Goal: Information Seeking & Learning: Learn about a topic

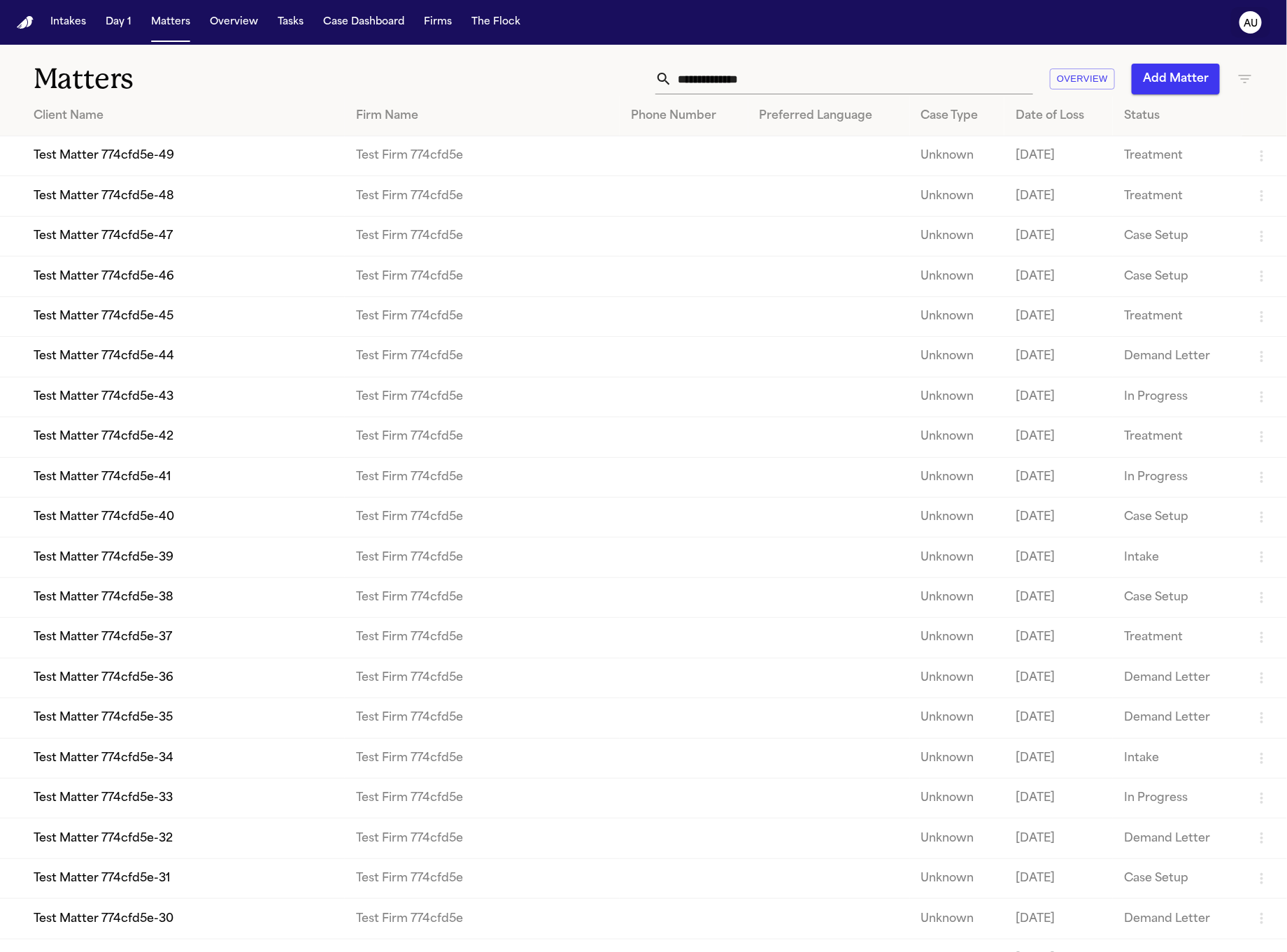
click at [1242, 27] on icon "AU" at bounding box center [1250, 22] width 22 height 22
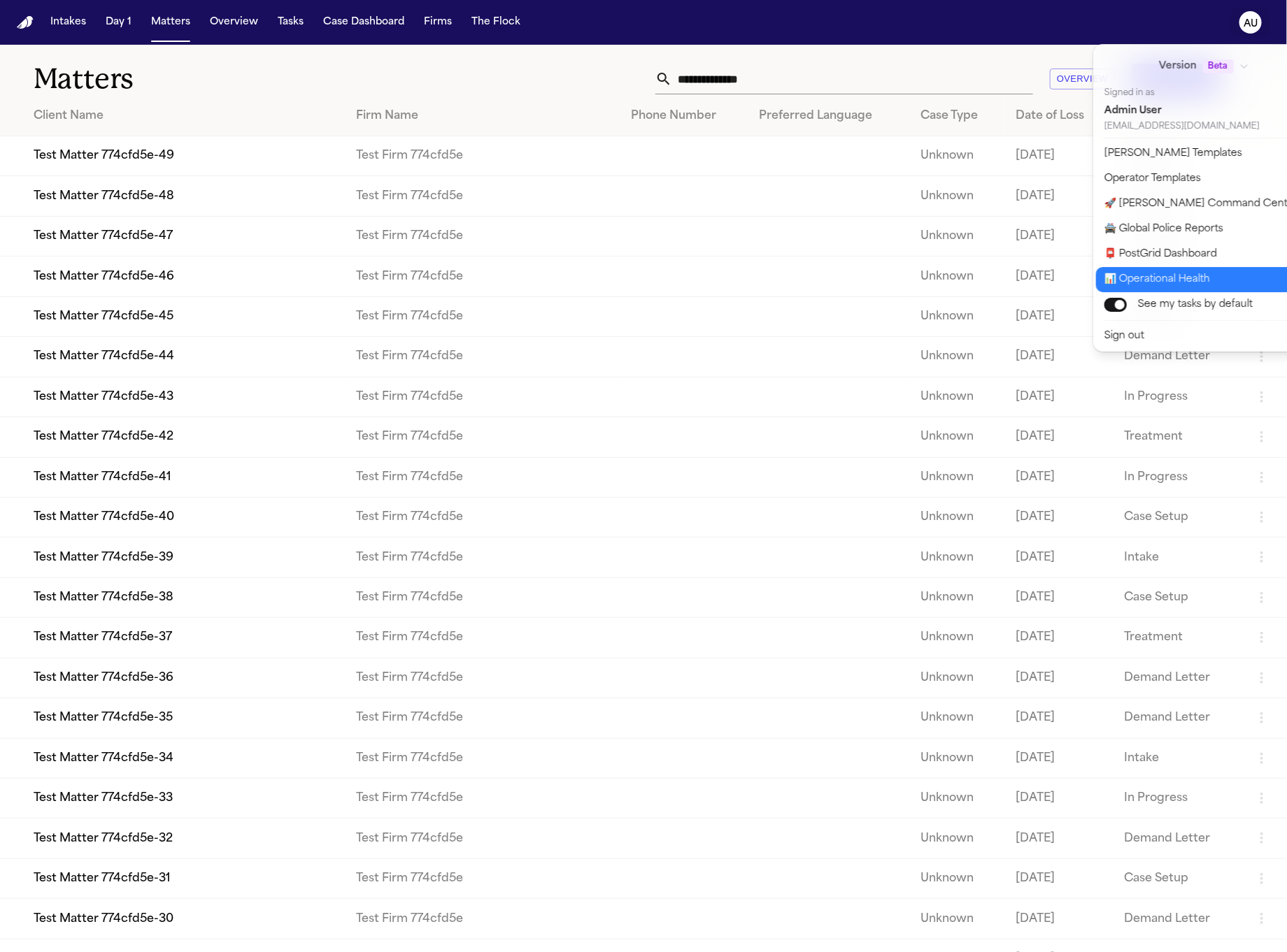
click at [1198, 281] on button "📊 Operational Health" at bounding box center [1212, 280] width 232 height 25
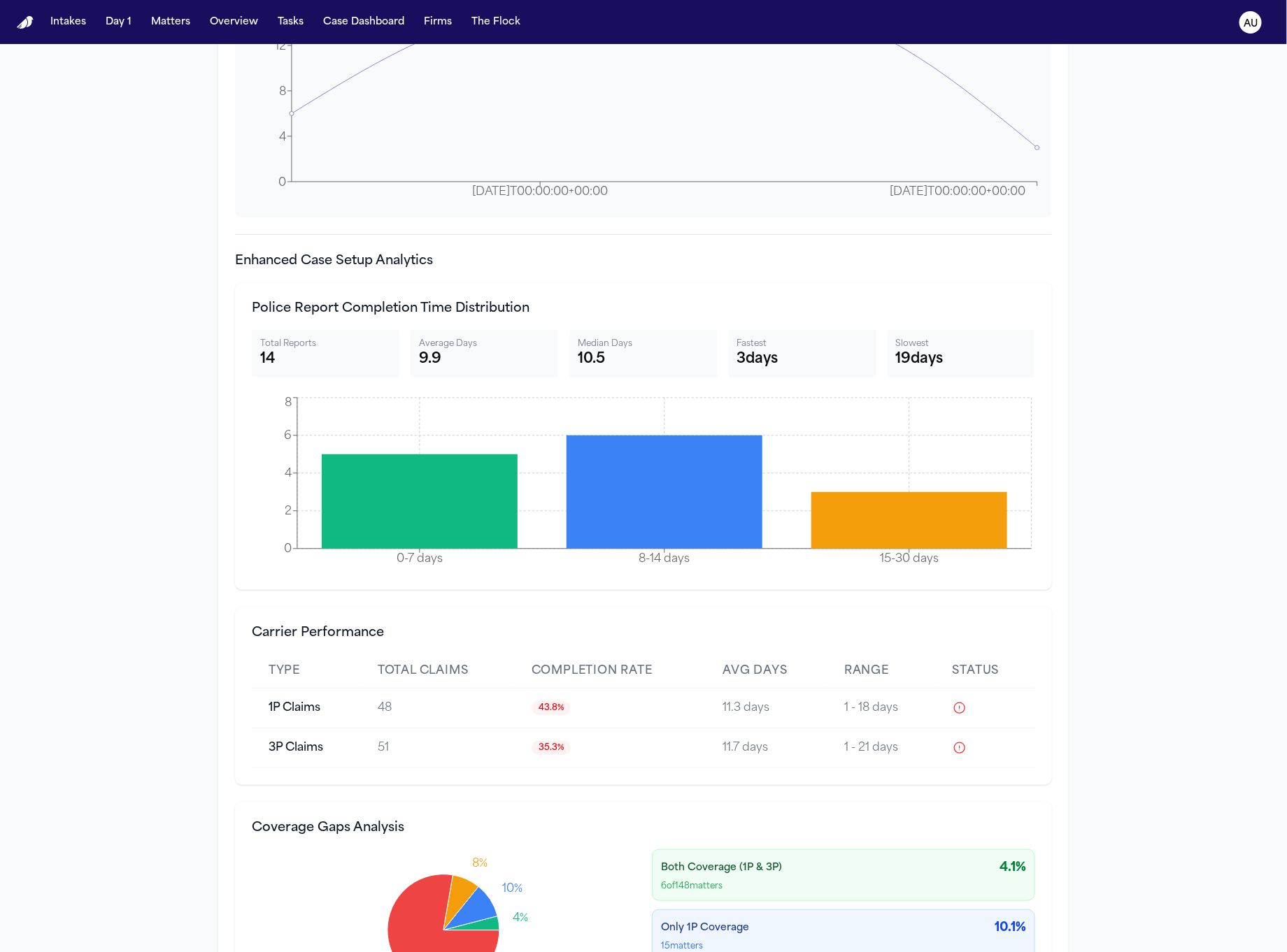
scroll to position [5269, 0]
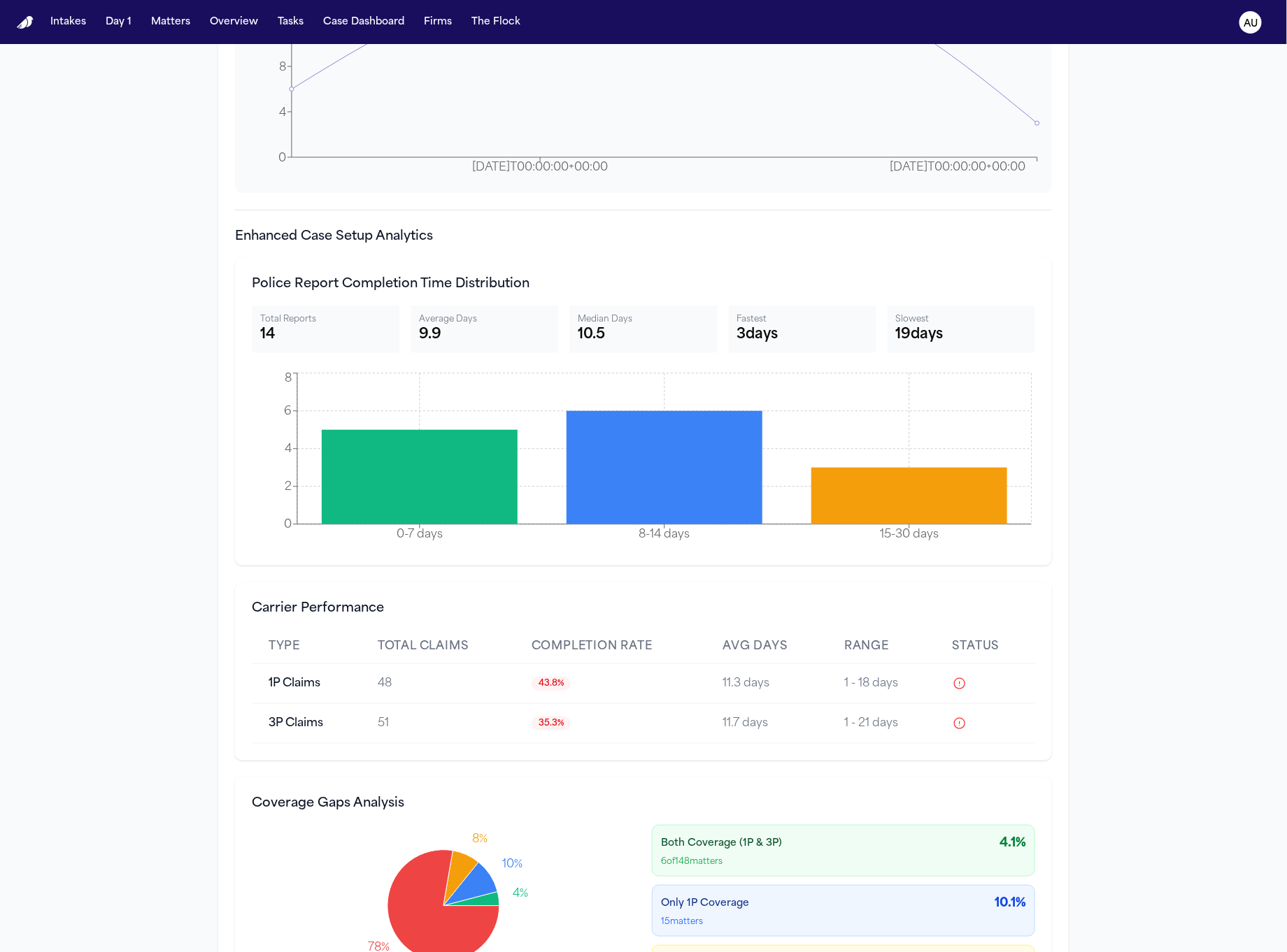
click at [308, 340] on div "14" at bounding box center [326, 335] width 131 height 20
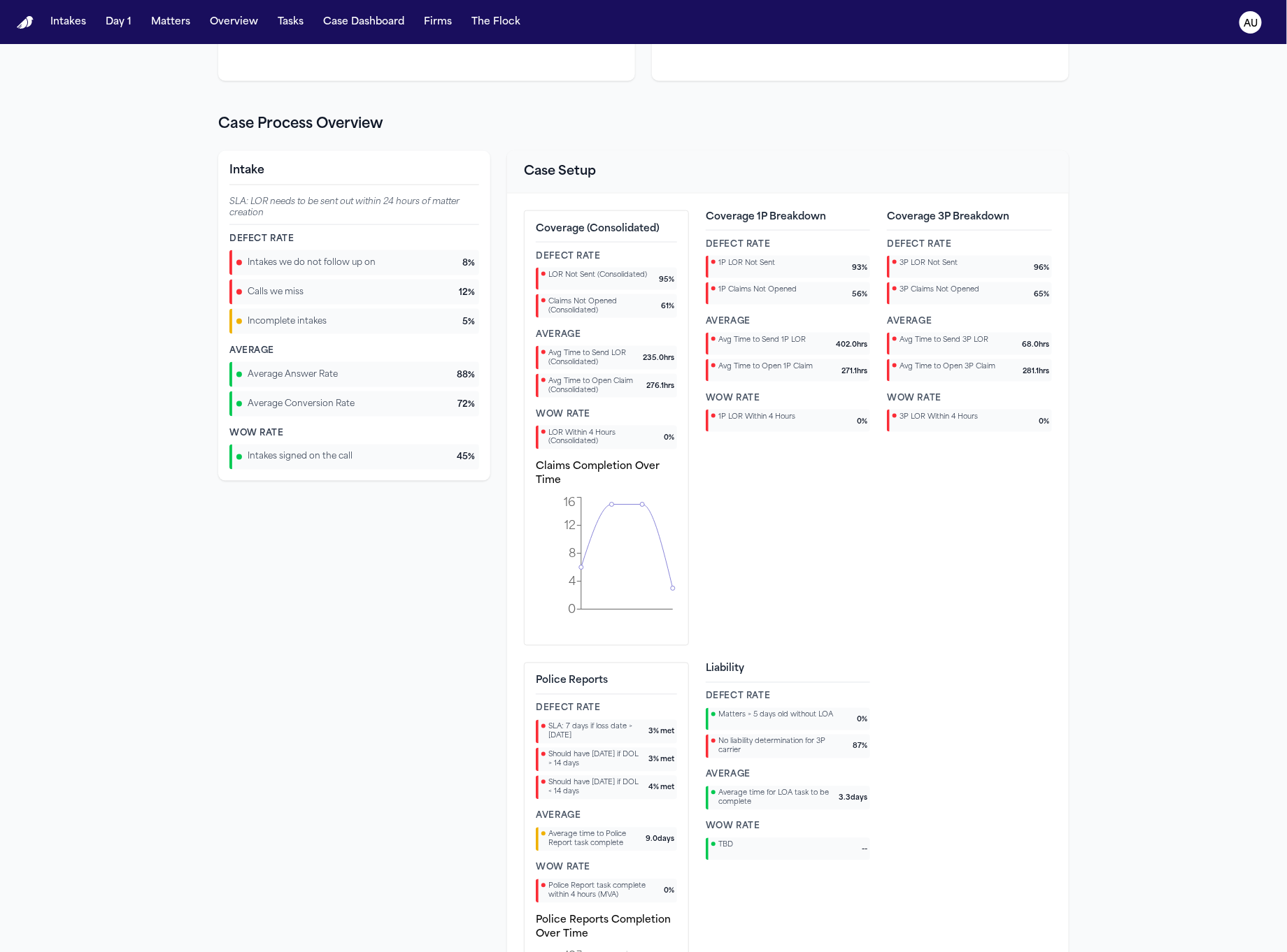
scroll to position [888, 0]
click at [618, 474] on h4 "Claims Completion Over Time" at bounding box center [606, 476] width 141 height 28
copy div "Claims Completion Over Time"
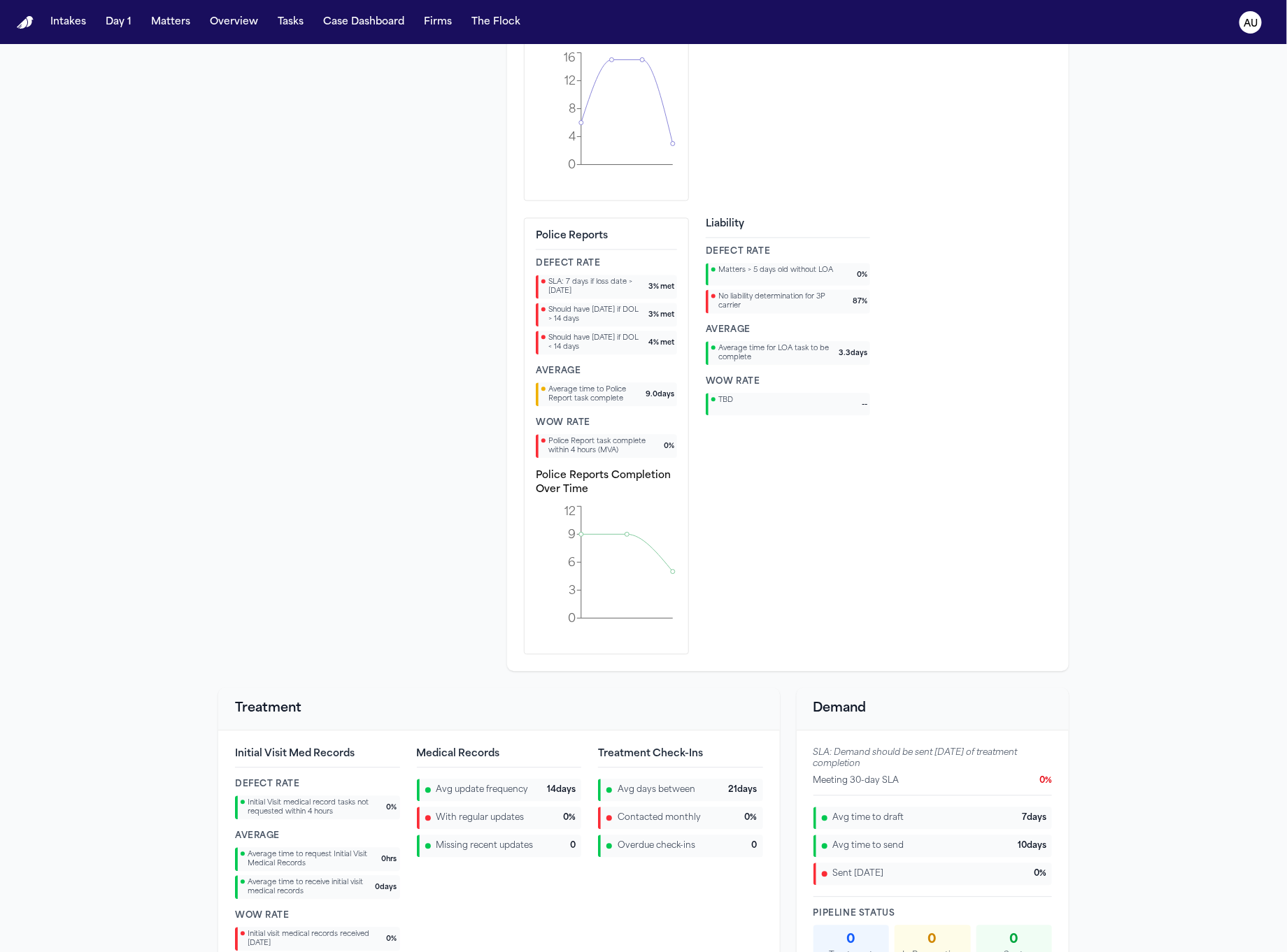
scroll to position [1479, 0]
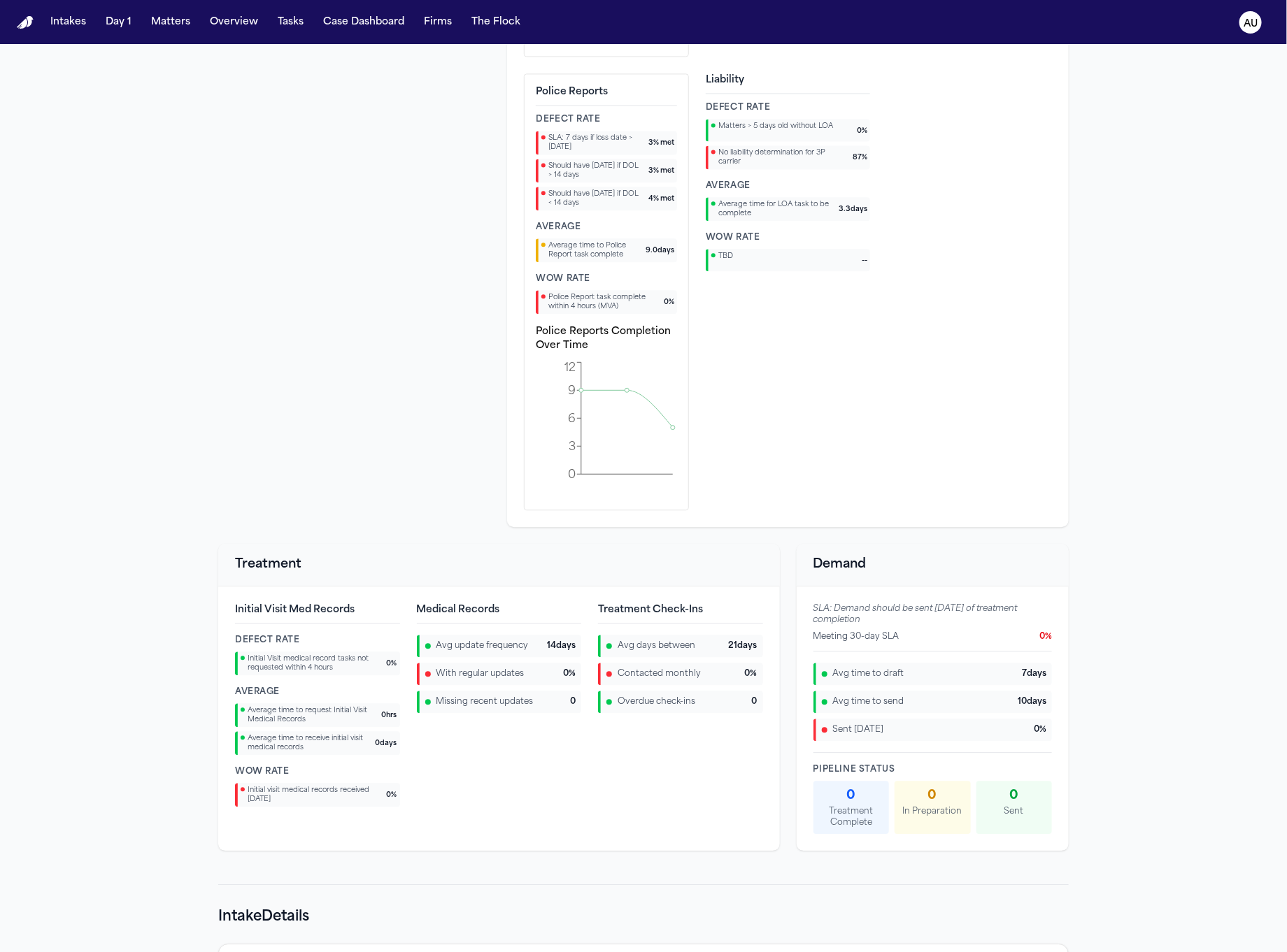
click at [547, 346] on h4 "Police Reports Completion Over Time" at bounding box center [606, 338] width 141 height 28
copy div "Police Reports Completion Over Time"
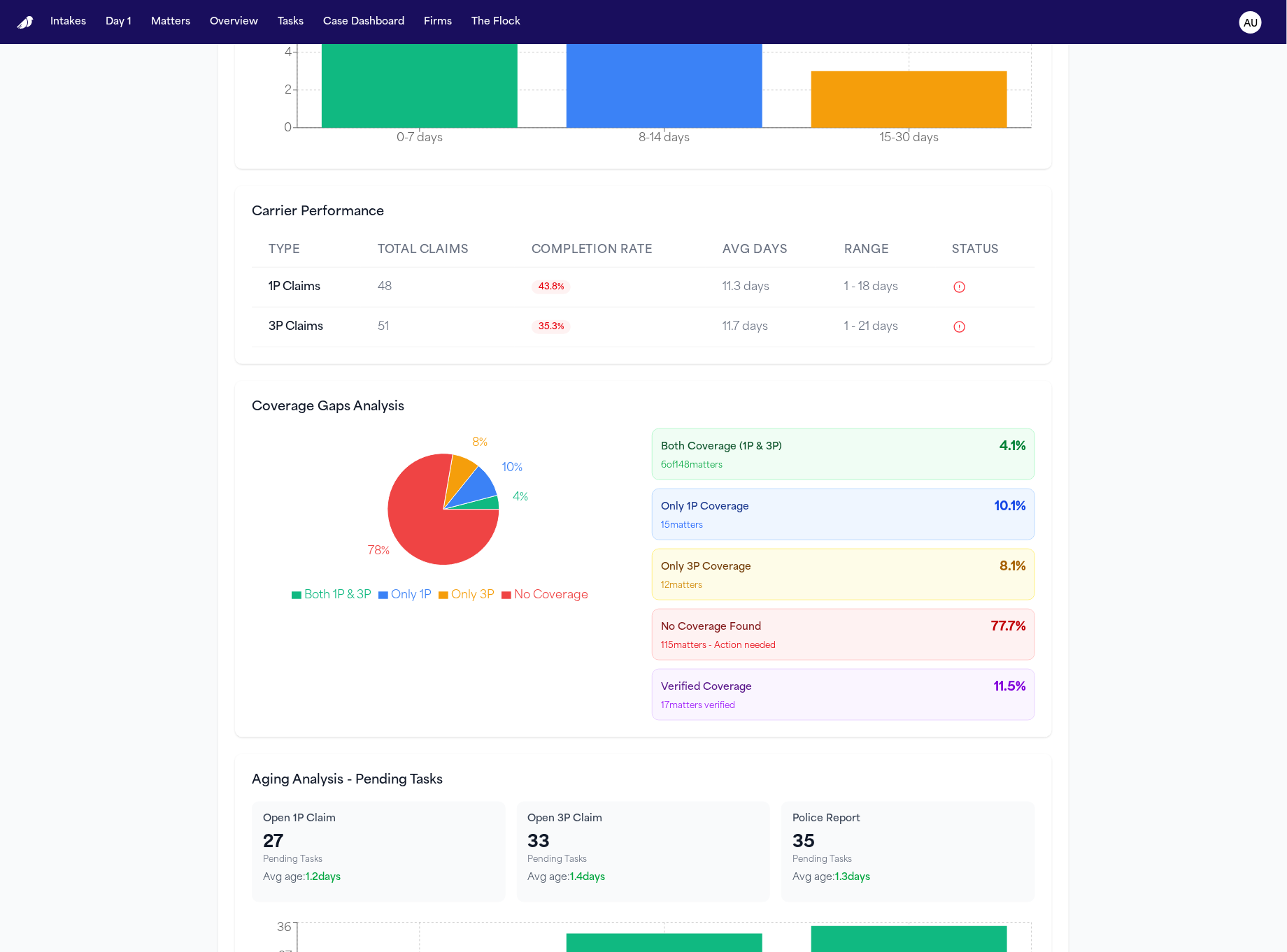
scroll to position [5725, 0]
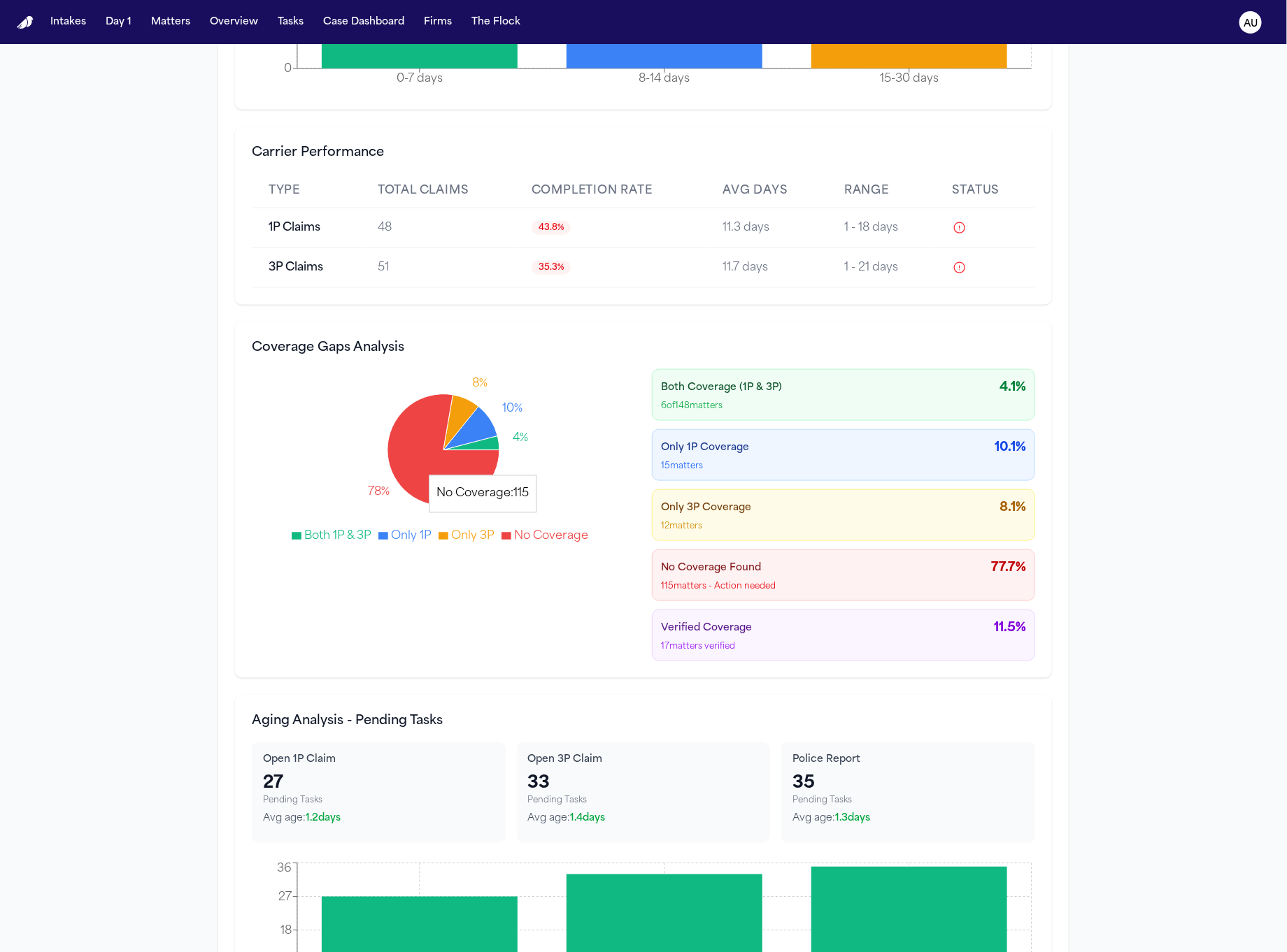
click at [469, 480] on icon at bounding box center [443, 450] width 112 height 112
click at [486, 450] on icon at bounding box center [471, 443] width 56 height 14
click at [473, 426] on icon at bounding box center [470, 428] width 54 height 43
click at [453, 414] on icon at bounding box center [460, 423] width 35 height 56
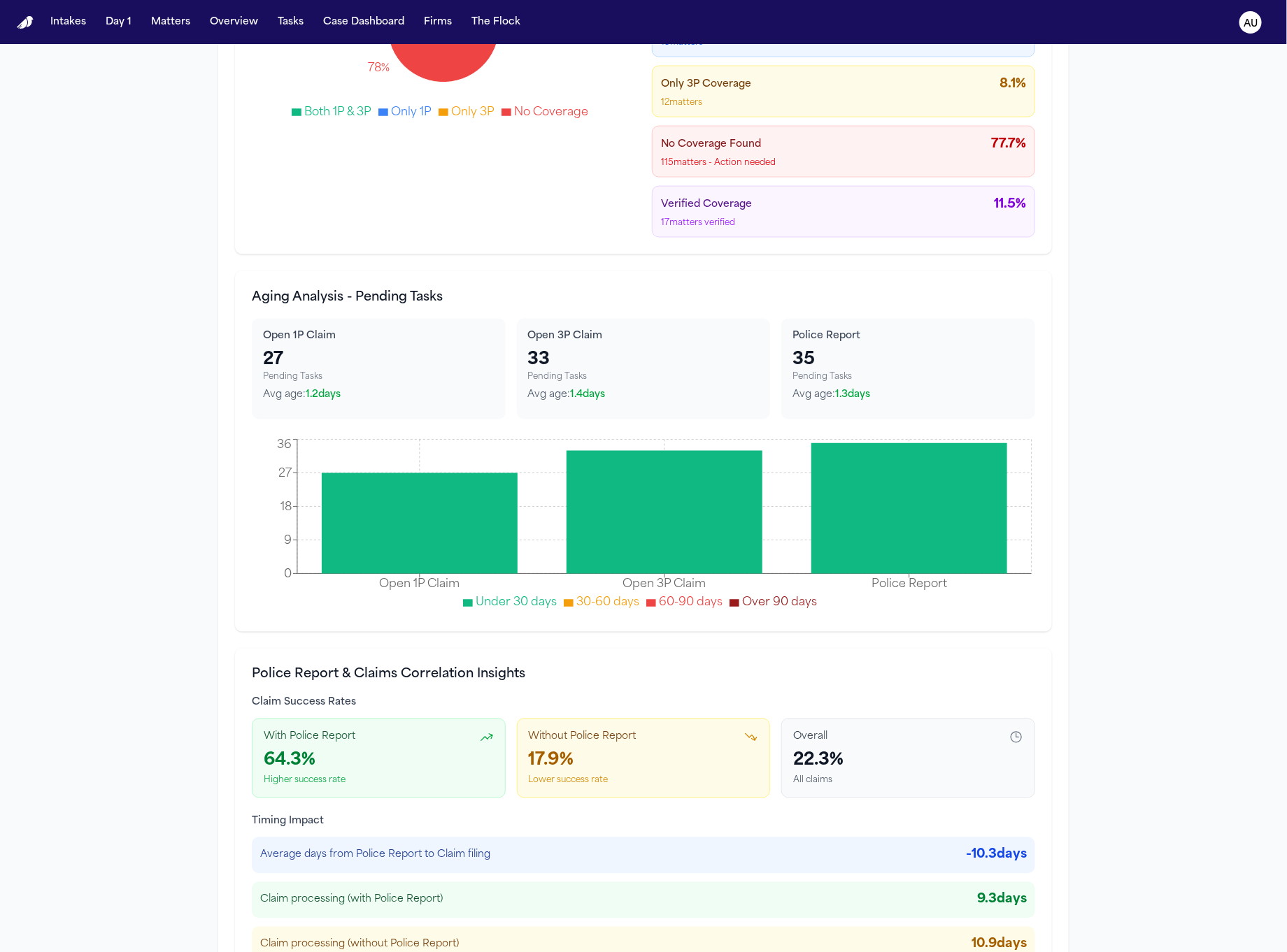
scroll to position [6196, 0]
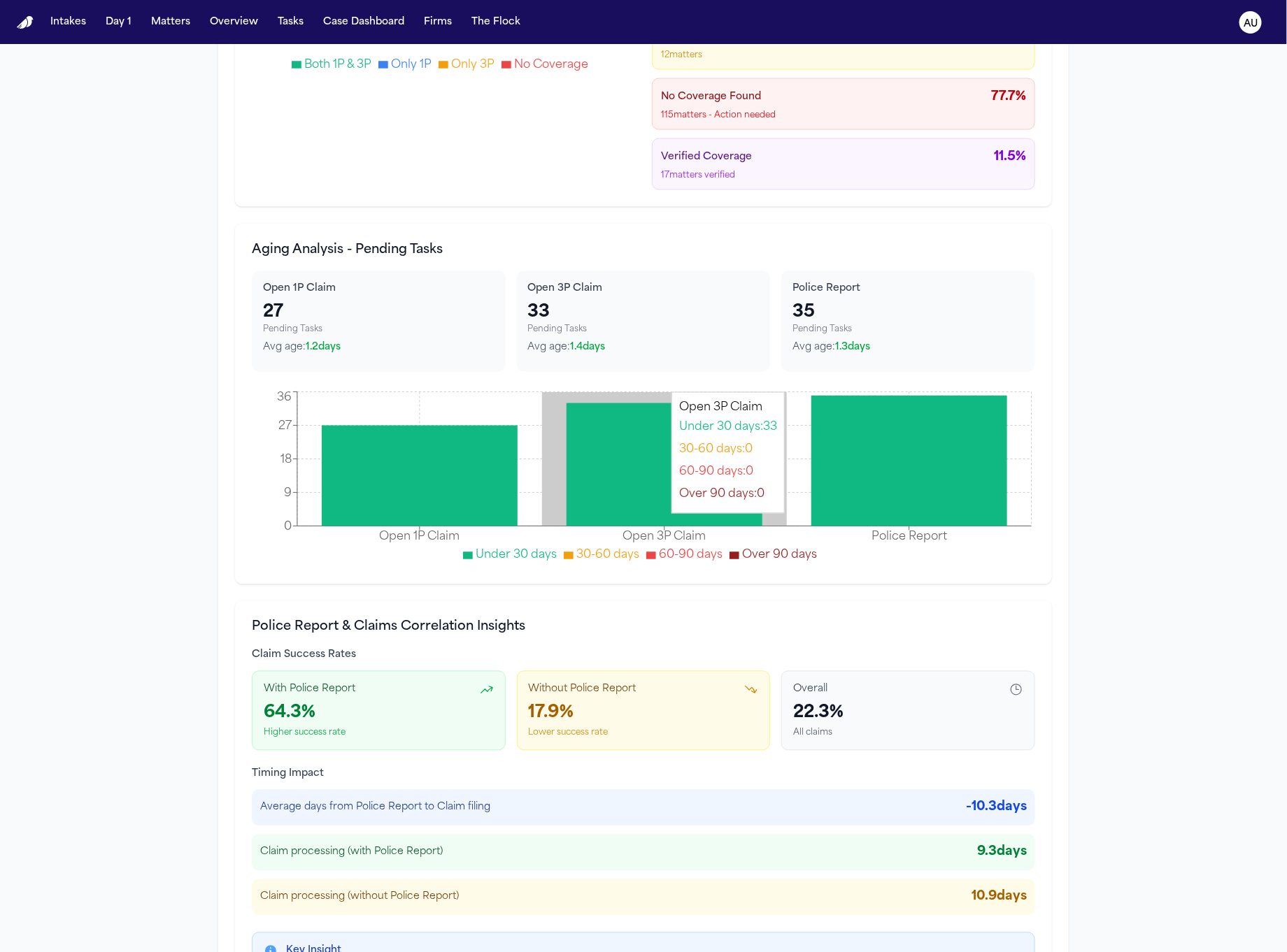
click at [609, 480] on icon at bounding box center [664, 465] width 196 height 123
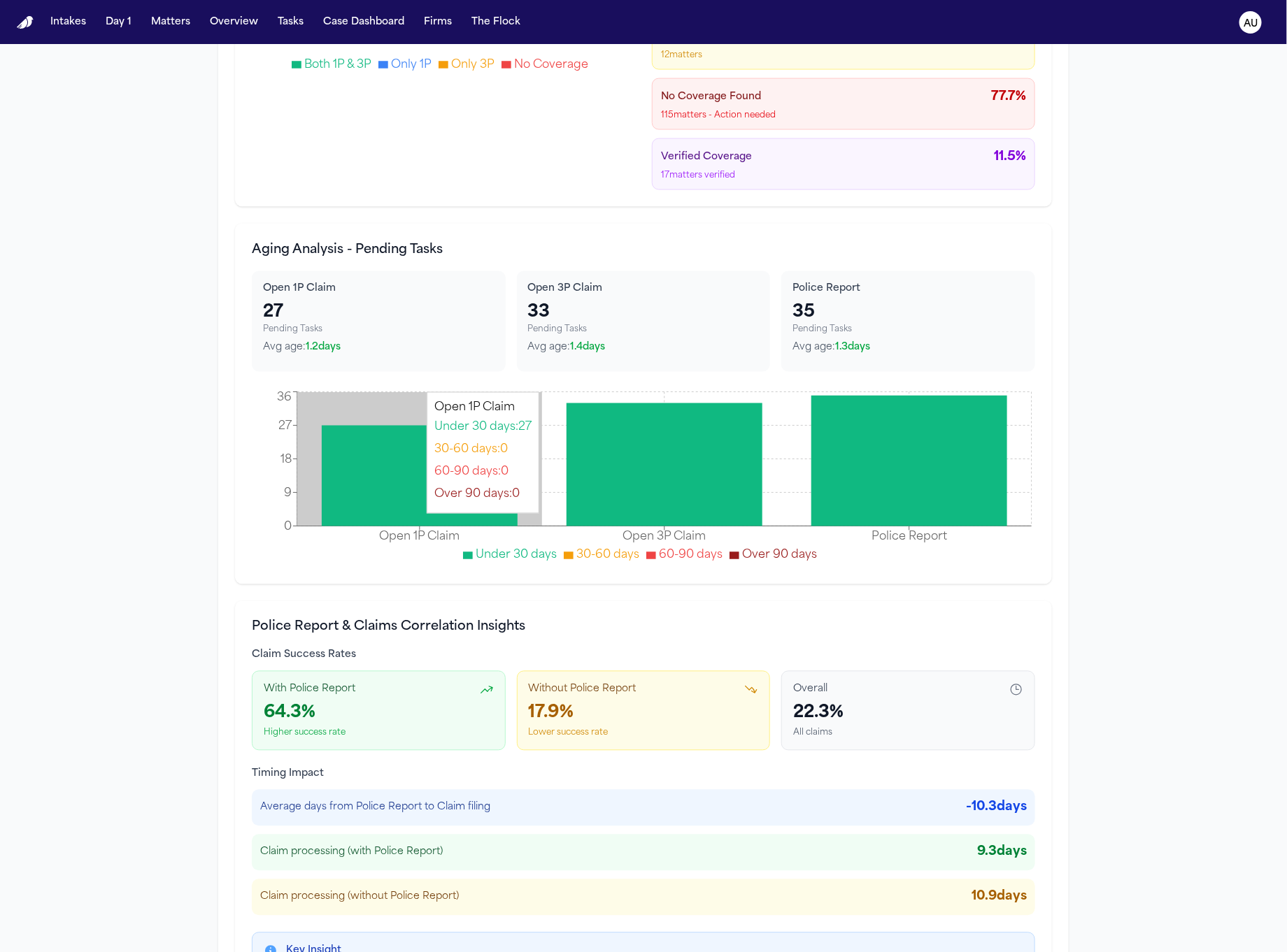
click at [487, 464] on icon at bounding box center [419, 476] width 196 height 100
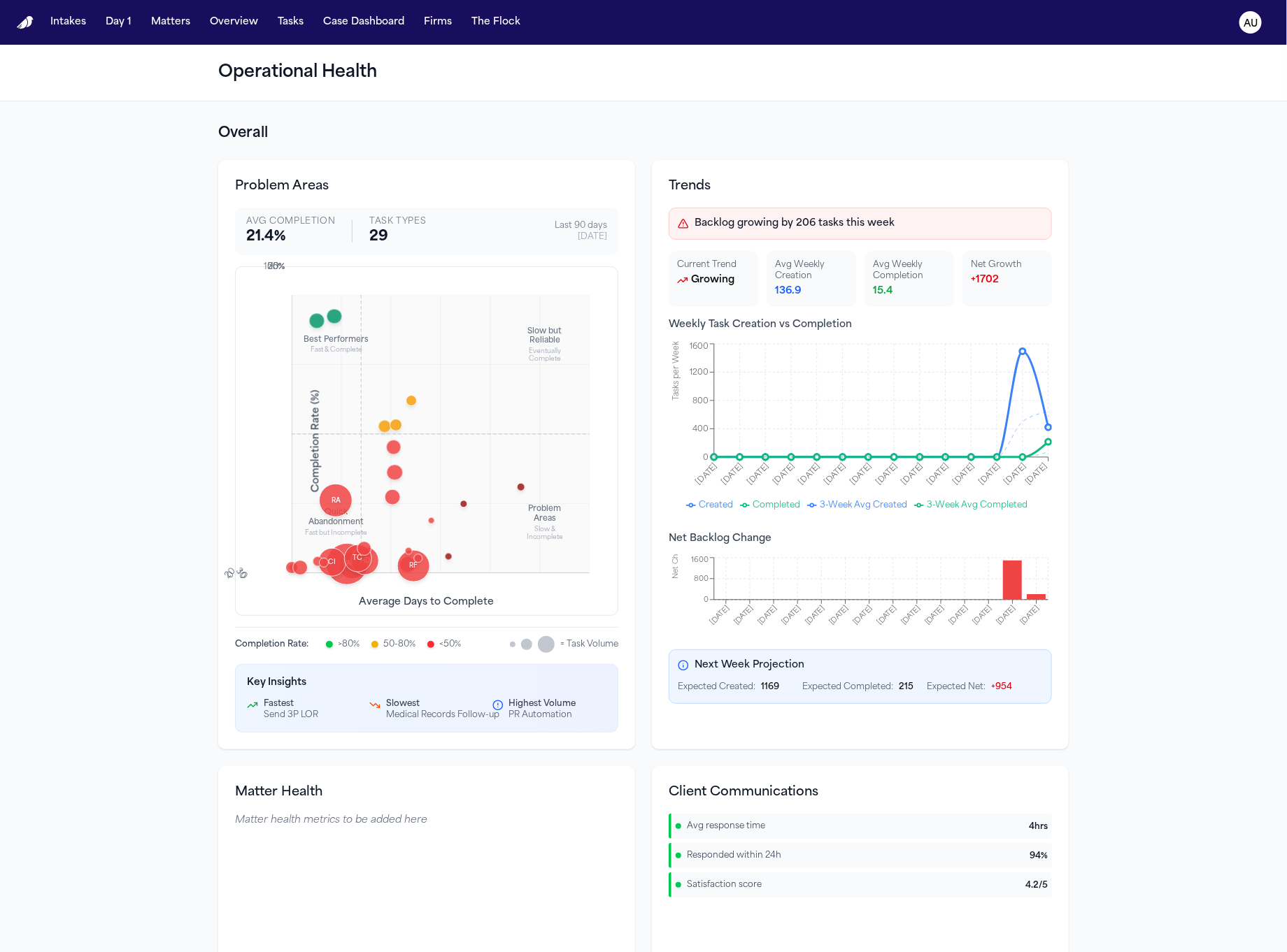
scroll to position [36, 0]
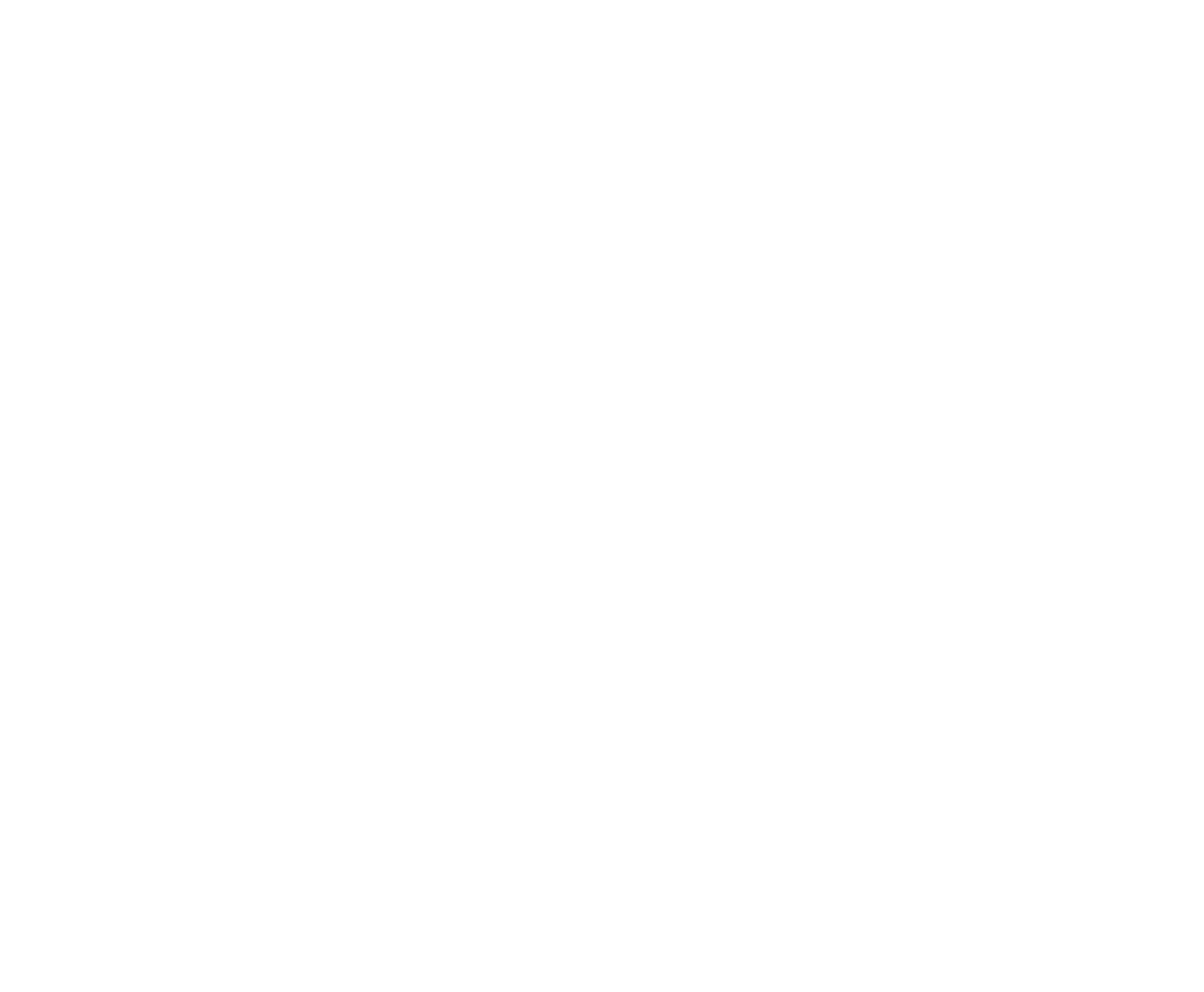
click at [909, 6] on html at bounding box center [602, 3] width 1204 height 6
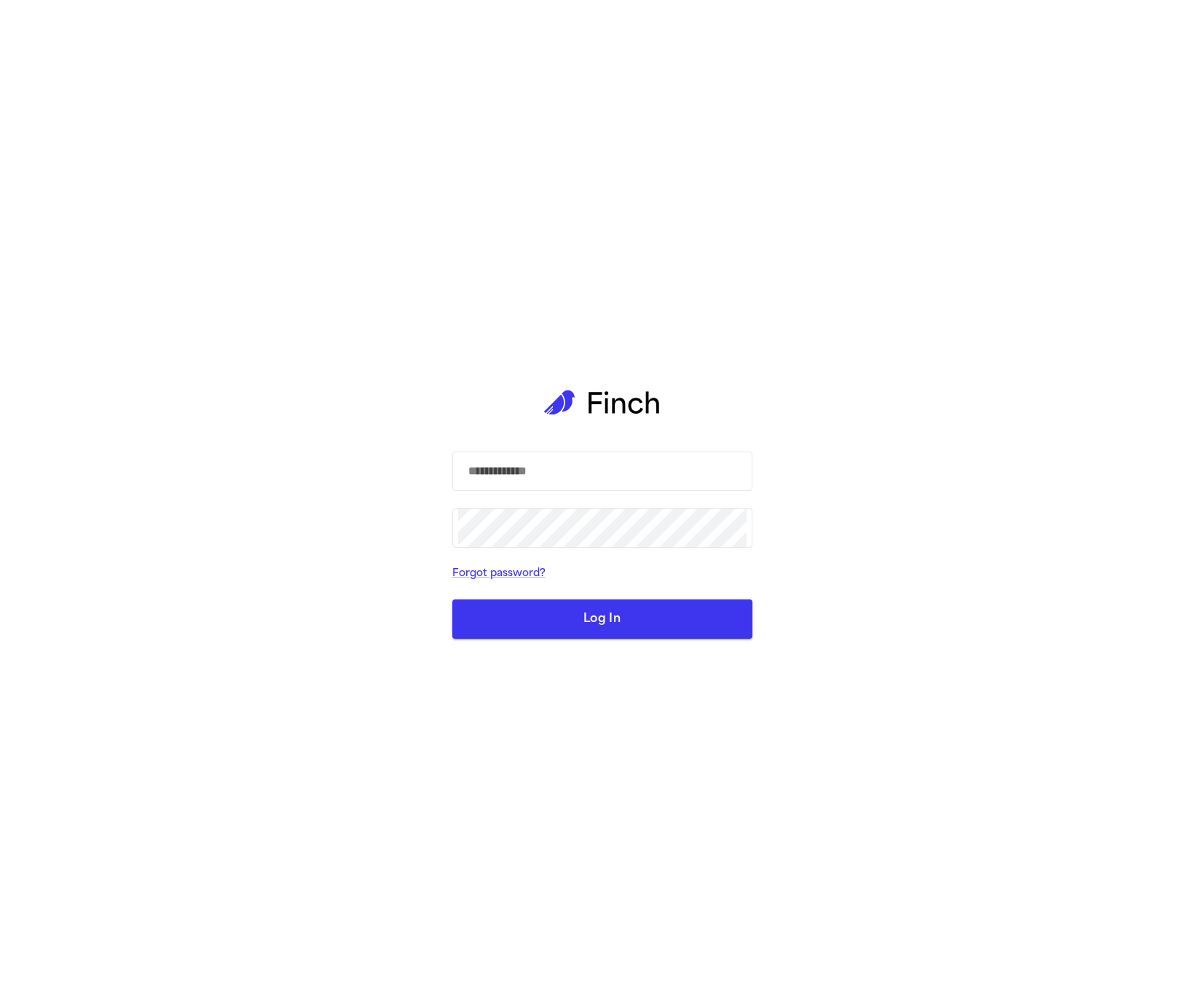
click at [875, 391] on div "​ ​ Forgot password? Log In" at bounding box center [602, 496] width 1204 height 992
click at [603, 481] on input "text" at bounding box center [602, 471] width 289 height 41
type input "**********"
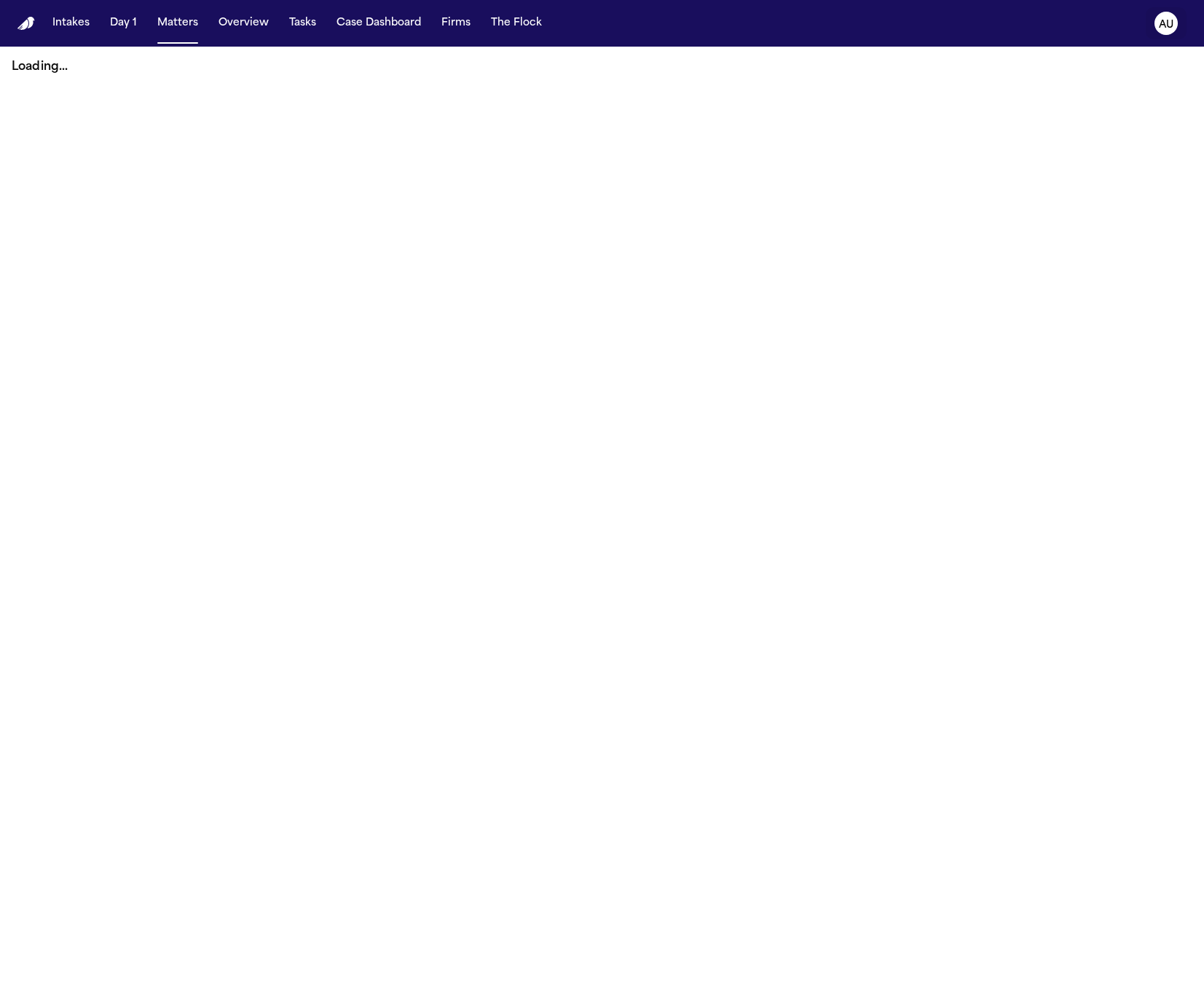
click at [1169, 20] on text "AU" at bounding box center [1167, 24] width 15 height 10
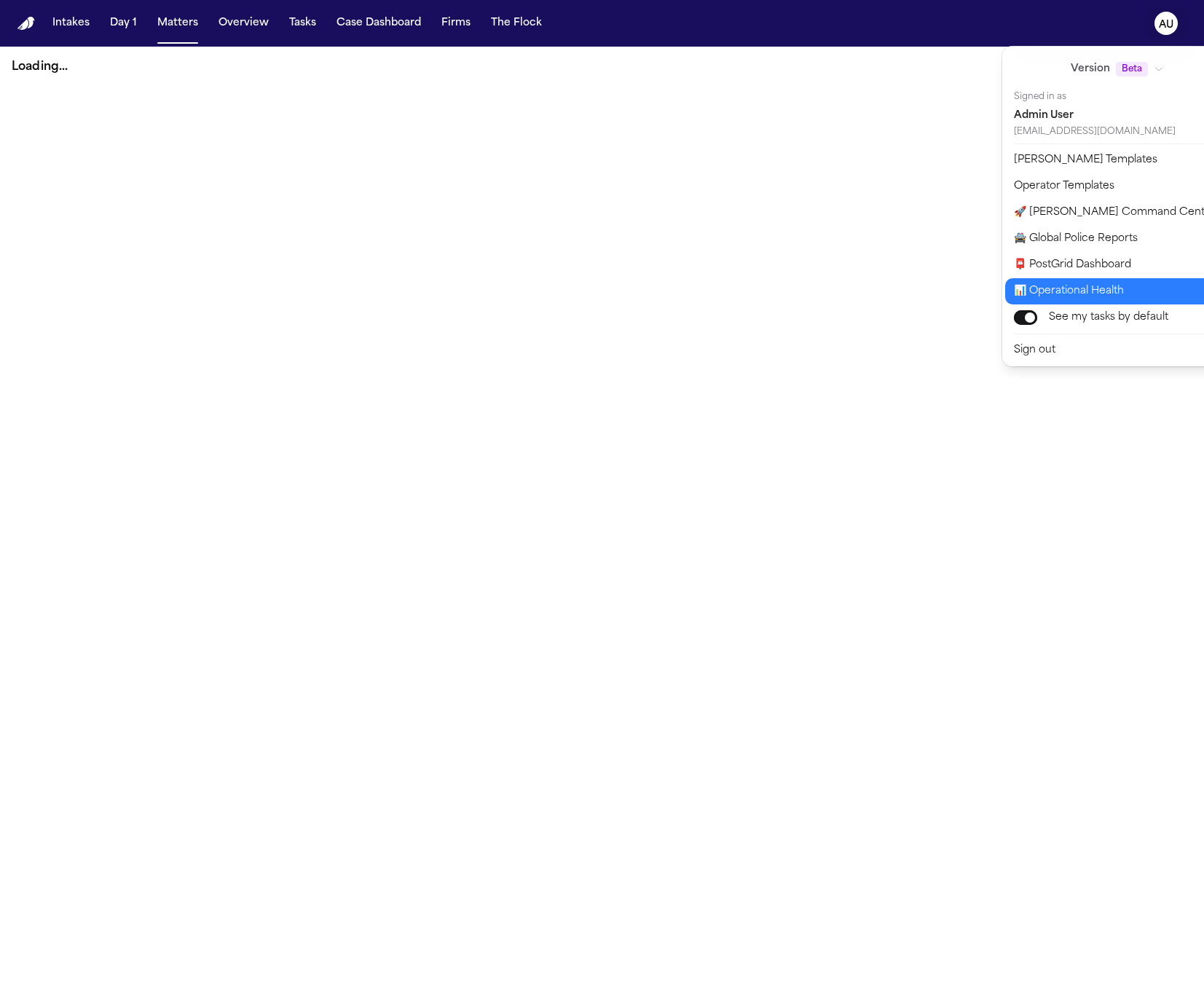
click at [1068, 295] on button "📊 Operational Health" at bounding box center [1125, 292] width 242 height 26
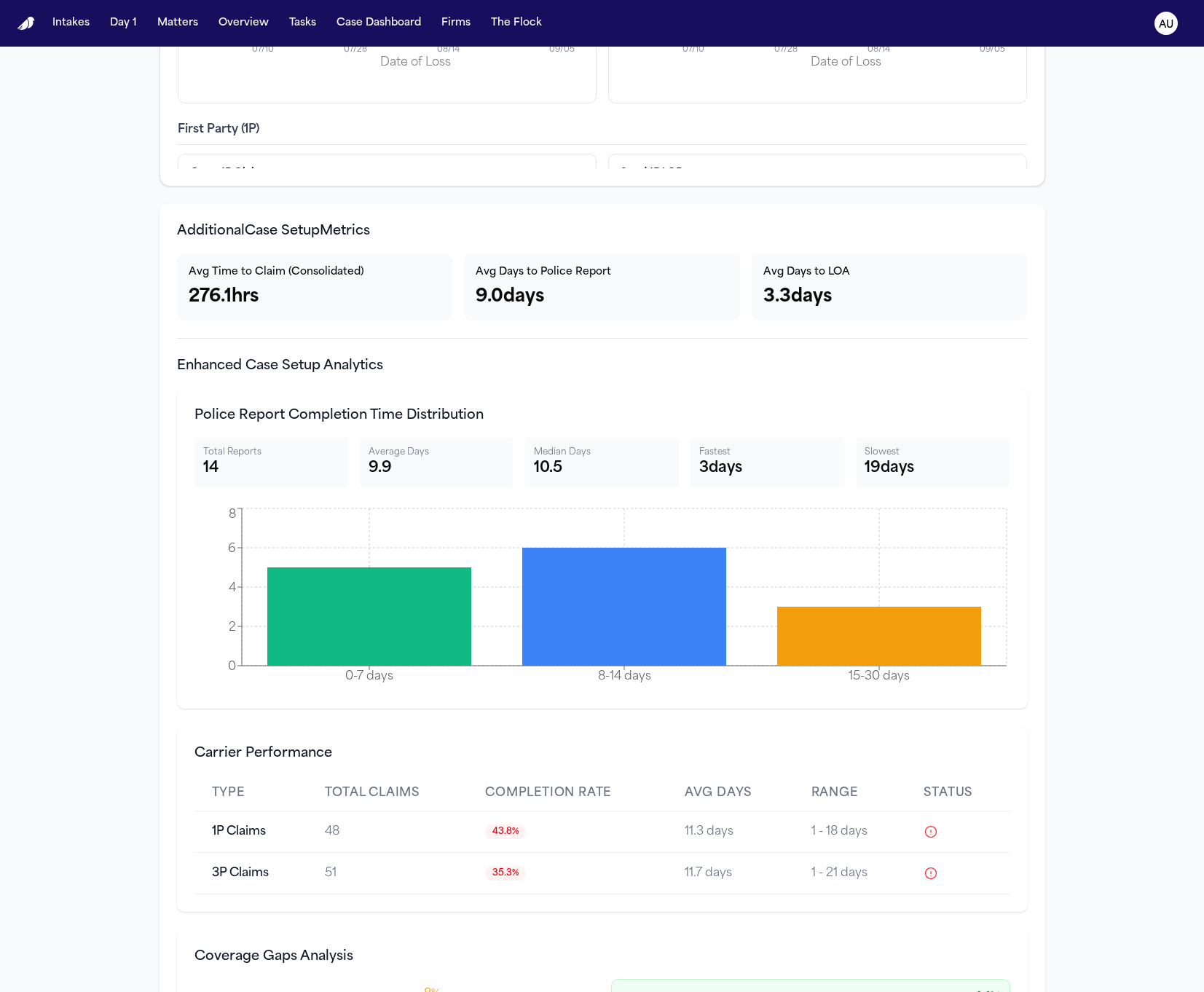
scroll to position [4779, 0]
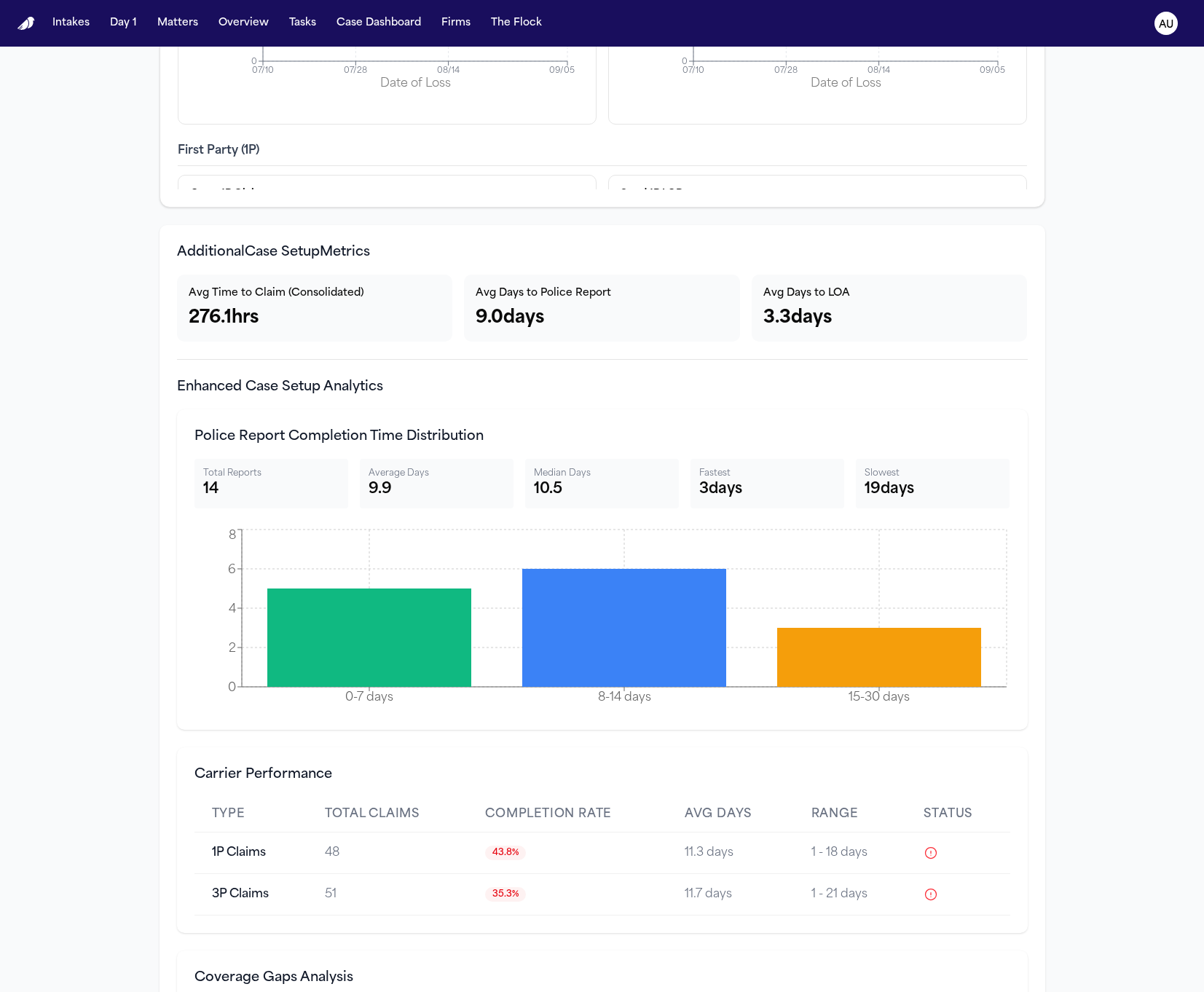
click at [280, 259] on h3 "Additional Case Setup Metrics" at bounding box center [602, 252] width 851 height 21
click at [280, 259] on h3 "Additional Case Setup Metrics" at bounding box center [602, 252] width 851 height 21
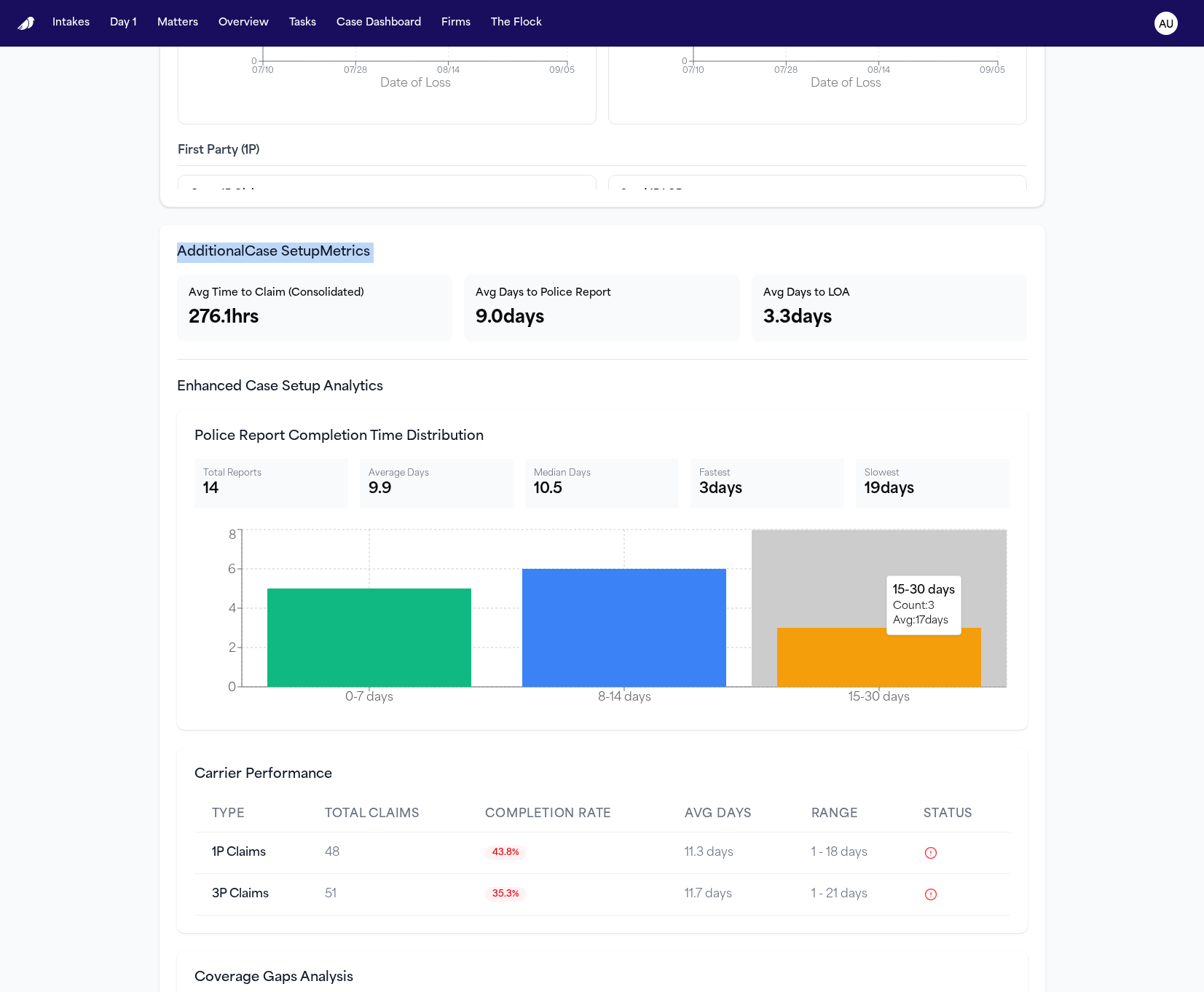
copy h3 "Additional Case Setup Metrics"
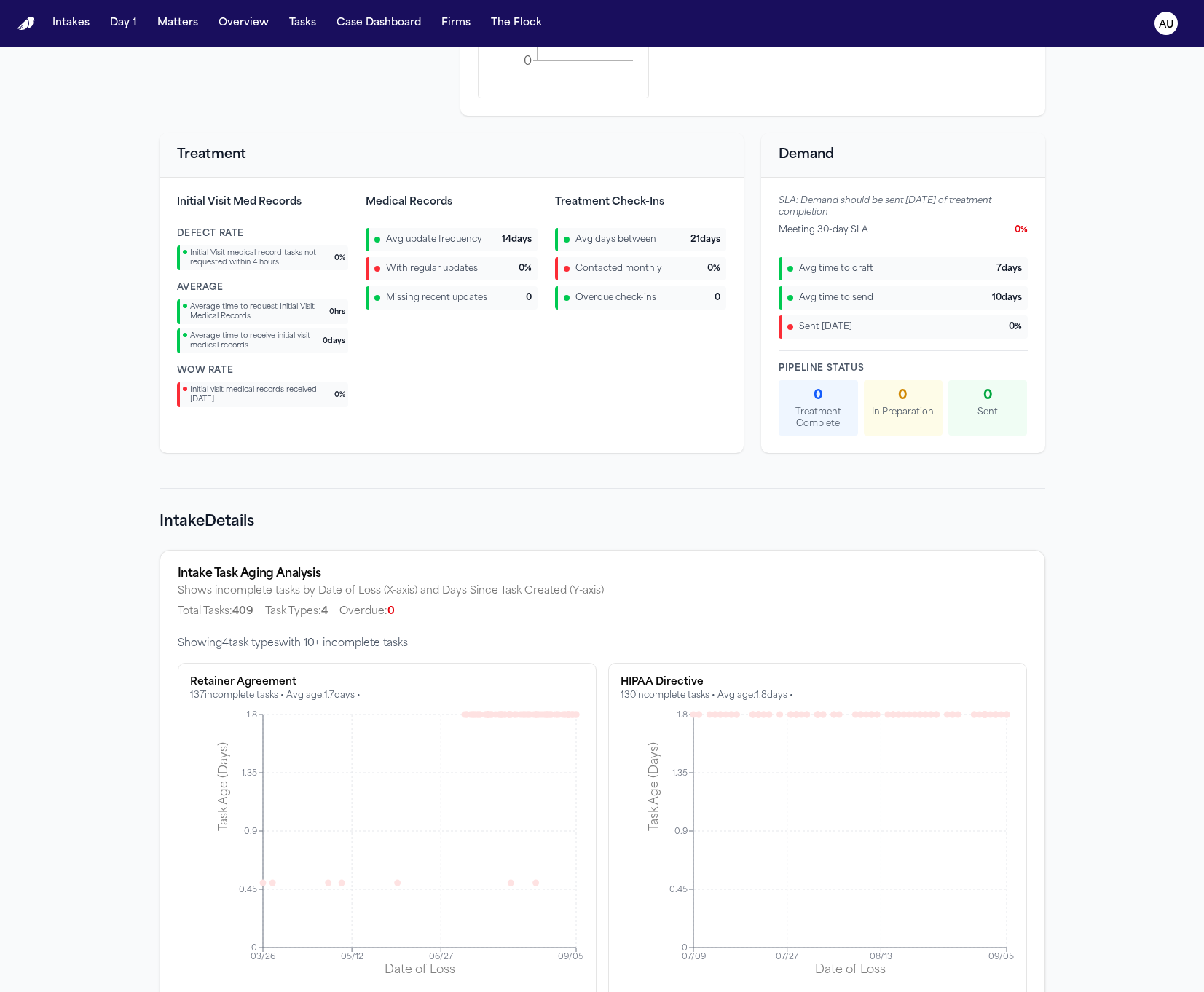
scroll to position [1974, 0]
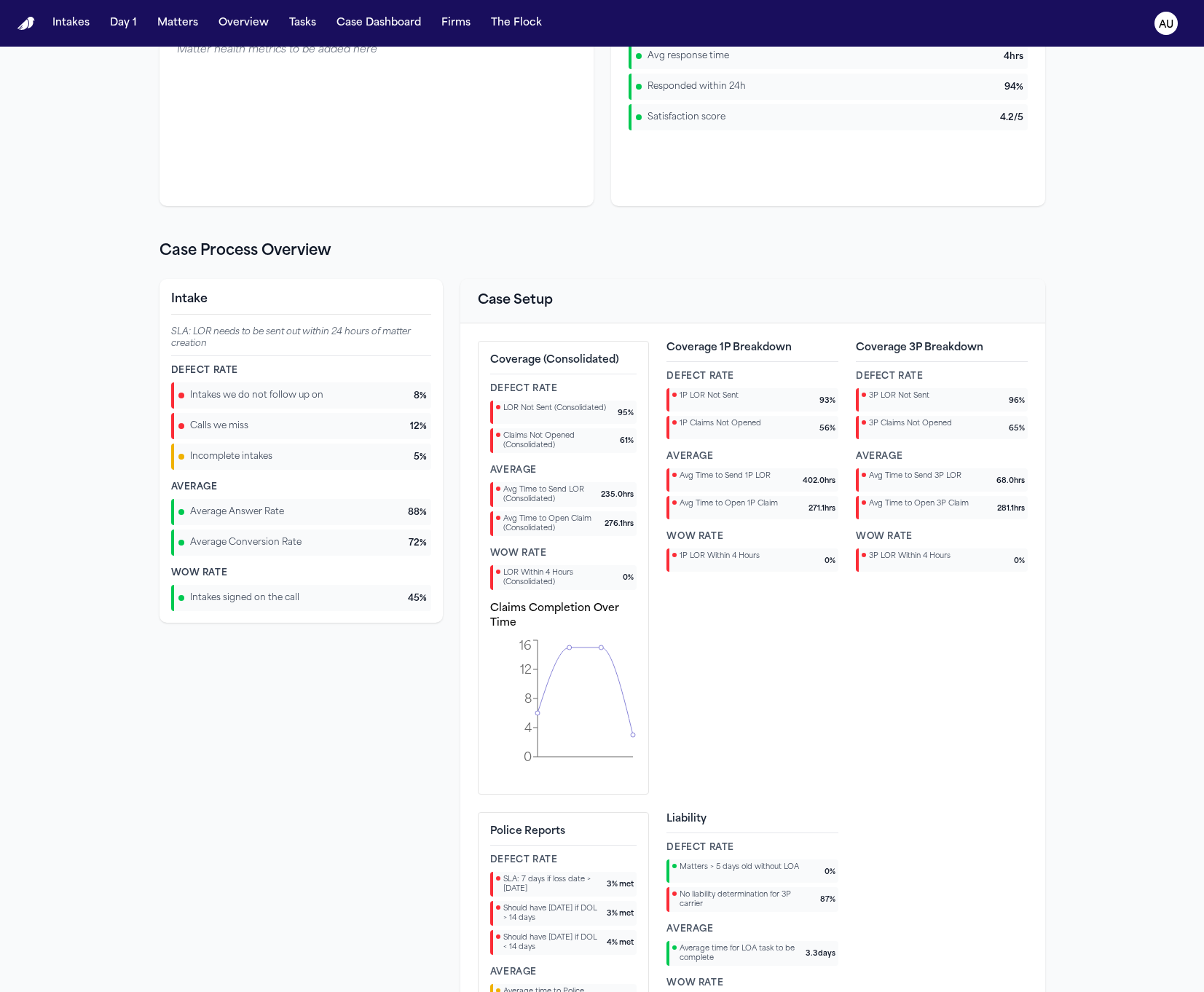
click at [548, 617] on h4 "Claims Completion Over Time" at bounding box center [563, 616] width 147 height 29
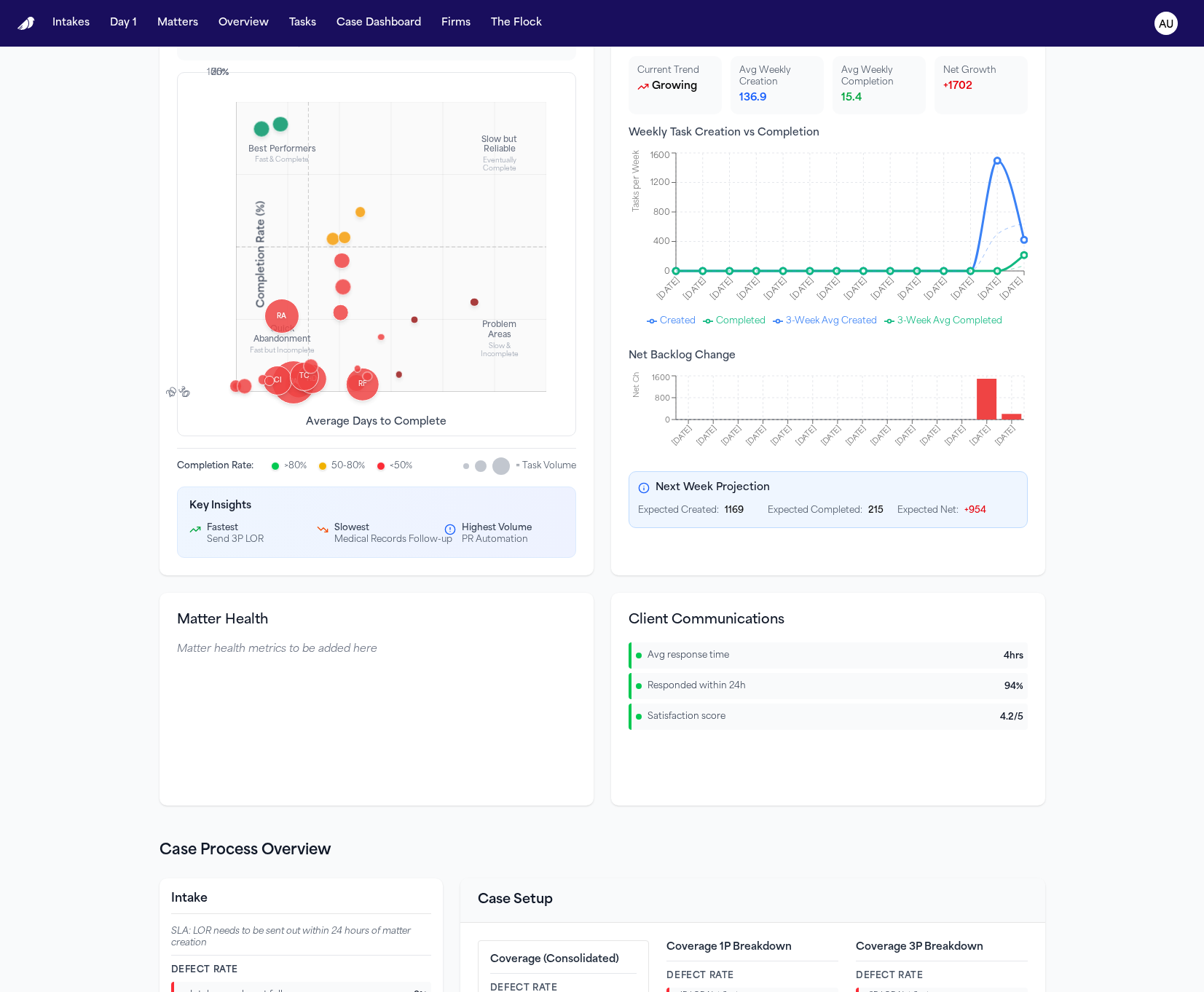
scroll to position [0, 0]
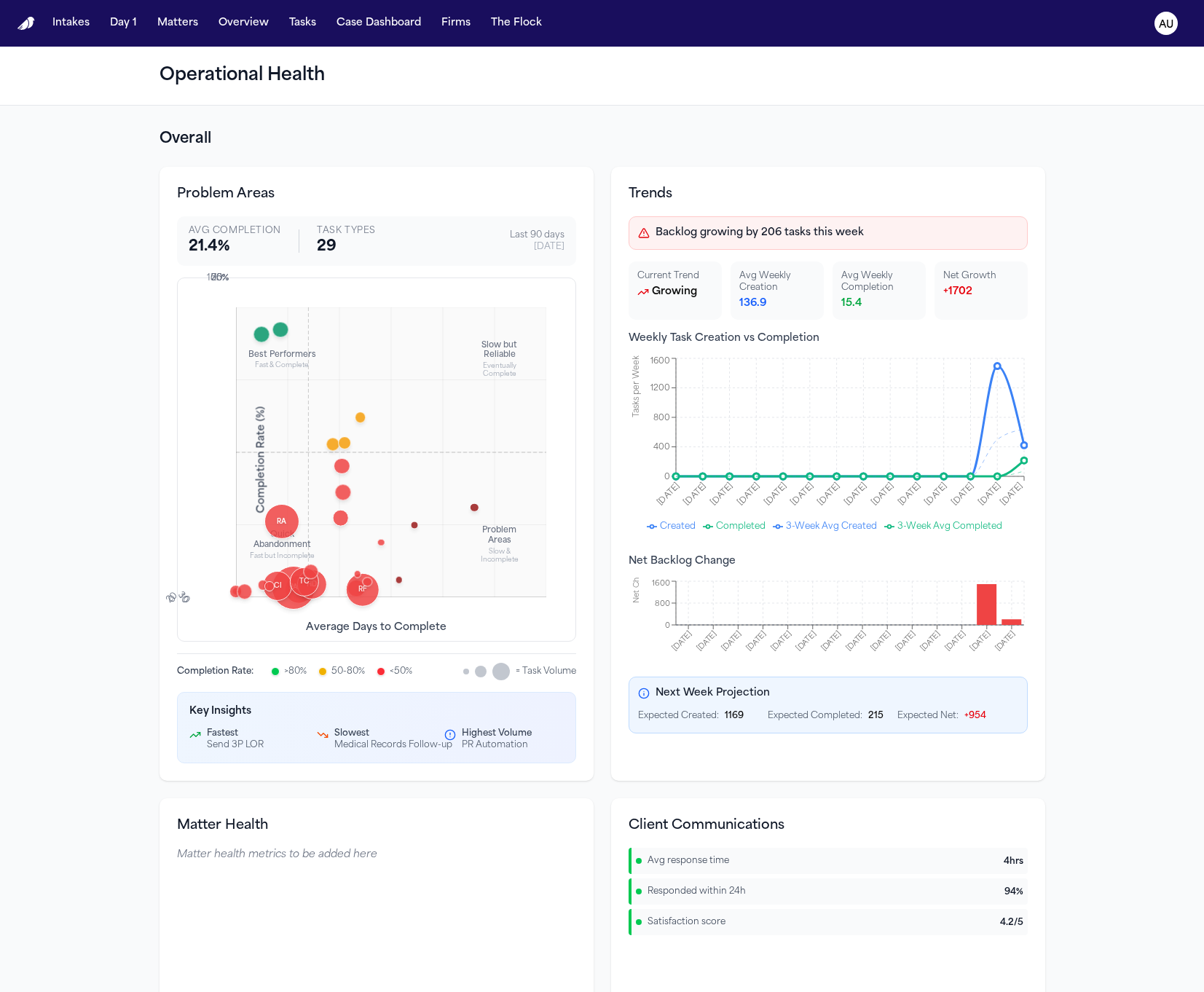
click at [257, 341] on div at bounding box center [262, 335] width 17 height 17
click at [253, 338] on div at bounding box center [262, 335] width 17 height 17
click at [309, 20] on button "Tasks" at bounding box center [302, 23] width 38 height 26
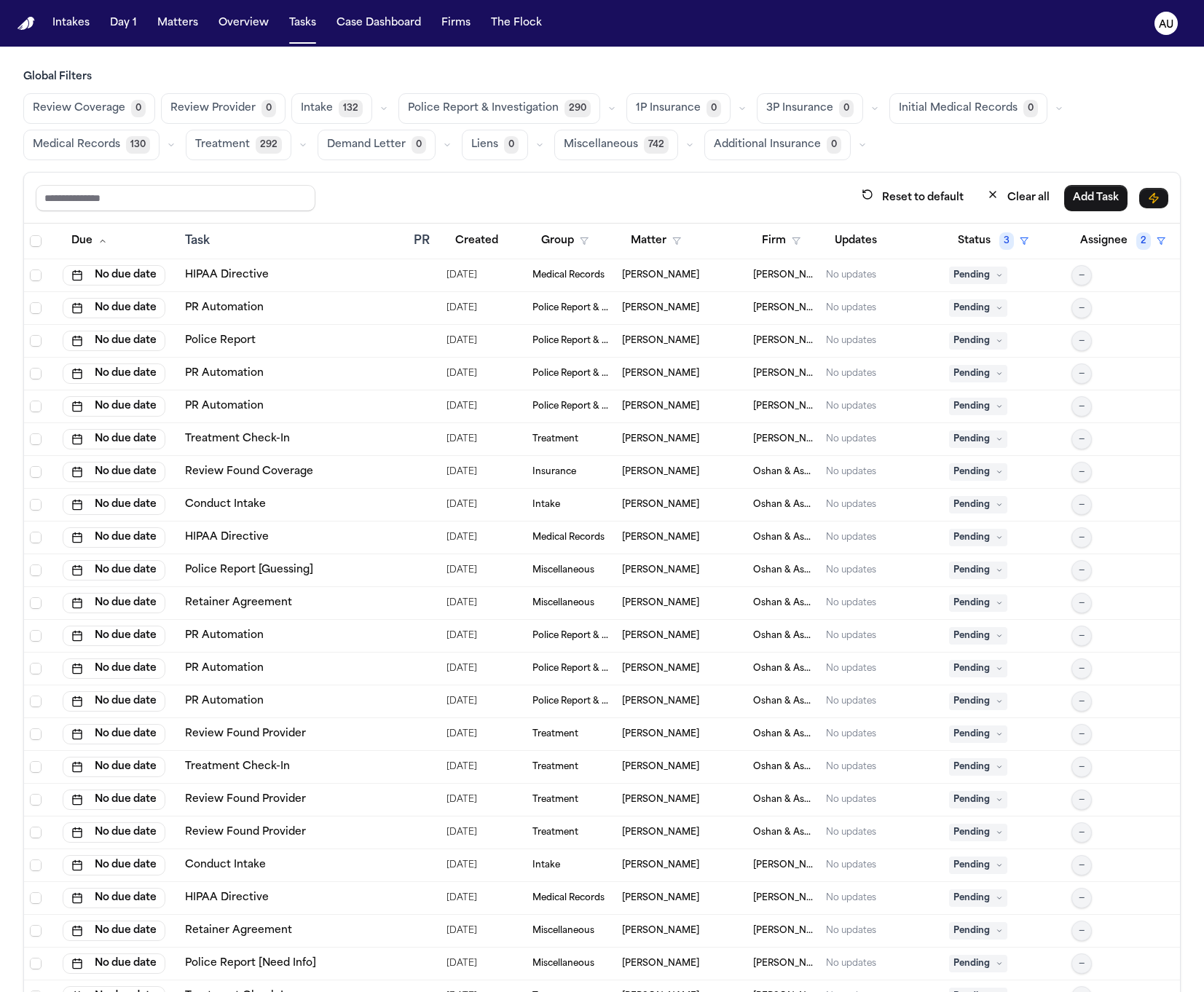
click at [381, 105] on icon "button" at bounding box center [383, 108] width 8 height 8
click at [995, 197] on button "Clear all" at bounding box center [1018, 197] width 80 height 27
click at [338, 104] on span "132" at bounding box center [351, 108] width 24 height 18
click at [996, 242] on icon "button" at bounding box center [1000, 240] width 8 height 8
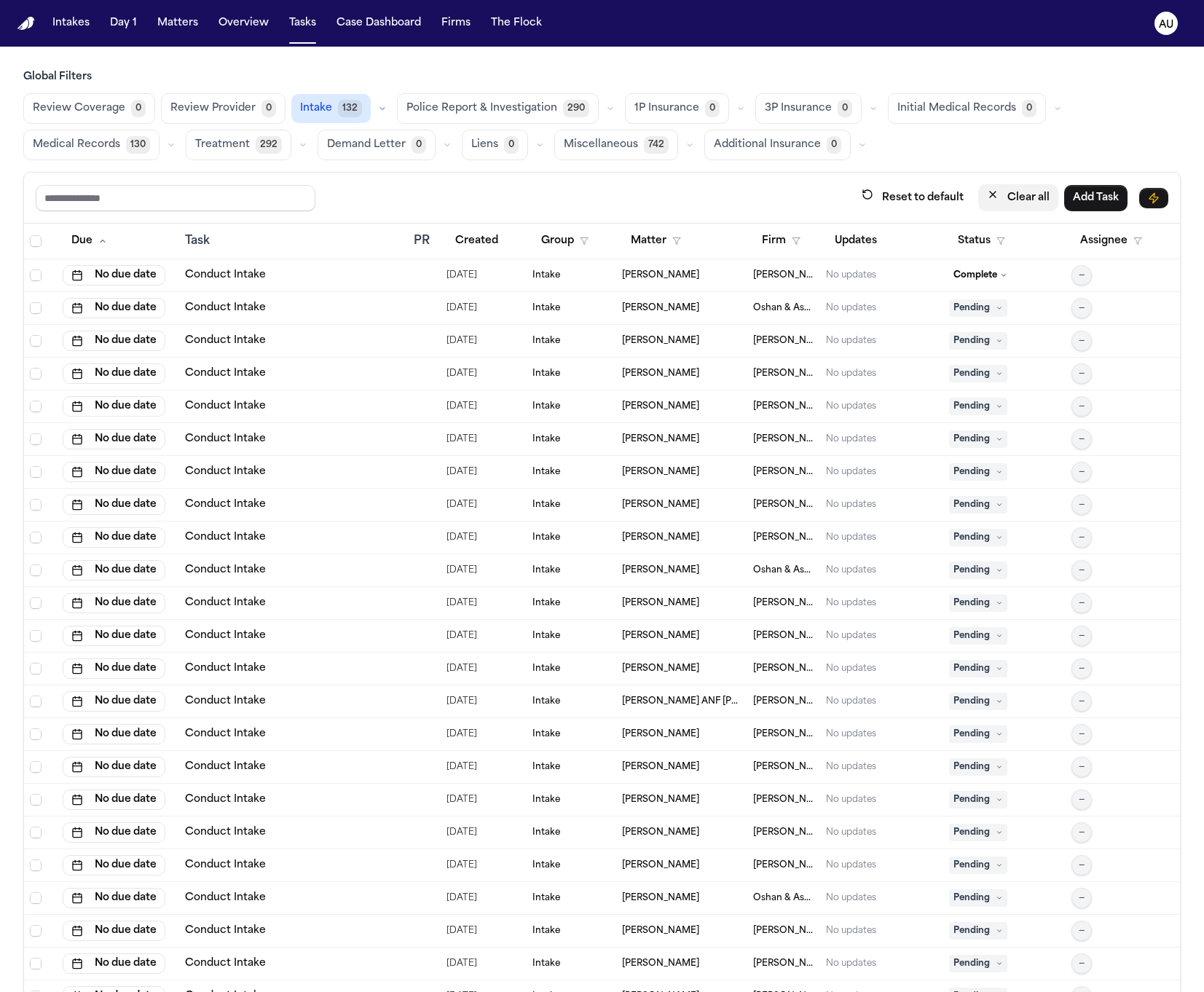
click at [1005, 192] on button "Clear all" at bounding box center [1018, 197] width 80 height 27
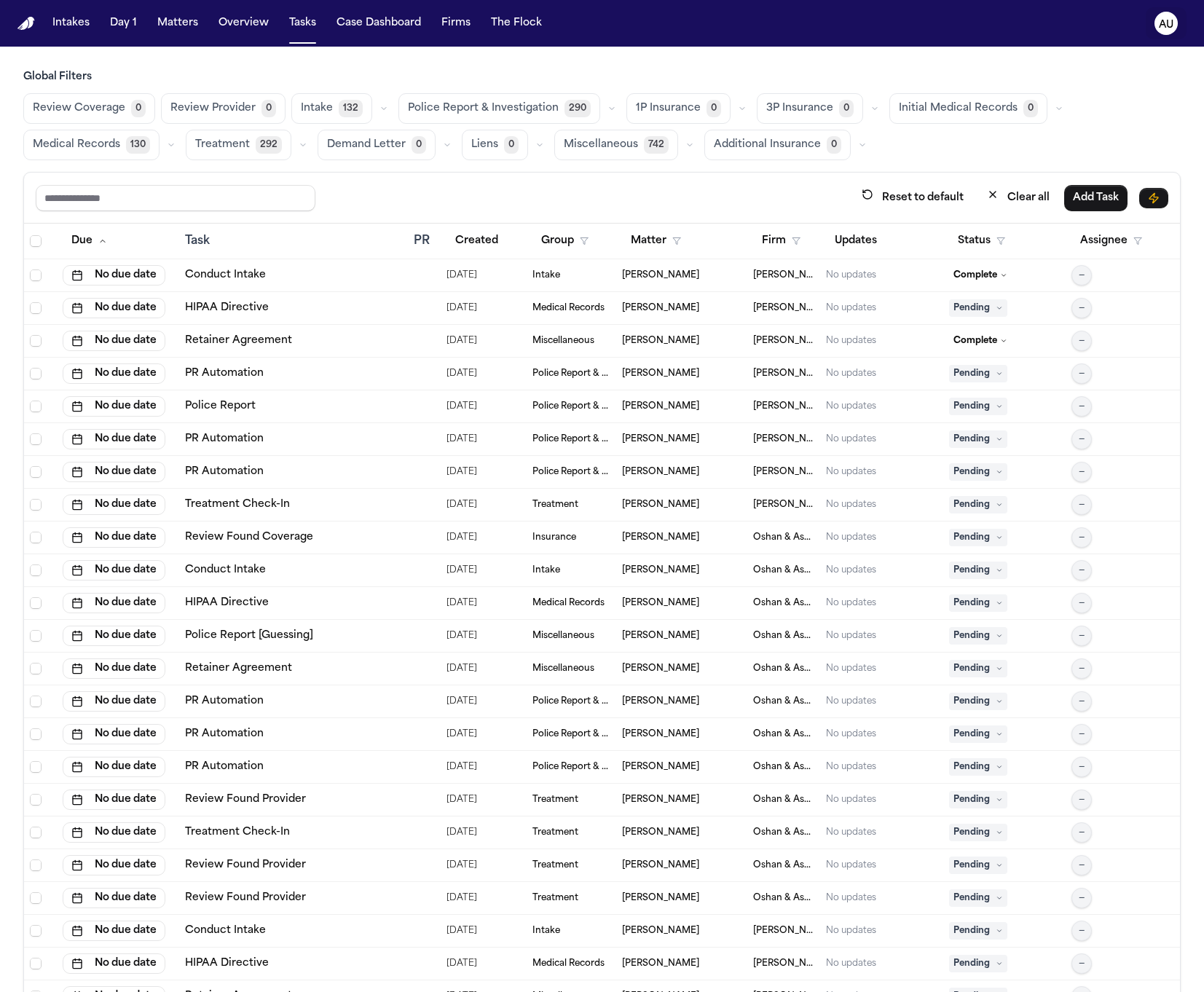
click at [1154, 28] on button "AU" at bounding box center [1167, 23] width 41 height 32
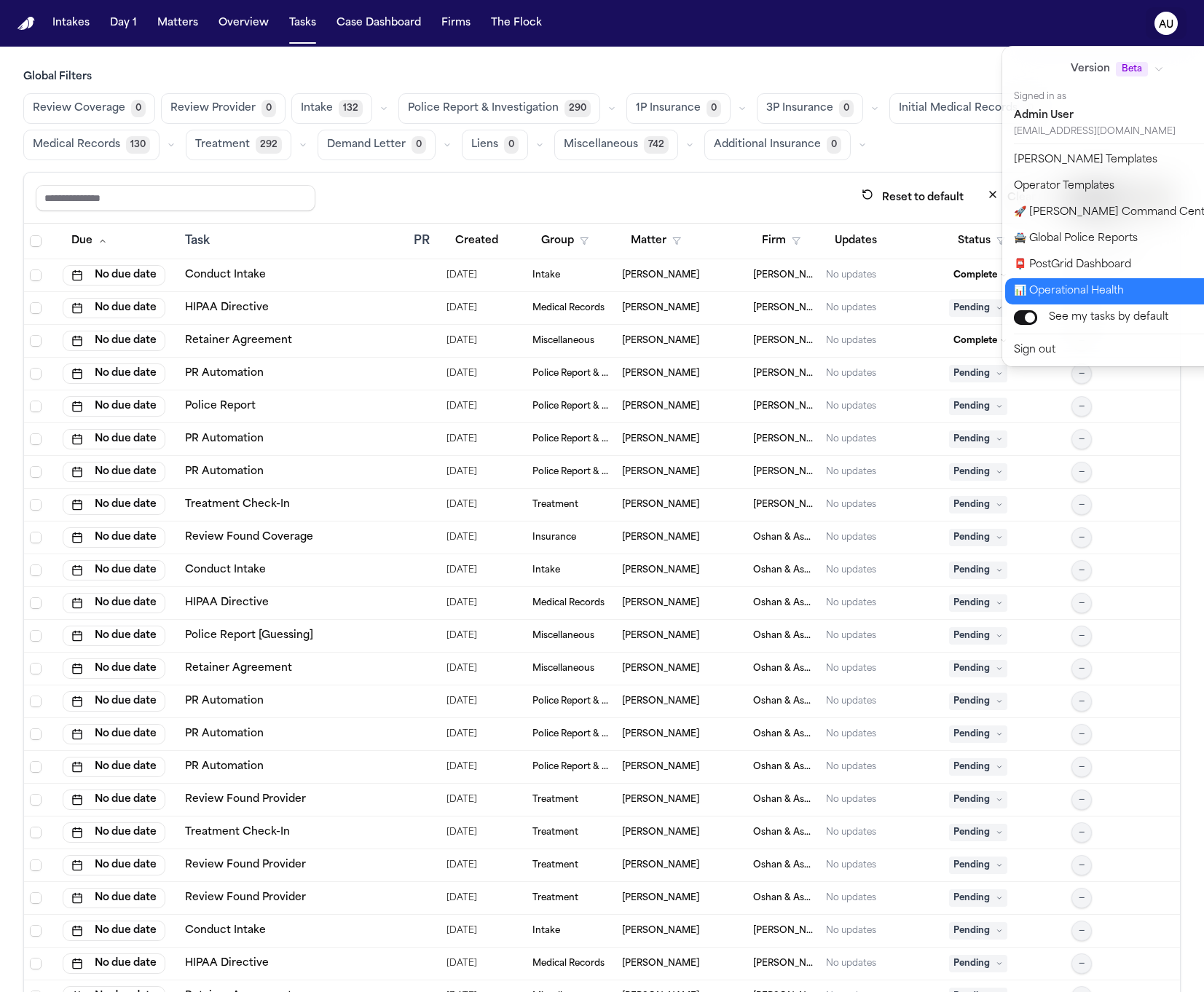
click at [1053, 283] on button "📊 Operational Health" at bounding box center [1125, 292] width 242 height 26
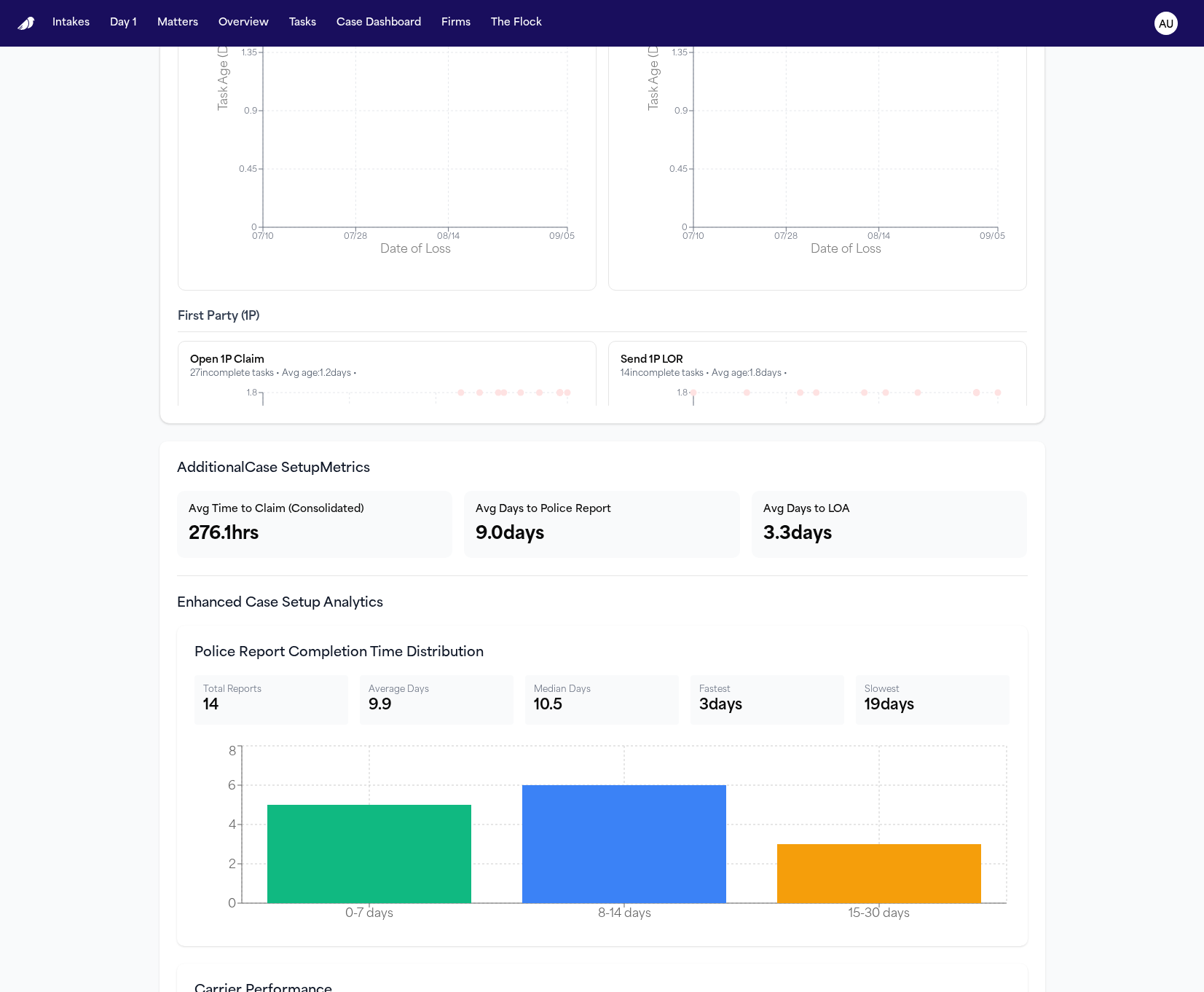
scroll to position [4564, 0]
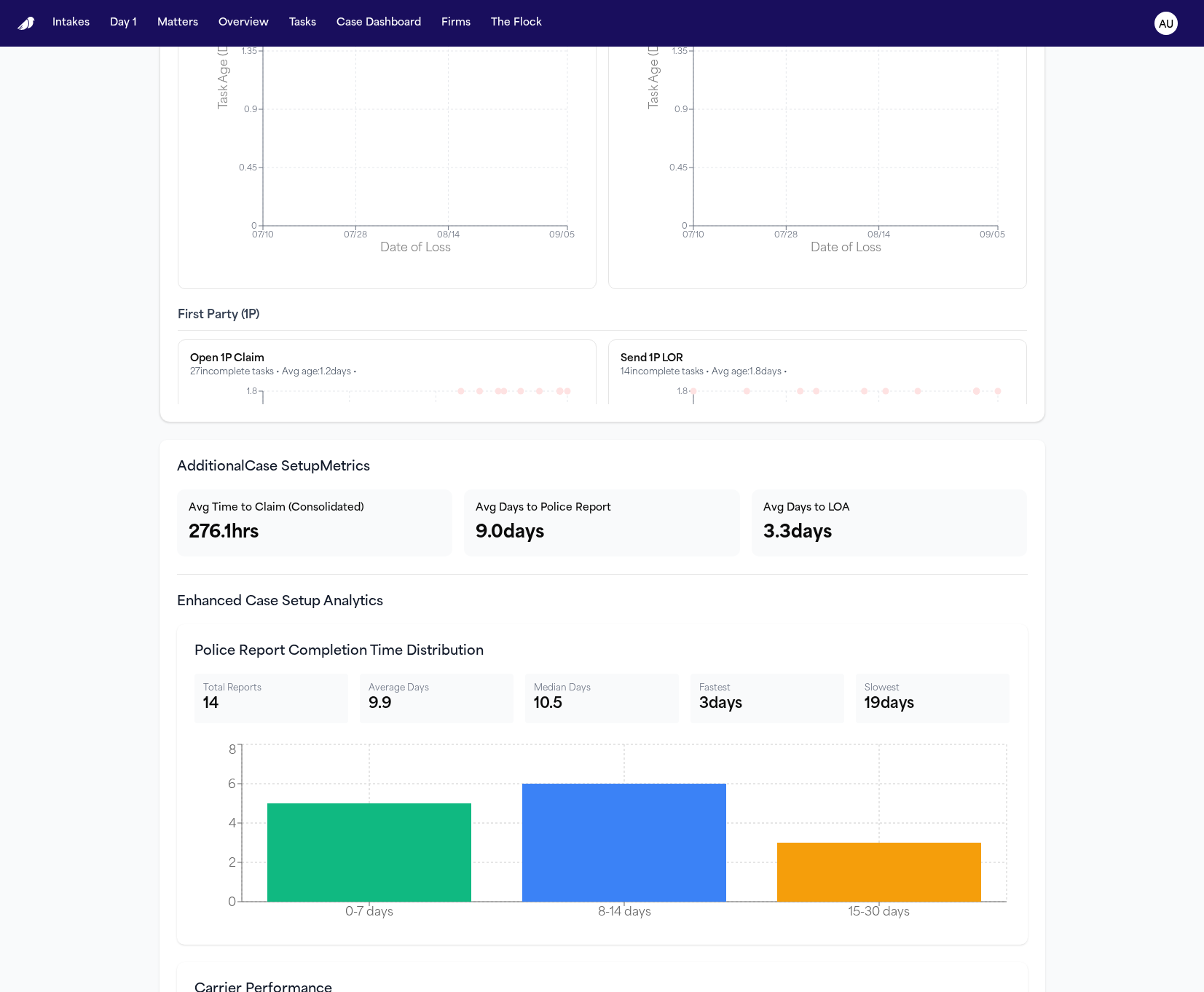
click at [309, 598] on h4 "Enhanced Case Setup Analytics" at bounding box center [602, 602] width 851 height 21
click at [310, 598] on h4 "Enhanced Case Setup Analytics" at bounding box center [602, 602] width 851 height 21
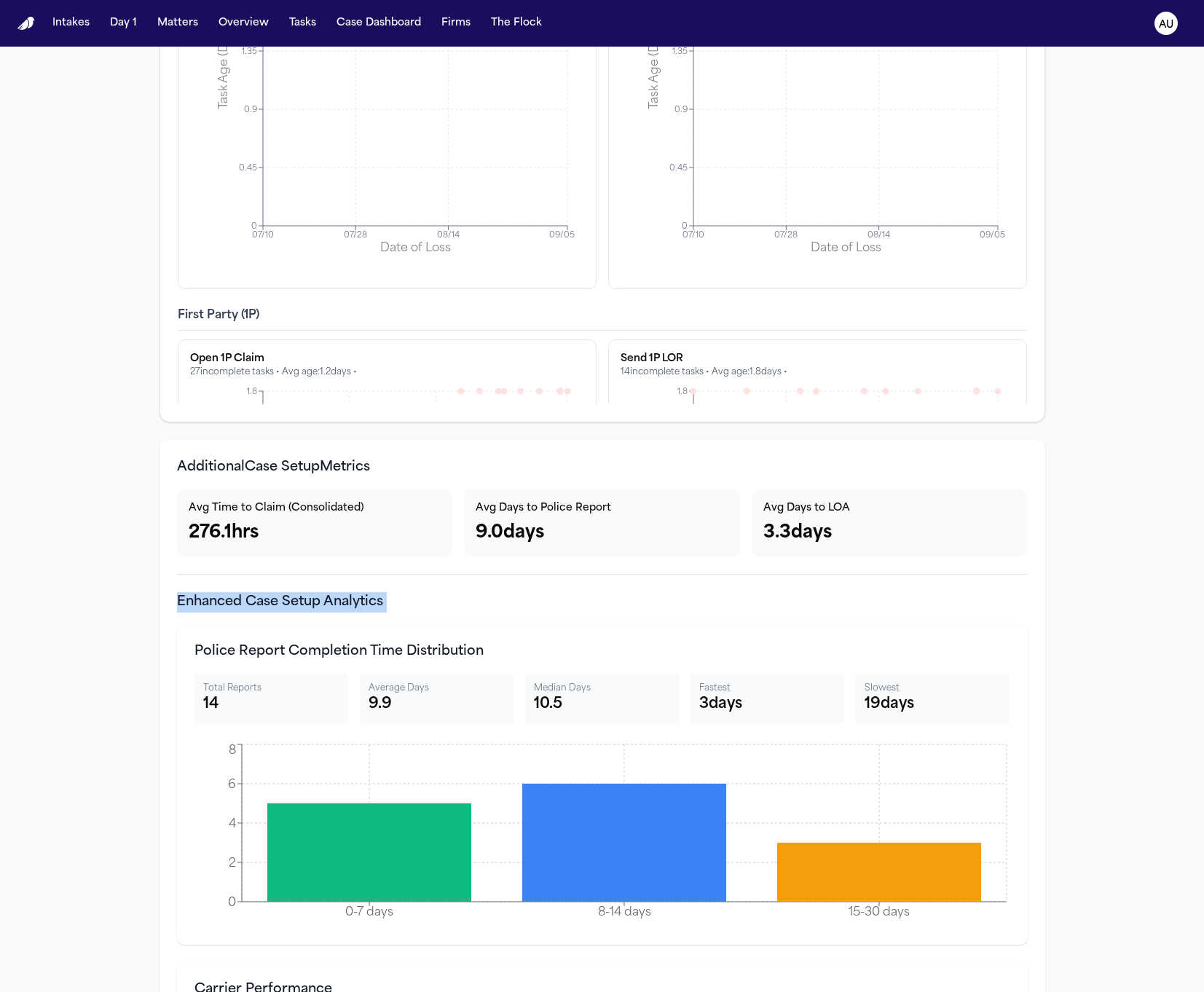
click at [310, 598] on h4 "Enhanced Case Setup Analytics" at bounding box center [602, 602] width 851 height 21
copy h4 "Enhanced Case Setup Analytics"
drag, startPoint x: 650, startPoint y: 602, endPoint x: 624, endPoint y: 618, distance: 30.5
click at [650, 600] on h4 "Enhanced Case Setup Analytics" at bounding box center [602, 602] width 851 height 21
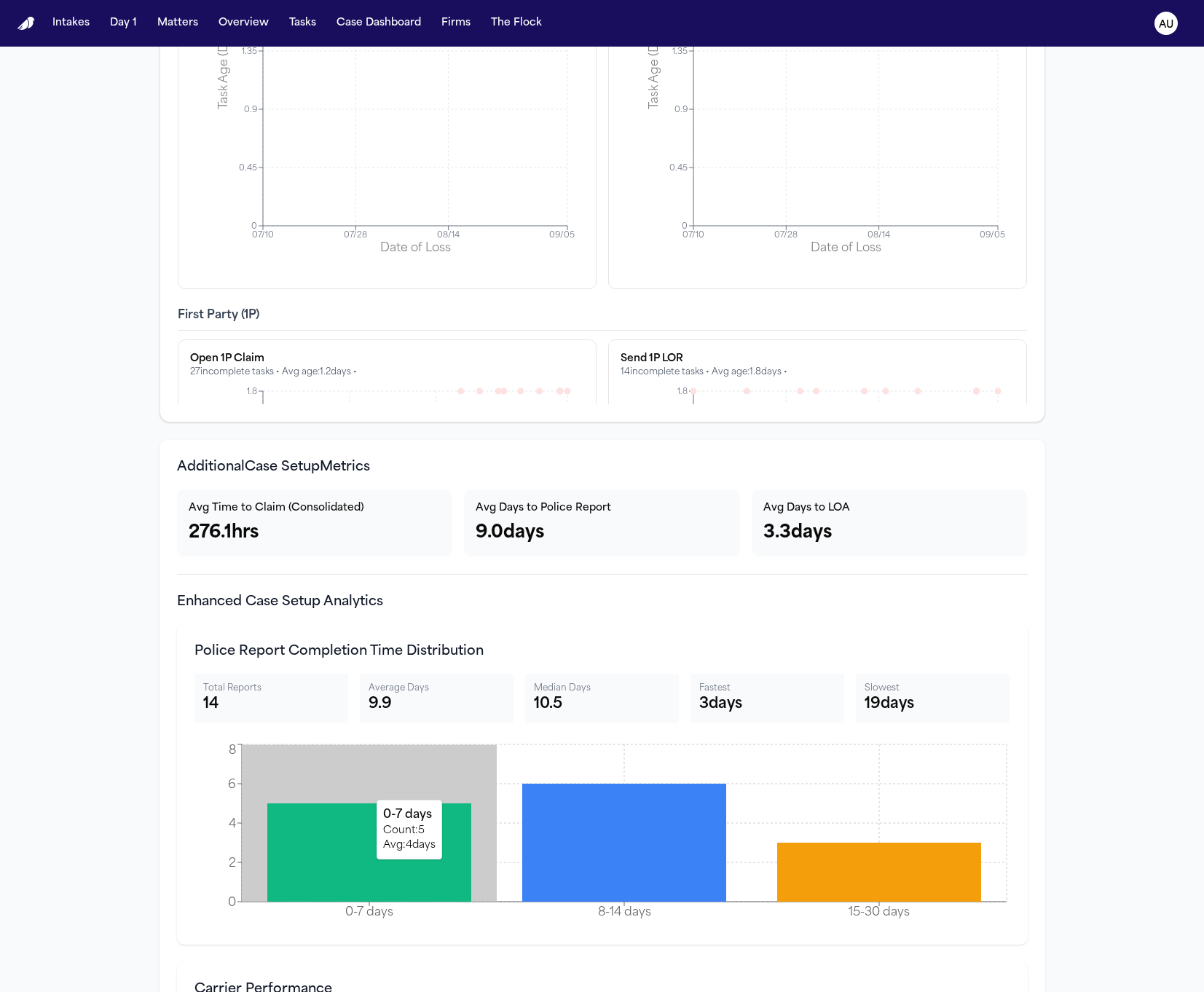
click at [414, 875] on icon at bounding box center [369, 852] width 204 height 98
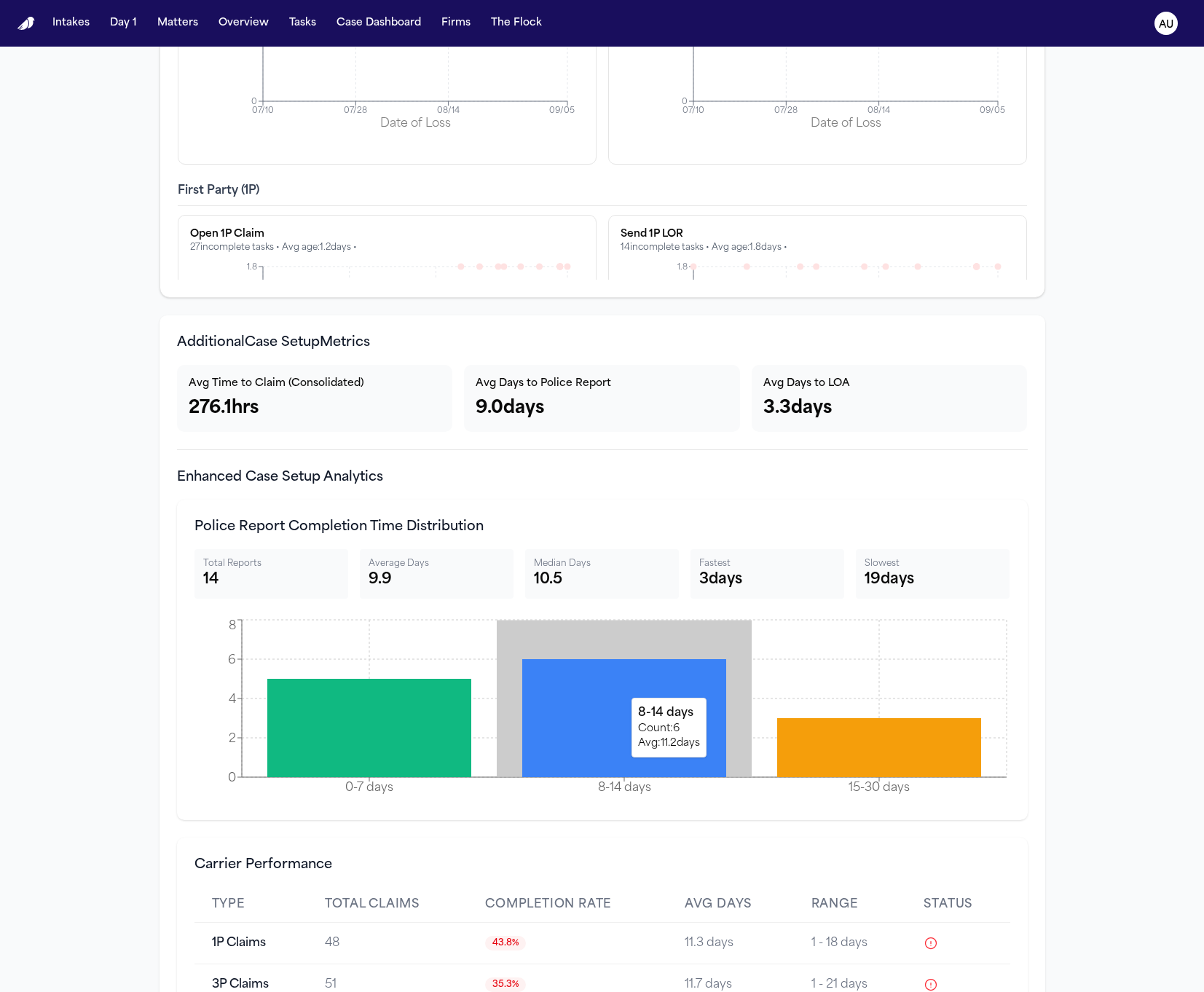
scroll to position [4708, 0]
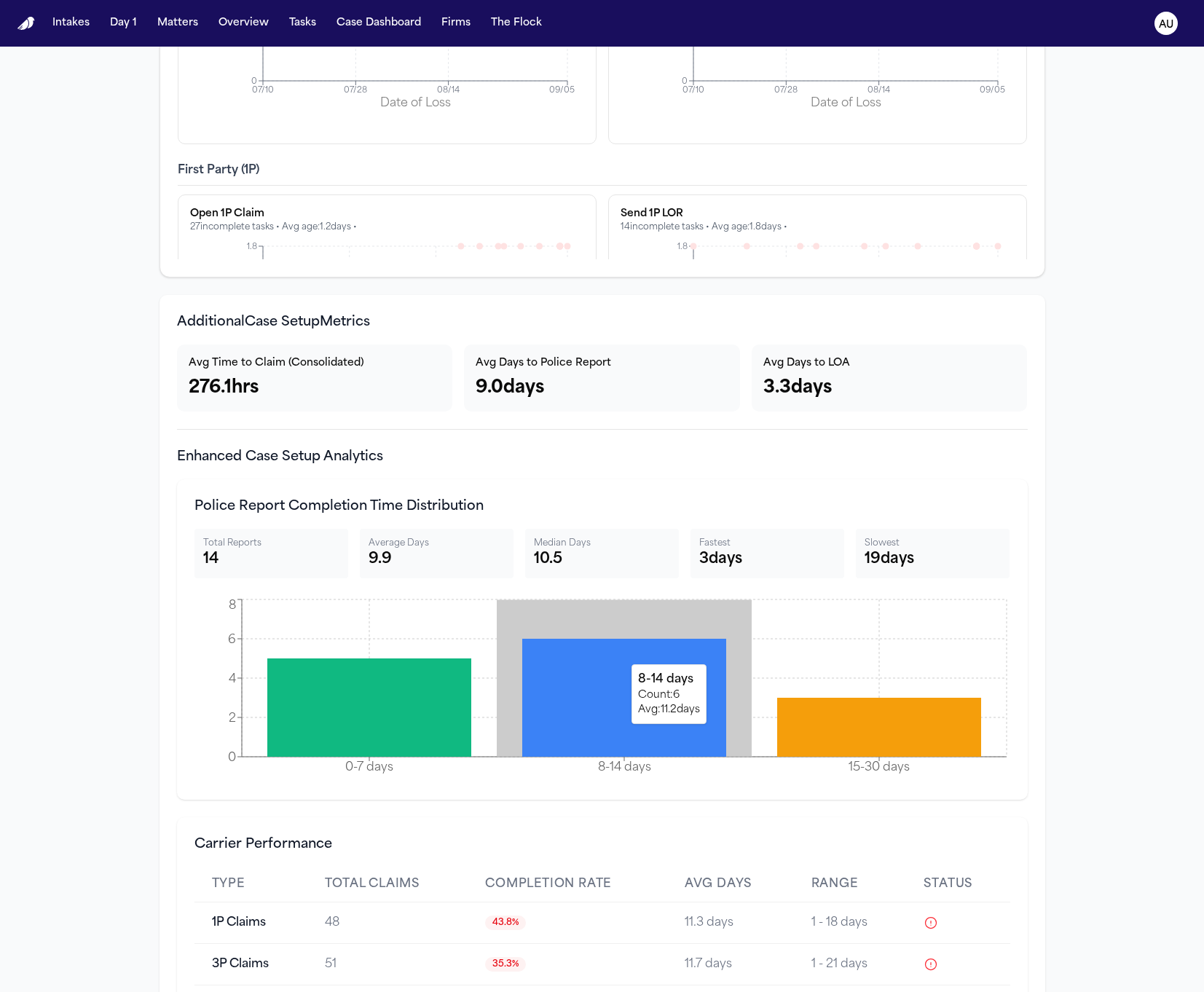
click at [562, 740] on icon at bounding box center [624, 697] width 204 height 118
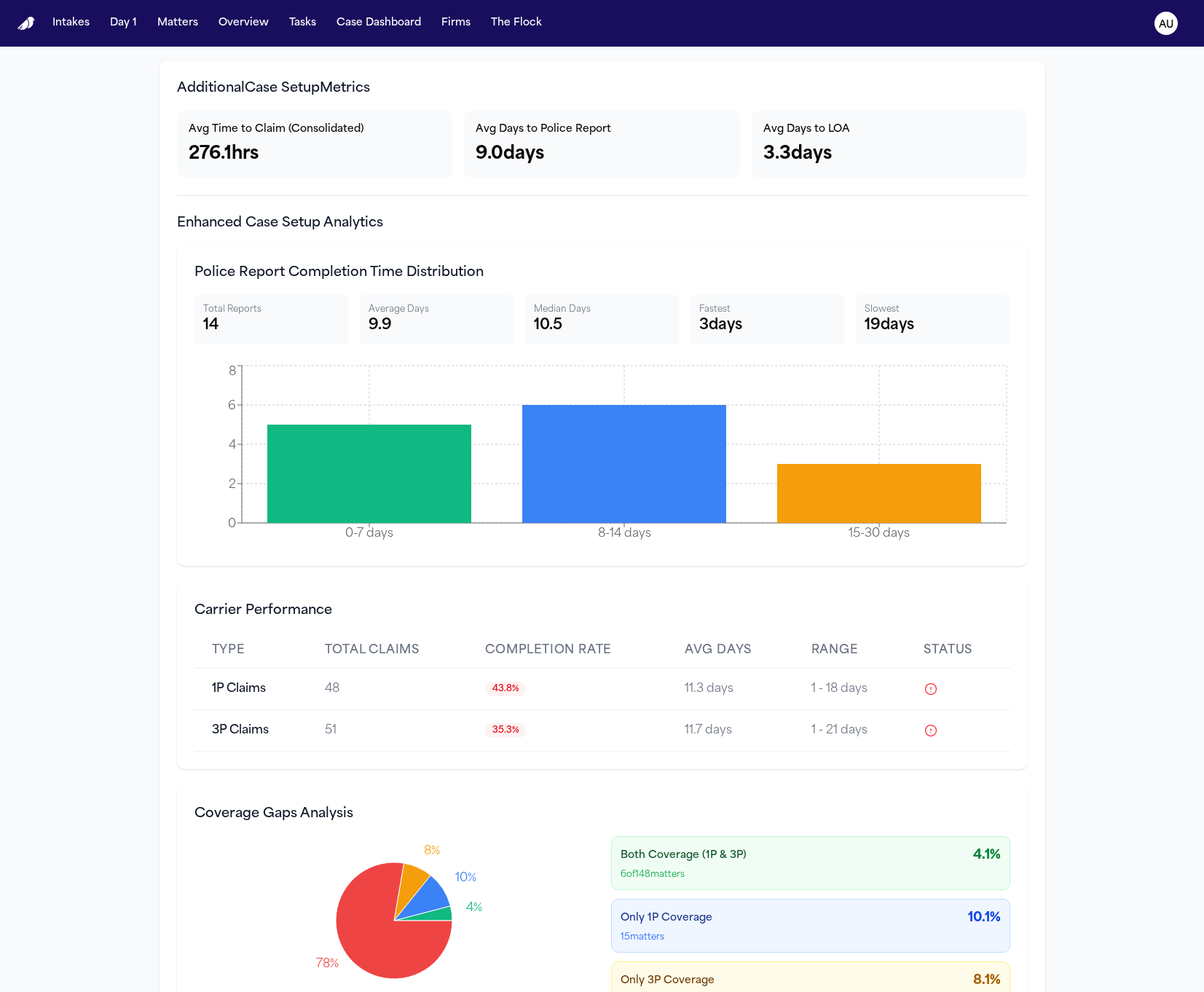
scroll to position [4977, 0]
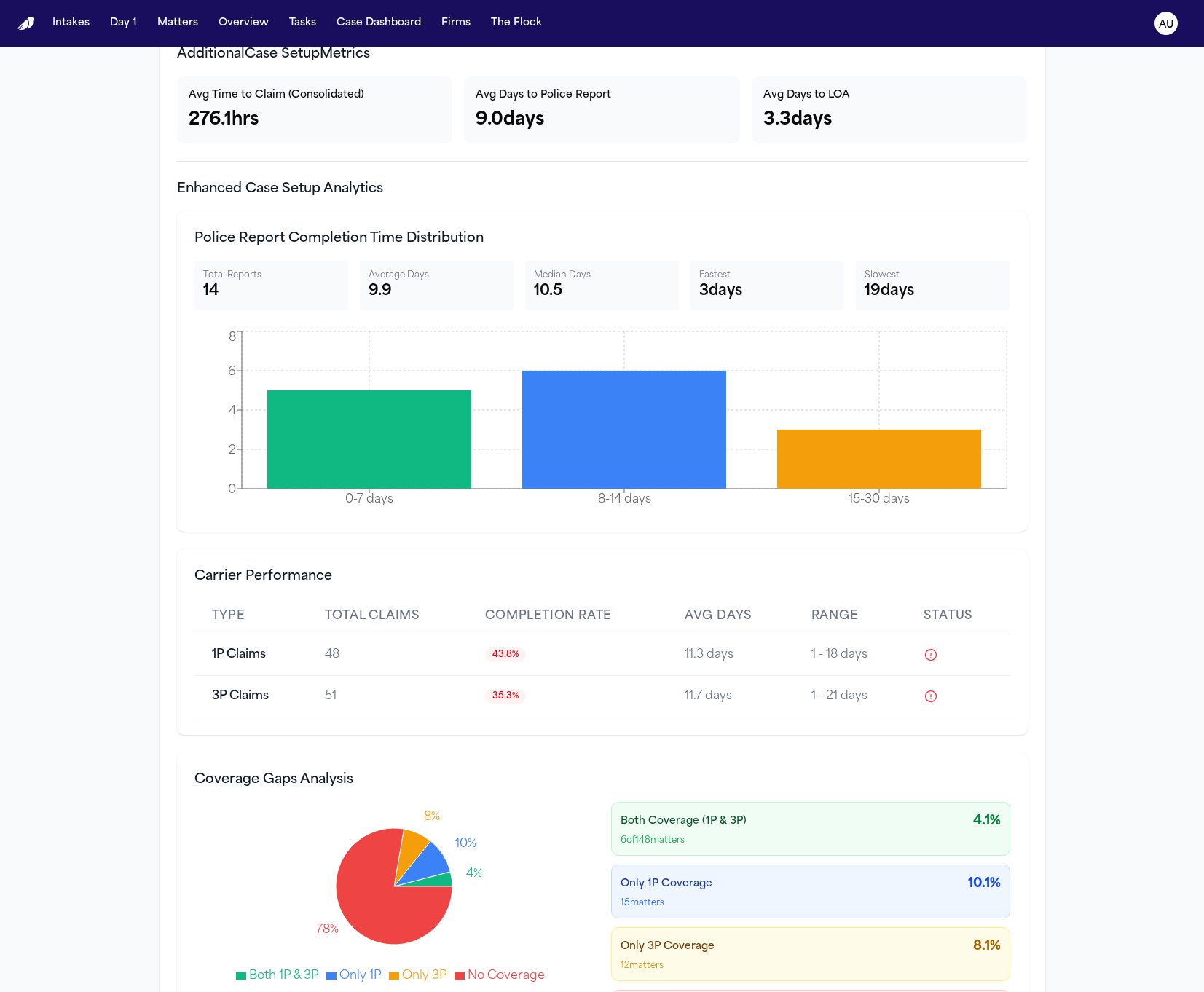
click at [924, 659] on icon at bounding box center [931, 655] width 15 height 15
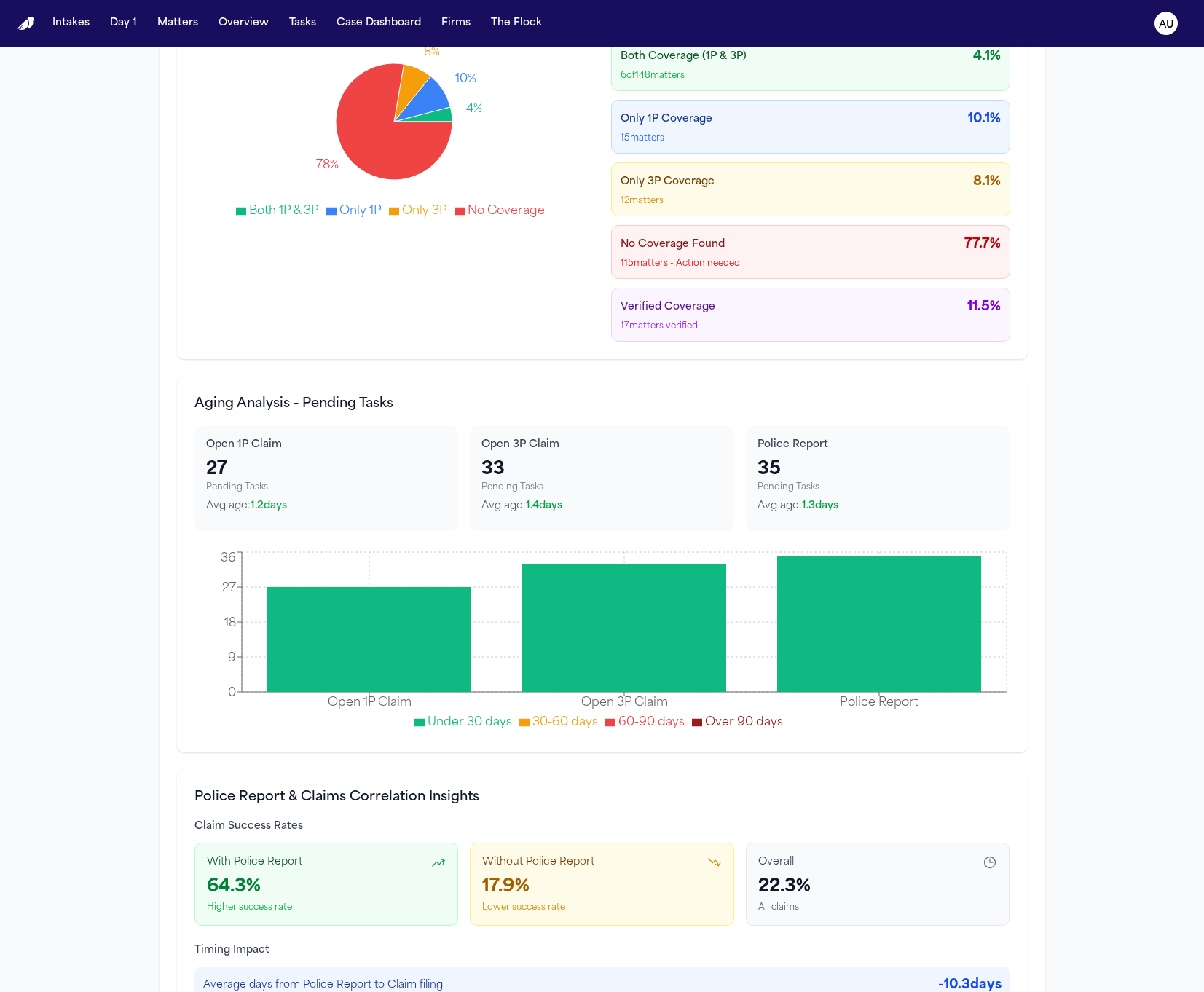
scroll to position [5831, 0]
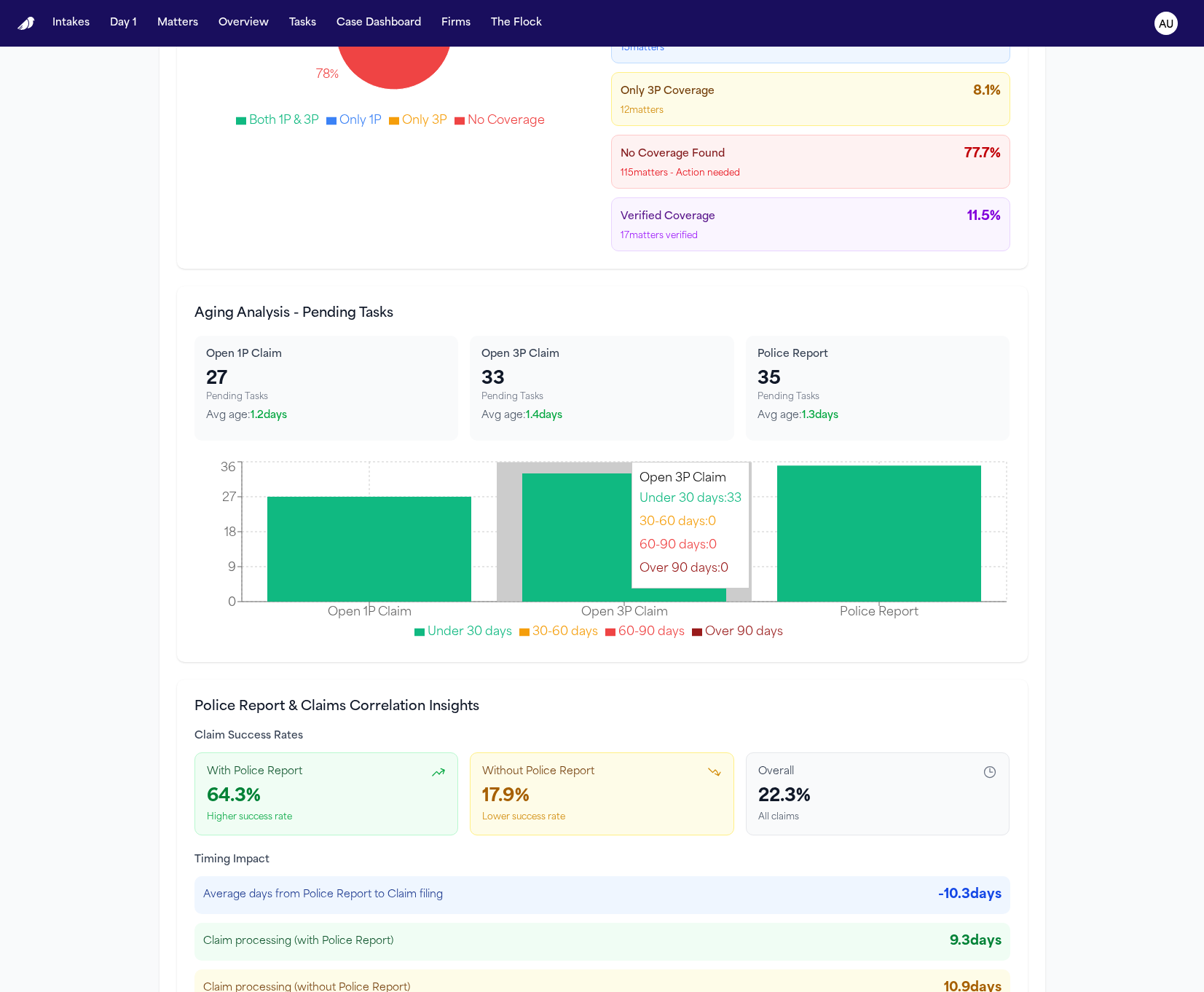
click at [597, 600] on icon at bounding box center [624, 537] width 204 height 128
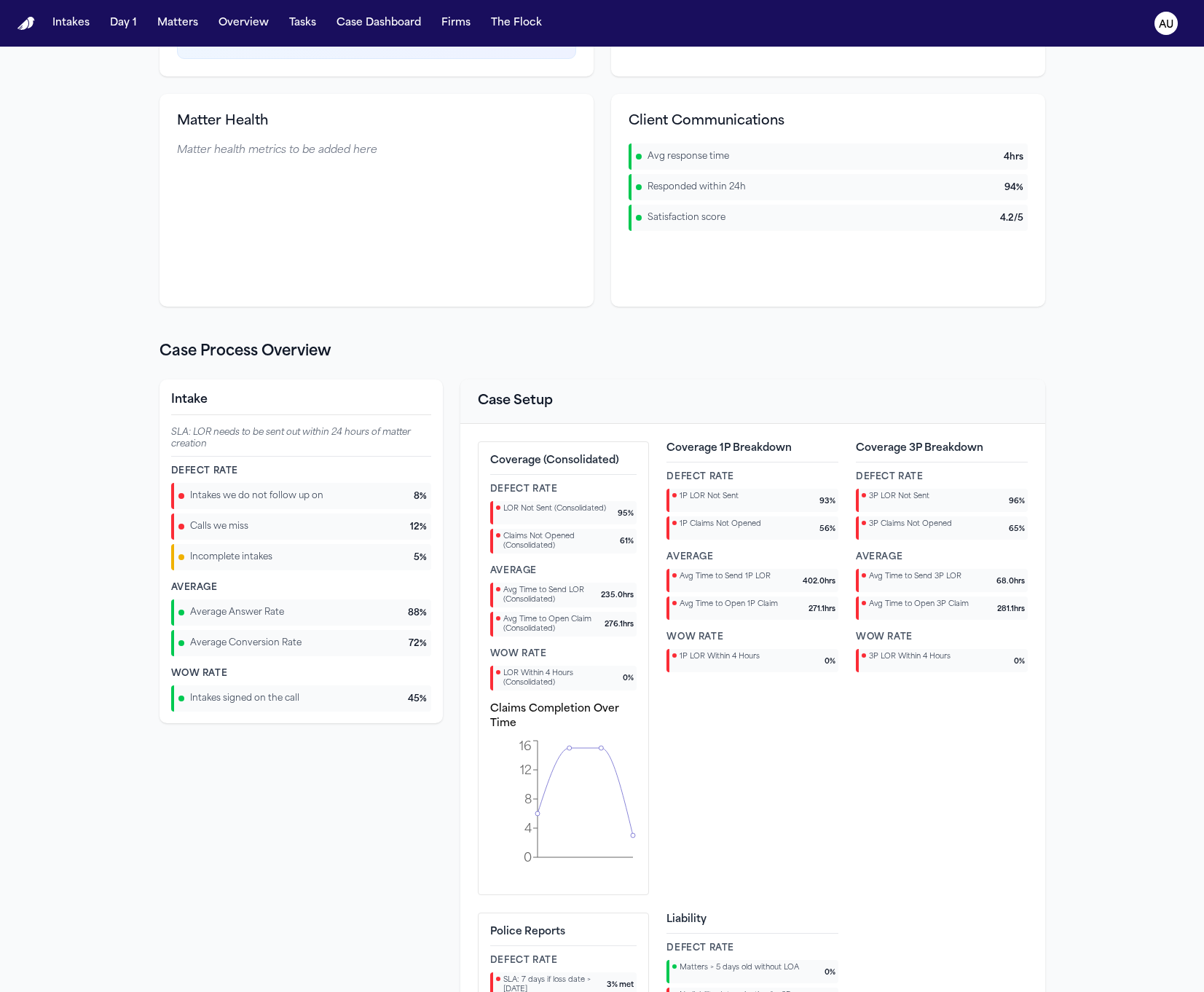
scroll to position [0, 0]
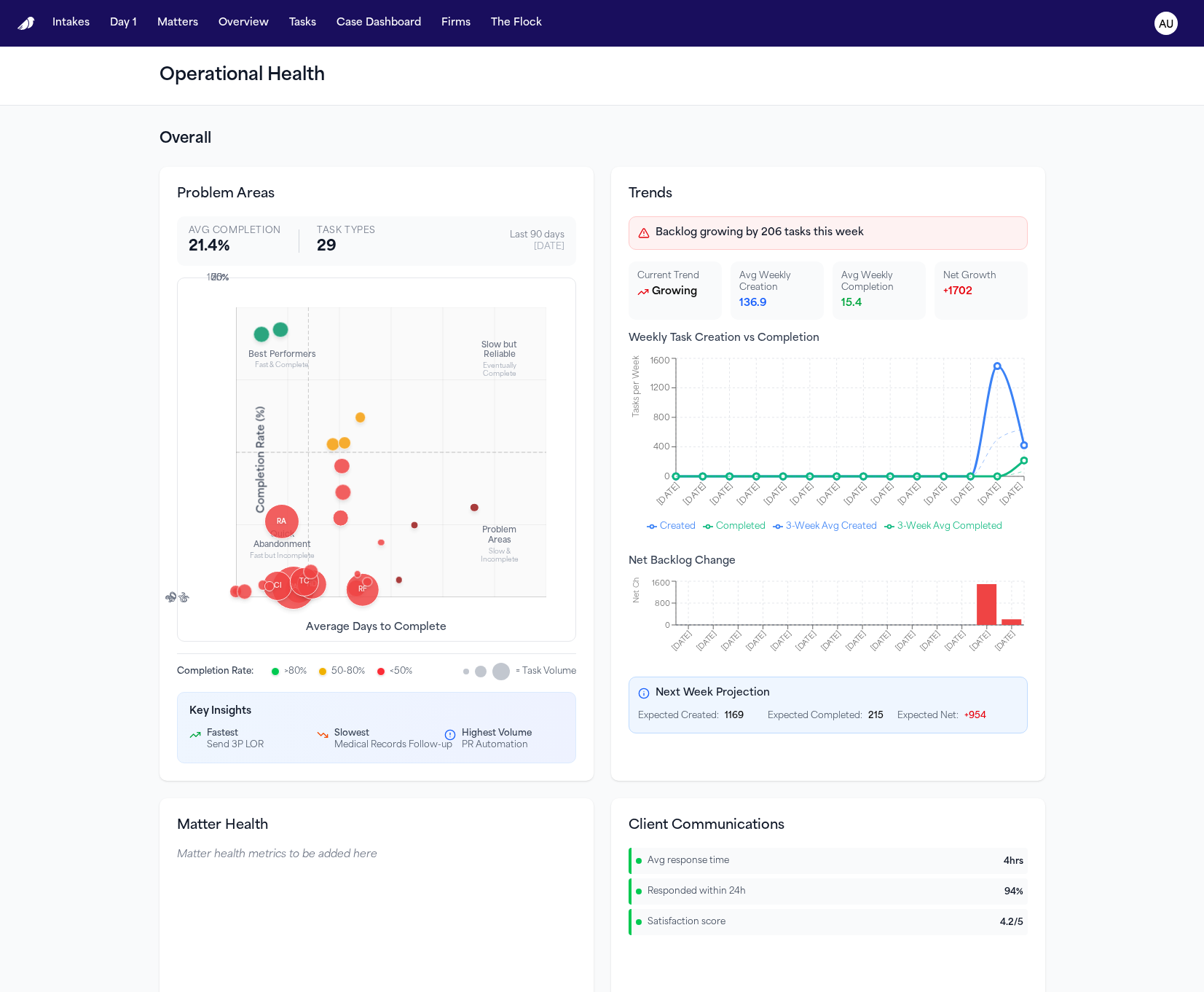
click at [704, 827] on h3 "Client Communications" at bounding box center [827, 827] width 399 height 21
copy h3 "Client Communications"
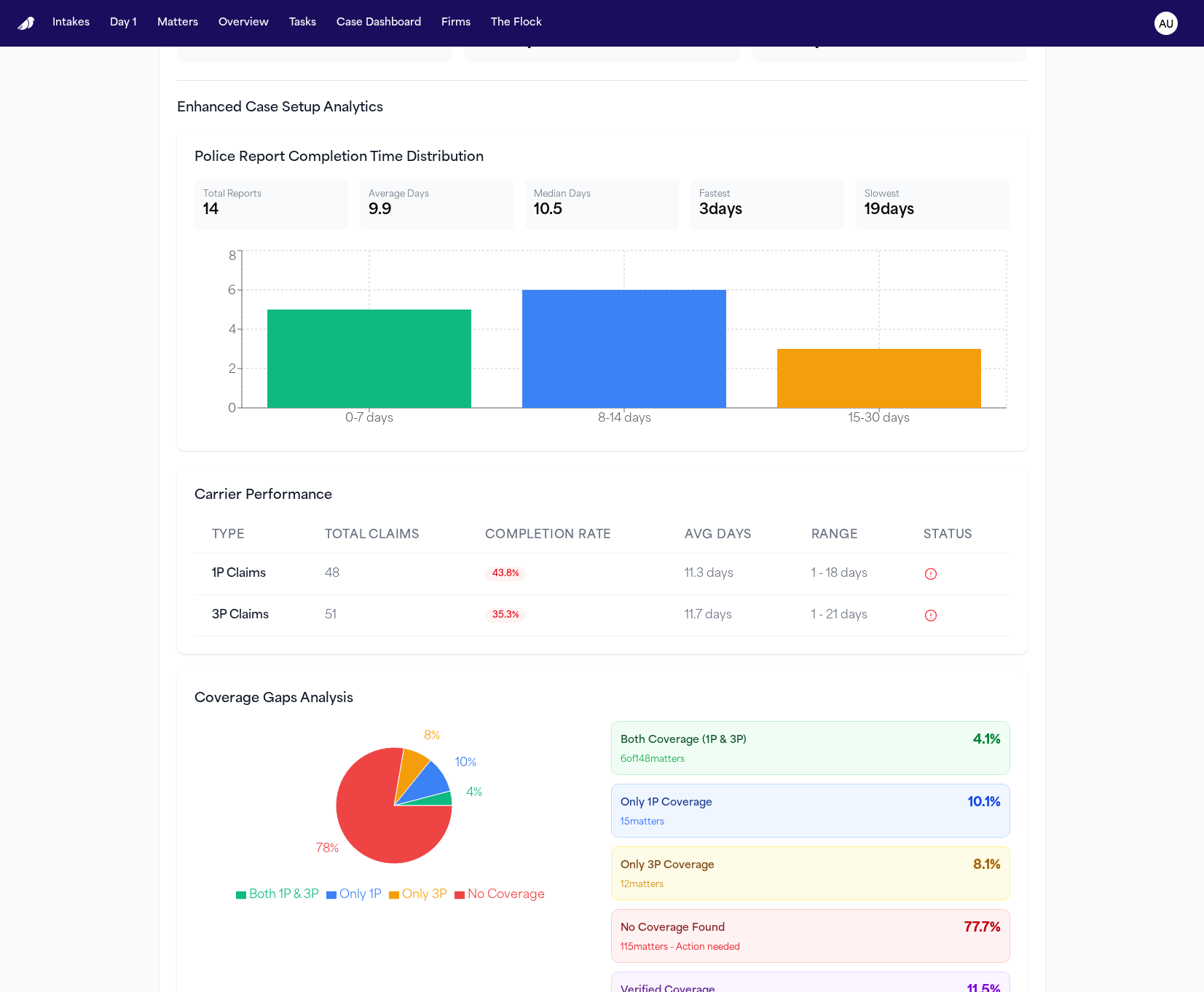
scroll to position [5062, 0]
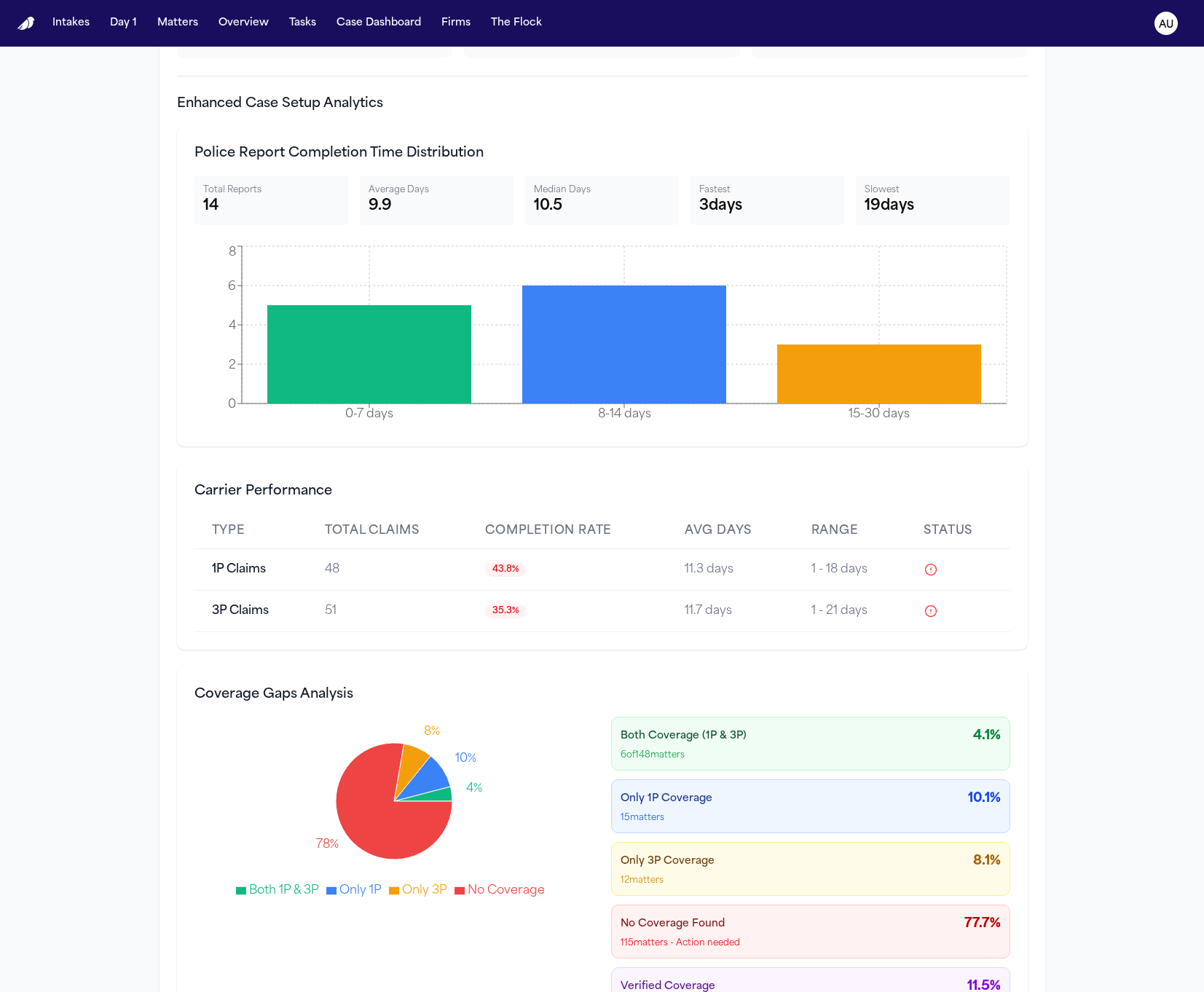
drag, startPoint x: 340, startPoint y: 447, endPoint x: 333, endPoint y: 438, distance: 11.4
click at [333, 438] on div "Police Report Completion Time Distribution Total Reports 14 Average Days 9.9 Me…" at bounding box center [602, 286] width 851 height 321
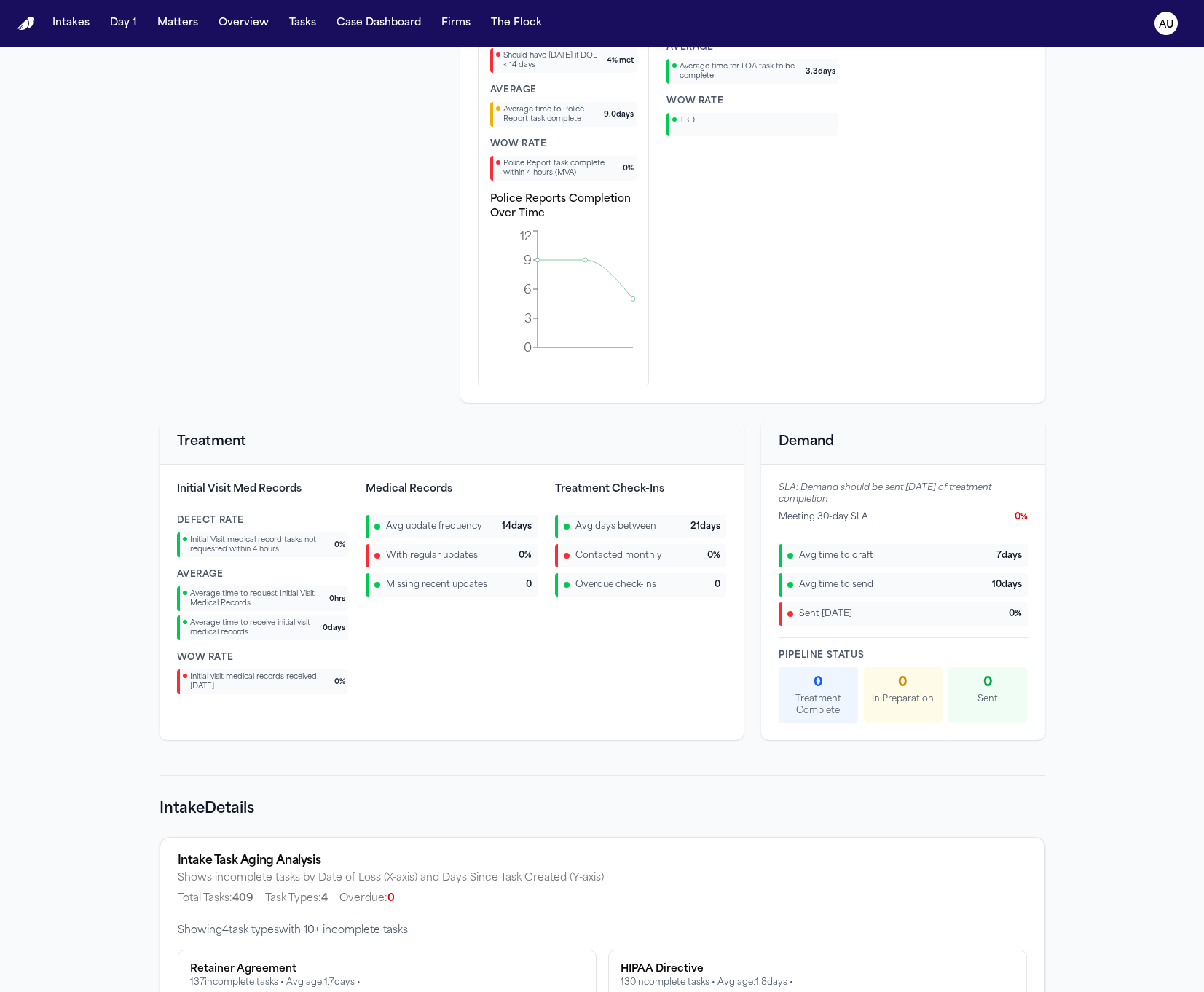
scroll to position [1388, 0]
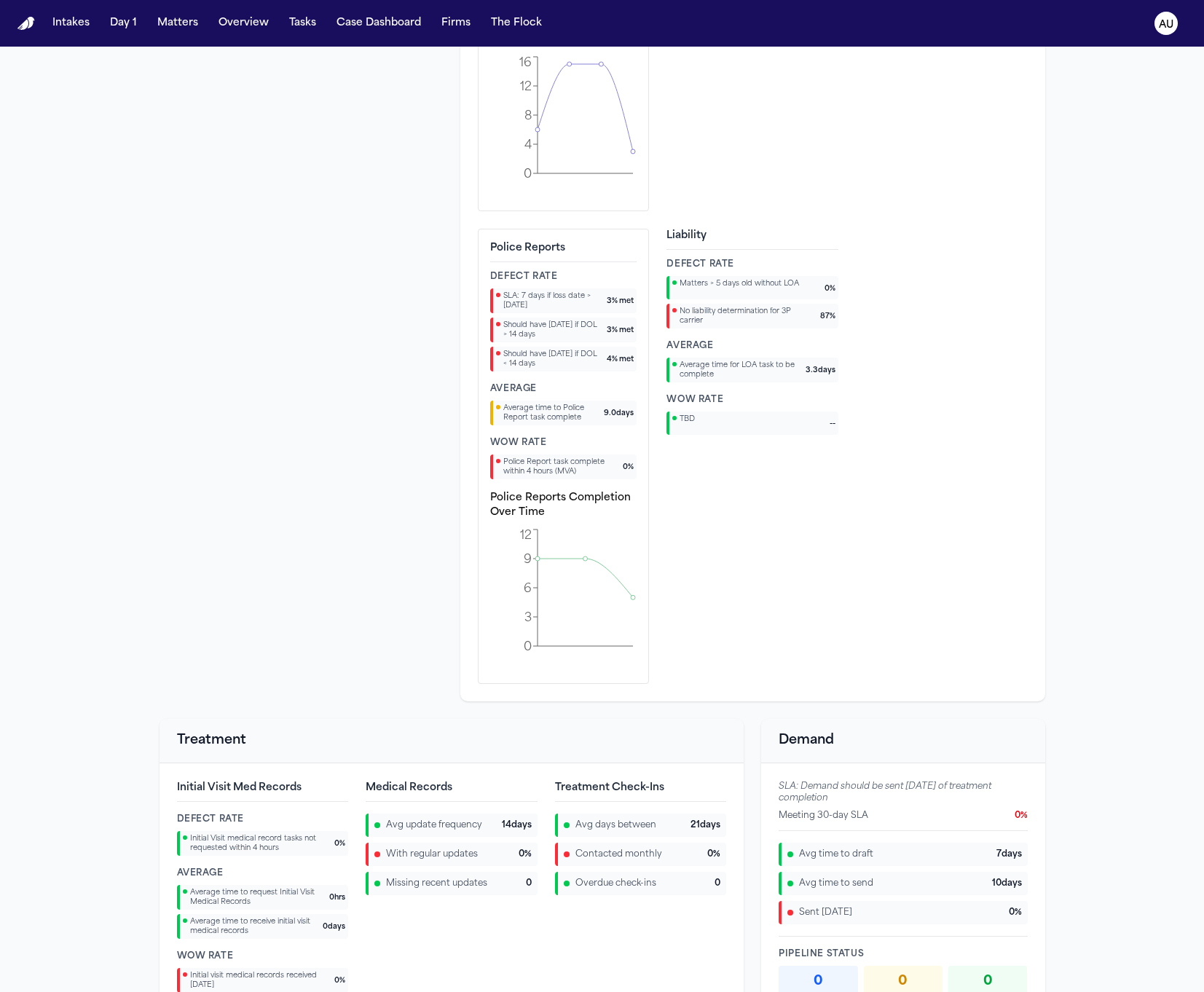
click at [555, 503] on h4 "Police Reports Completion Over Time" at bounding box center [563, 505] width 147 height 29
copy div "Police Reports Completion Over Time"
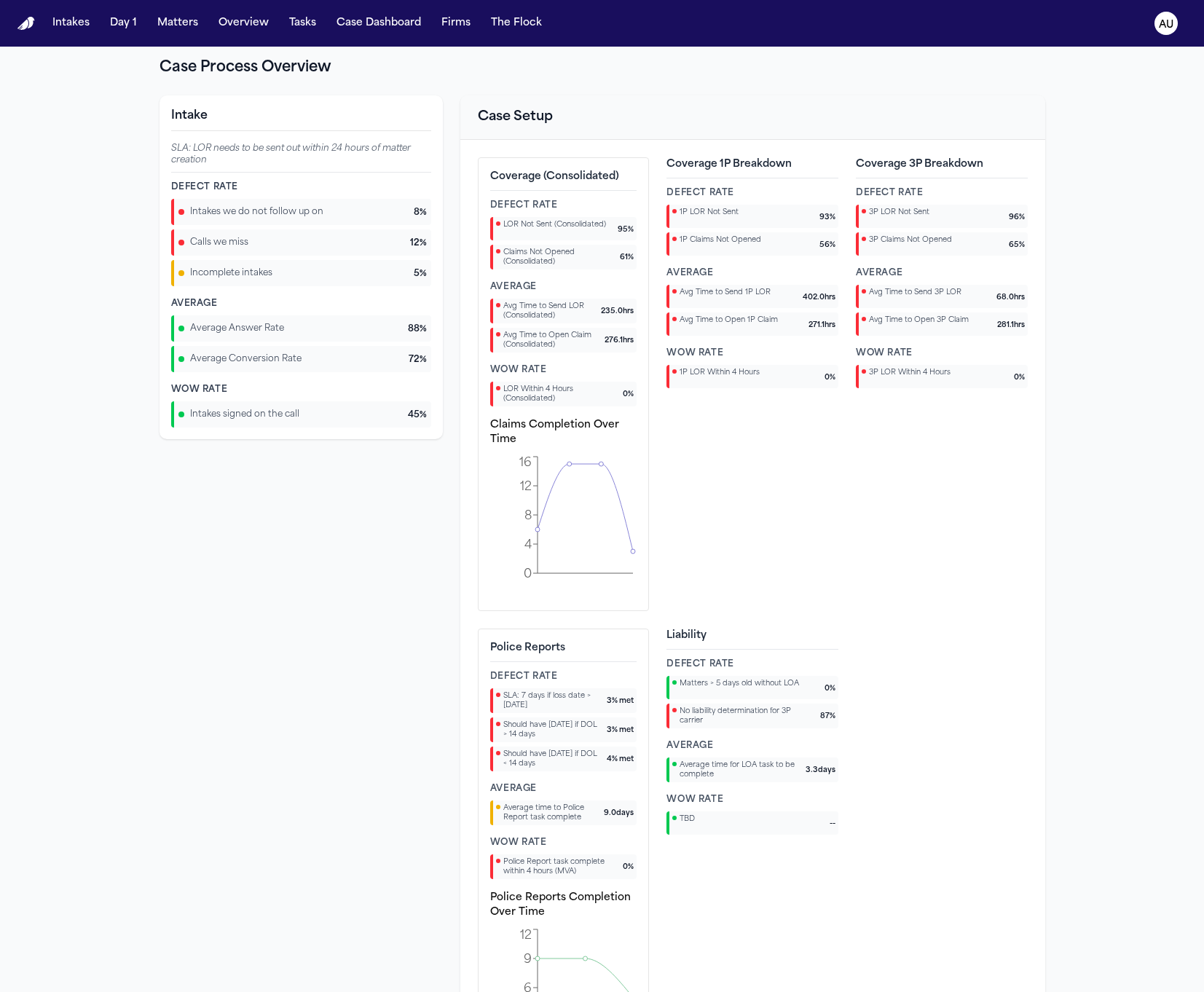
scroll to position [990, 0]
click at [578, 429] on h4 "Claims Completion Over Time" at bounding box center [563, 431] width 147 height 29
copy div "Claims Completion Over Time"
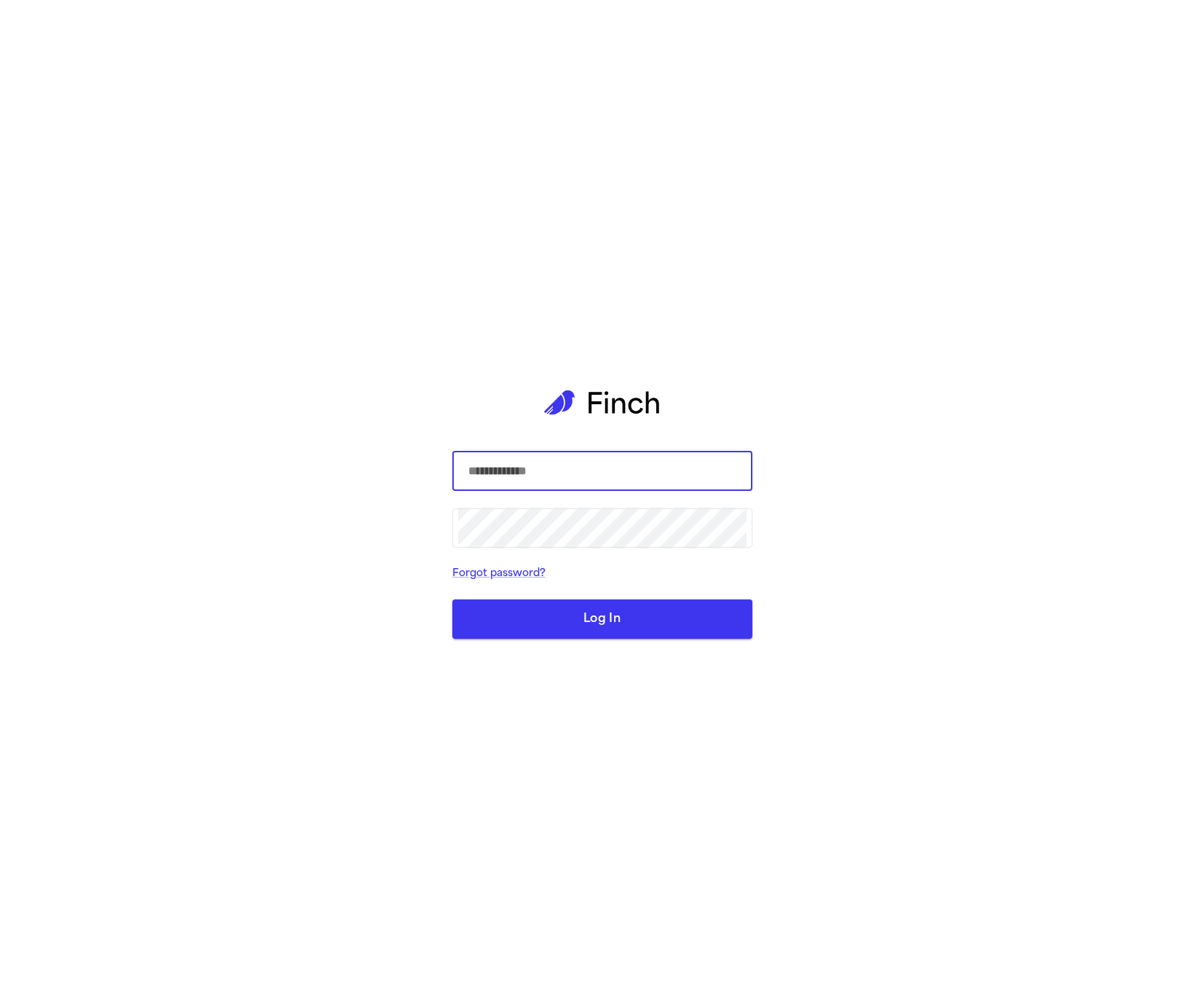
type input "**********"
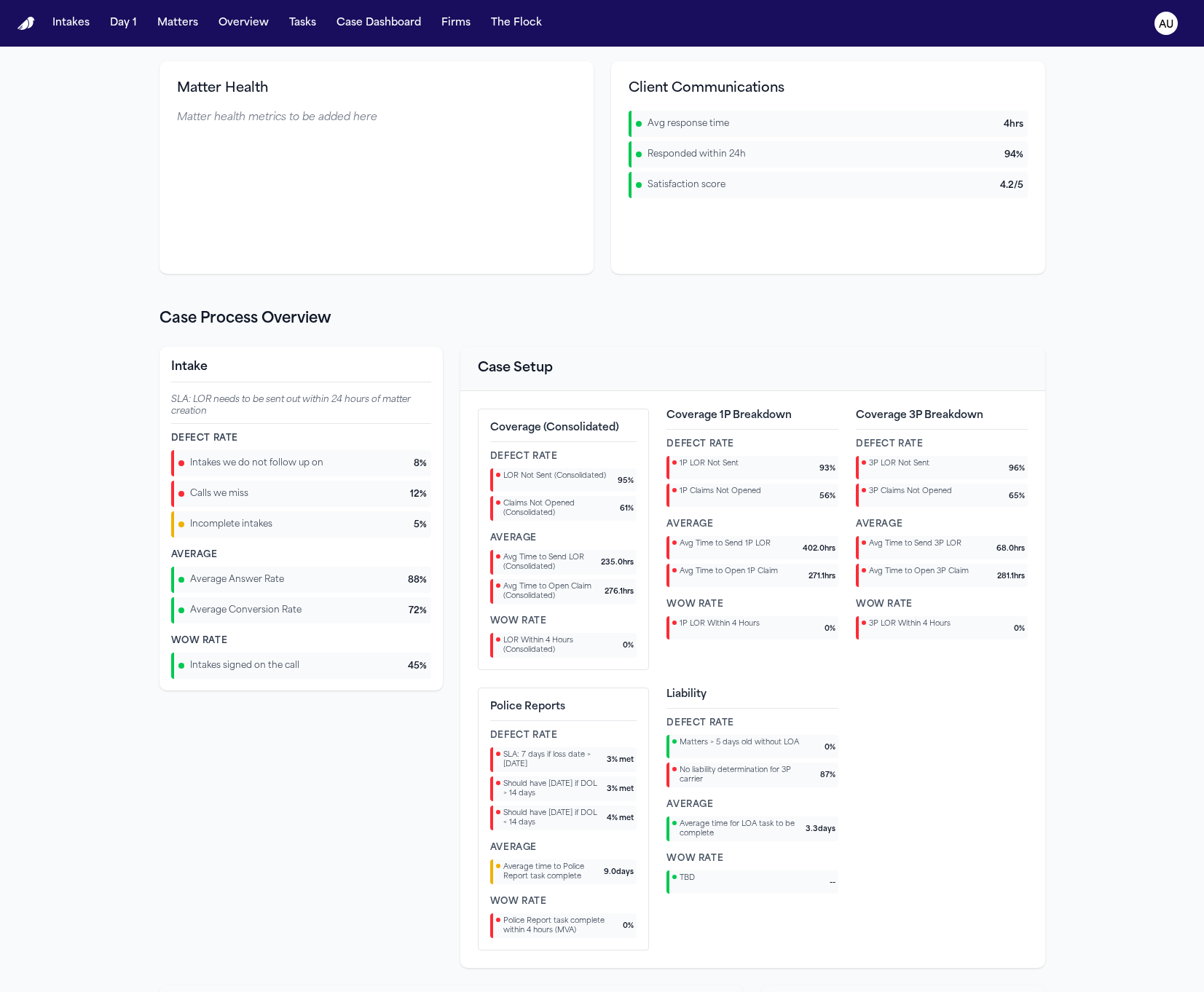
scroll to position [791, 0]
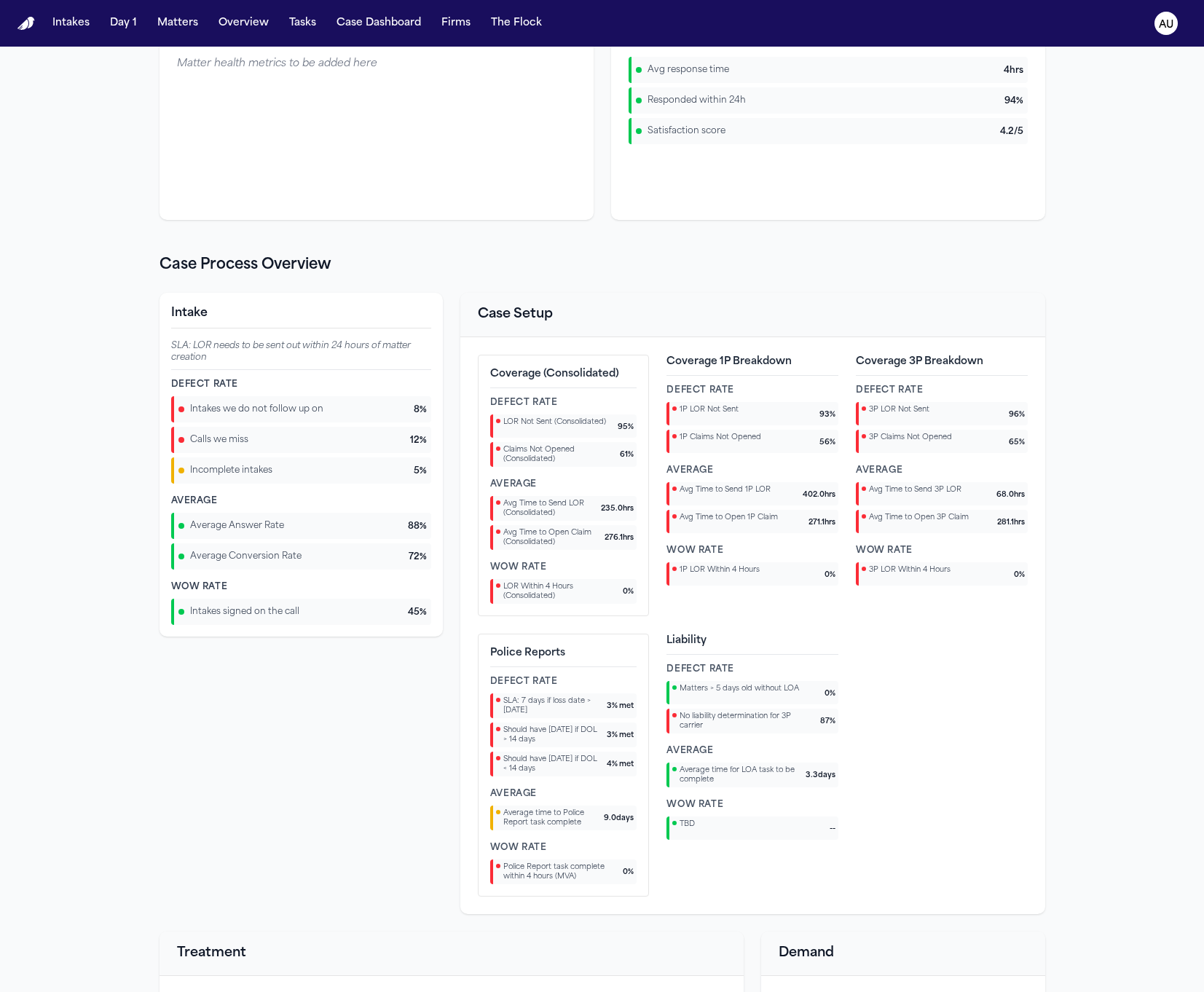
drag, startPoint x: 598, startPoint y: 669, endPoint x: 600, endPoint y: 652, distance: 17.1
click at [598, 667] on p "Police Reports" at bounding box center [563, 656] width 147 height 22
click at [602, 628] on div "Coverage (Consolidated) Defect Rate LOR Not Sent (Consolidated) 95 % Claims Not…" at bounding box center [752, 625] width 550 height 542
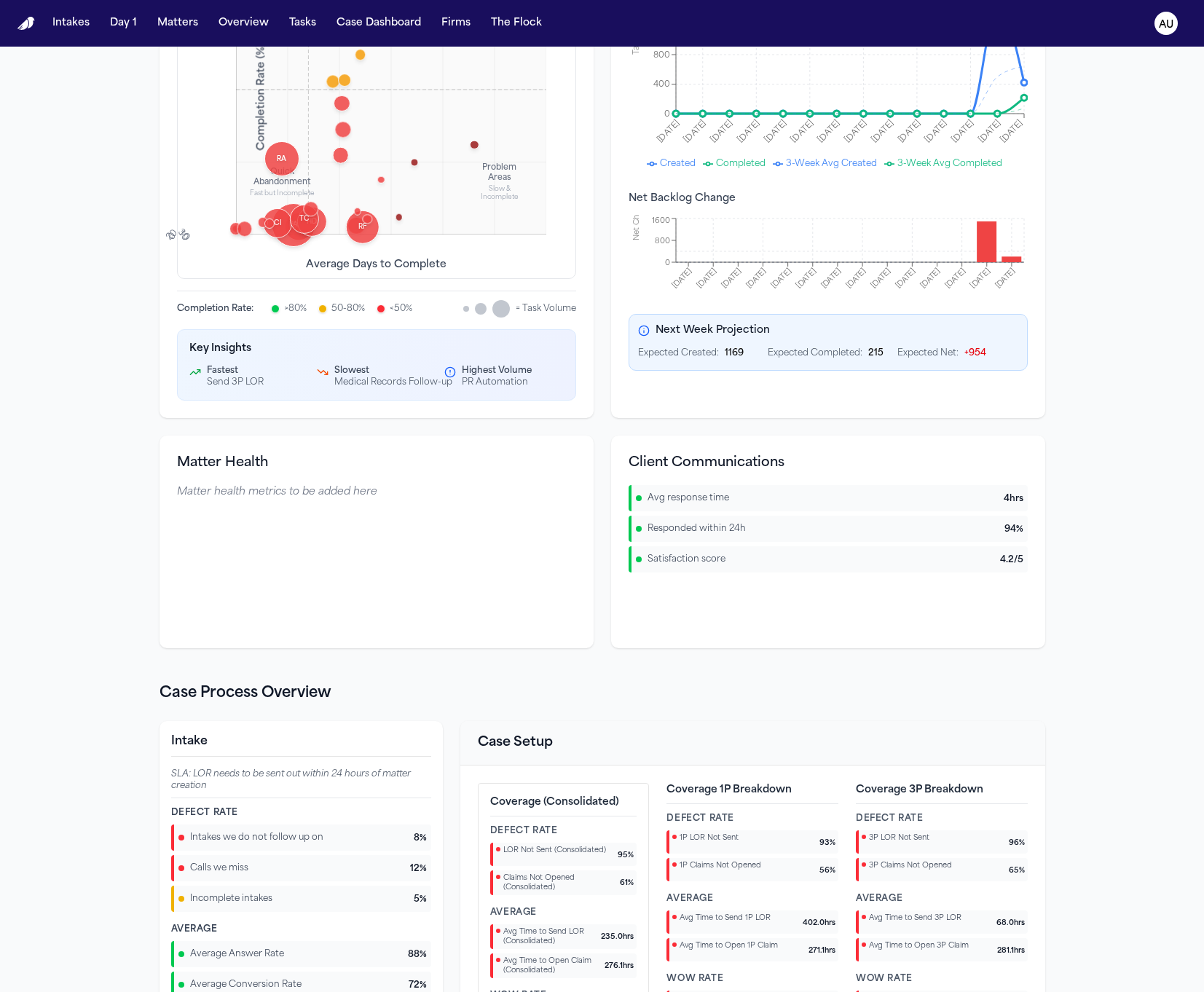
scroll to position [351, 0]
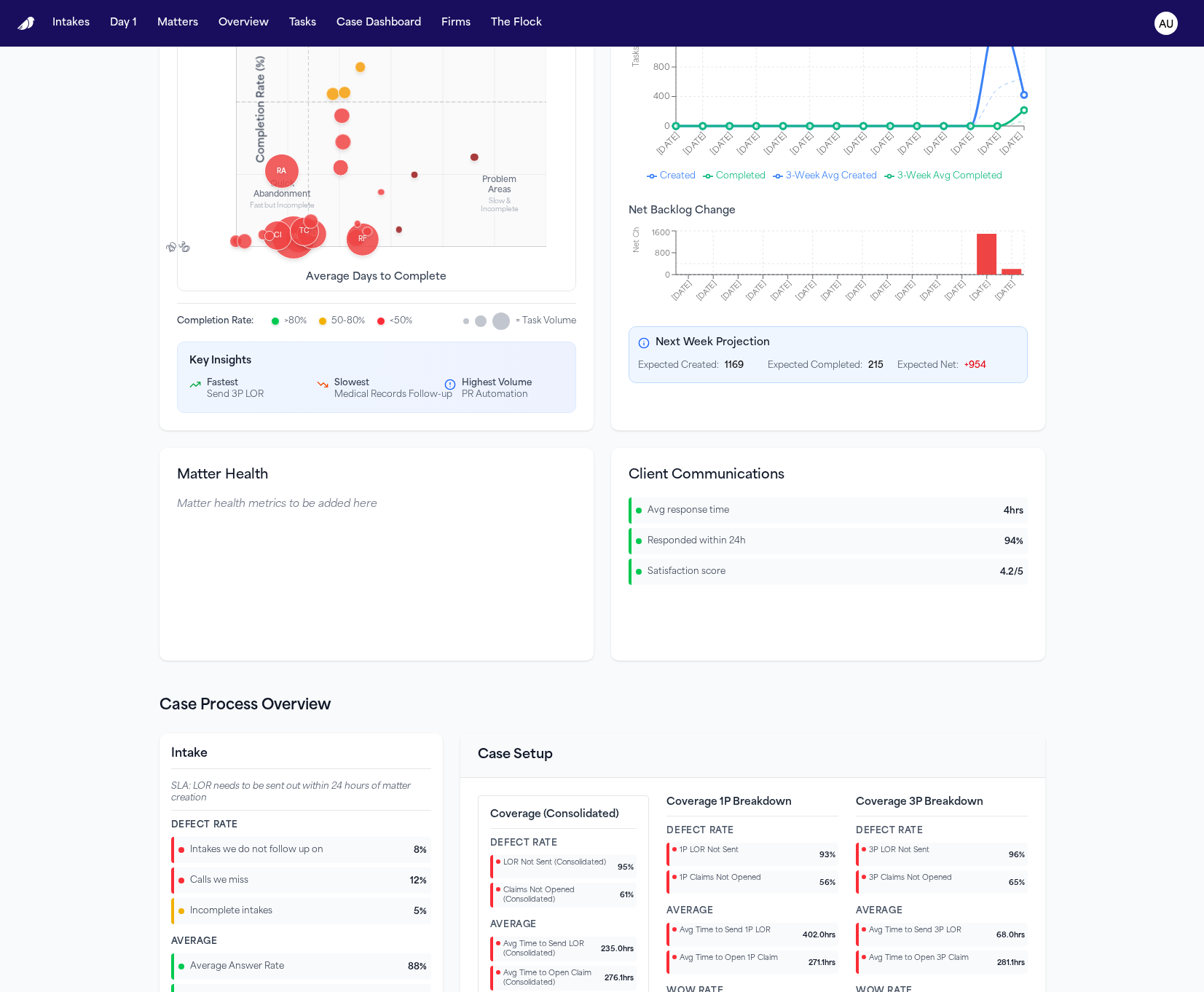
click at [740, 486] on h3 "Client Communications" at bounding box center [827, 476] width 399 height 21
click at [740, 485] on h3 "Client Communications" at bounding box center [827, 476] width 399 height 21
copy h3 "Client Communications"
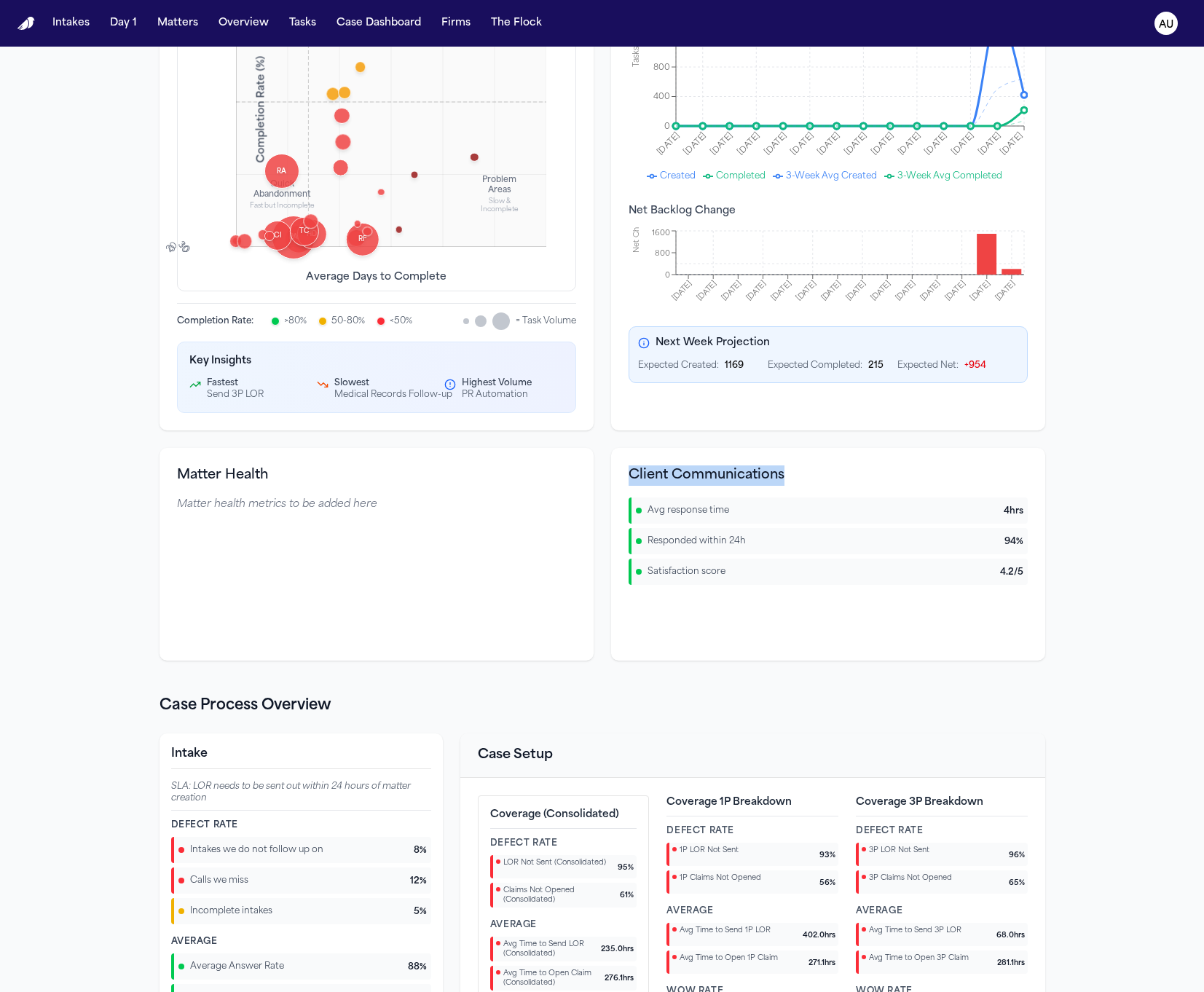
click at [697, 515] on span "Avg response time" at bounding box center [688, 510] width 81 height 11
copy span "Avg response time"
click at [701, 549] on div "Responded within 24h 94 %" at bounding box center [827, 541] width 399 height 26
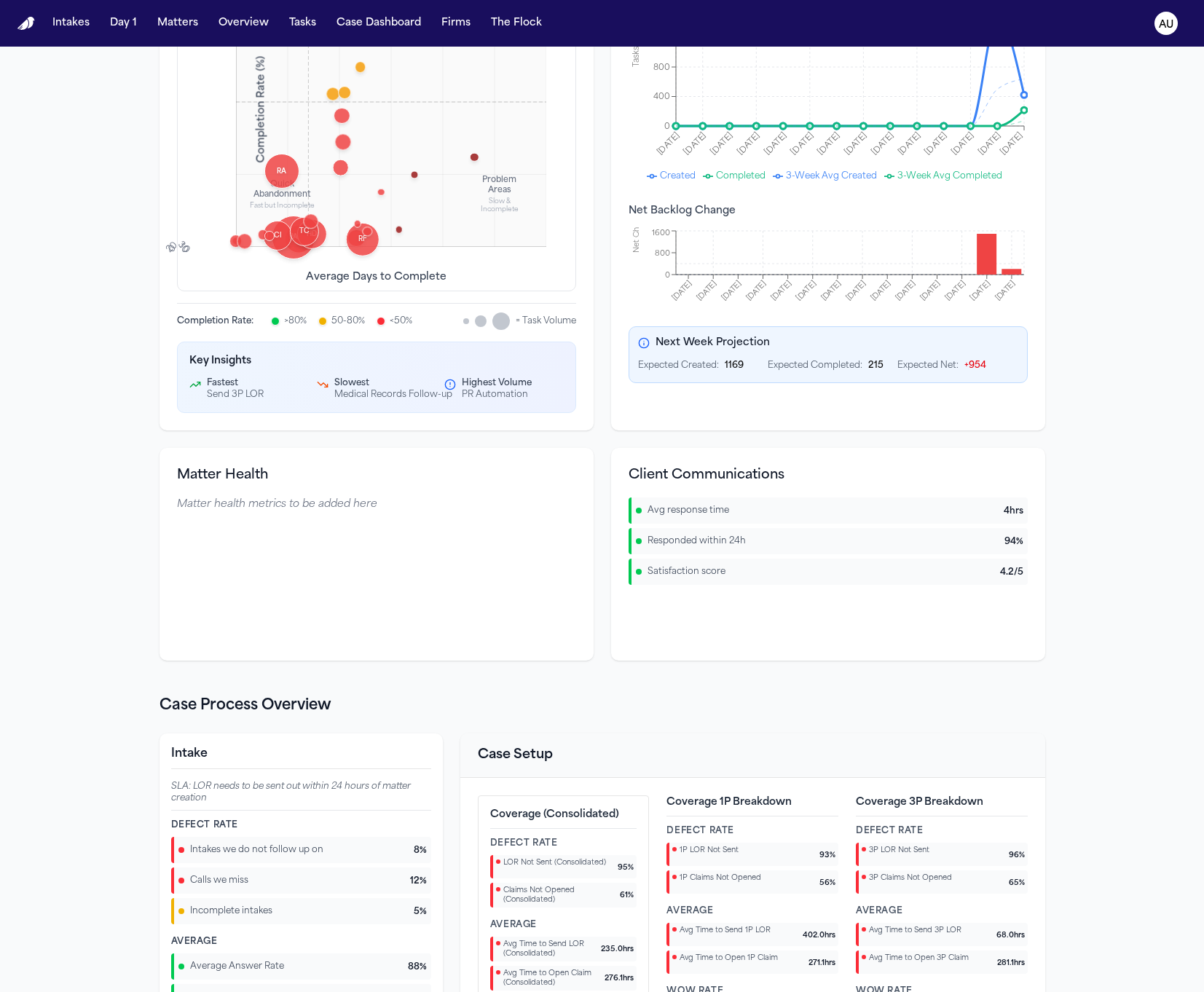
click at [701, 549] on div "Responded within 24h 94 %" at bounding box center [827, 541] width 399 height 26
copy span "Responded within 24h"
click at [663, 572] on span "Satisfaction score" at bounding box center [686, 571] width 78 height 11
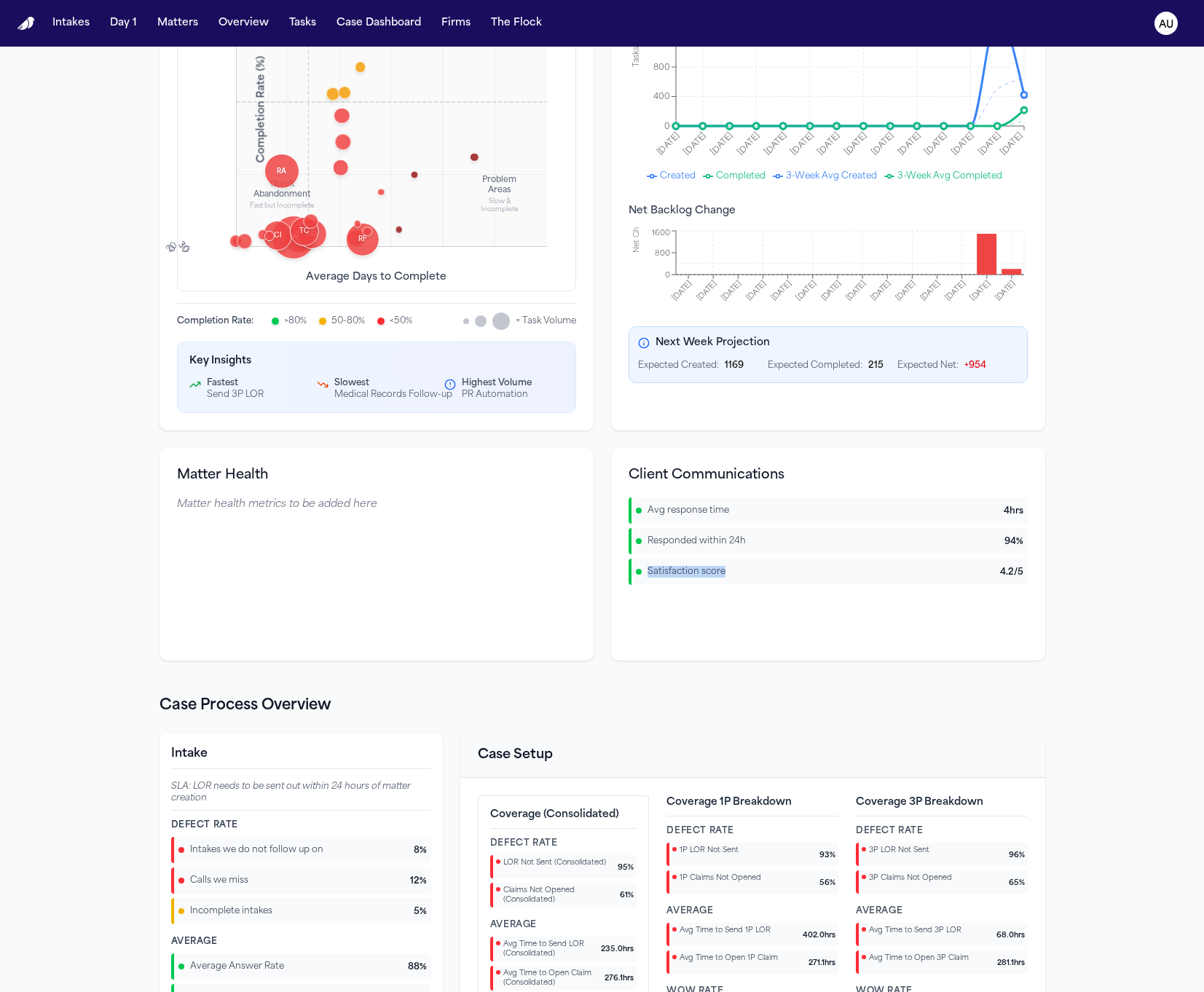
click at [663, 572] on span "Satisfaction score" at bounding box center [686, 571] width 78 height 11
copy span "Satisfaction score"
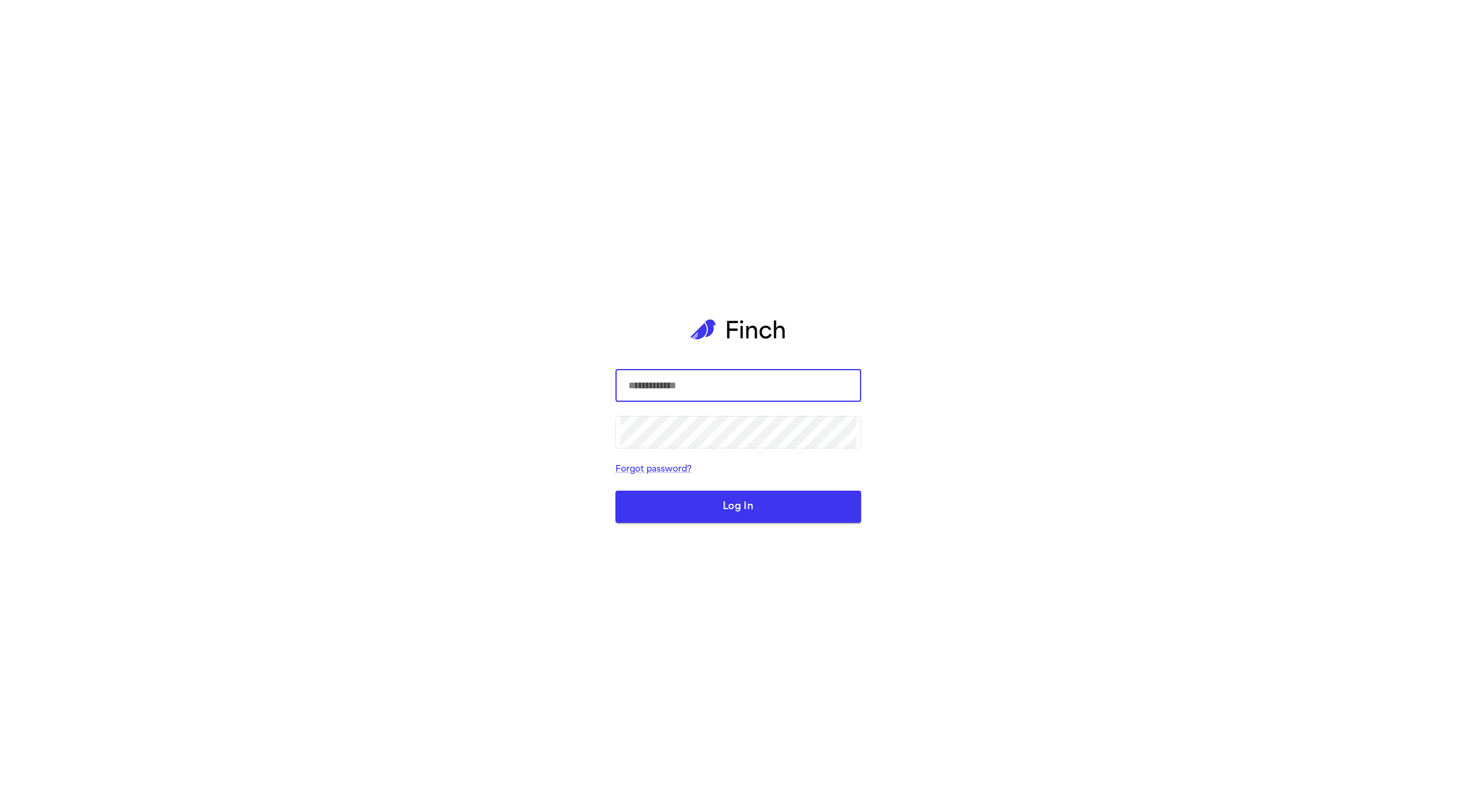
type input "**********"
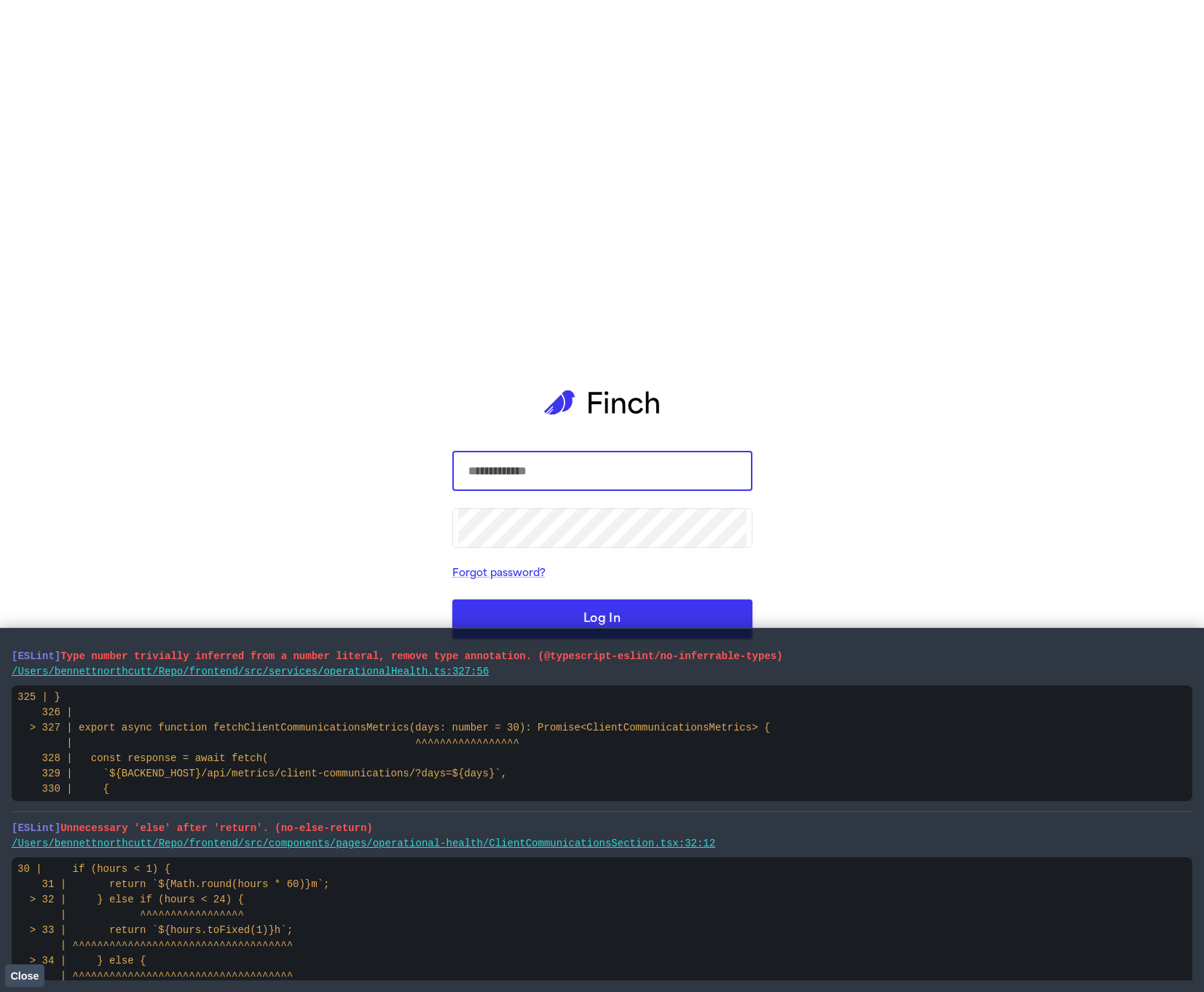
scroll to position [496, 0]
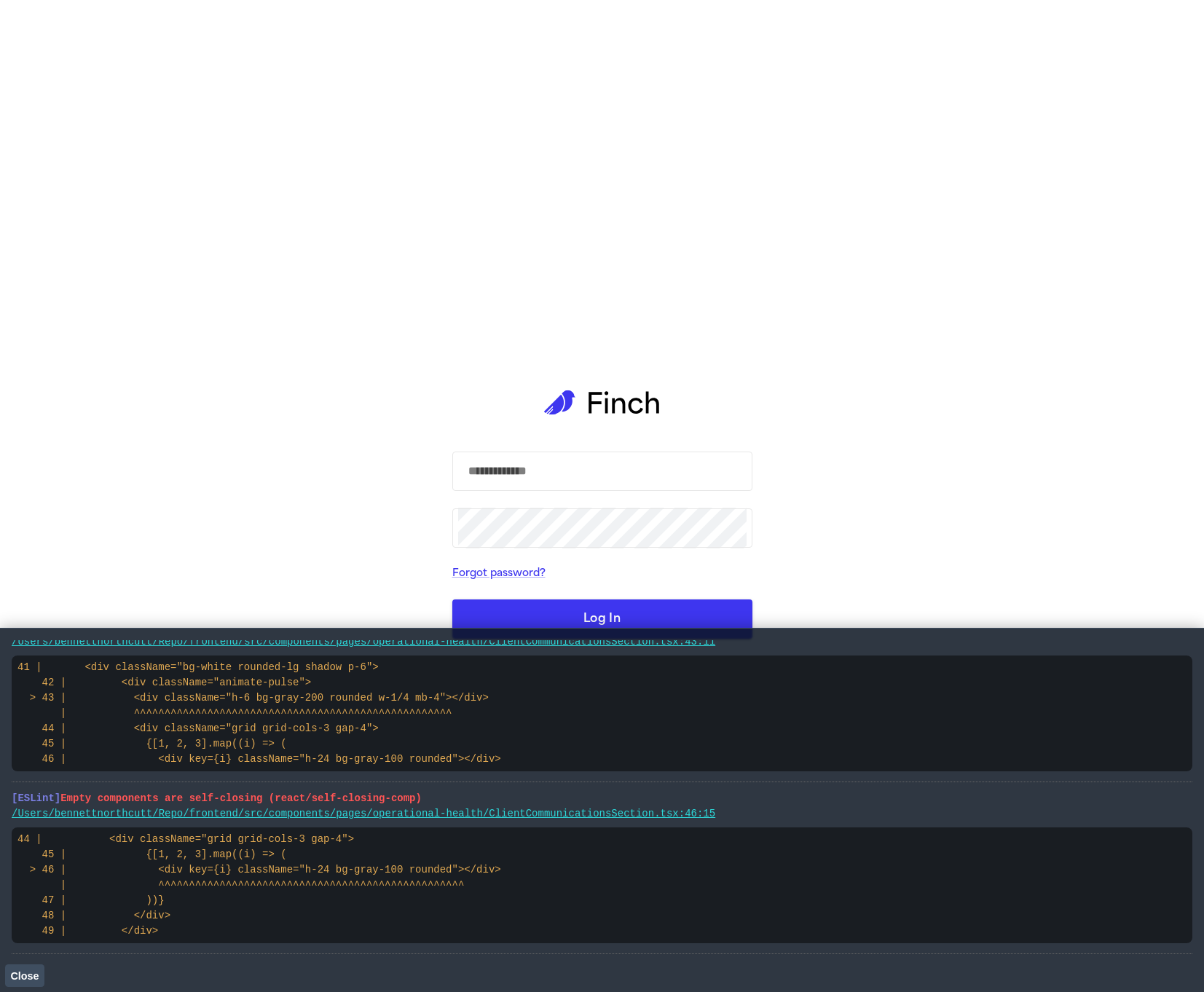
click at [542, 740] on pre "41 | <div className="bg-white rounded-lg shadow p-6"> 42 | <div className="anim…" at bounding box center [601, 713] width 1181 height 116
click at [456, 755] on code "41 | <div className="bg-white rounded-lg shadow p-6"> 42 | <div className="anim…" at bounding box center [259, 713] width 483 height 104
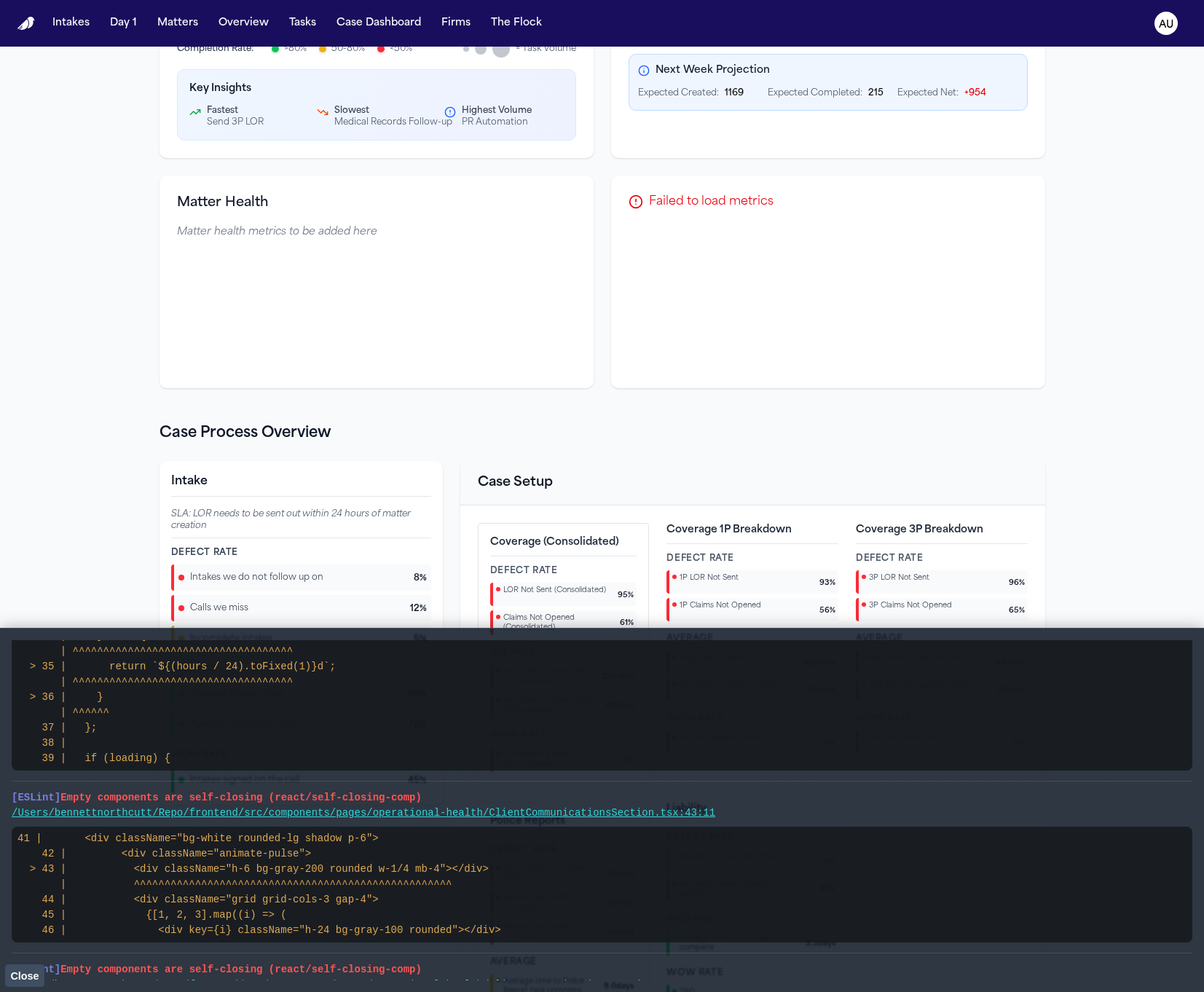
scroll to position [477, 0]
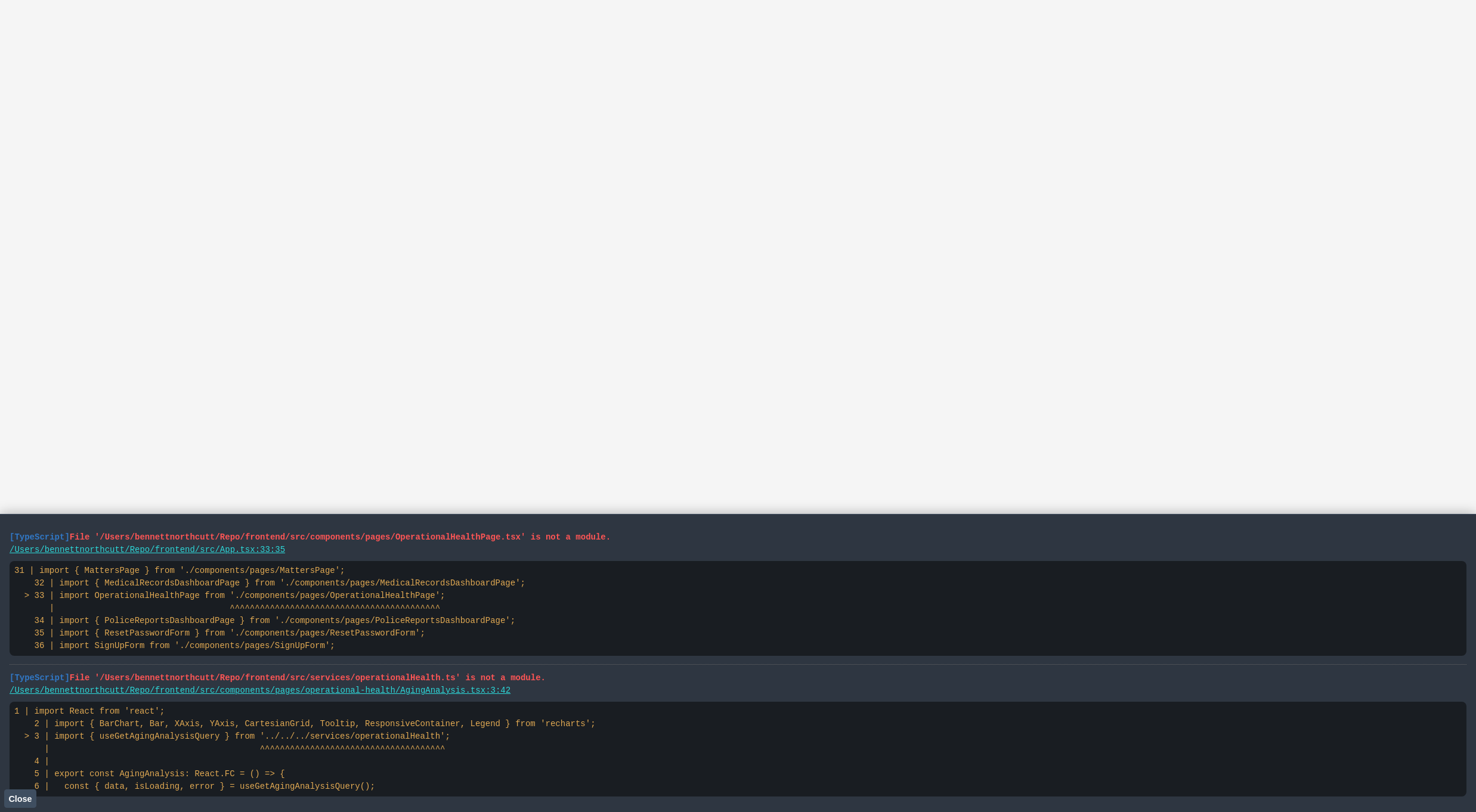
scroll to position [670, 0]
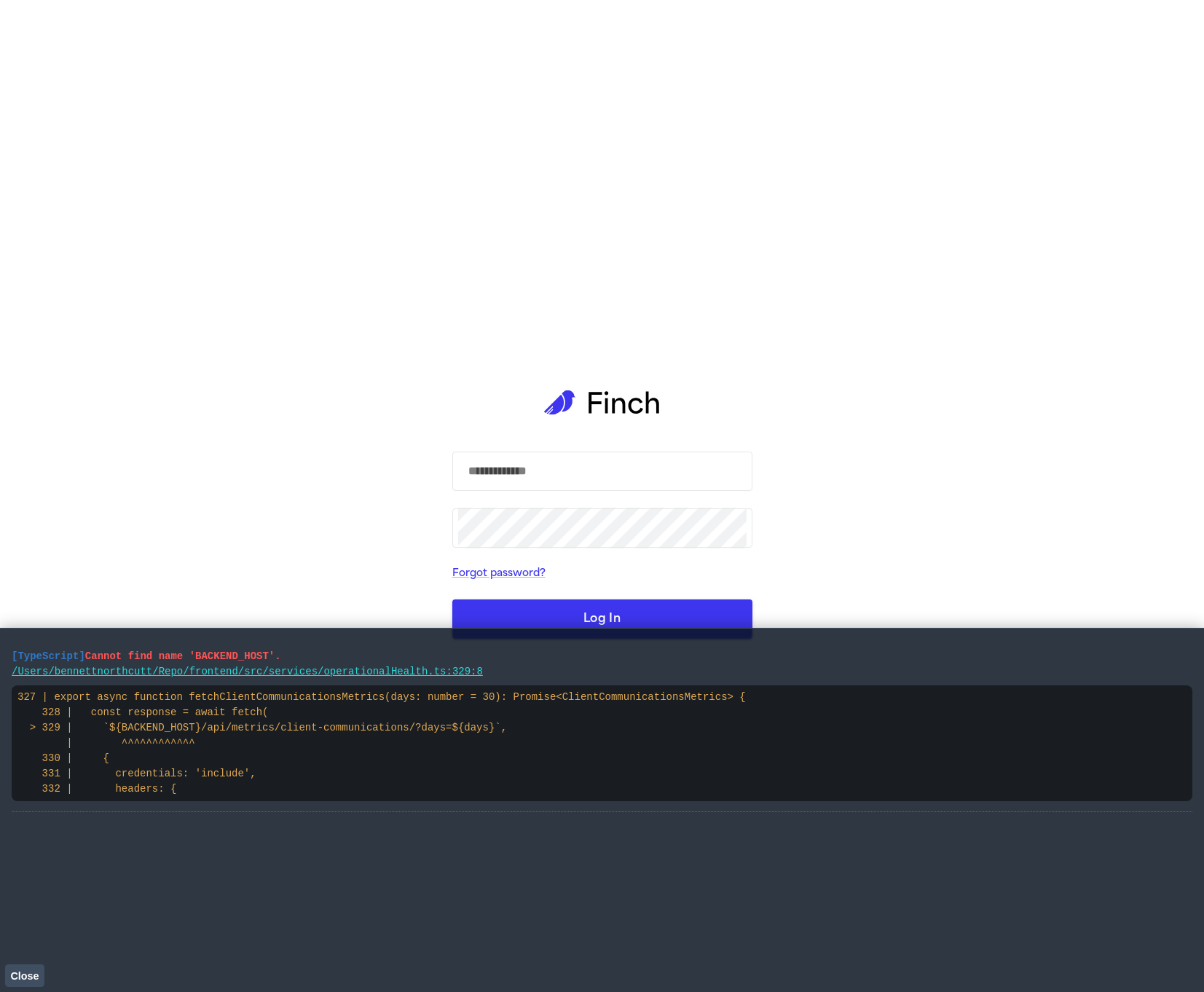
click at [149, 731] on code "327 | export async function fetchClientCommunicationsMetrics(days: number = 30)…" at bounding box center [381, 742] width 728 height 104
click at [719, 492] on form "​ ​ Forgot password? Log In" at bounding box center [602, 545] width 300 height 188
click at [711, 392] on div "​ ​ Forgot password? Log In" at bounding box center [602, 496] width 300 height 992
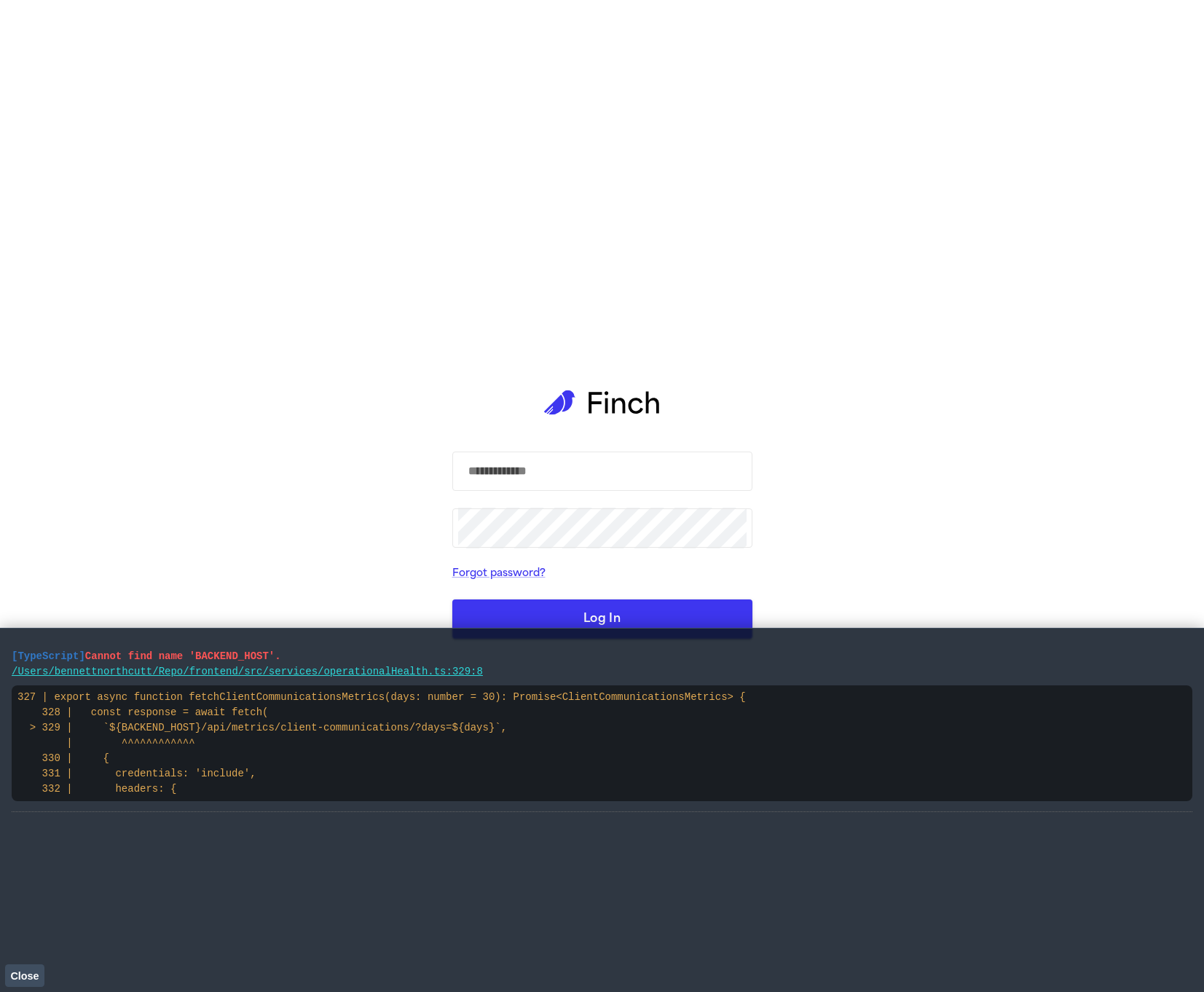
click at [307, 730] on code "327 | export async function fetchClientCommunicationsMetrics(days: number = 30)…" at bounding box center [381, 742] width 728 height 104
click at [308, 750] on pre "327 | export async function fetchClientCommunicationsMetrics(days: number = 30)…" at bounding box center [601, 743] width 1181 height 116
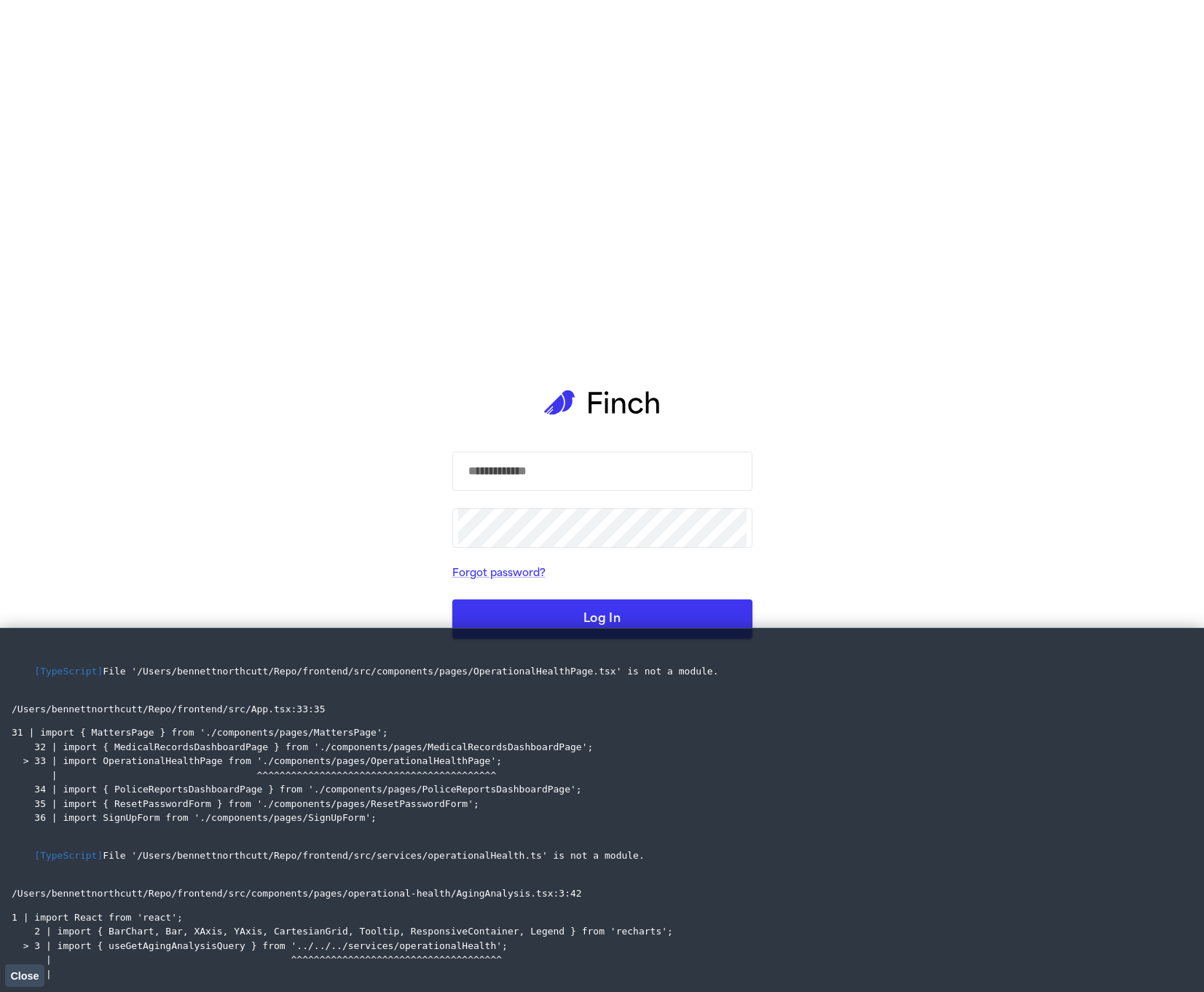
scroll to position [1037, 0]
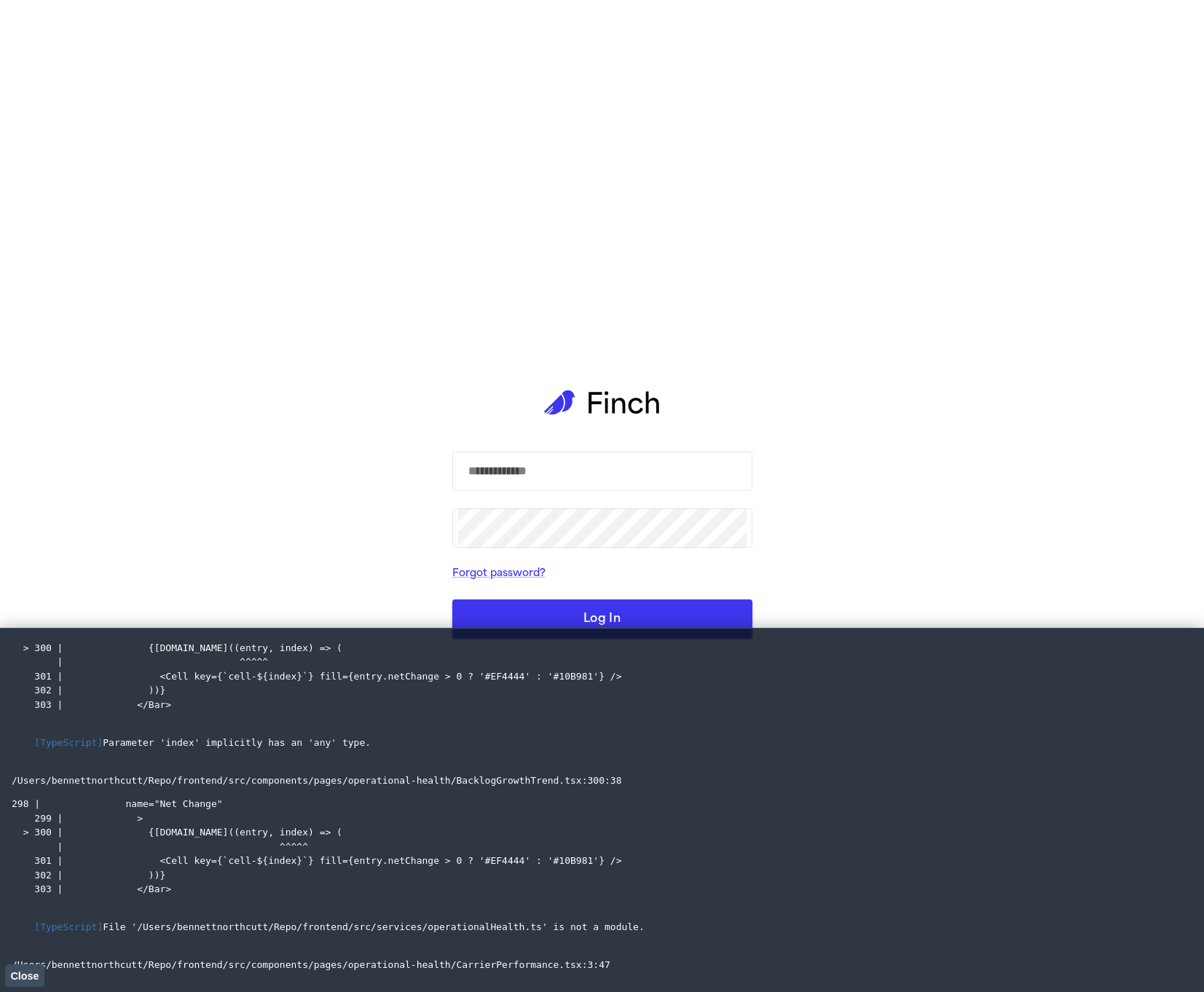
click at [260, 755] on pre "[TypeScript] Parameter 'index' implicitly has an 'any' type." at bounding box center [601, 742] width 1181 height 43
click at [235, 763] on pre "[TypeScript] Parameter 'index' implicitly has an 'any' type." at bounding box center [601, 742] width 1181 height 43
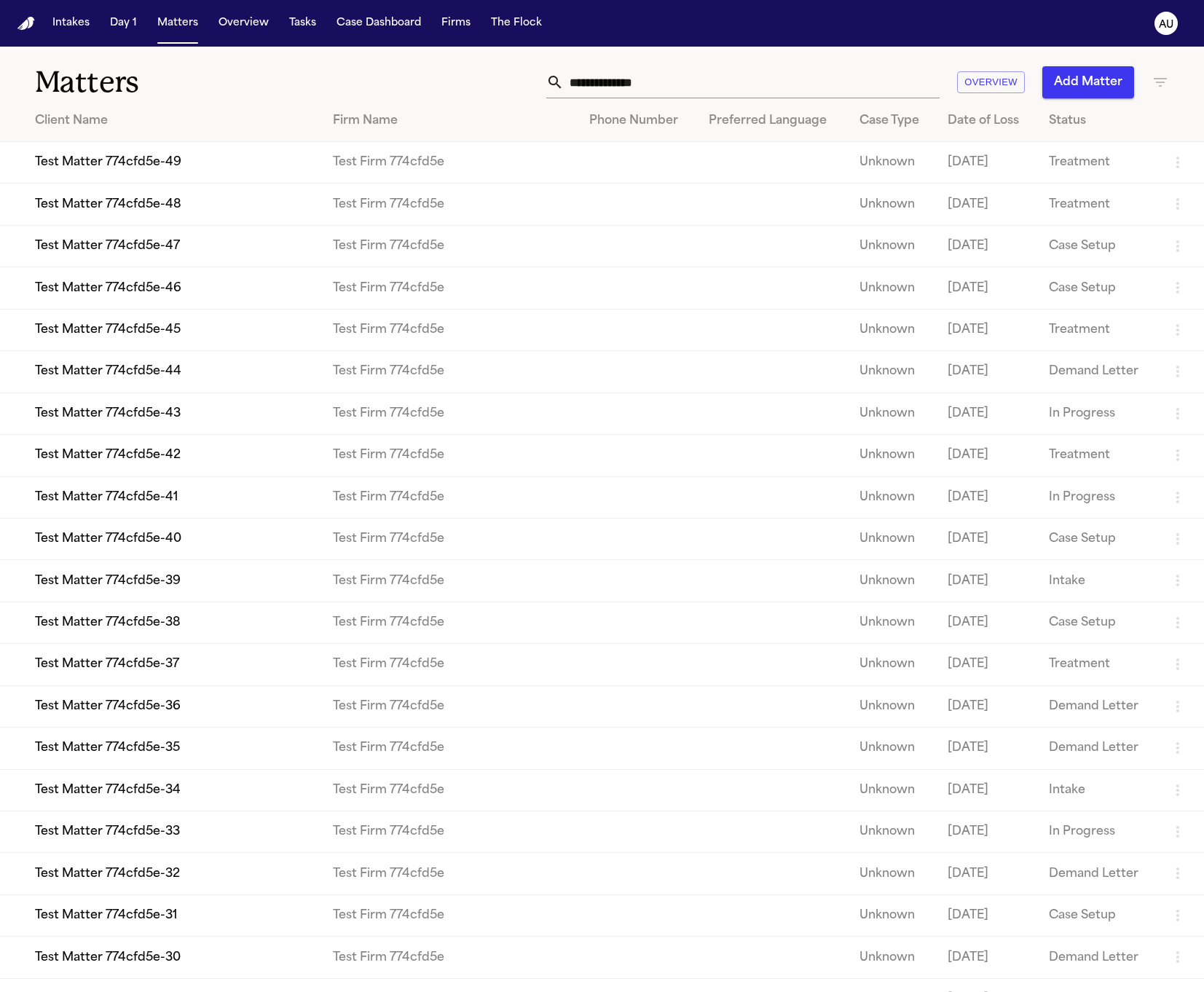
click at [1156, 20] on icon "AU" at bounding box center [1166, 22] width 23 height 23
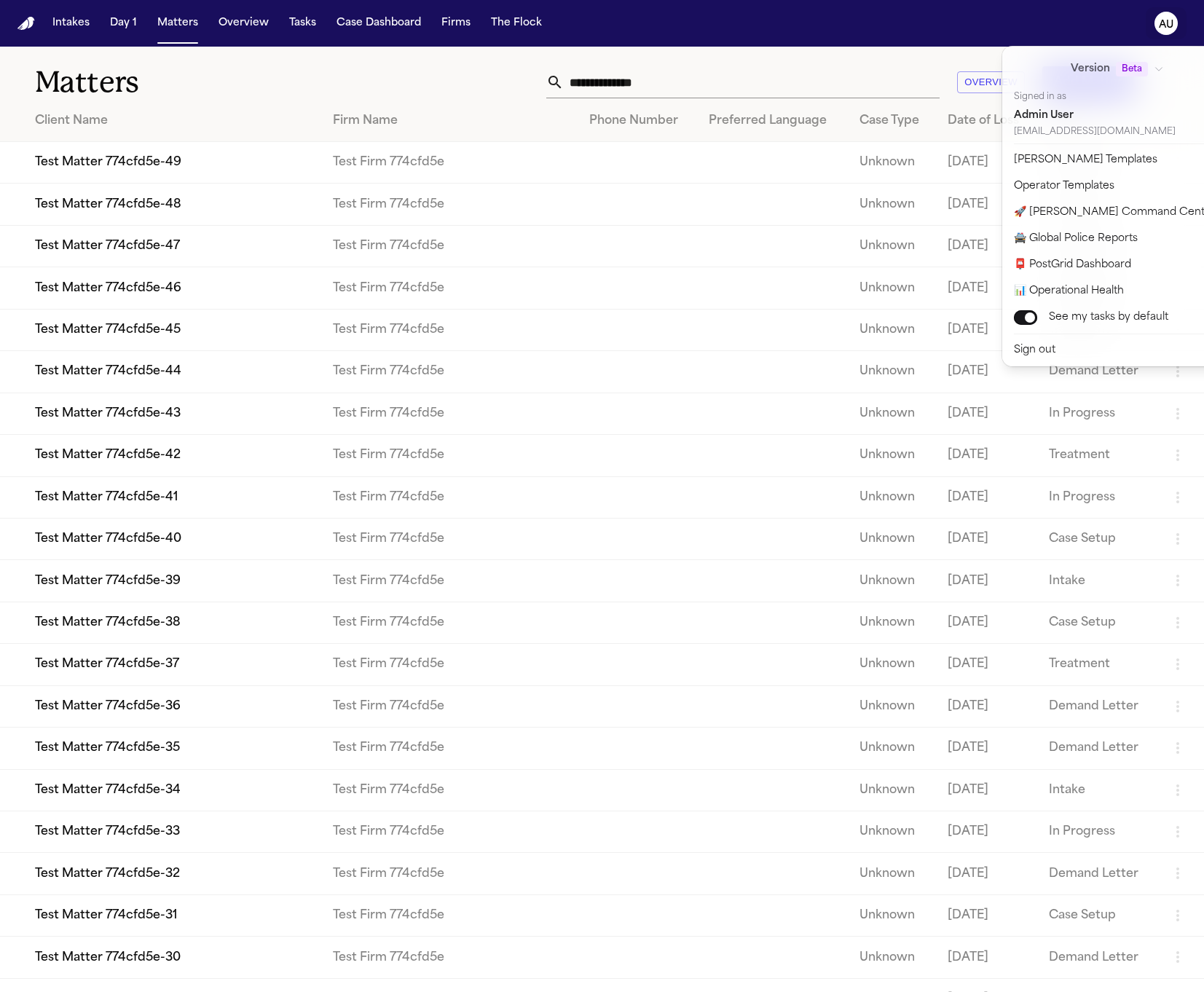
click at [1164, 21] on text "AU" at bounding box center [1167, 24] width 15 height 10
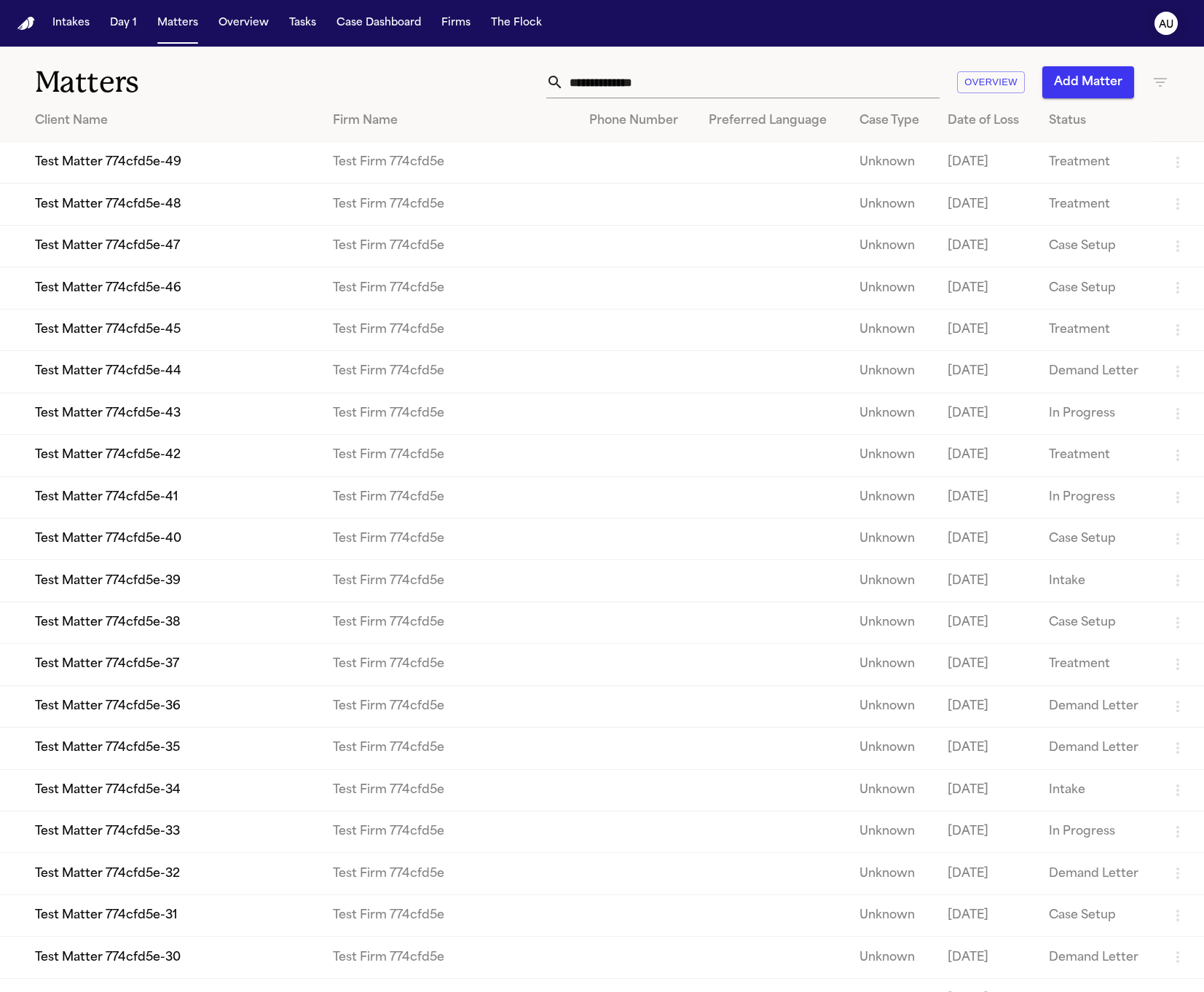
click at [1163, 20] on text "AU" at bounding box center [1167, 24] width 15 height 10
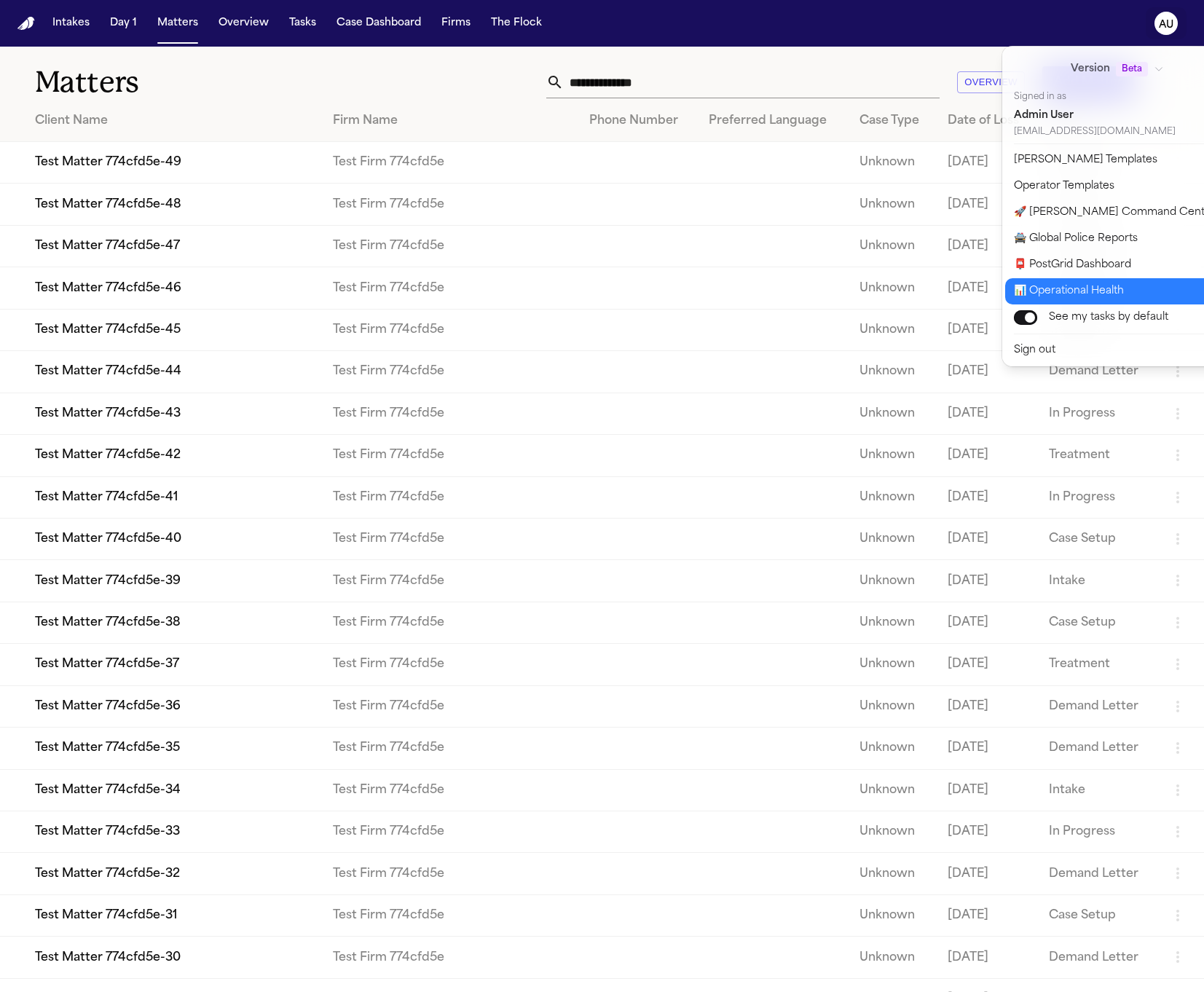
click at [1107, 281] on button "📊 Operational Health" at bounding box center [1125, 292] width 242 height 26
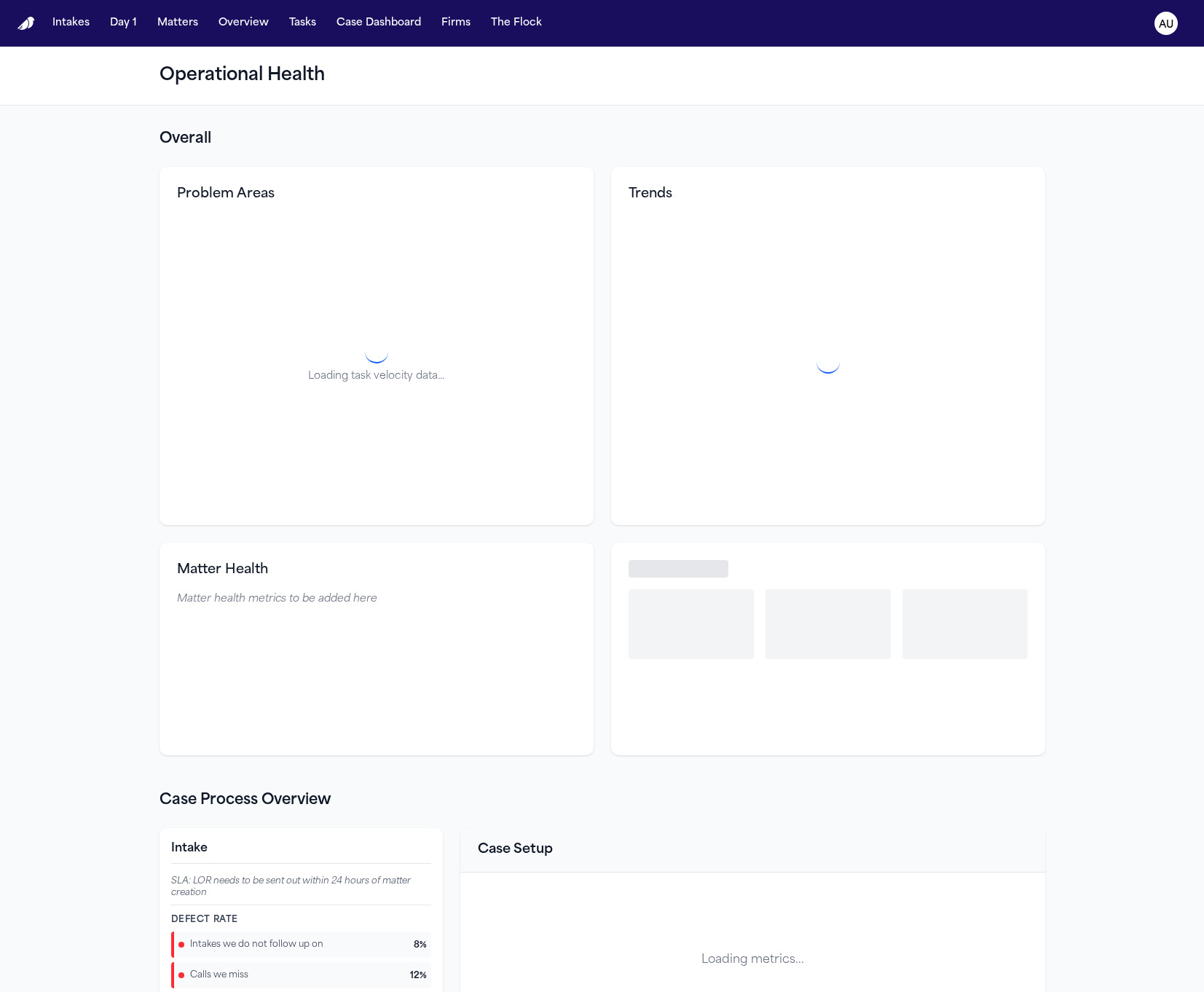
select select "**"
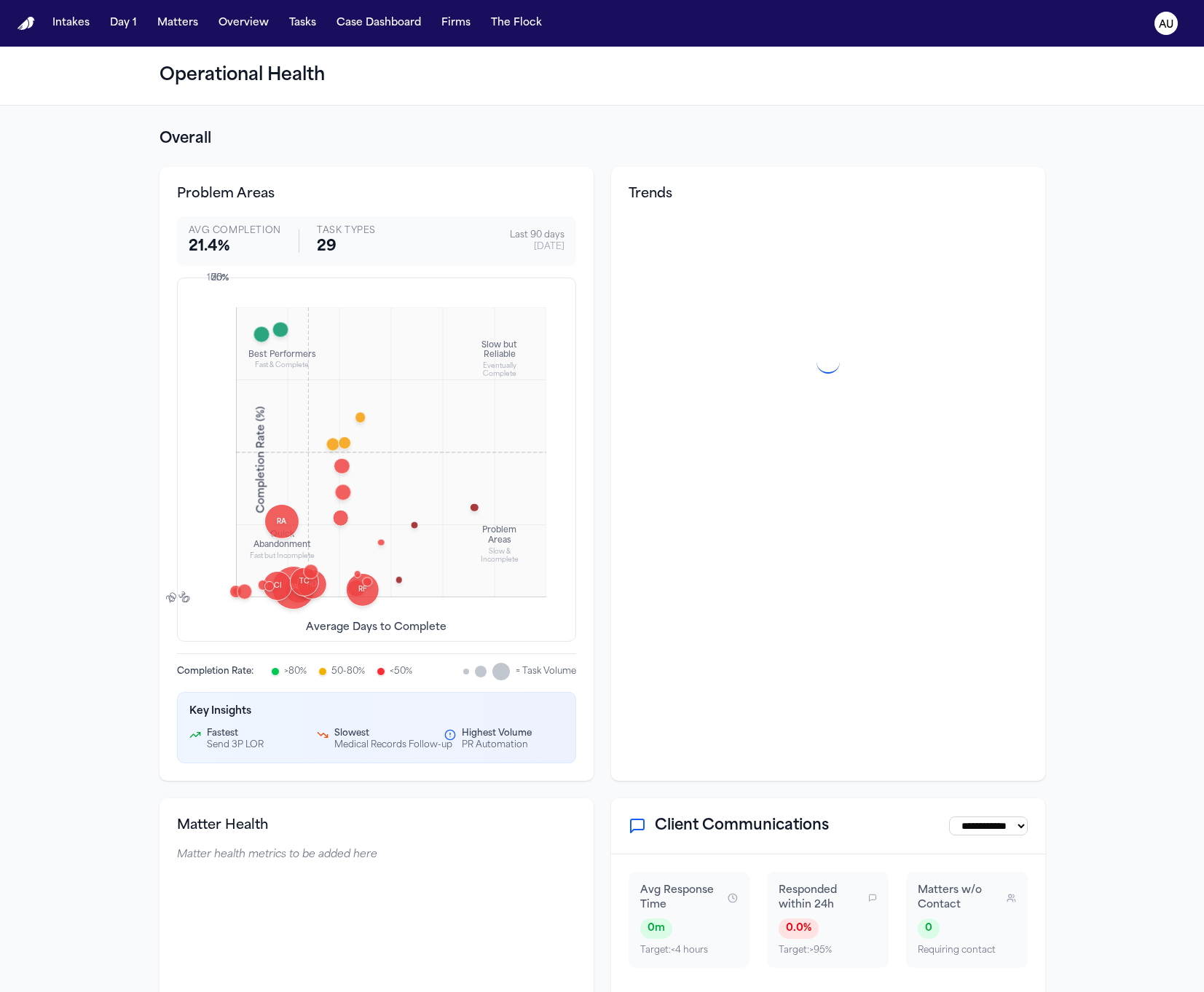
click at [727, 893] on icon at bounding box center [732, 899] width 10 height 11
click at [1003, 816] on select "**********" at bounding box center [988, 826] width 79 height 19
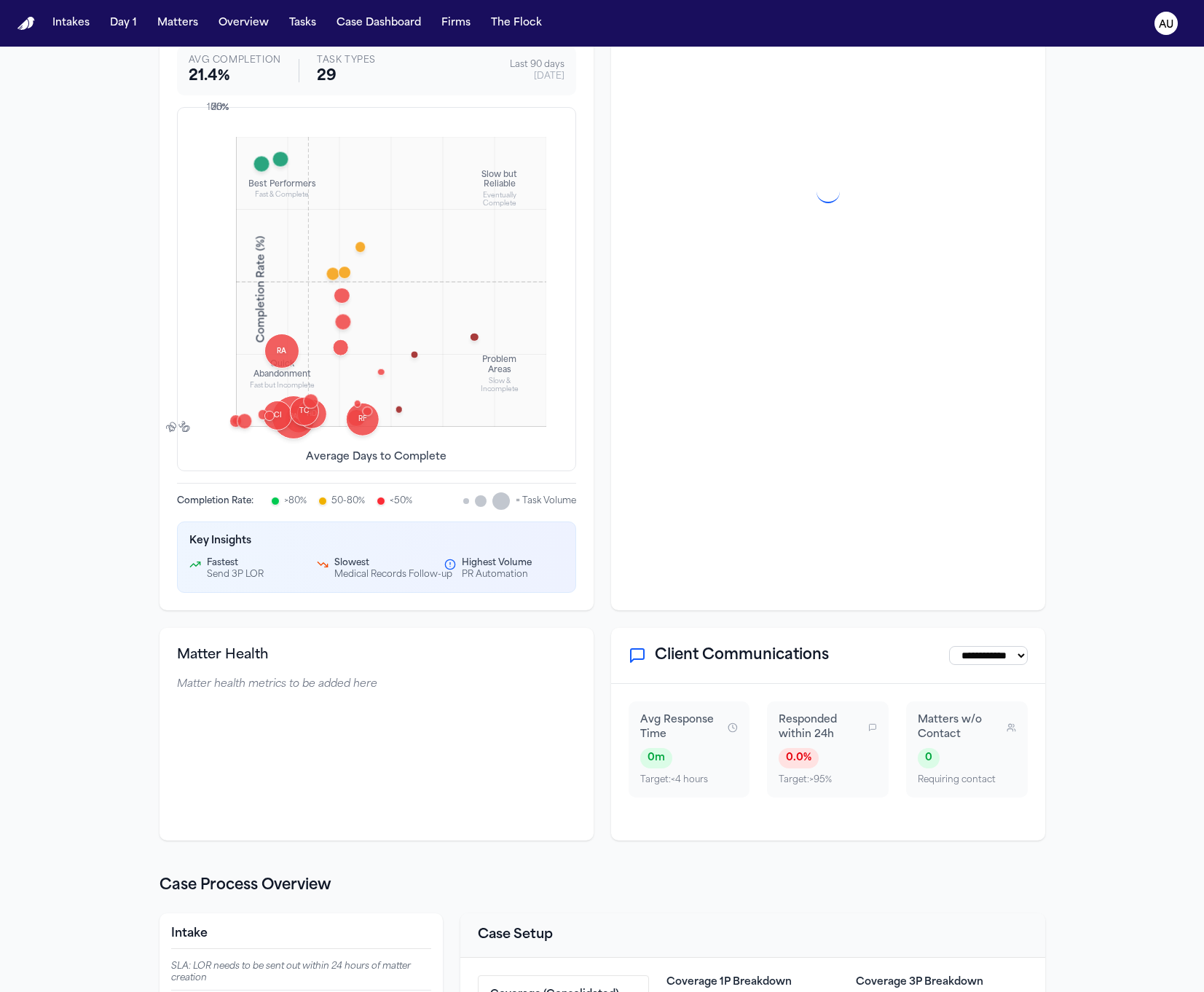
click at [1003, 658] on select "**********" at bounding box center [988, 655] width 79 height 19
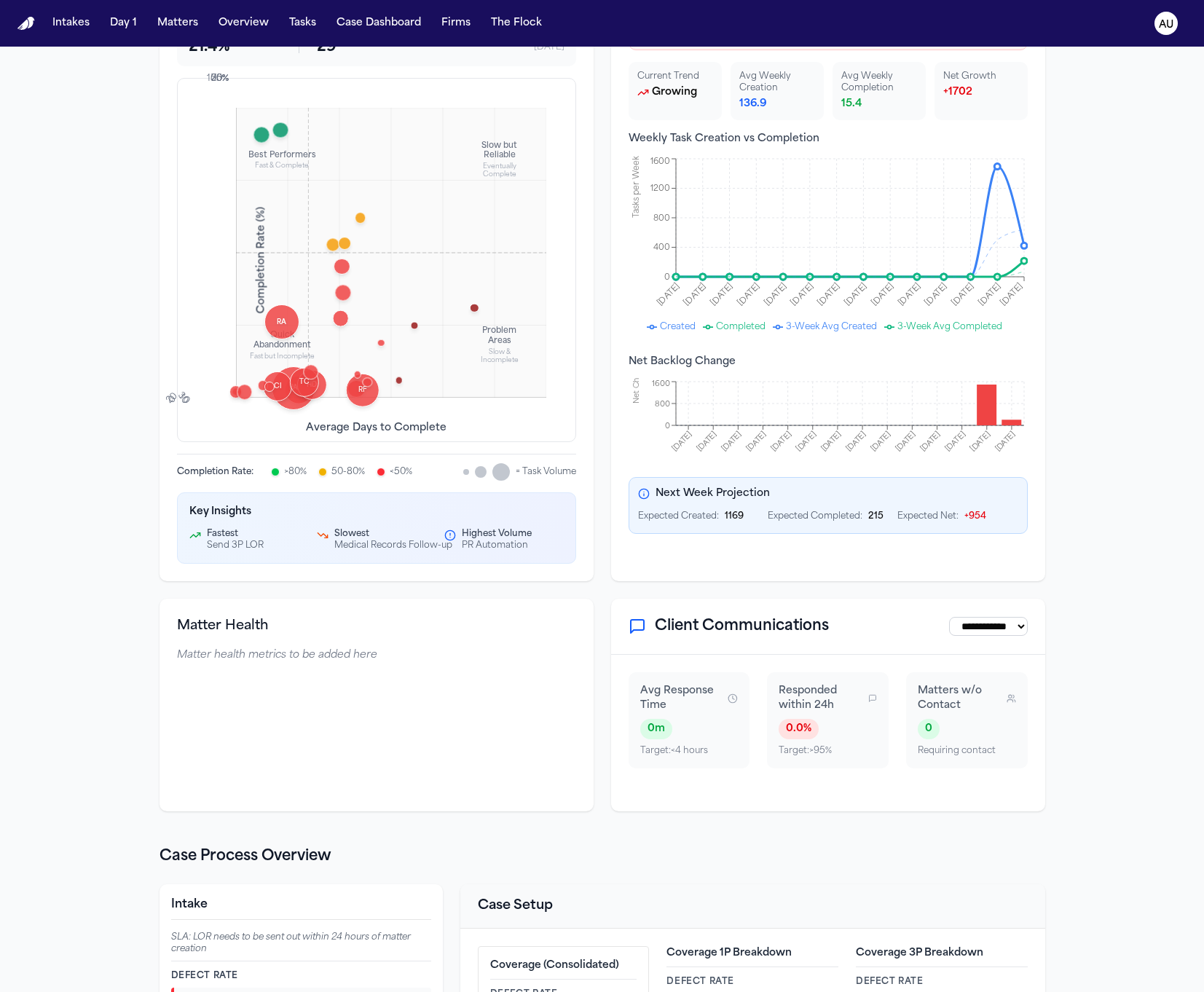
scroll to position [201, 0]
click at [779, 712] on span "Responded within 24h" at bounding box center [823, 697] width 89 height 29
click at [727, 703] on icon at bounding box center [732, 697] width 10 height 11
click at [592, 595] on section "Overall Problem Areas Avg Completion 21.4 % Task Types 29 Last 90 days 9/9/2025…" at bounding box center [602, 369] width 885 height 883
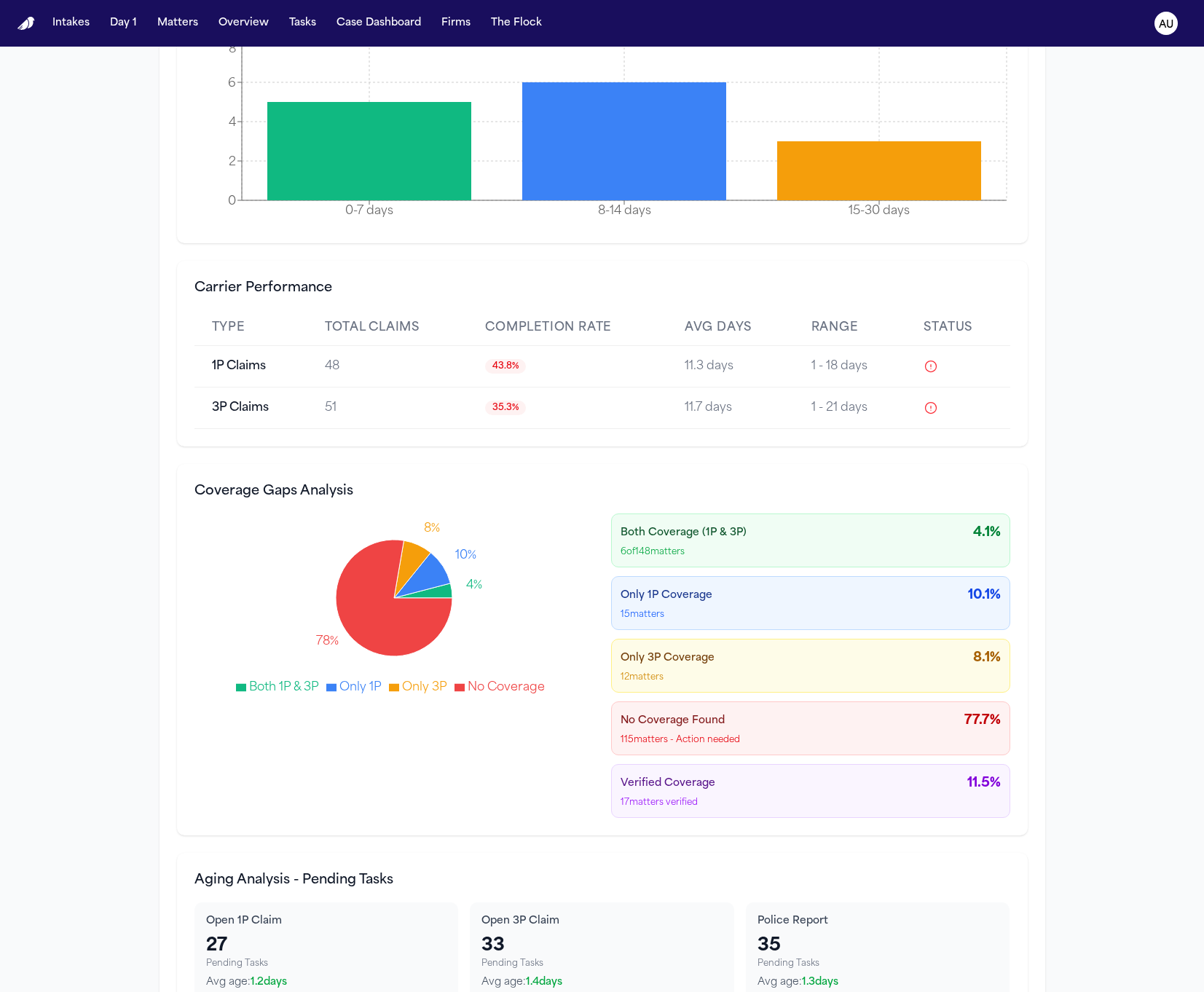
scroll to position [5003, 0]
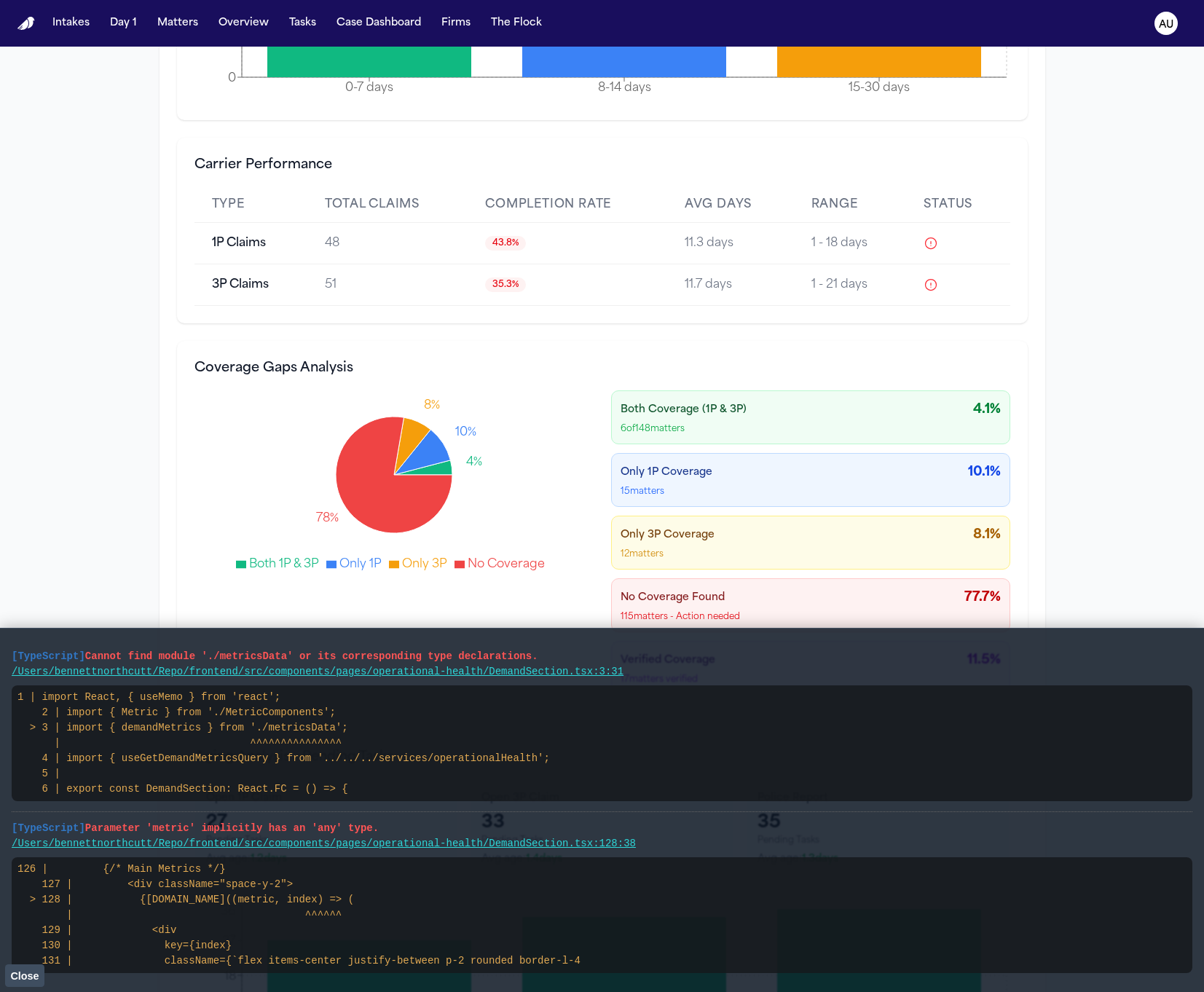
select select "**"
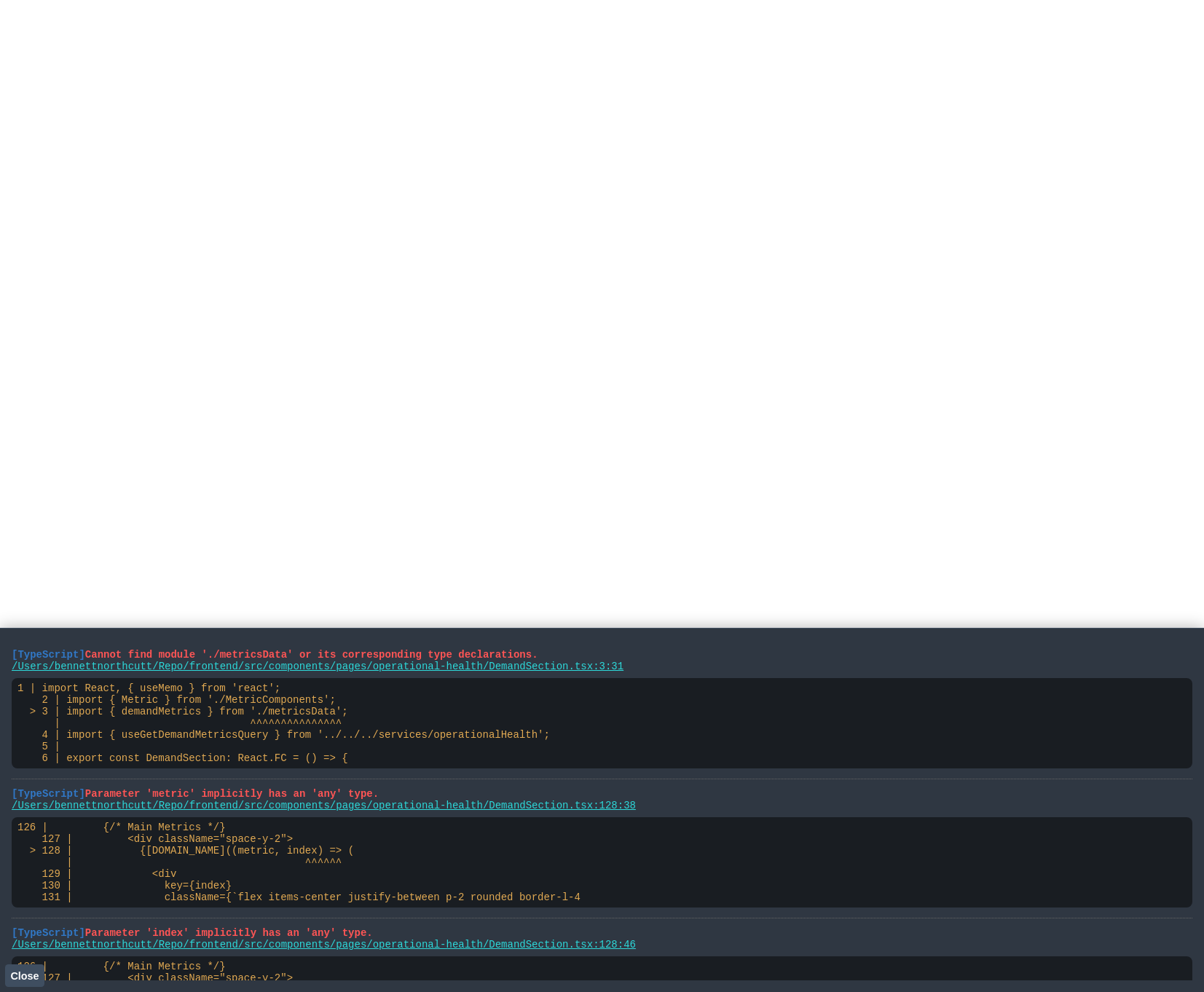
click at [248, 6] on html at bounding box center [602, 3] width 1204 height 6
click at [463, 696] on pre "1 | import React, { useMemo } from 'react'; 2 | import { Metric } from './Metri…" at bounding box center [601, 723] width 1181 height 91
click at [462, 703] on pre "1 | import React, { useMemo } from 'react'; 2 | import { Metric } from './Metri…" at bounding box center [601, 723] width 1181 height 91
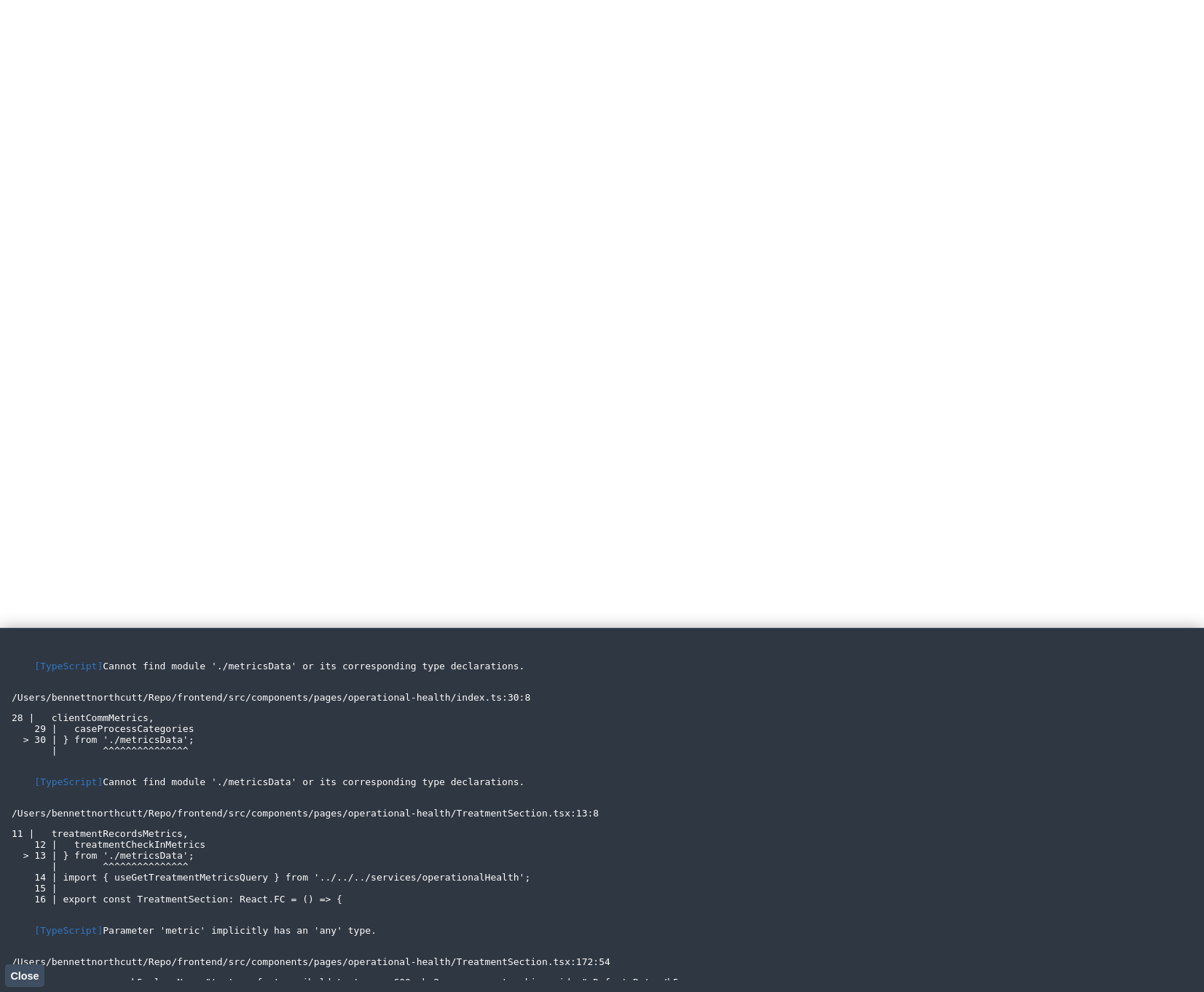
click at [630, 726] on pre "28 | clientCommMetrics, 29 | caseProcessCategories > 30 | } from './metricsData…" at bounding box center [601, 734] width 1181 height 44
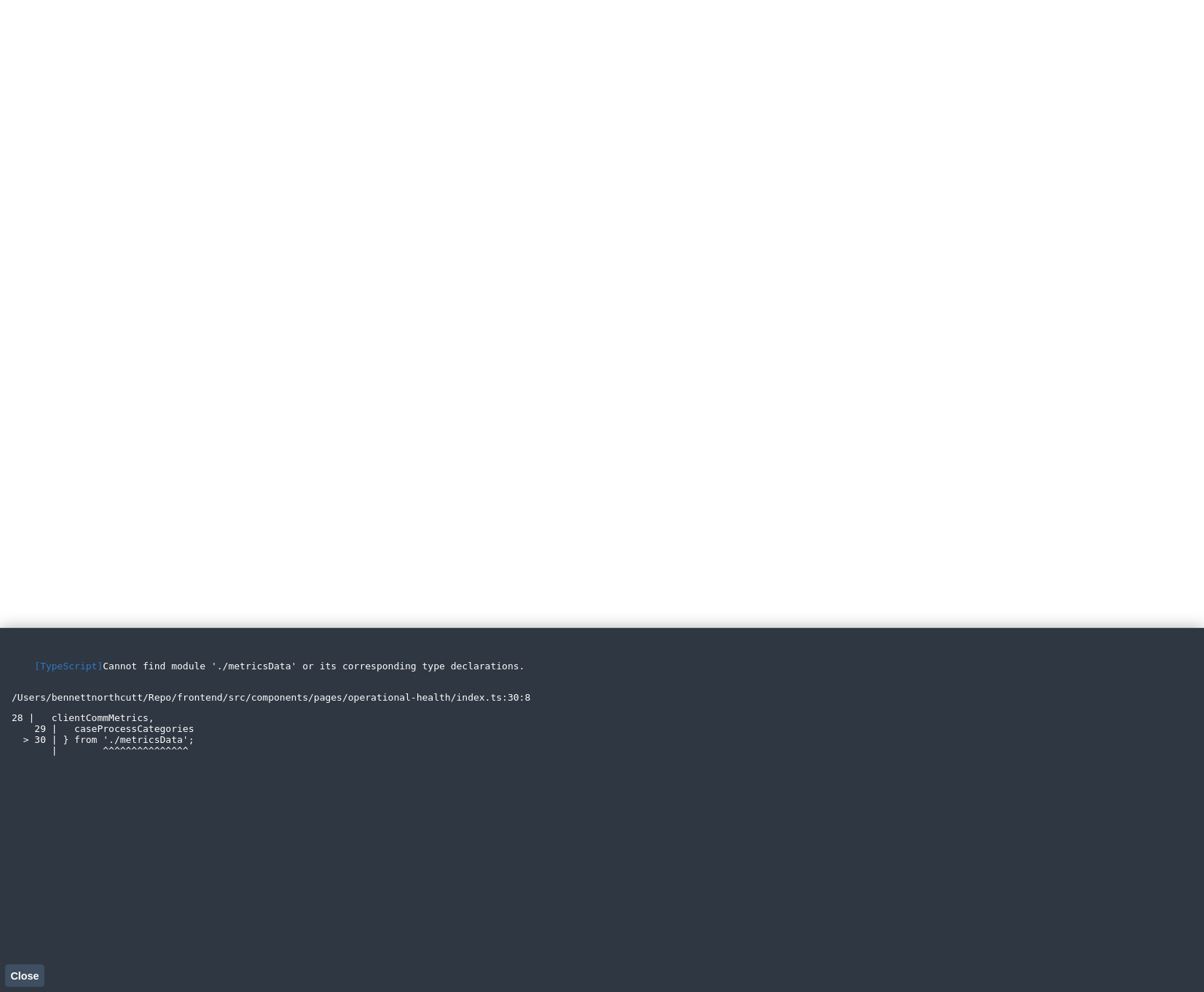
click at [246, 697] on link "/Users/bennettnorthcutt/Repo/frontend/src/components/pages/operational-health/i…" at bounding box center [270, 697] width 519 height 11
click at [241, 711] on li "[TypeScript] Cannot find module './metricsData' or its corresponding type decla…" at bounding box center [601, 703] width 1181 height 107
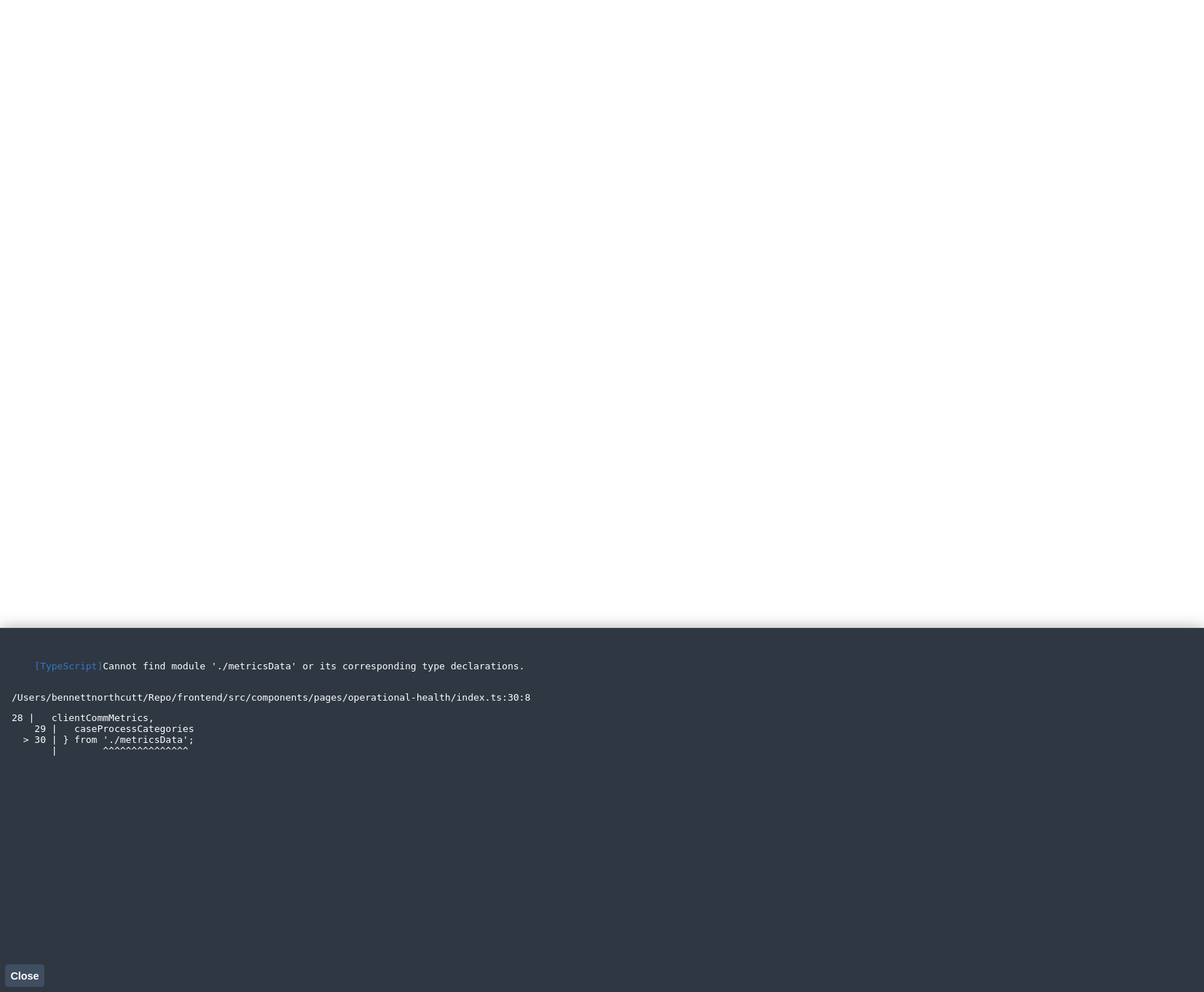
click at [241, 711] on li "[TypeScript] Cannot find module './metricsData' or its corresponding type decla…" at bounding box center [601, 703] width 1181 height 107
click at [240, 744] on pre "28 | clientCommMetrics, 29 | caseProcessCategories > 30 | } from './metricsData…" at bounding box center [601, 734] width 1181 height 44
click at [226, 753] on pre "28 | clientCommMetrics, 29 | caseProcessCategories > 30 | } from './metricsData…" at bounding box center [601, 734] width 1181 height 44
drag, startPoint x: 200, startPoint y: 745, endPoint x: 8, endPoint y: 656, distance: 211.6
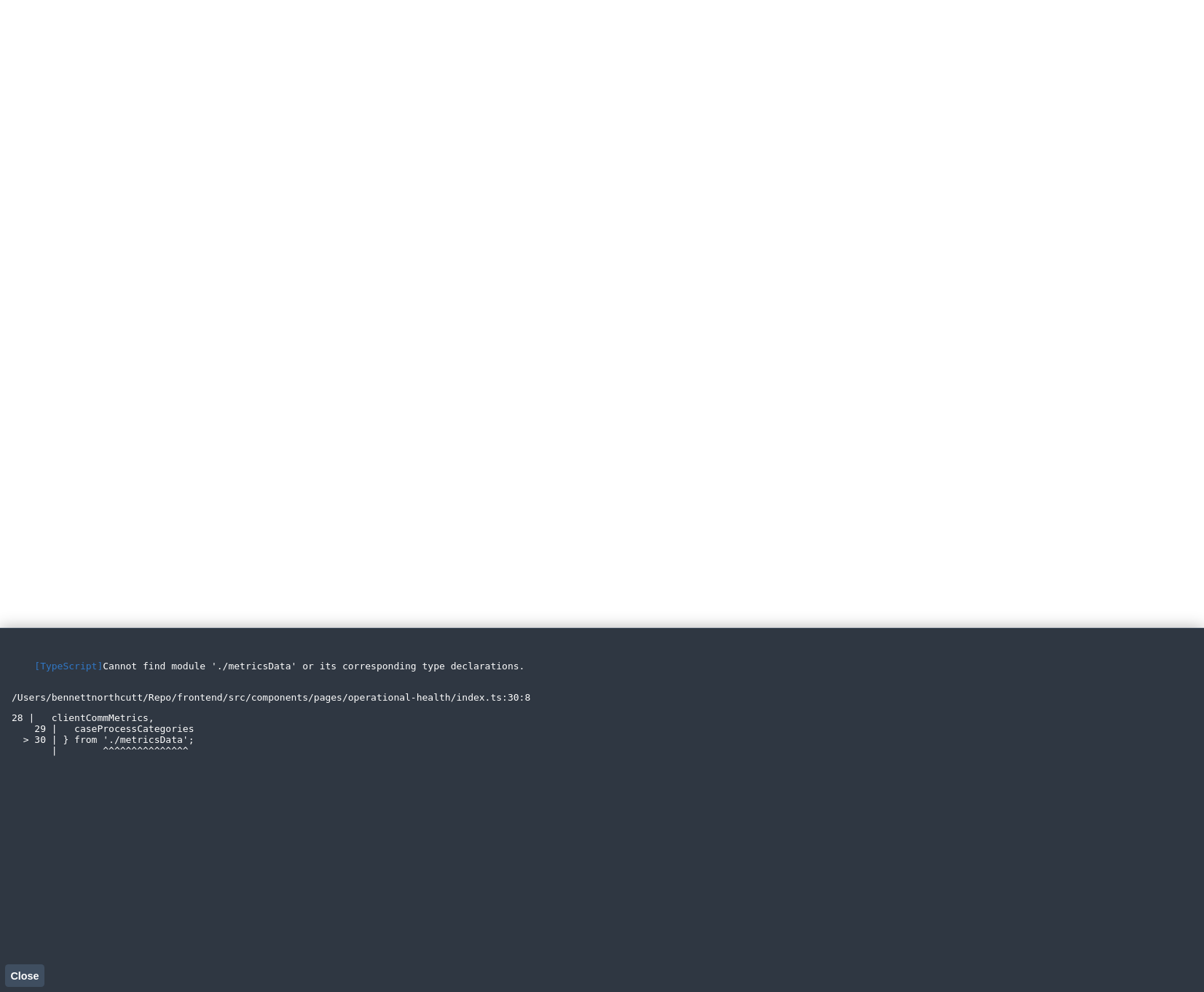
click at [8, 656] on main "[TypeScript] Cannot find module './metricsData' or its corresponding type decla…" at bounding box center [602, 811] width 1204 height 365
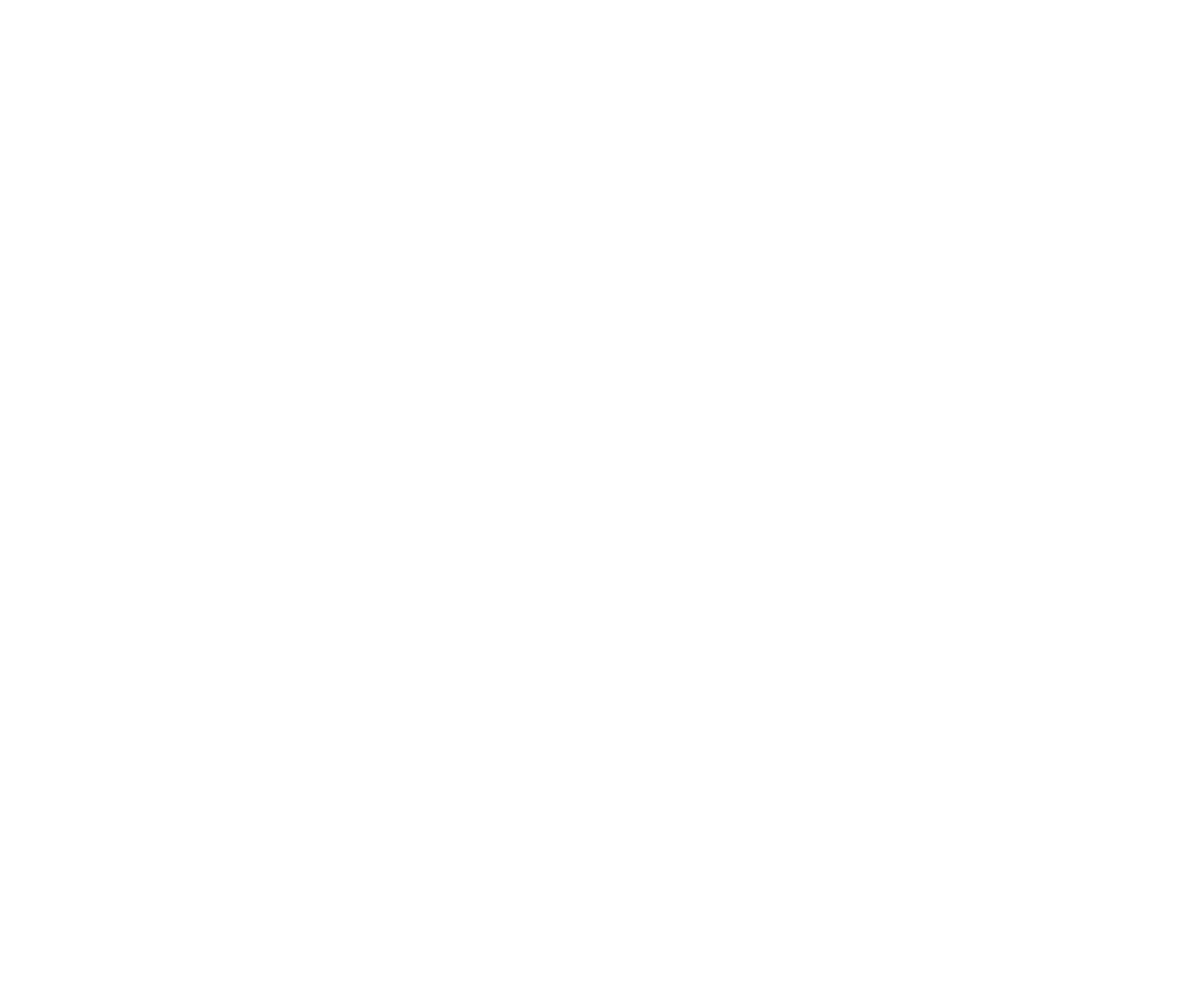
click at [573, 6] on html at bounding box center [602, 3] width 1204 height 6
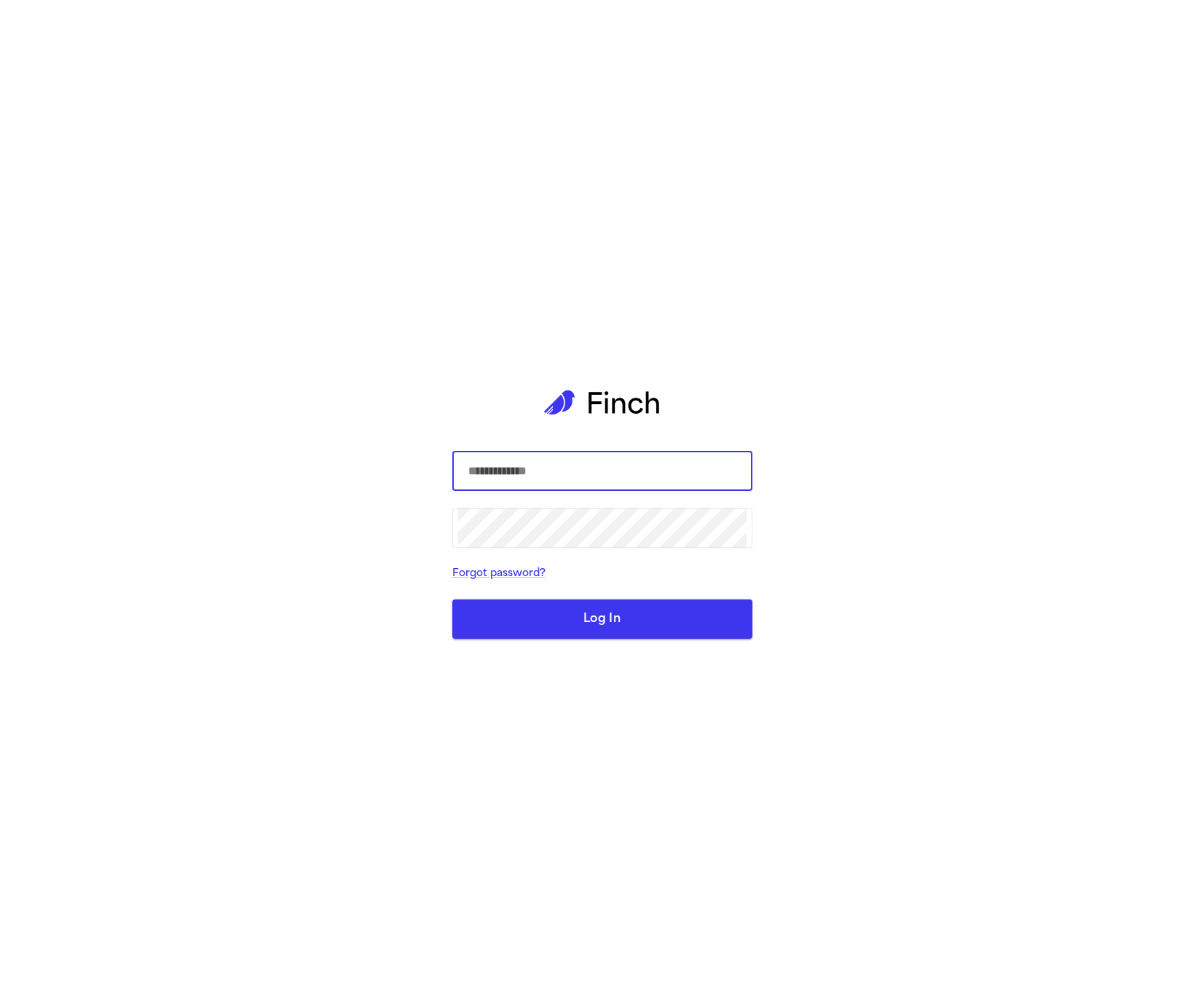
type input "**********"
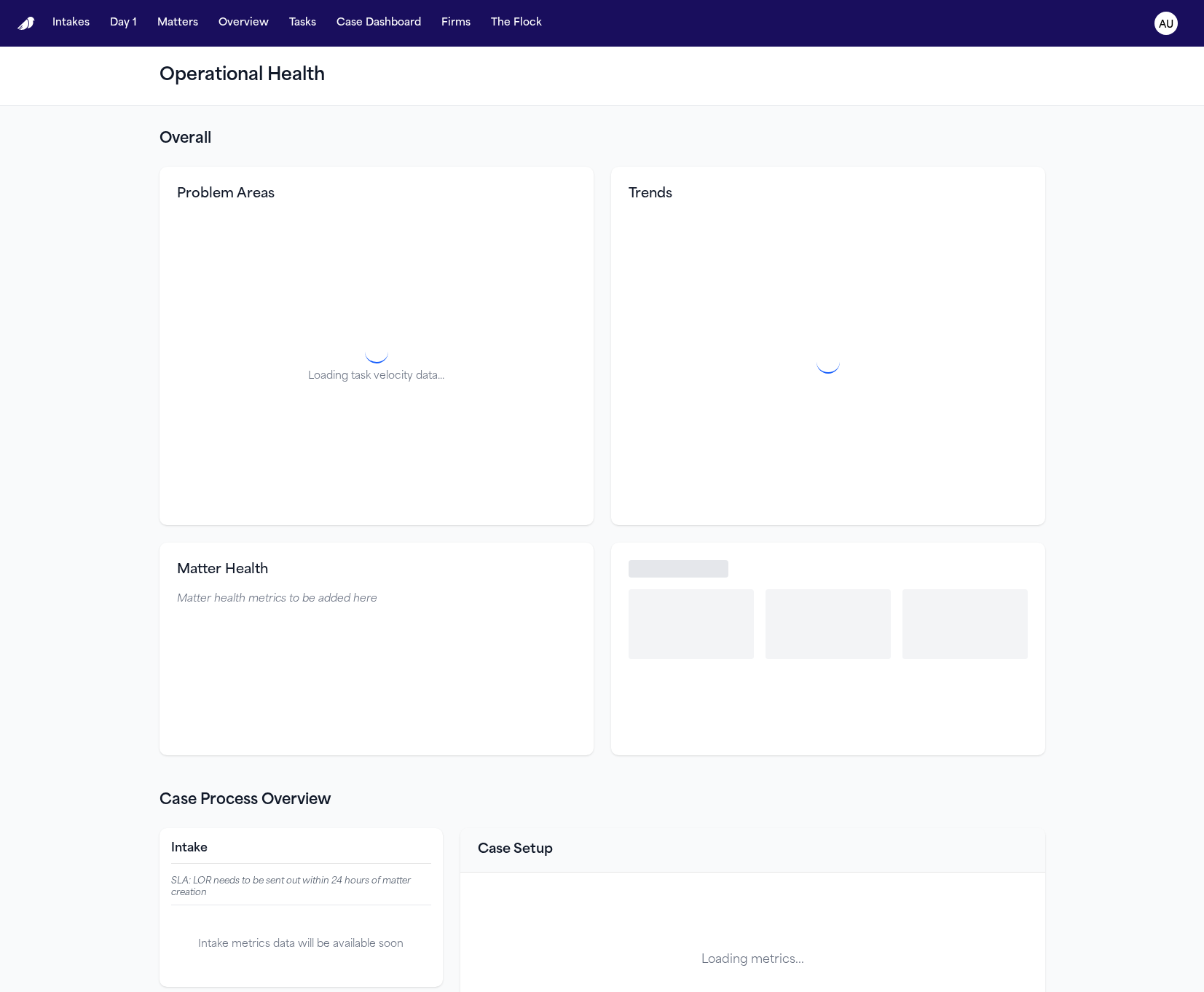
select select "**"
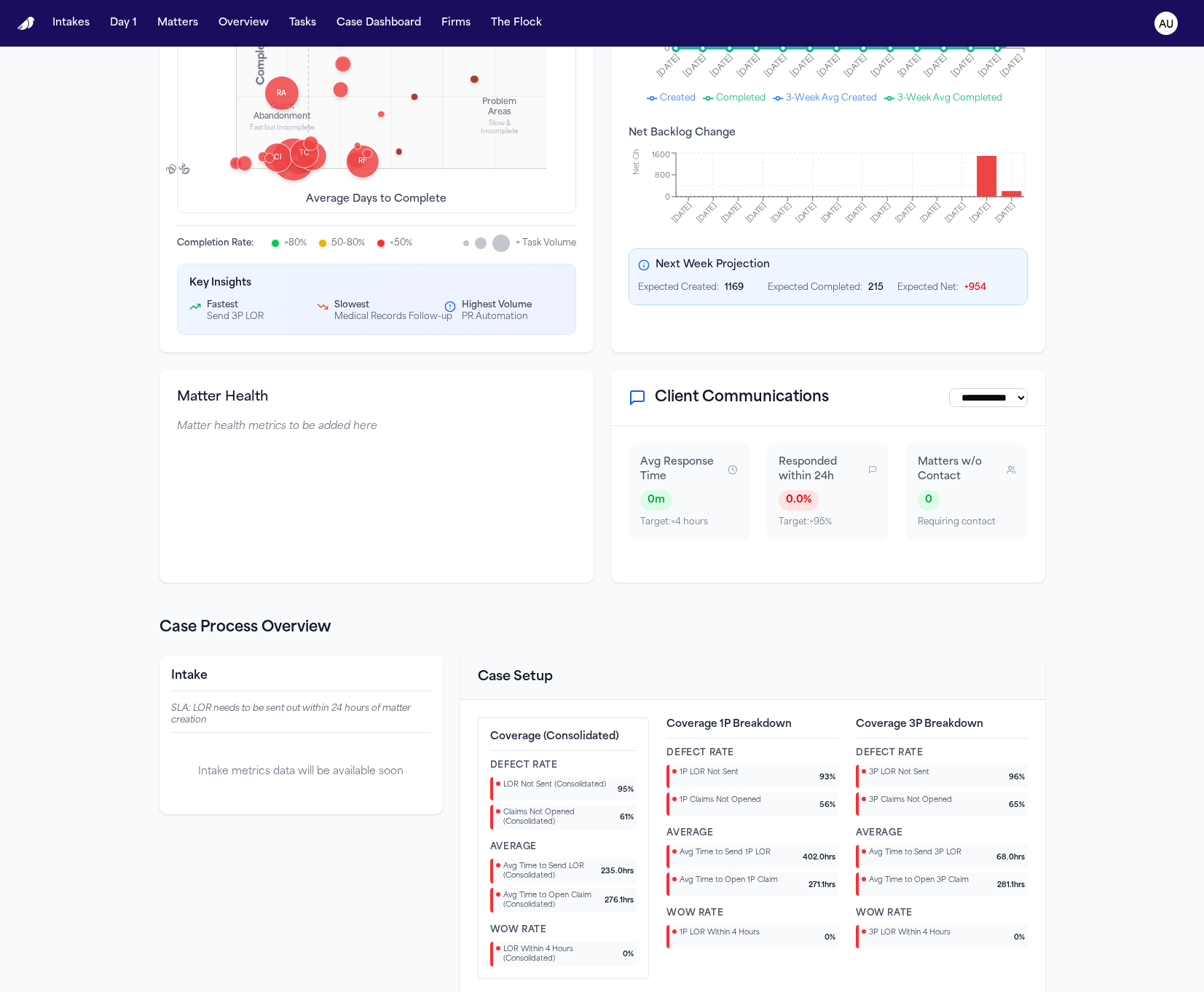
scroll to position [451, 0]
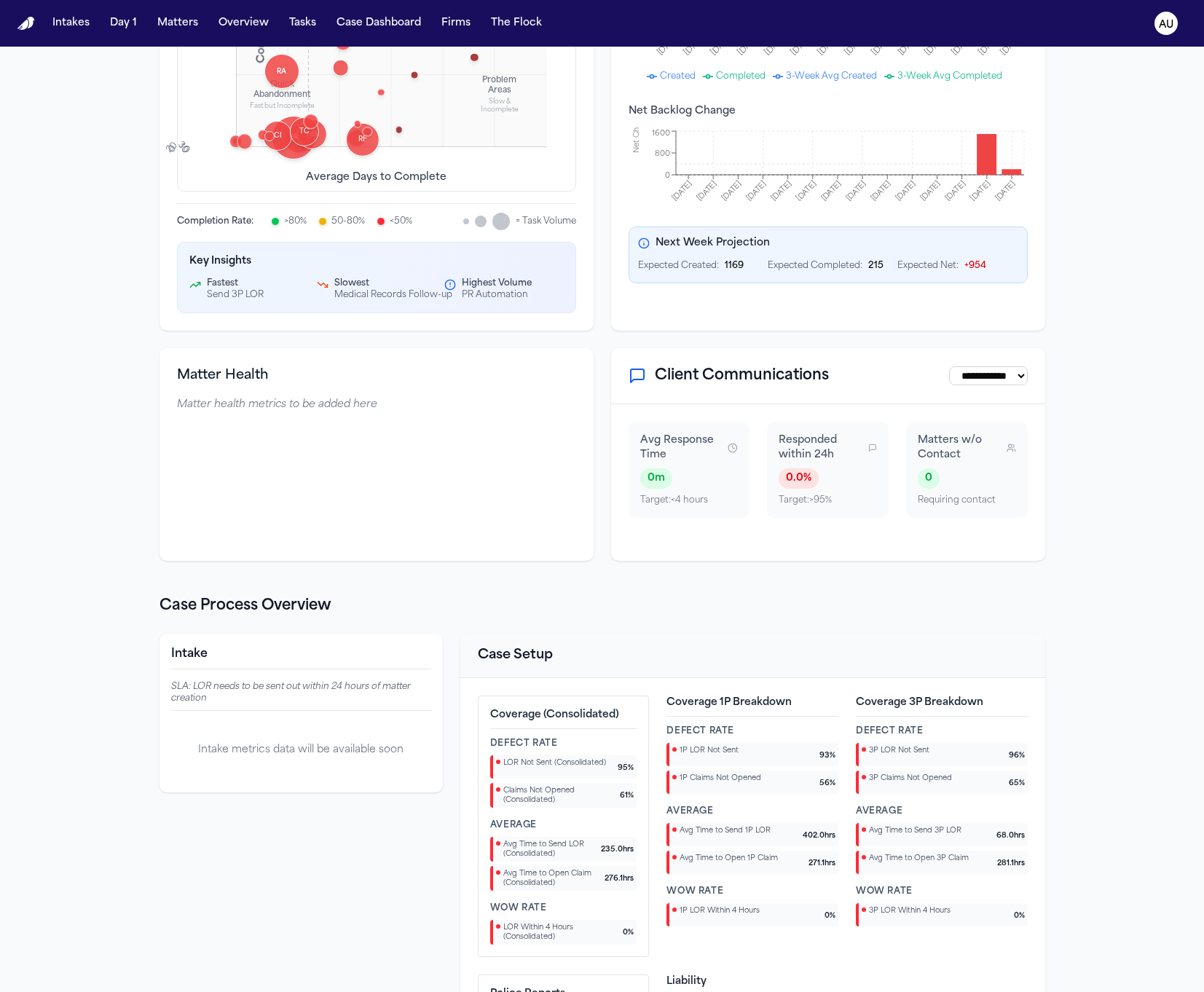
click at [634, 802] on div "Coverage (Consolidated) Defect Rate LOR Not Sent (Consolidated) 95 % Claims Not…" at bounding box center [564, 827] width 172 height 262
click at [635, 803] on div "Coverage (Consolidated) Defect Rate LOR Not Sent (Consolidated) 95 % Claims Not…" at bounding box center [564, 827] width 172 height 262
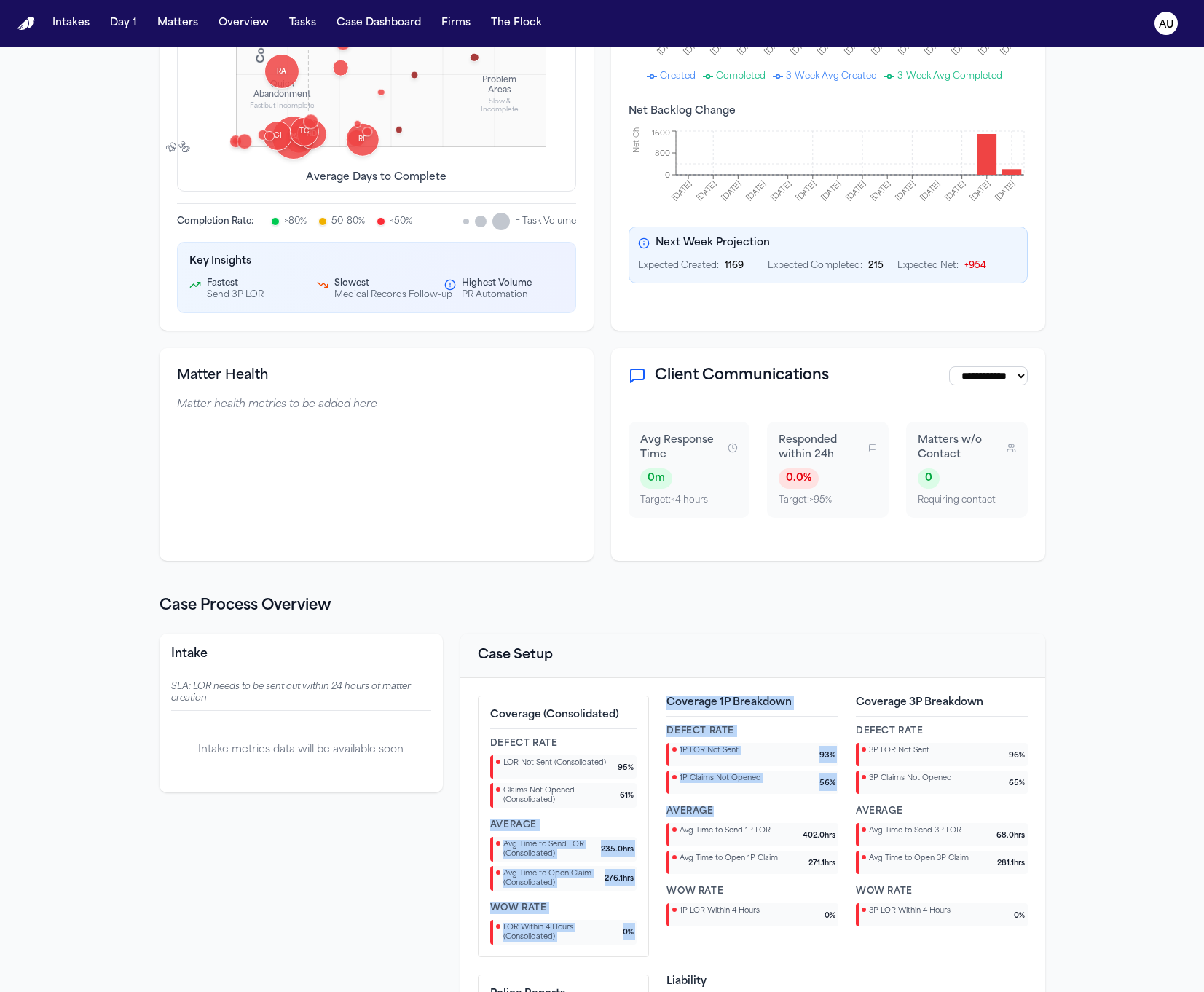
drag, startPoint x: 636, startPoint y: 803, endPoint x: 657, endPoint y: 801, distance: 21.1
click at [656, 803] on div "Coverage (Consolidated) Defect Rate LOR Not Sent (Consolidated) 95 % Claims Not…" at bounding box center [752, 967] width 550 height 542
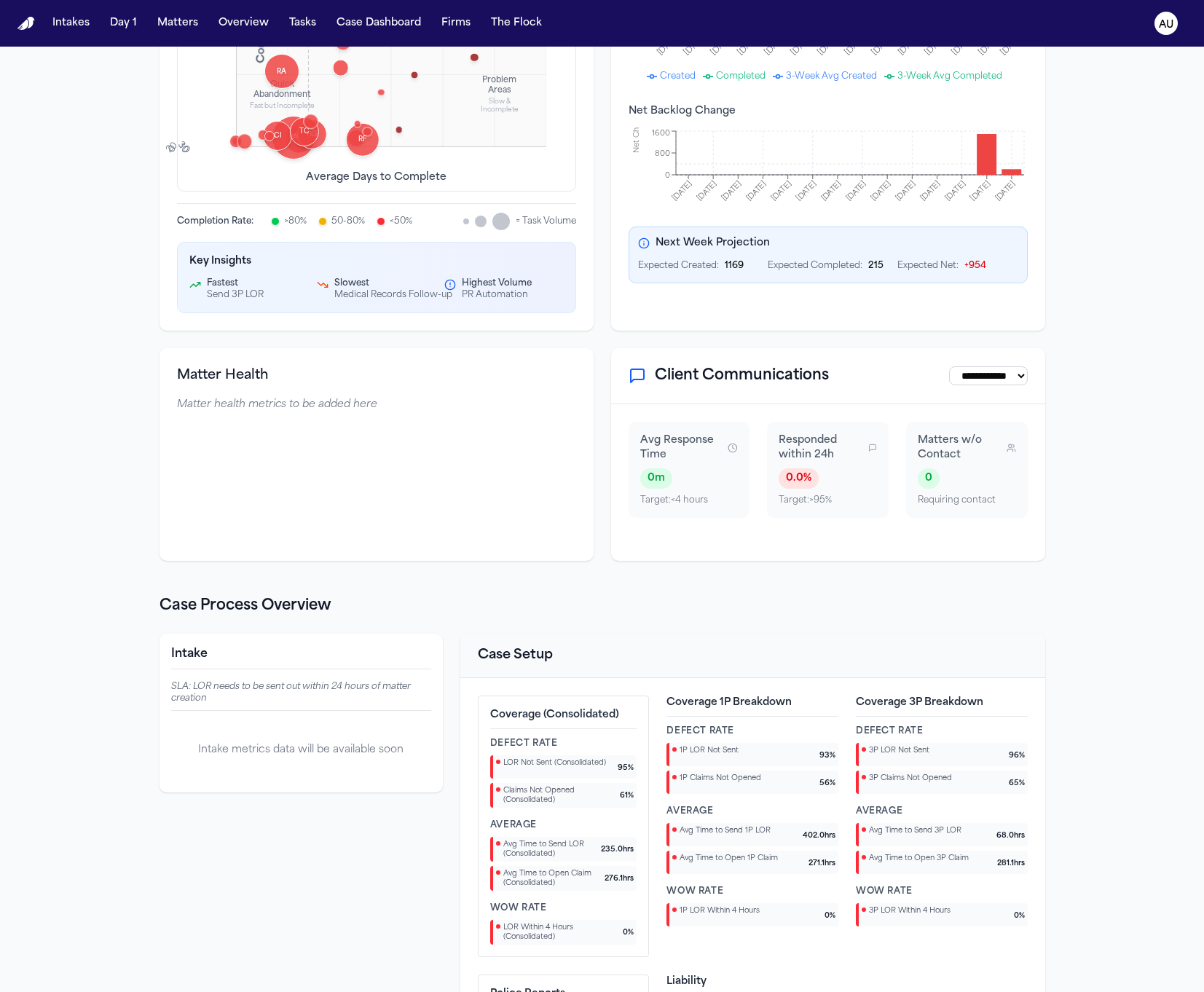
click at [641, 720] on div "Coverage (Consolidated) Defect Rate LOR Not Sent (Consolidated) 95 % Claims Not…" at bounding box center [752, 967] width 550 height 542
click at [635, 701] on div "Coverage (Consolidated) Defect Rate LOR Not Sent (Consolidated) 95 % Claims Not…" at bounding box center [564, 827] width 172 height 262
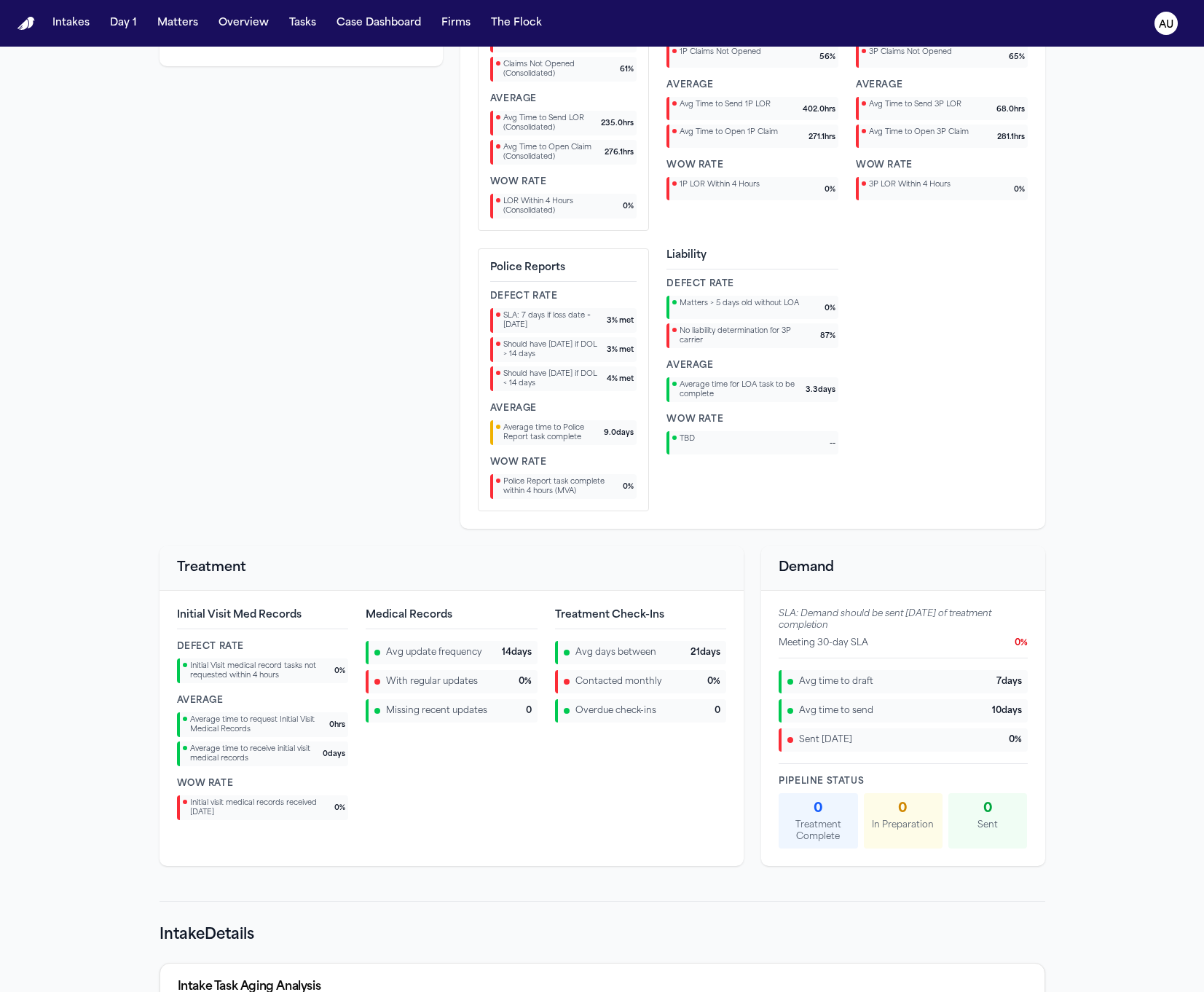
scroll to position [1180, 0]
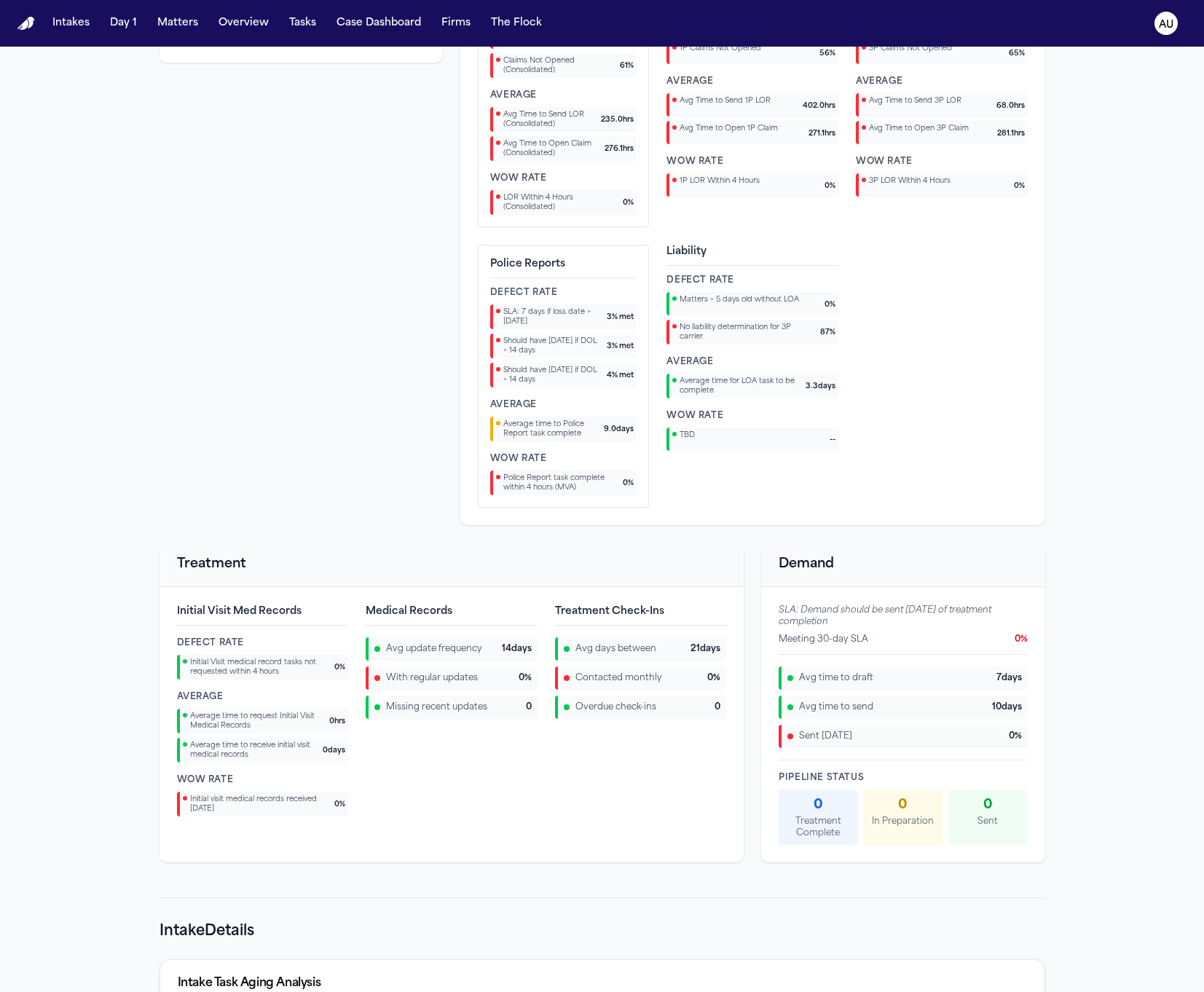
click at [619, 706] on span "Overdue check-ins" at bounding box center [616, 707] width 80 height 11
click at [619, 711] on span "Overdue check-ins" at bounding box center [616, 707] width 80 height 11
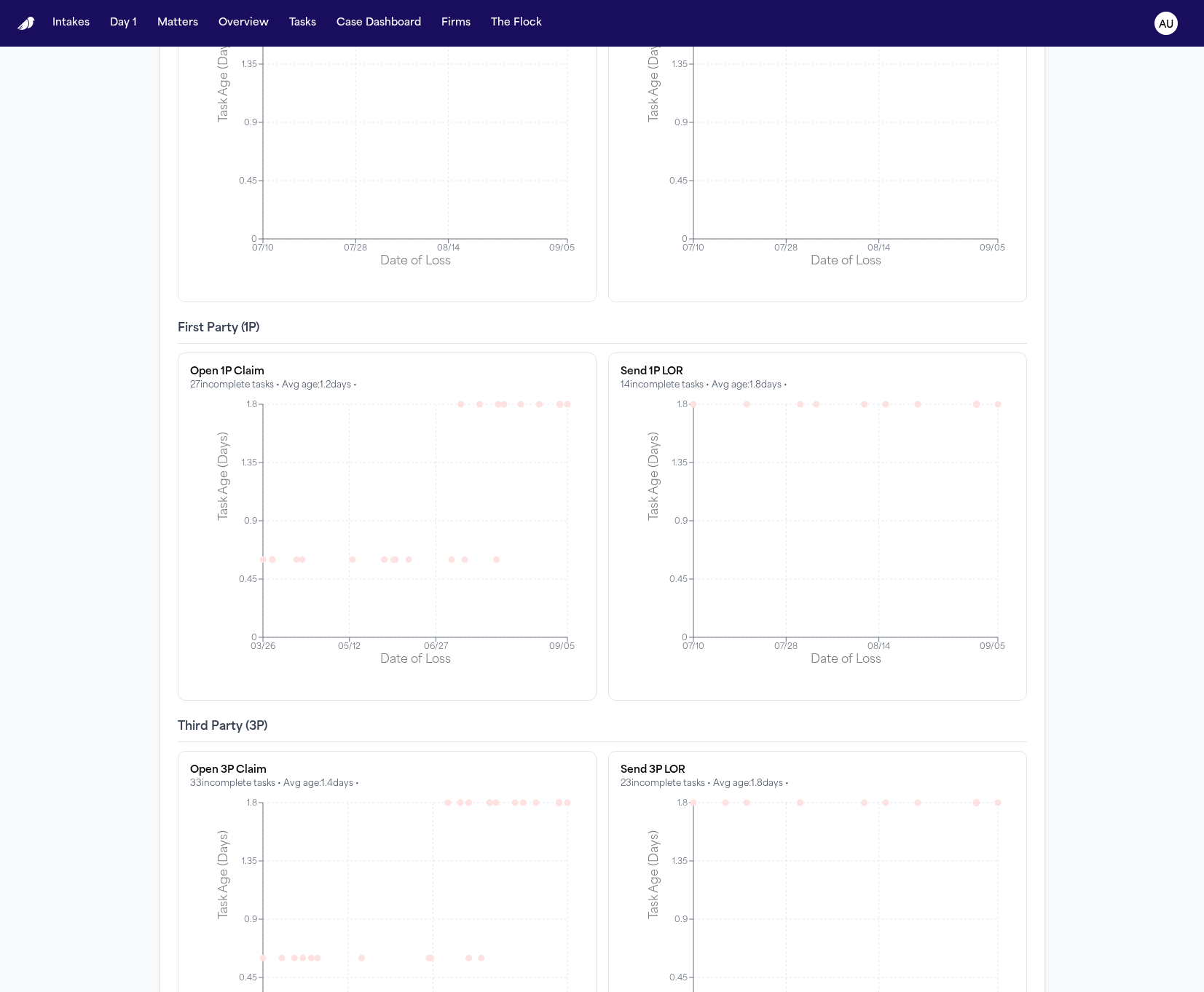
scroll to position [3488, 0]
click at [379, 22] on button "Case Dashboard" at bounding box center [379, 23] width 96 height 26
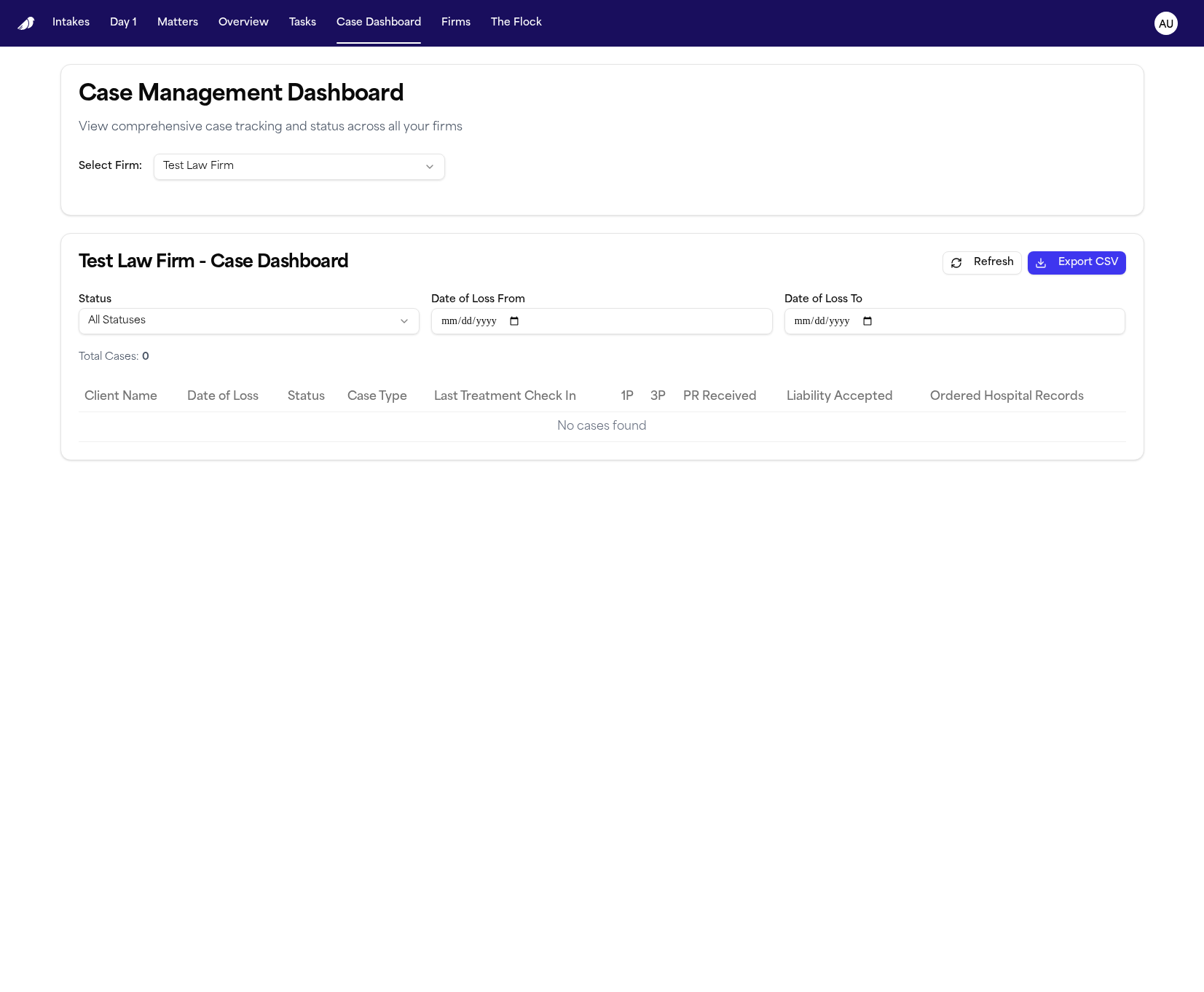
drag, startPoint x: 418, startPoint y: 257, endPoint x: 434, endPoint y: 220, distance: 40.3
click at [351, 100] on div "Case Management Dashboard" at bounding box center [602, 95] width 1047 height 26
copy div "Case Management Dashboard"
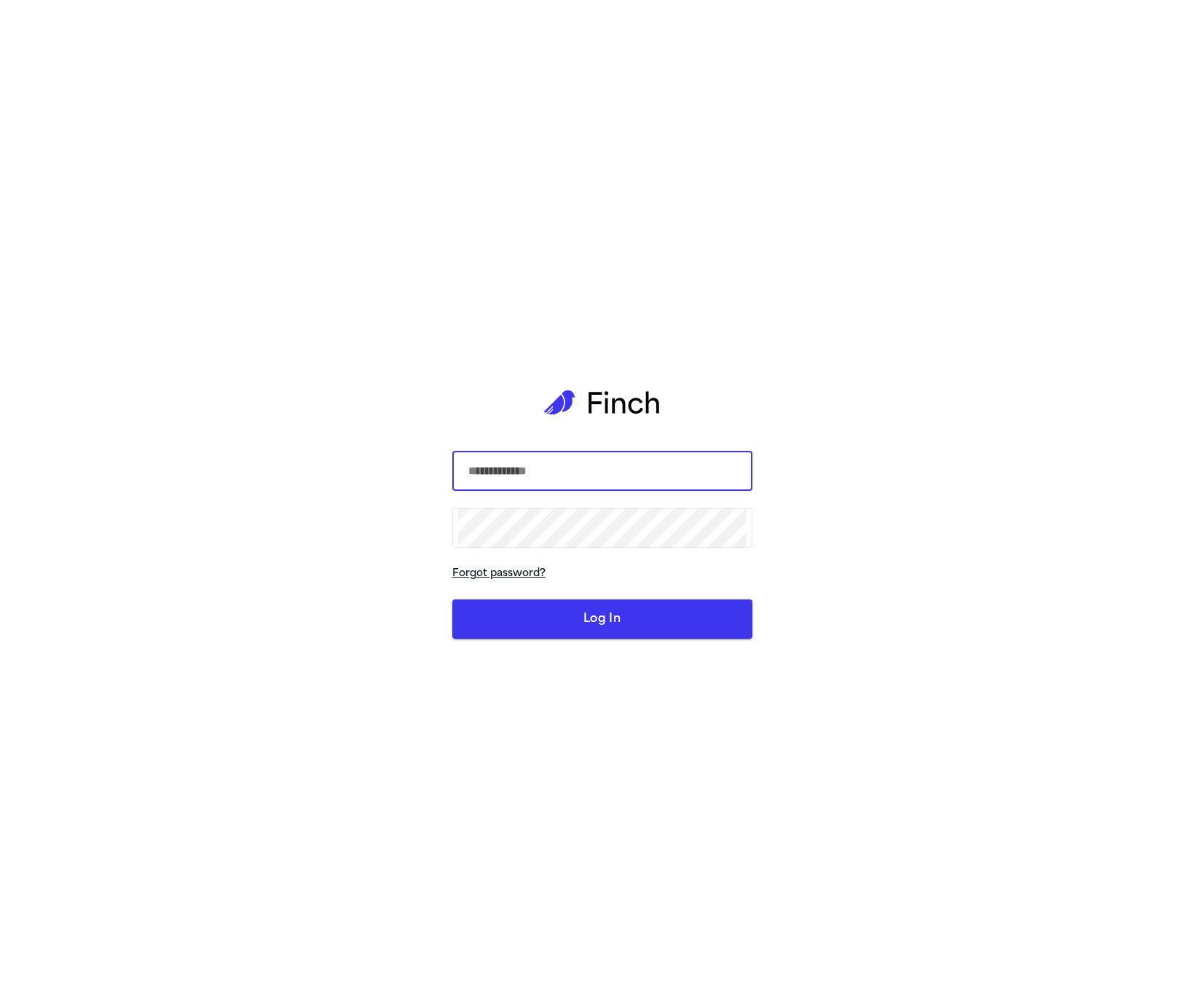
type input "*****"
click at [546, 478] on div "***** ​ ​ Forgot password? Log In" at bounding box center [602, 496] width 300 height 992
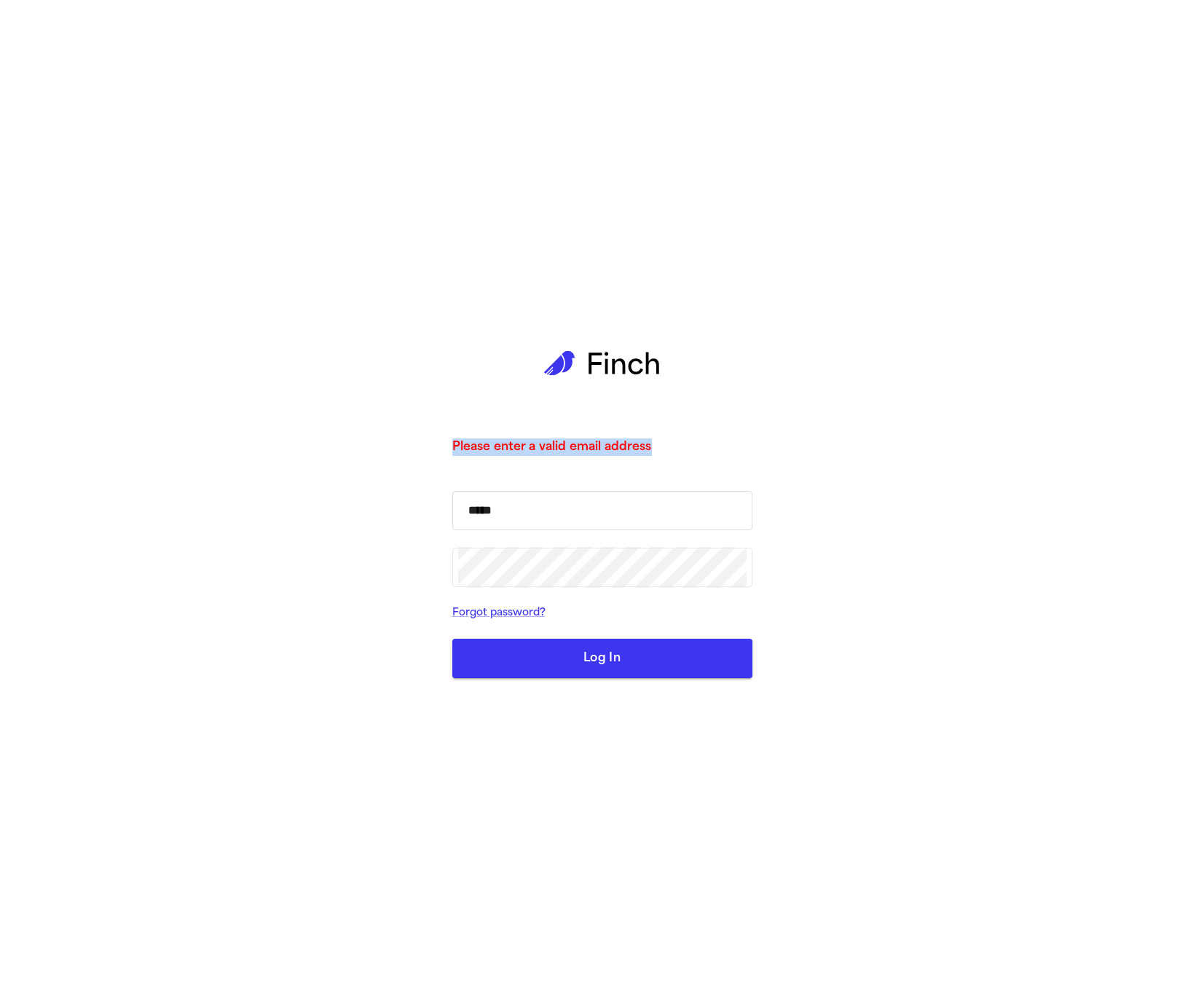
click at [545, 515] on input "*****" at bounding box center [602, 510] width 289 height 41
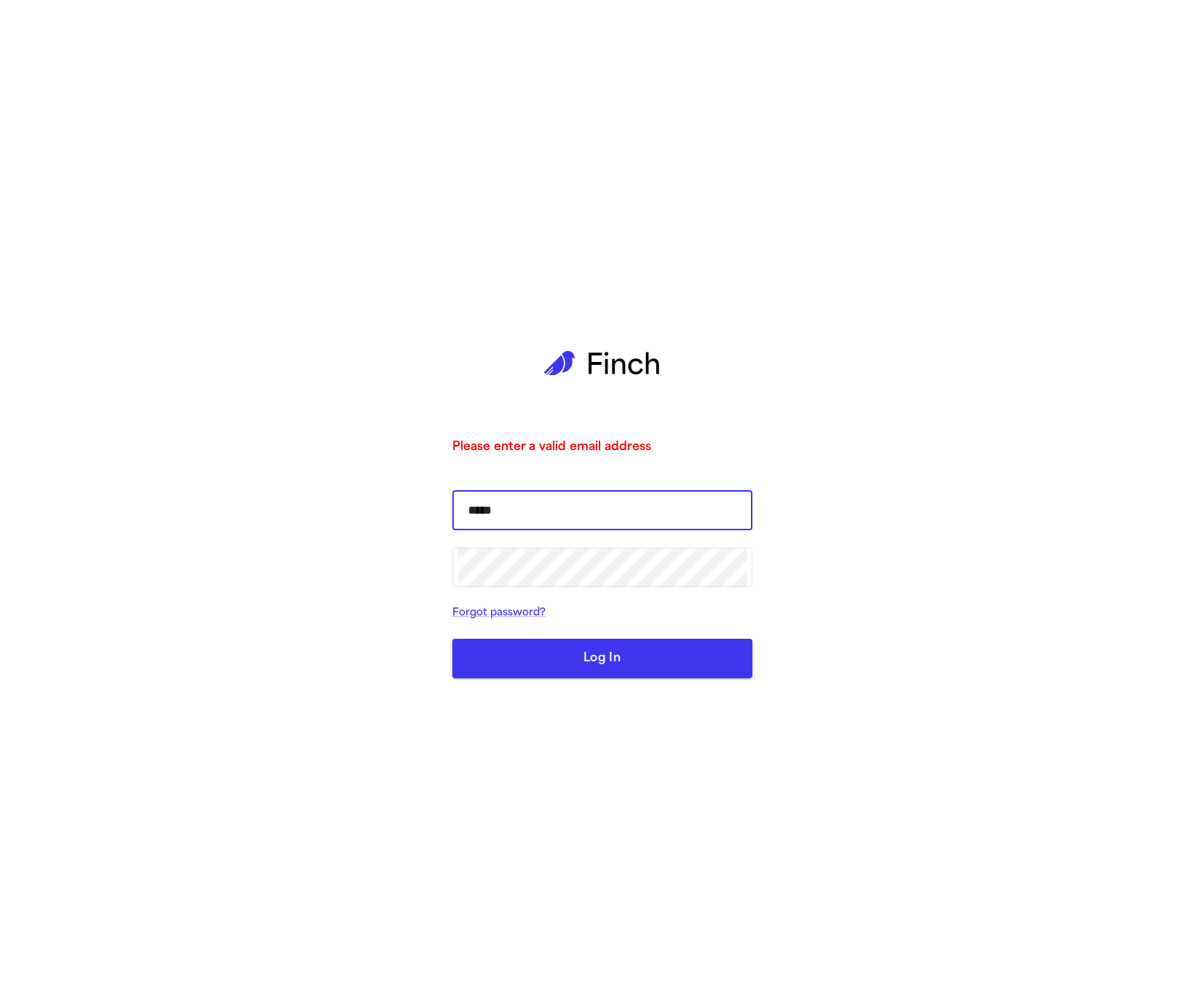
click at [545, 515] on input "*****" at bounding box center [602, 510] width 289 height 41
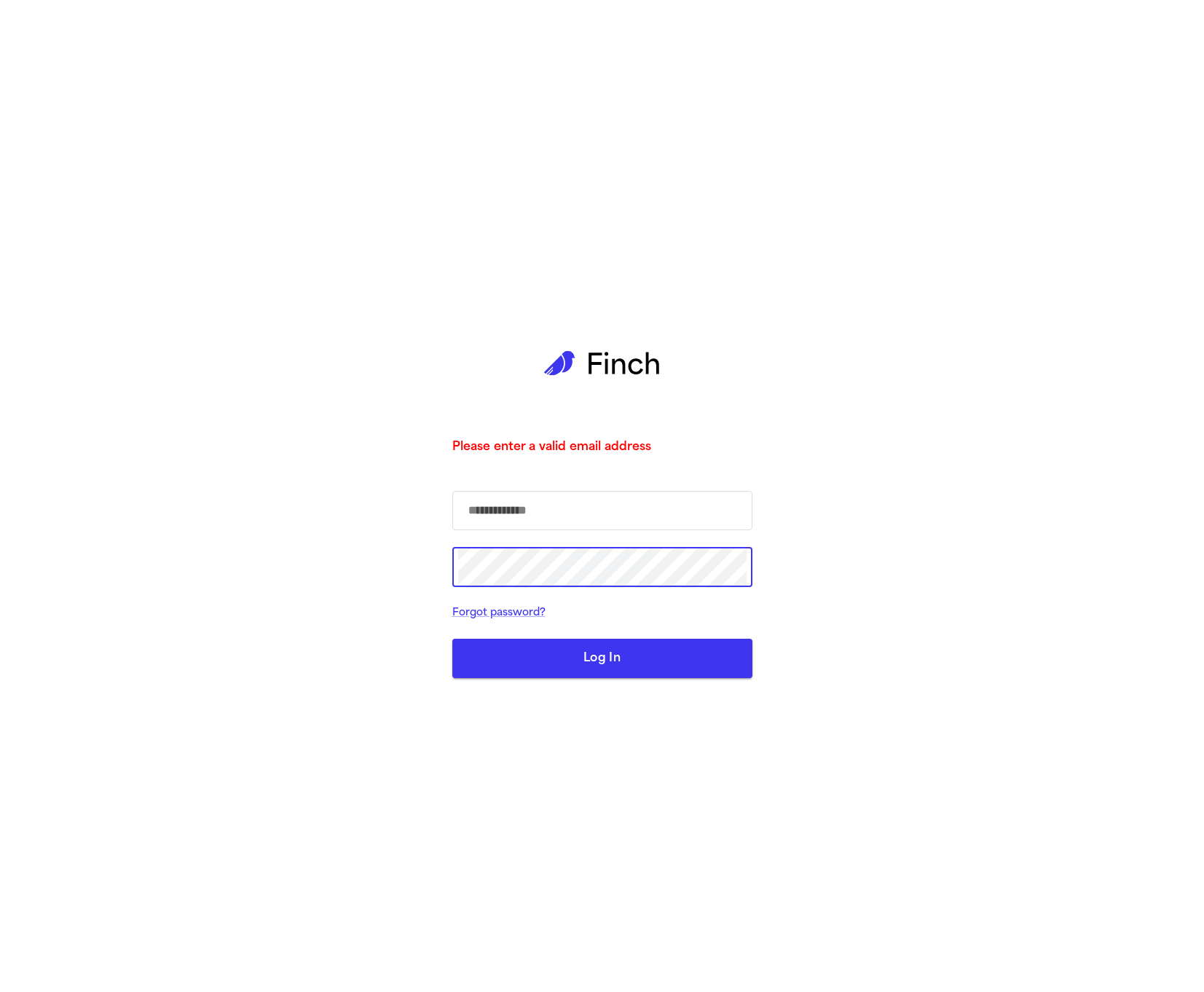
type input "**********"
click at [551, 519] on input "**********" at bounding box center [602, 510] width 289 height 41
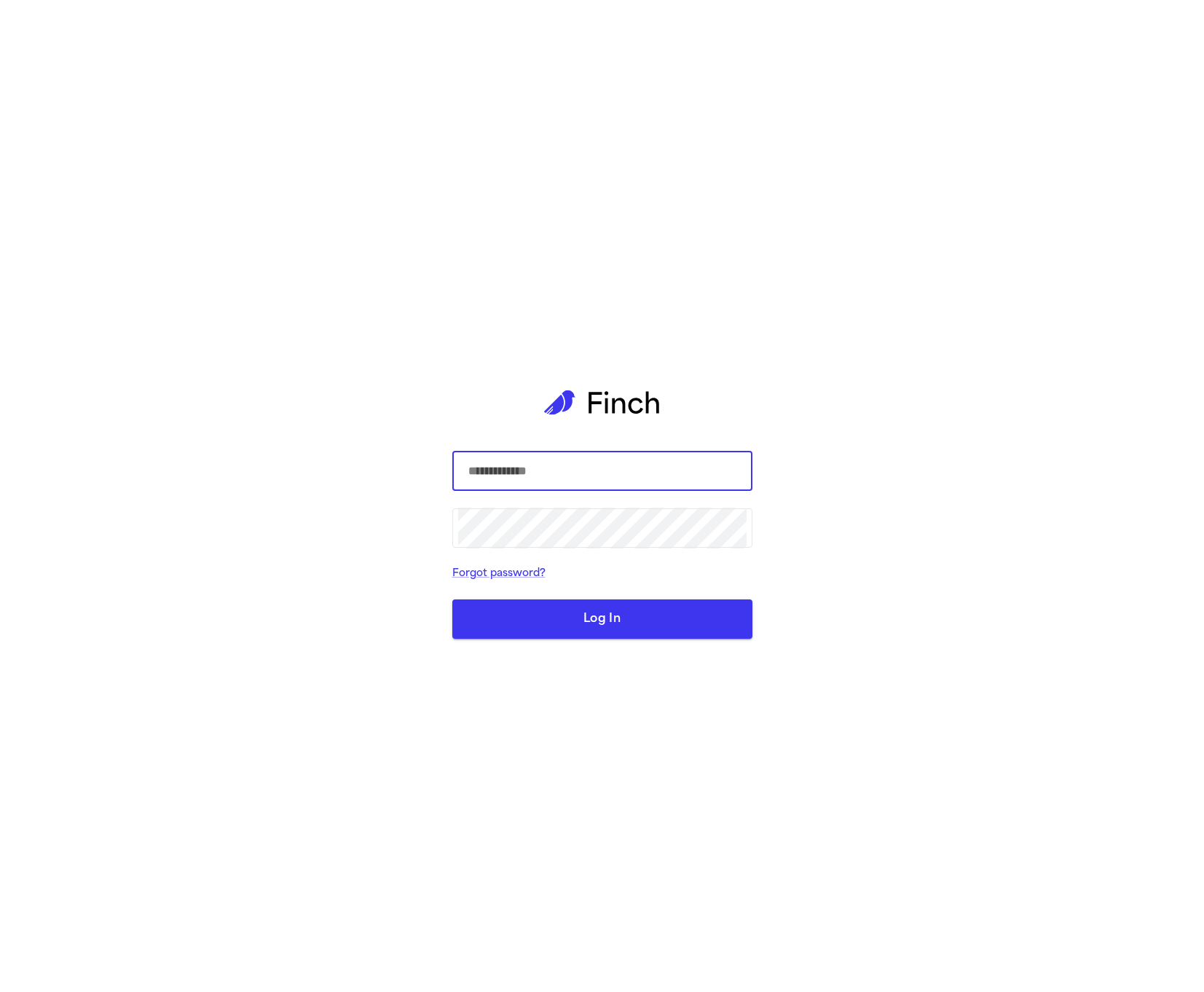
type input "**********"
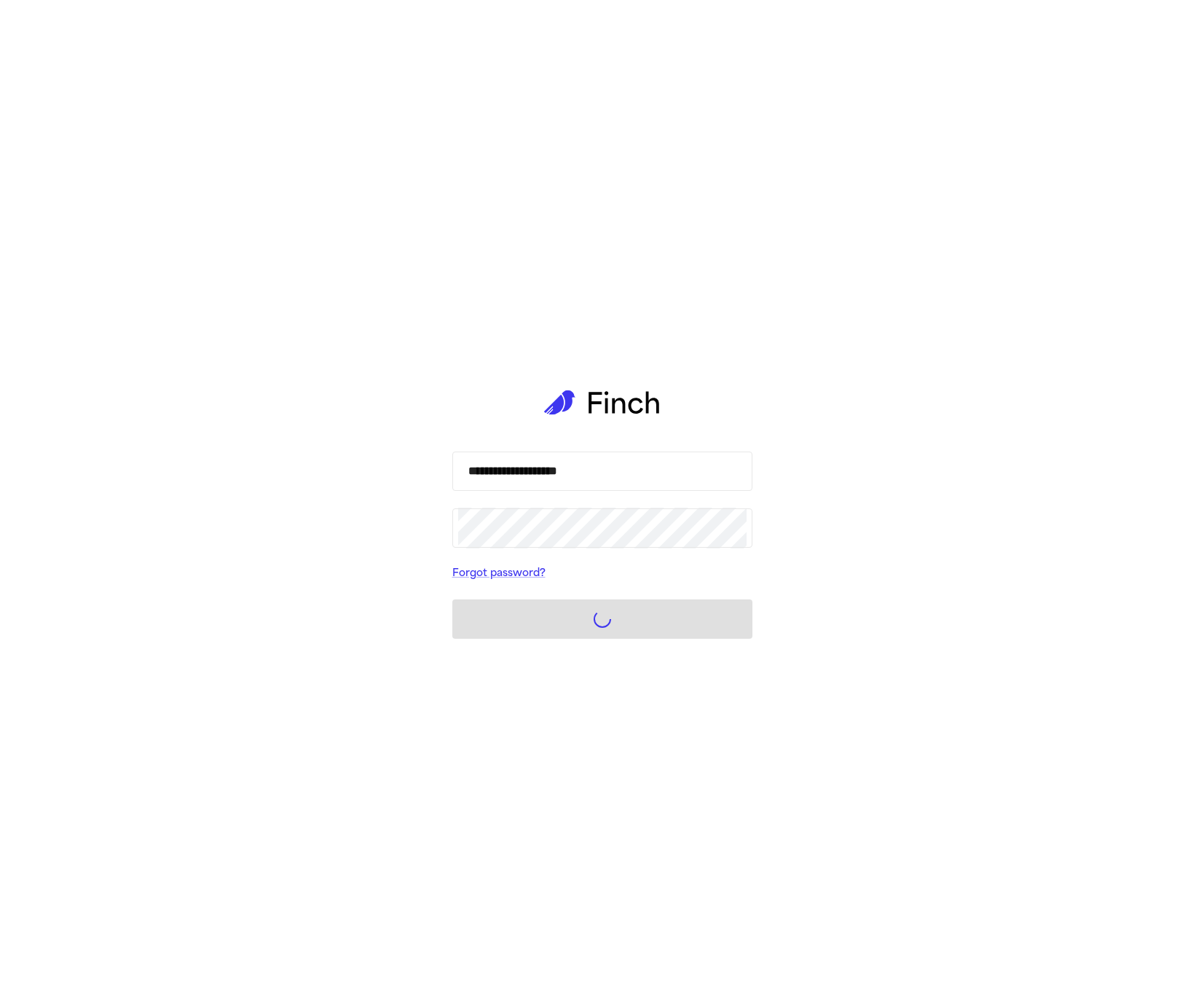
click at [417, 287] on div "**********" at bounding box center [602, 496] width 1204 height 992
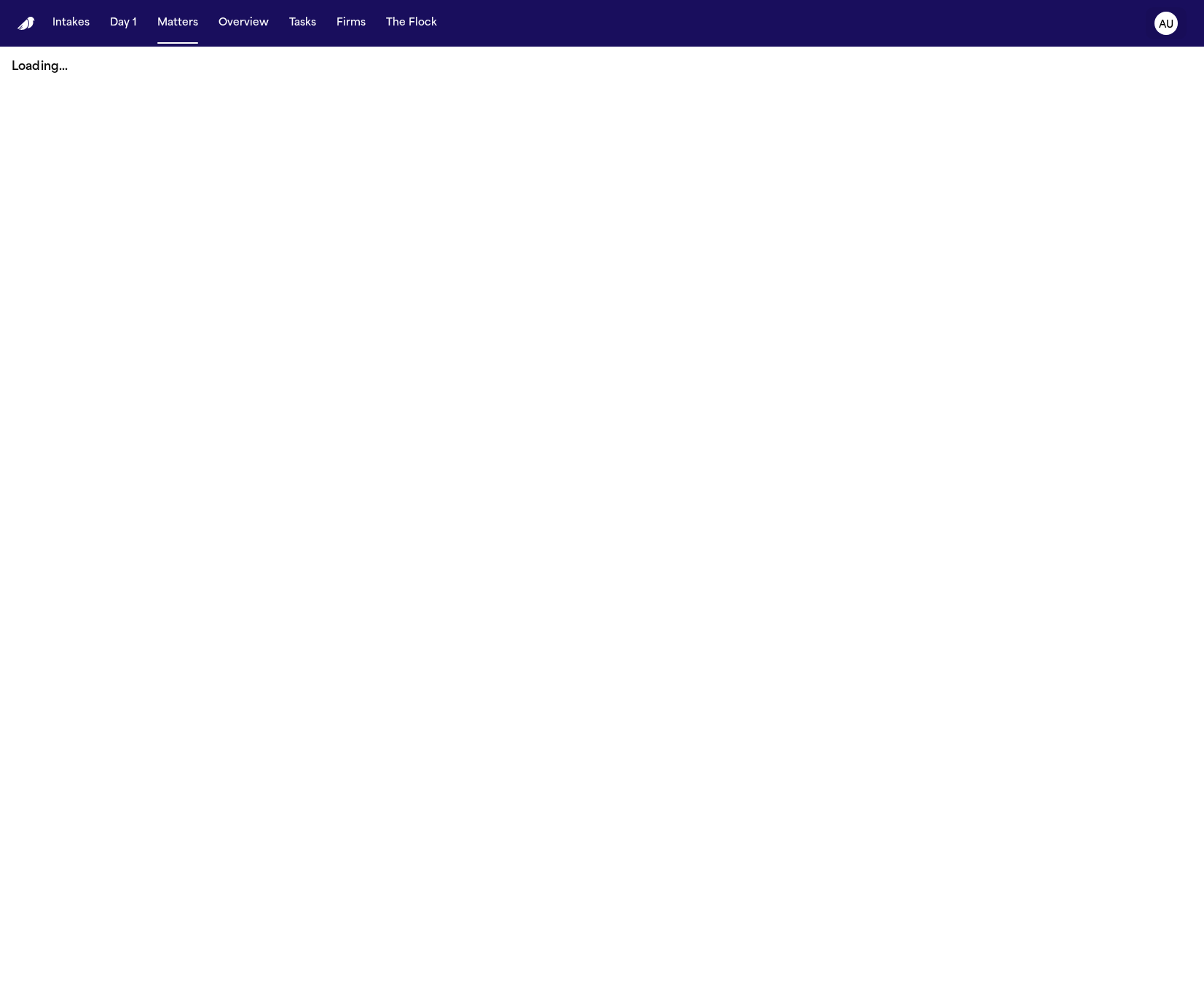
click at [1173, 28] on icon "AU" at bounding box center [1166, 22] width 23 height 23
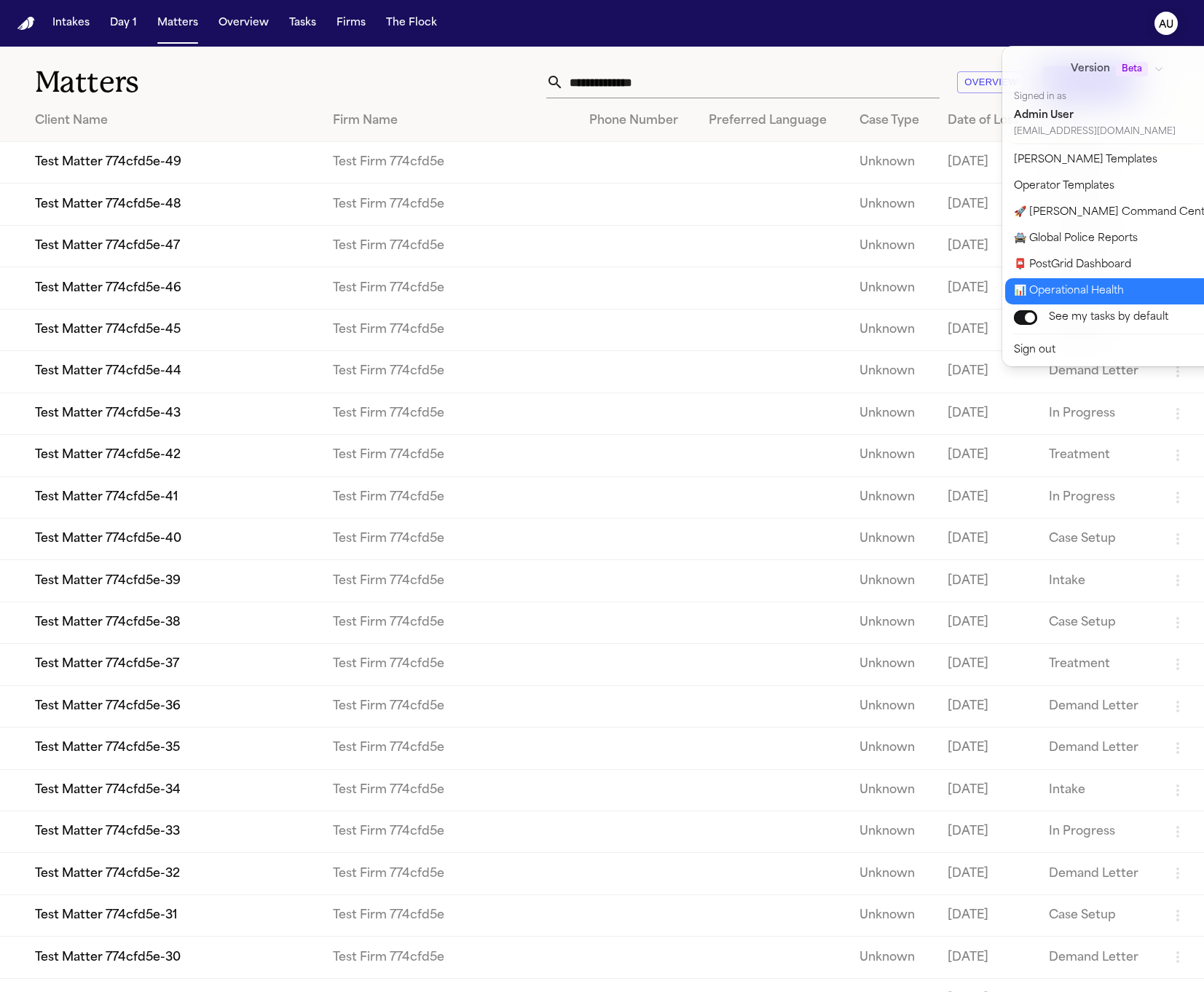
click at [1073, 296] on button "📊 Operational Health" at bounding box center [1125, 292] width 242 height 26
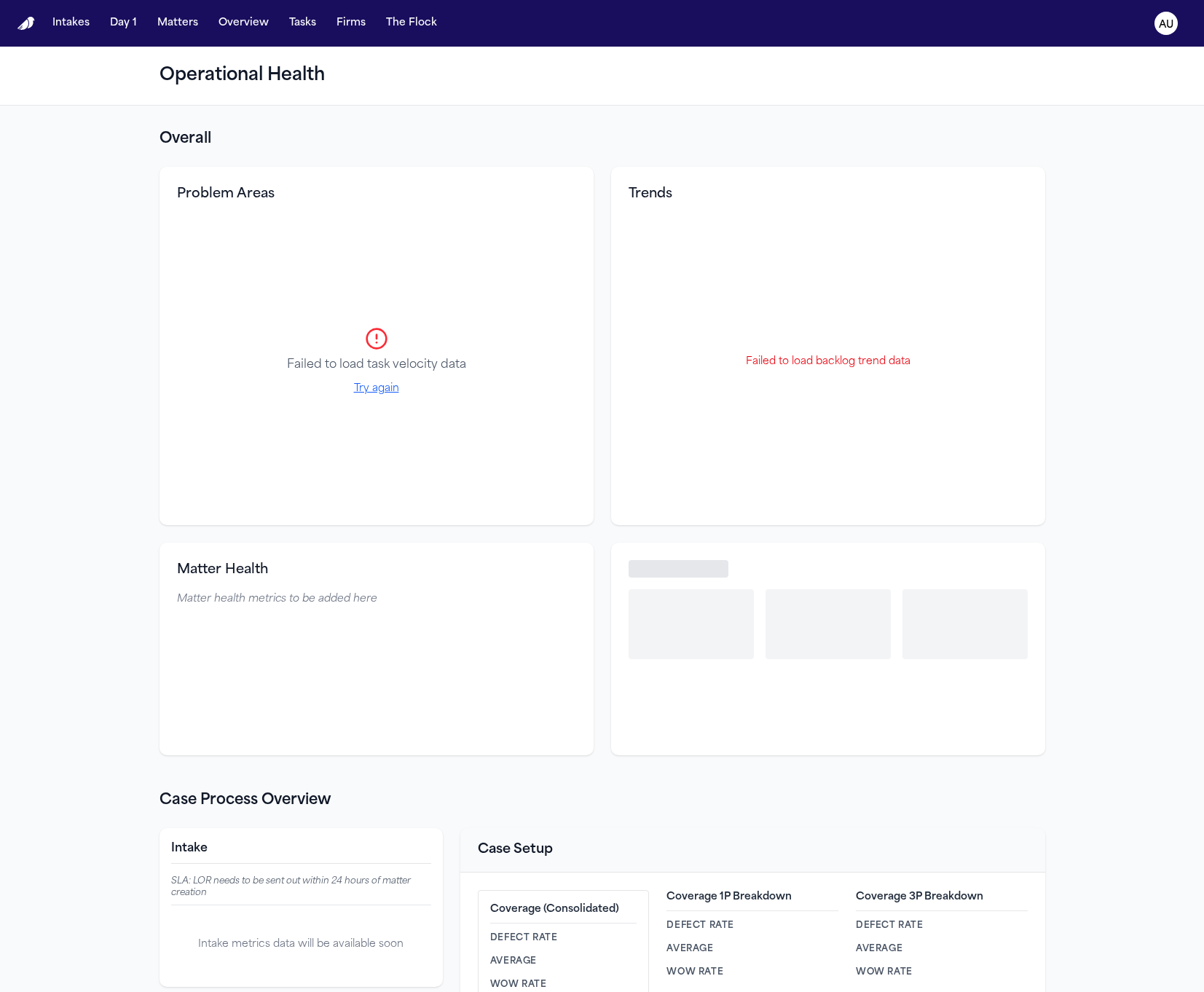
select select "**"
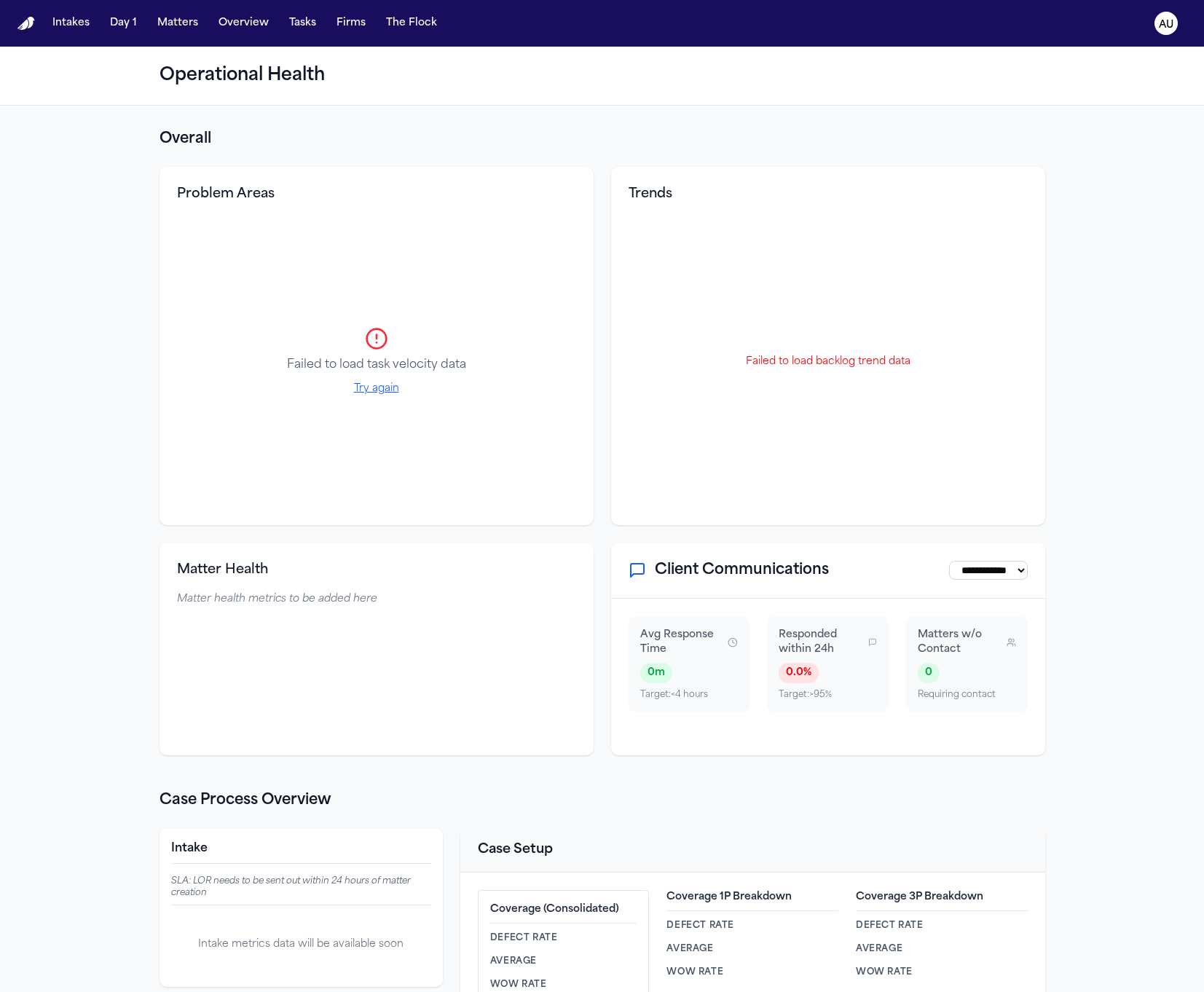
click at [498, 428] on div "Failed to load task velocity data Try again" at bounding box center [376, 362] width 399 height 292
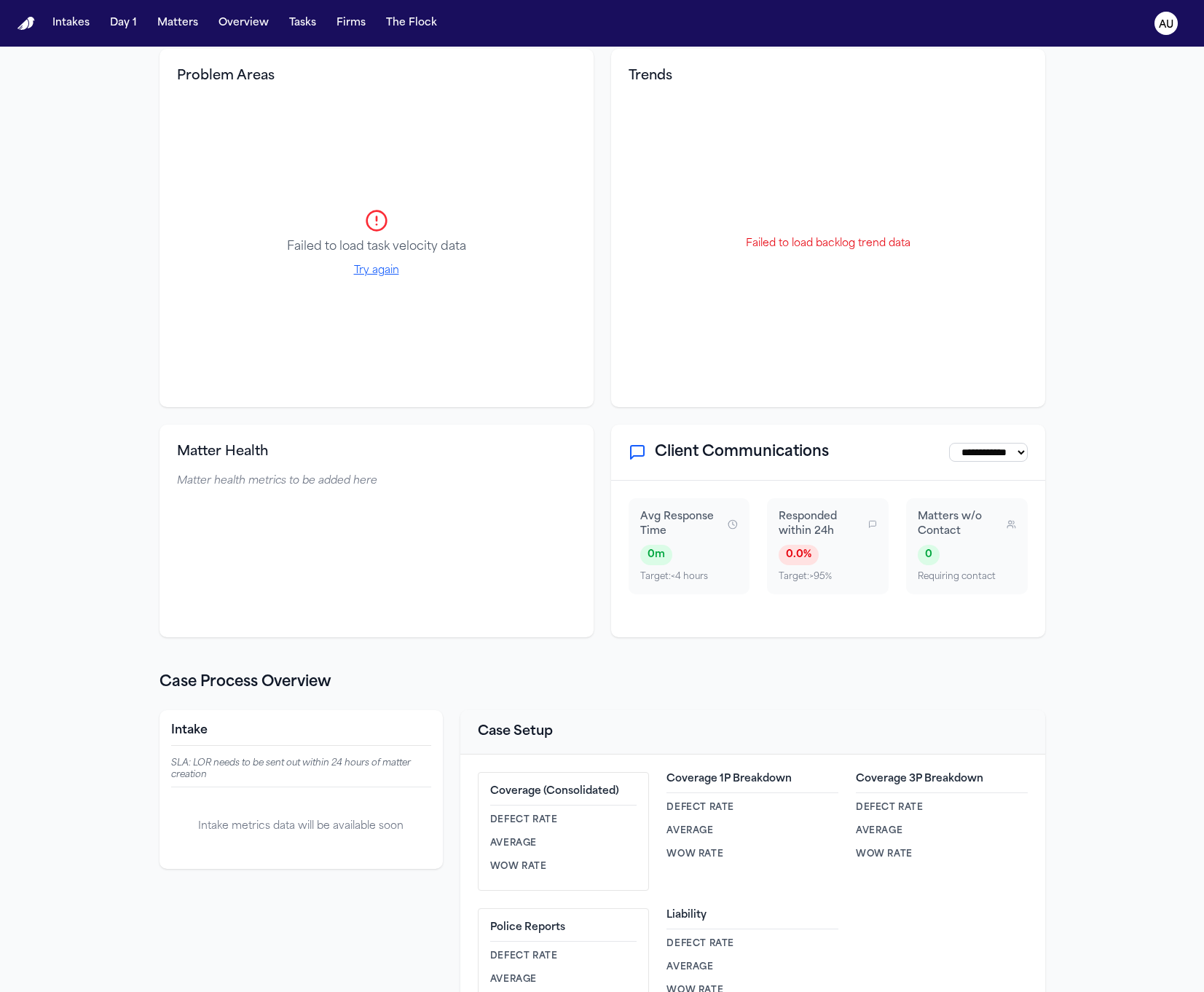
scroll to position [105, 0]
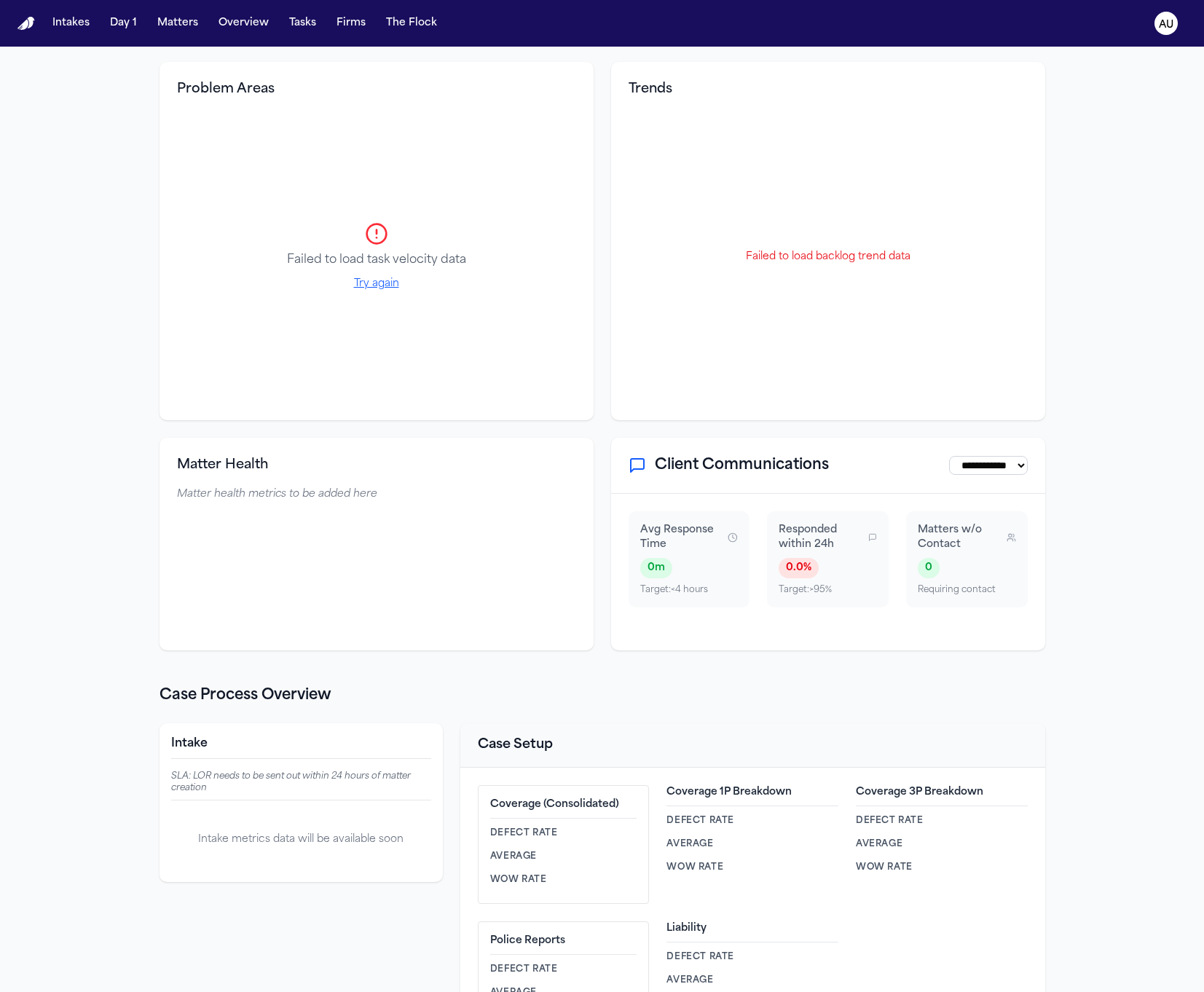
click at [377, 292] on button "Try again" at bounding box center [377, 284] width 45 height 15
click at [383, 295] on div "Failed to load task velocity data Try again" at bounding box center [376, 257] width 399 height 292
click at [385, 282] on button "Try again" at bounding box center [377, 284] width 45 height 15
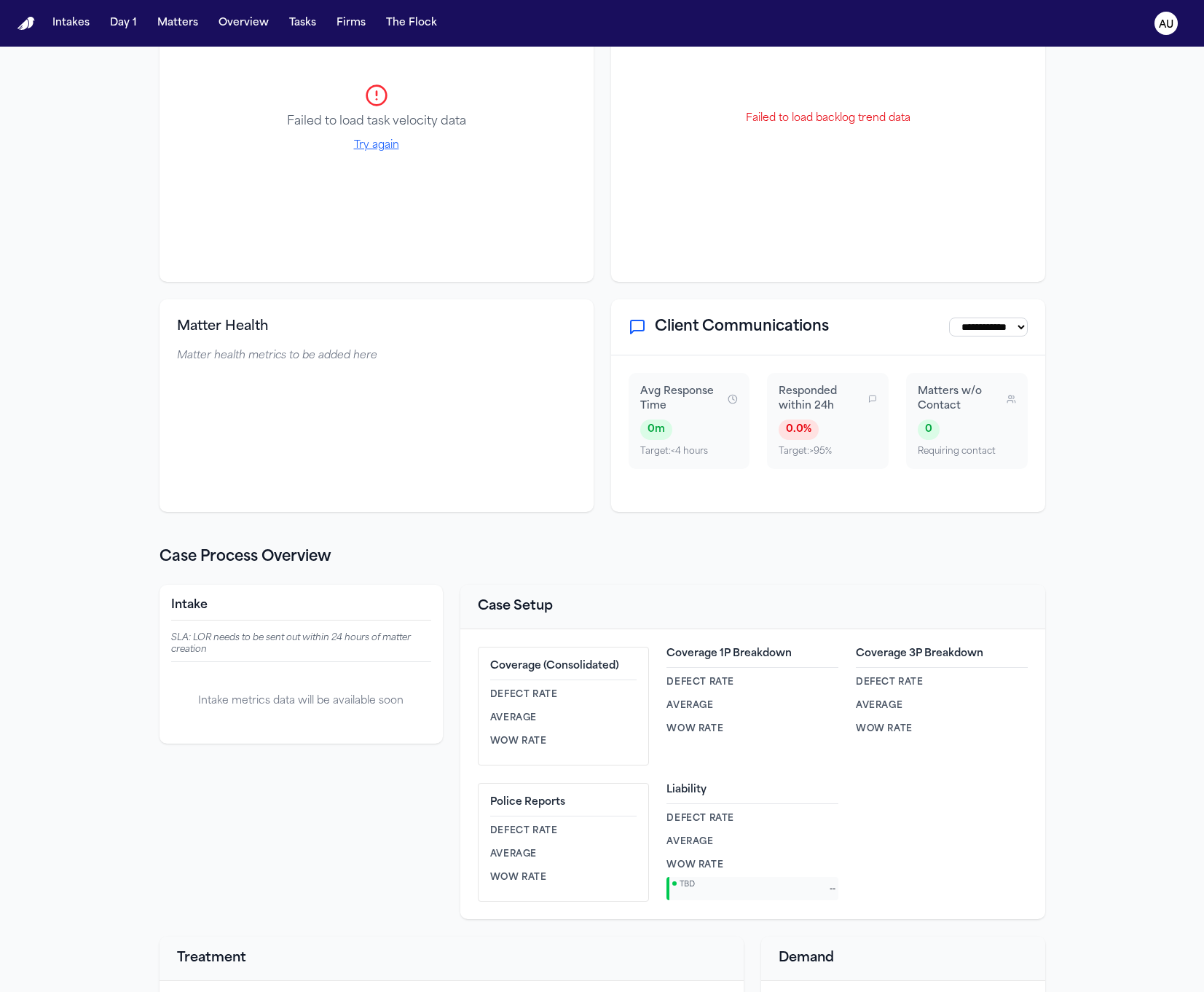
scroll to position [0, 0]
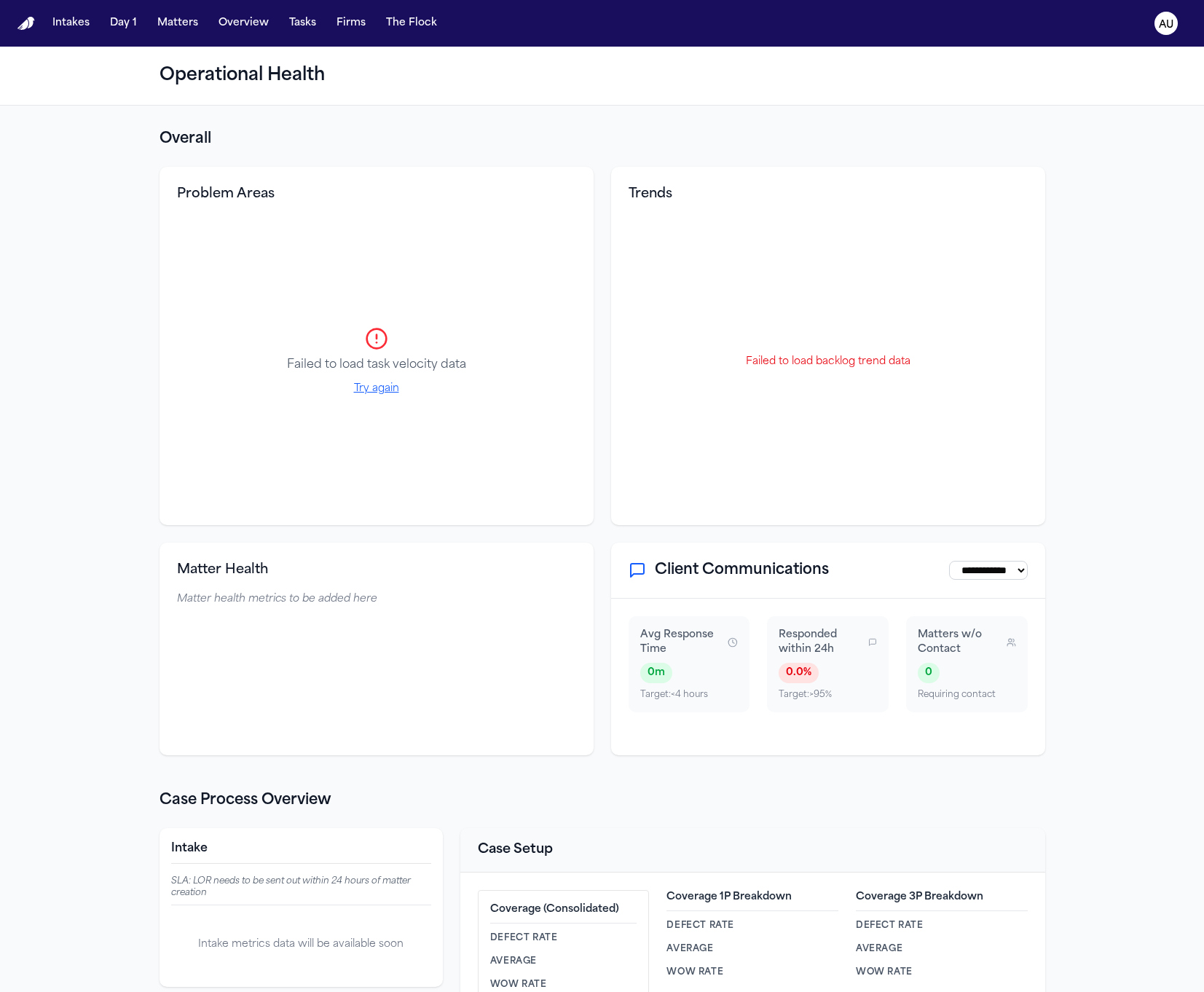
click at [369, 400] on div "Failed to load task velocity data Try again" at bounding box center [376, 362] width 399 height 292
click at [367, 389] on button "Try again" at bounding box center [377, 389] width 45 height 15
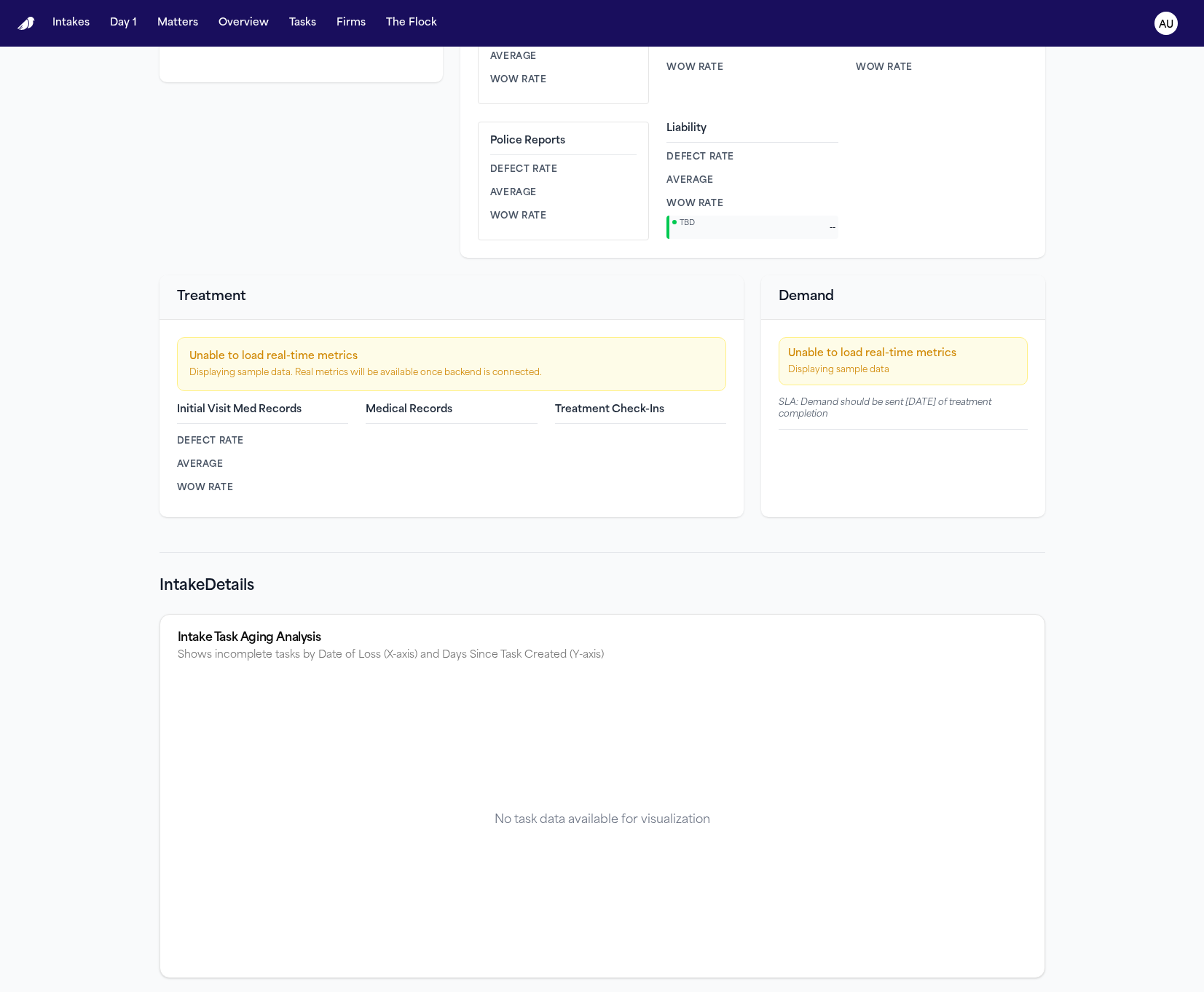
click at [734, 223] on div "TBD" at bounding box center [748, 223] width 151 height 9
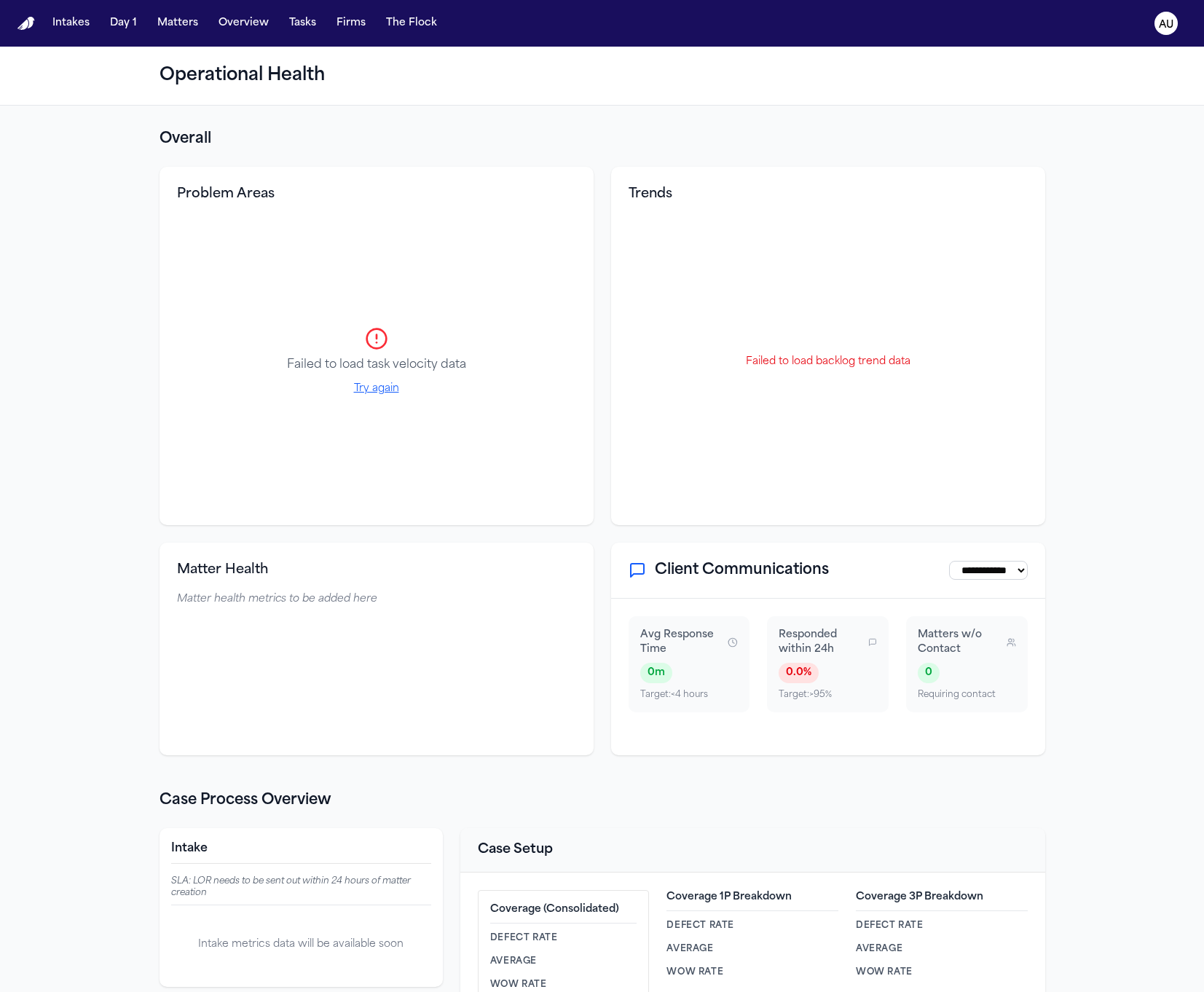
copy div "**********"
click at [591, 533] on section "**********" at bounding box center [602, 442] width 885 height 626
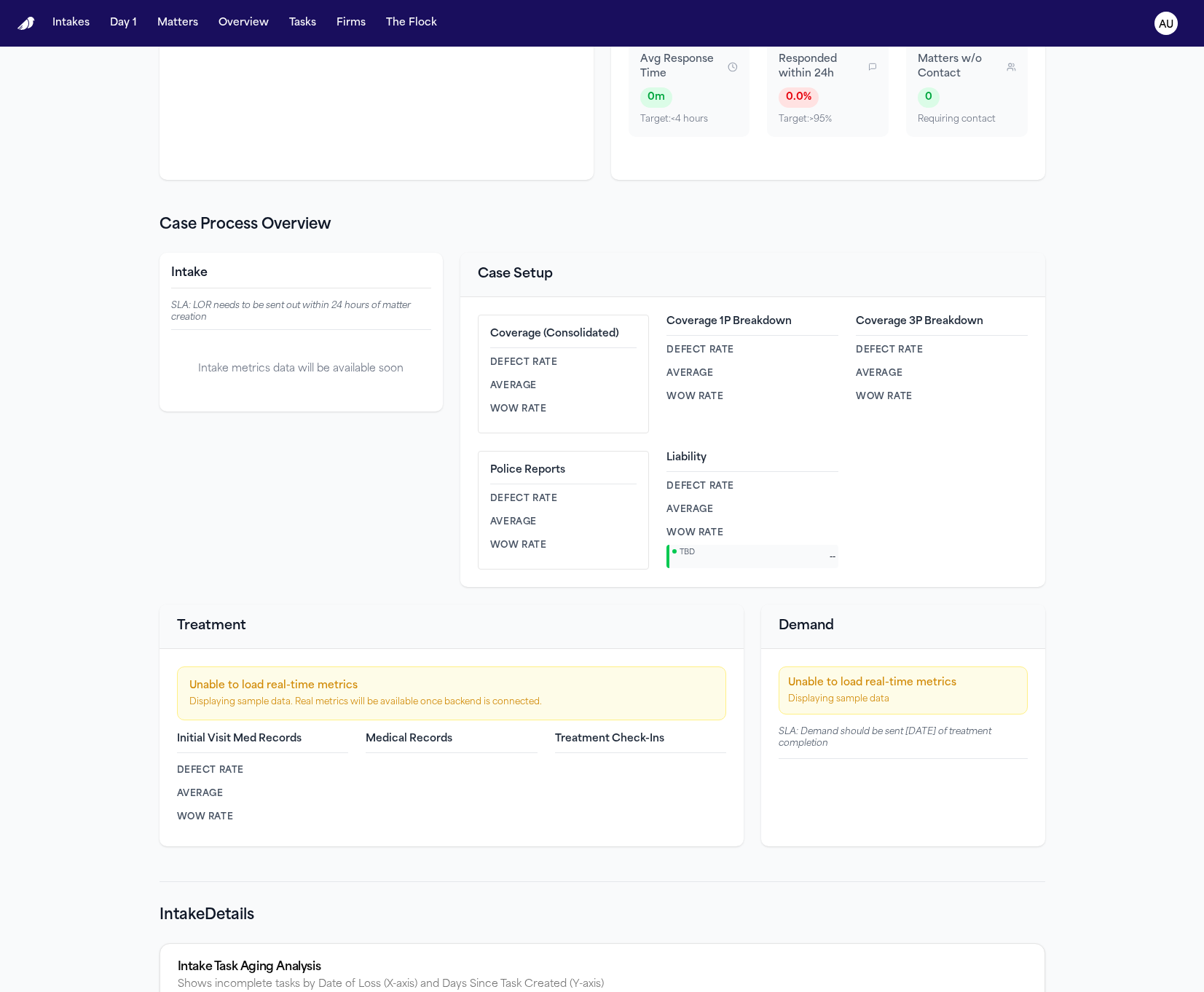
scroll to position [1691, 0]
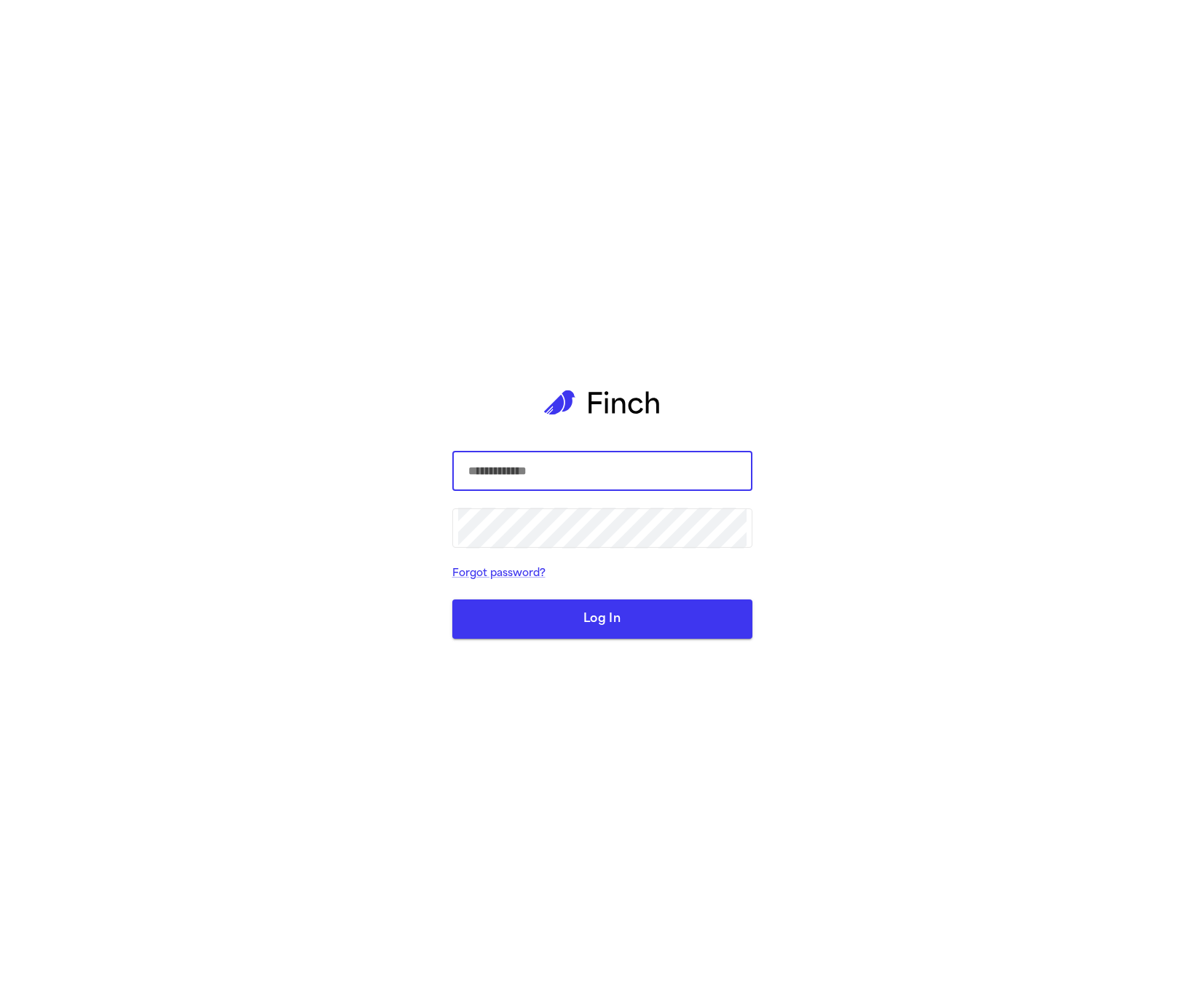
type input "**********"
click at [510, 470] on input "text" at bounding box center [602, 471] width 289 height 41
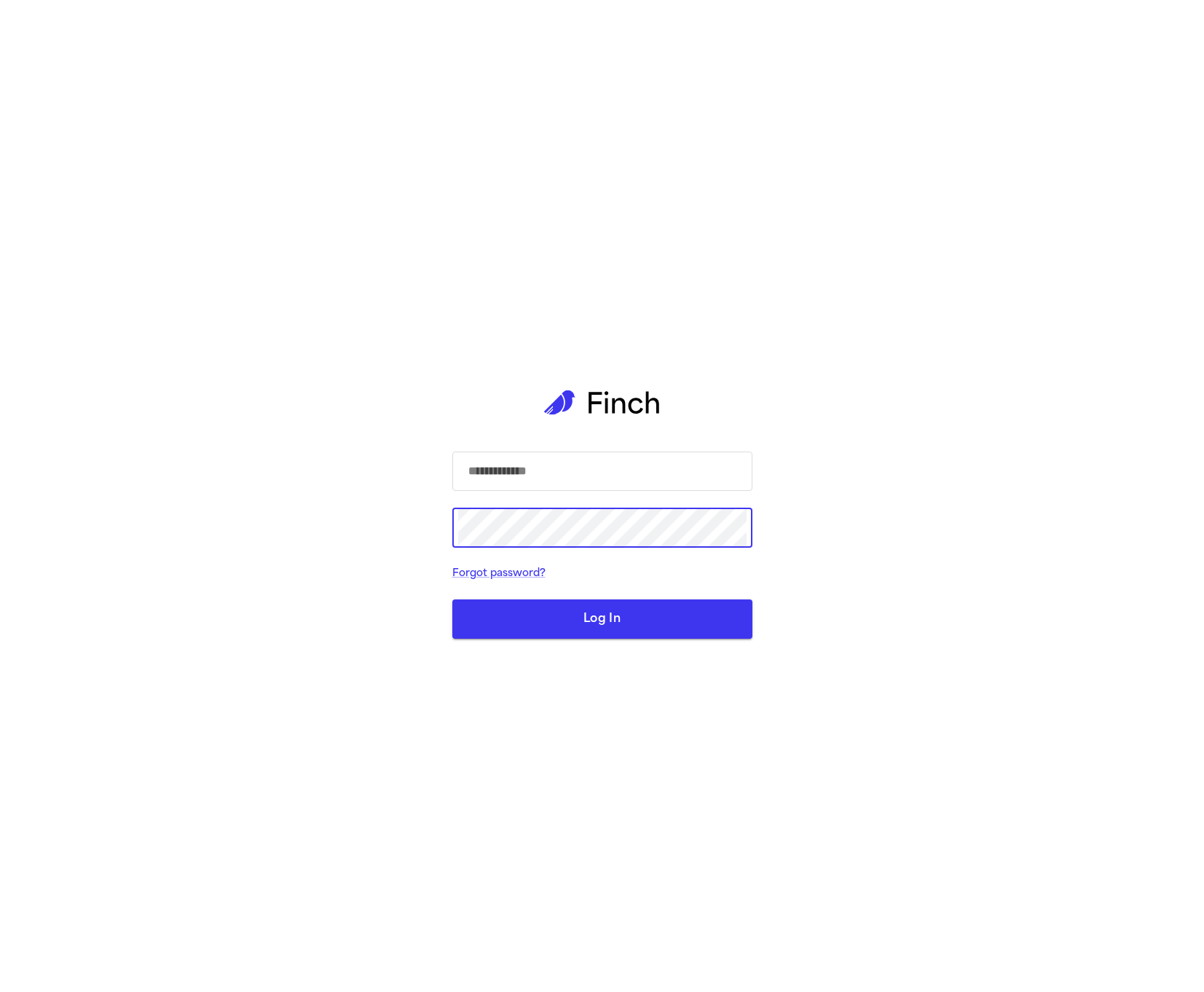
click at [500, 486] on input "text" at bounding box center [602, 471] width 289 height 41
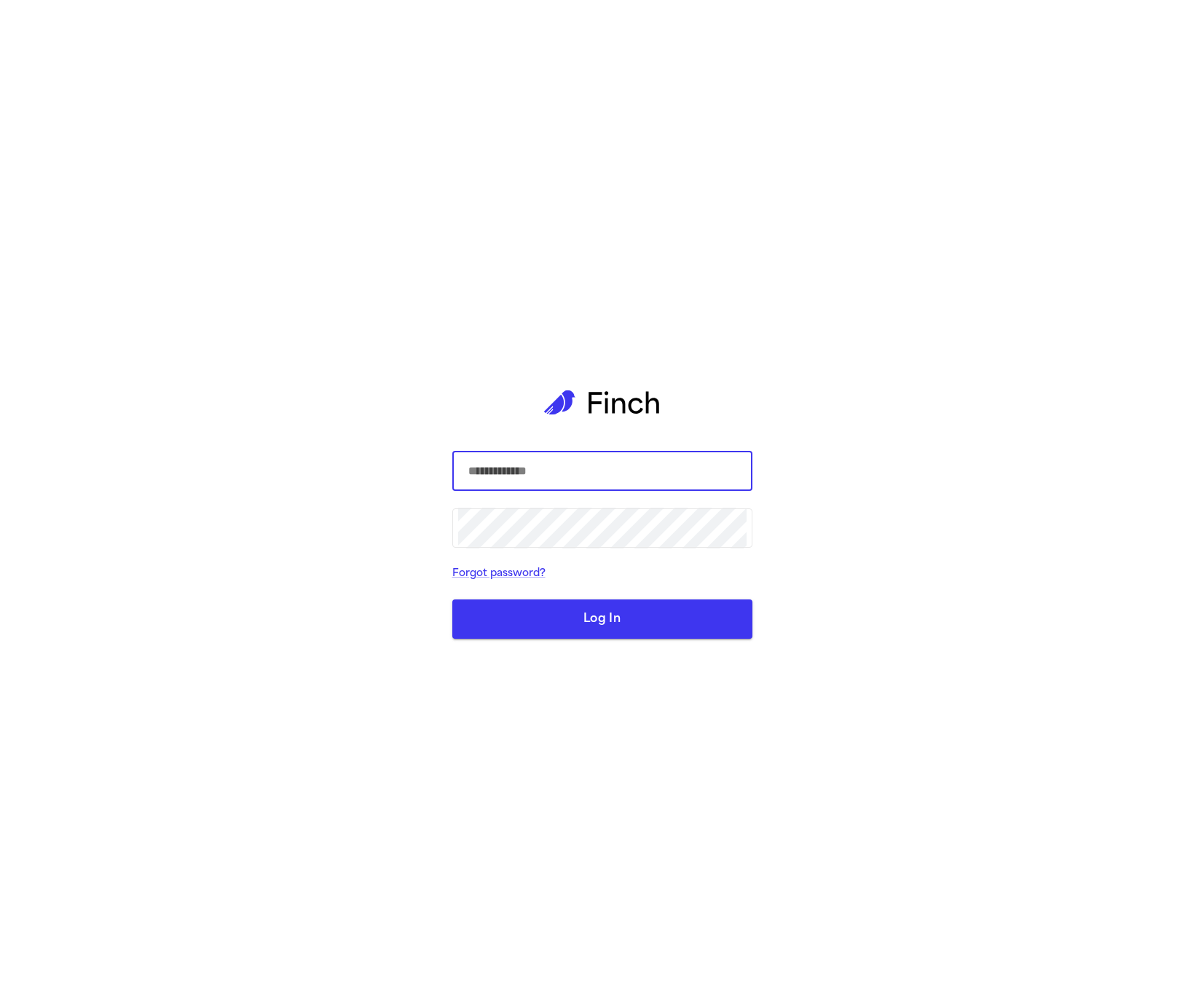
click at [503, 477] on input "text" at bounding box center [602, 471] width 289 height 41
type input "**********"
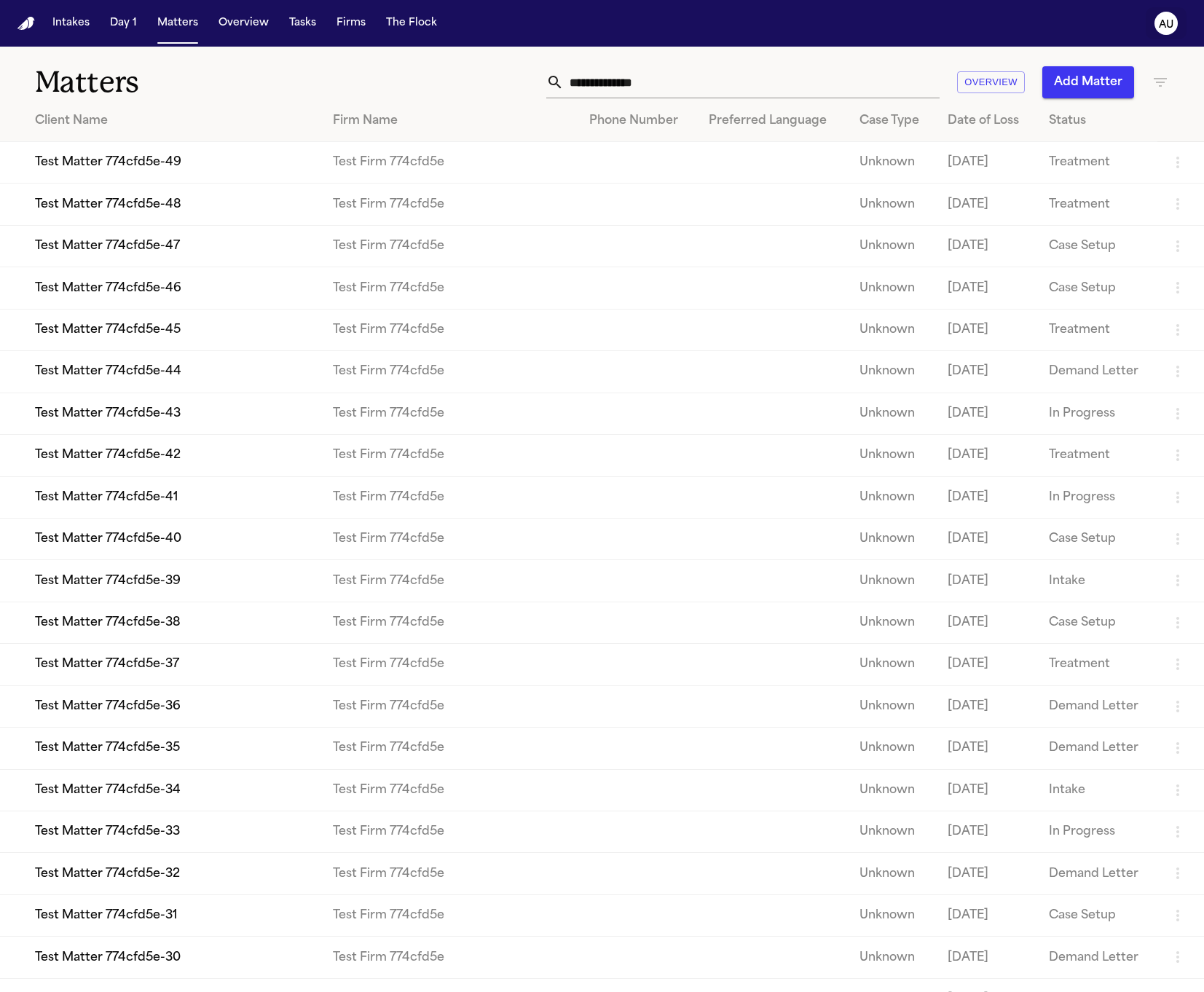
drag, startPoint x: 1178, startPoint y: 24, endPoint x: 1167, endPoint y: 31, distance: 13.0
click at [1177, 24] on button "AU" at bounding box center [1167, 23] width 41 height 32
click at [1159, 27] on text "AU" at bounding box center [1167, 24] width 15 height 10
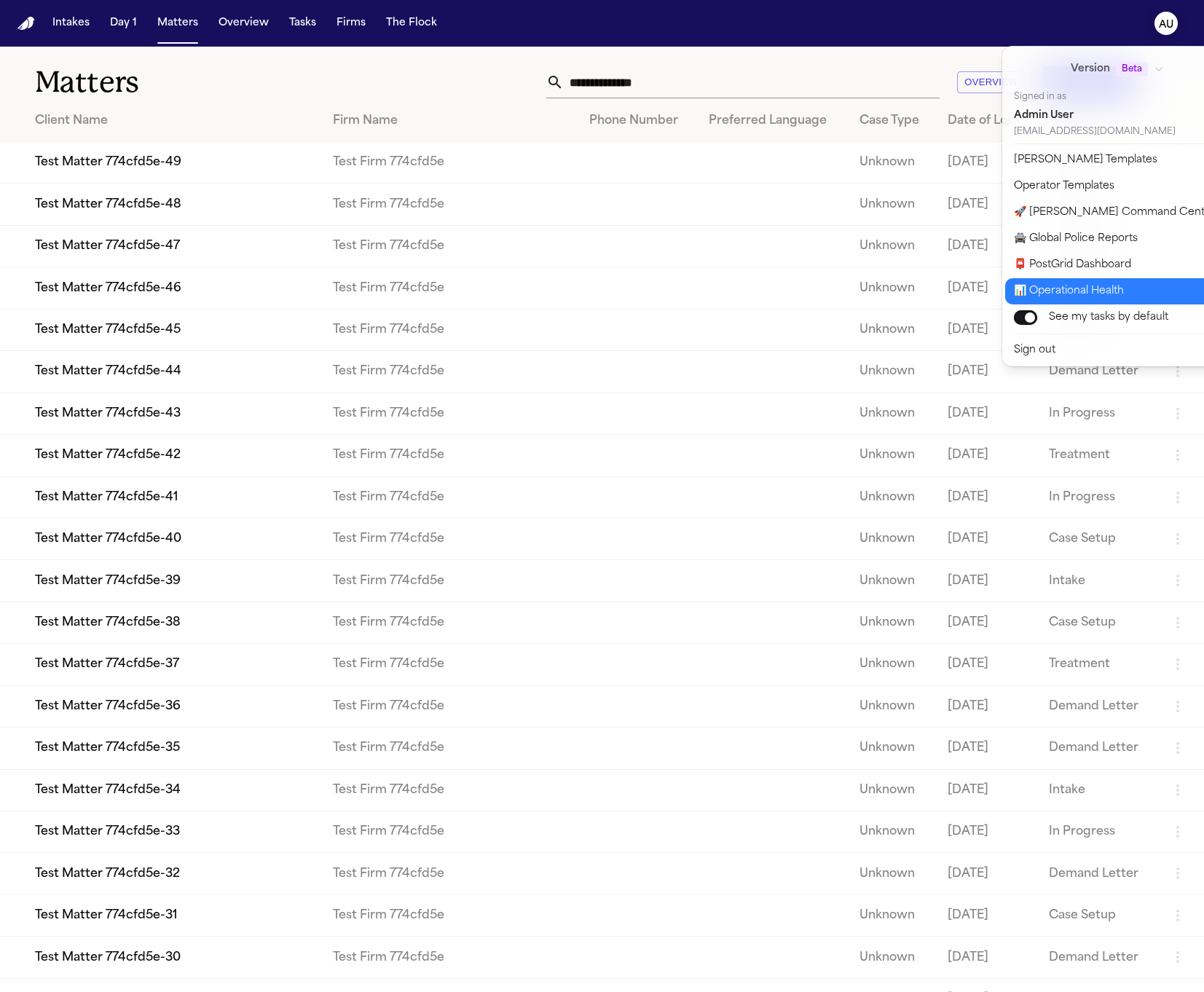
click at [1060, 279] on button "📊 Operational Health" at bounding box center [1125, 292] width 242 height 26
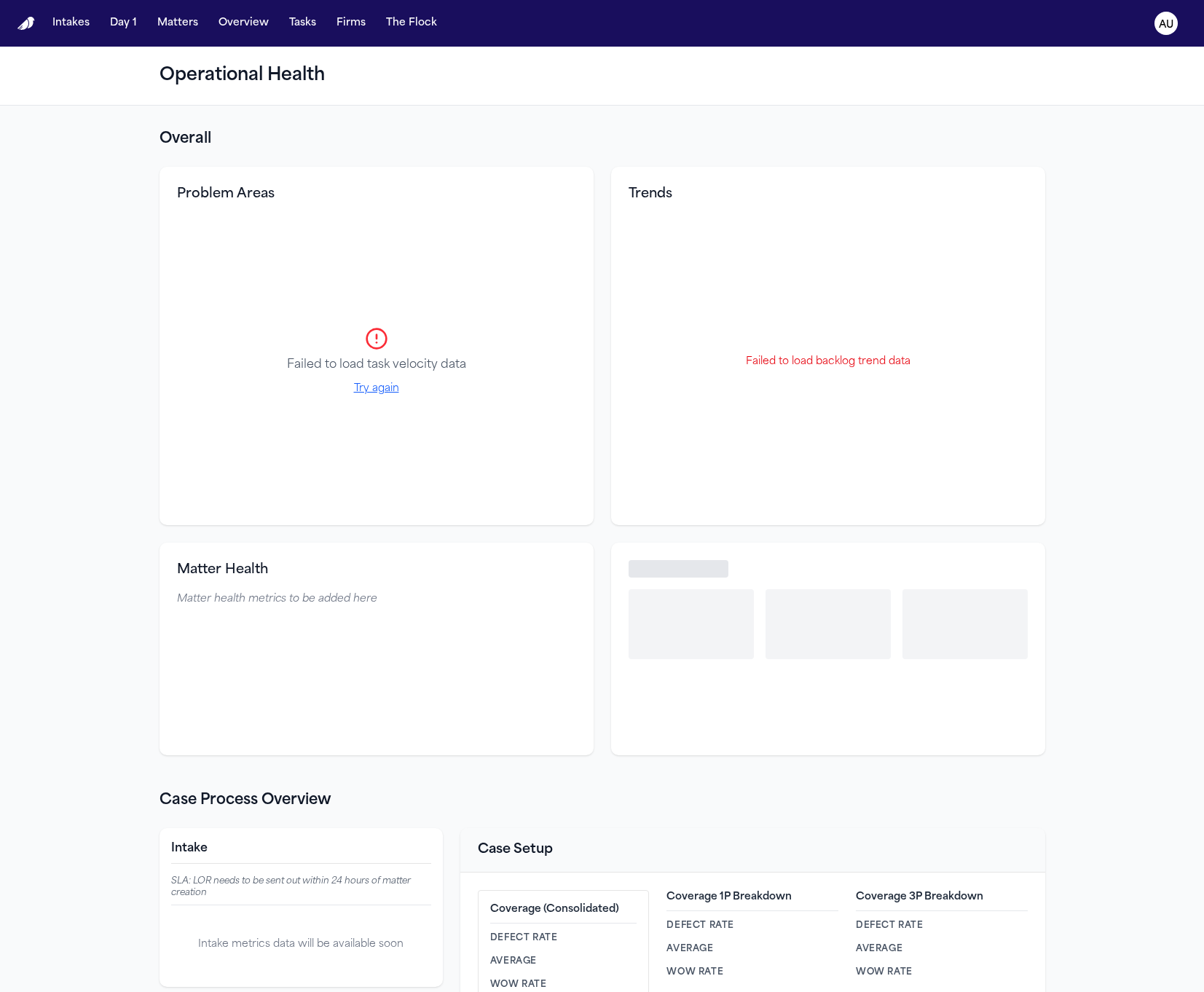
select select "**"
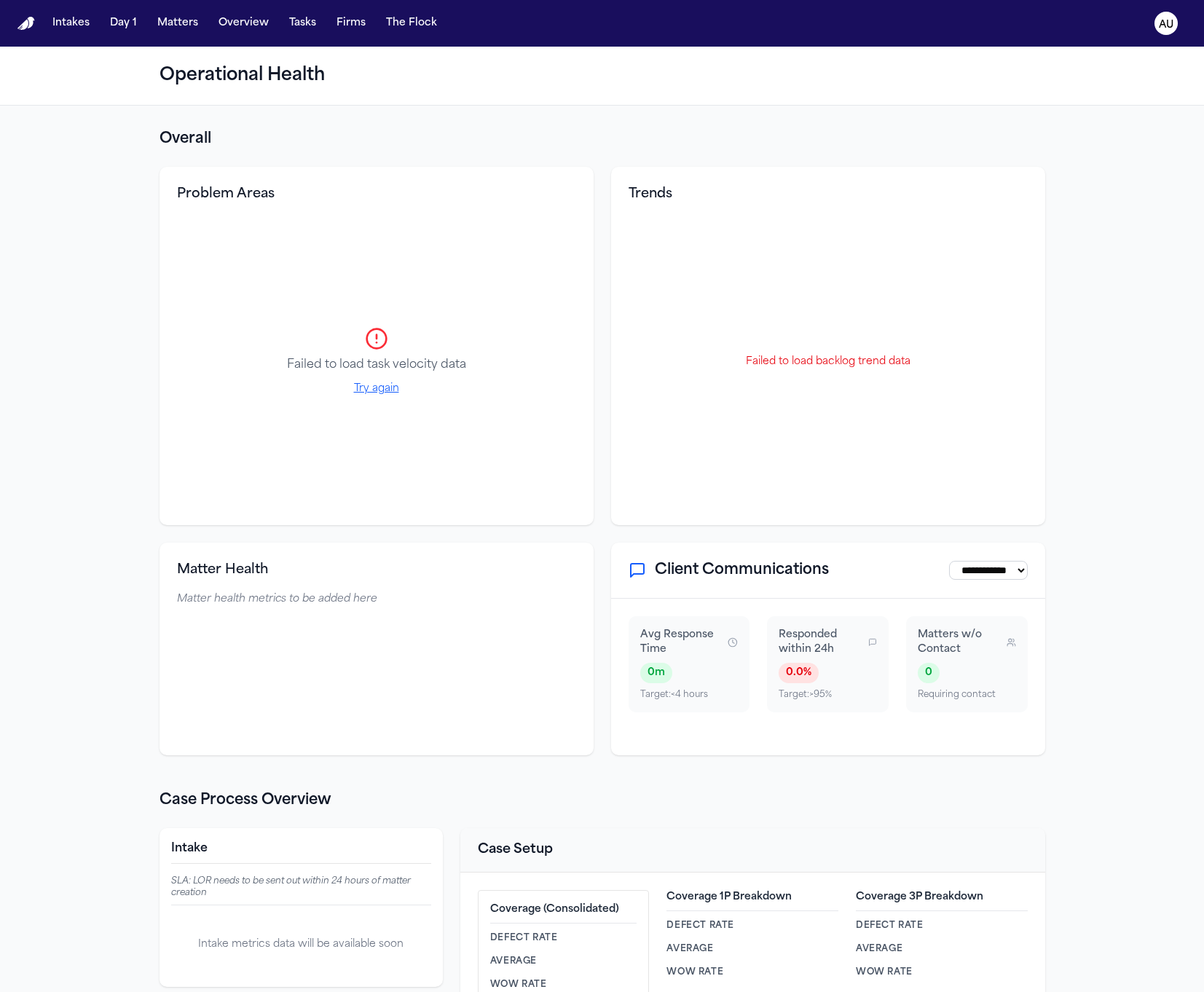
click at [574, 167] on div "Problem Areas Failed to load task velocity data Try again" at bounding box center [377, 345] width 434 height 358
click at [585, 164] on section "**********" at bounding box center [602, 442] width 885 height 626
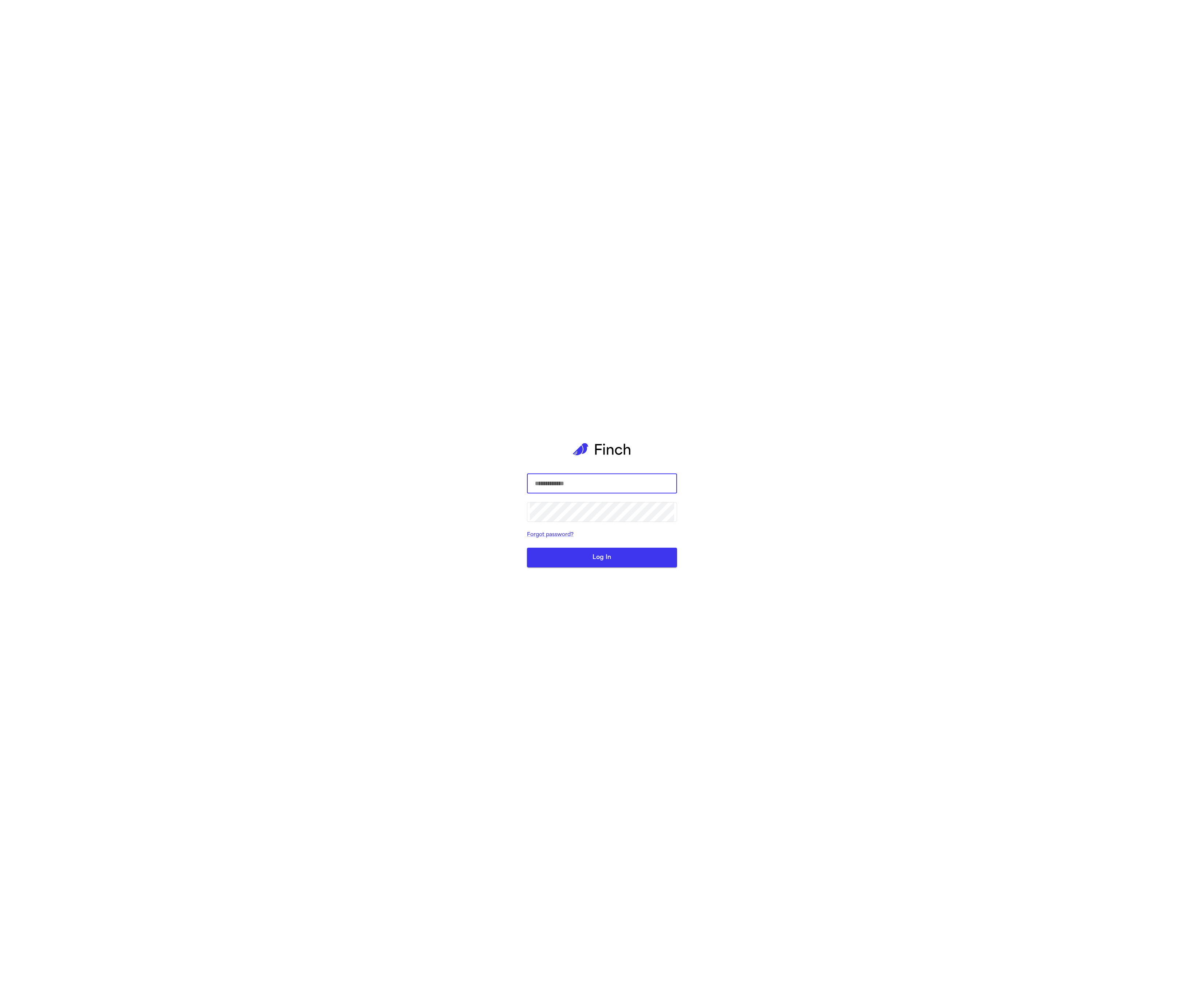
type input "**********"
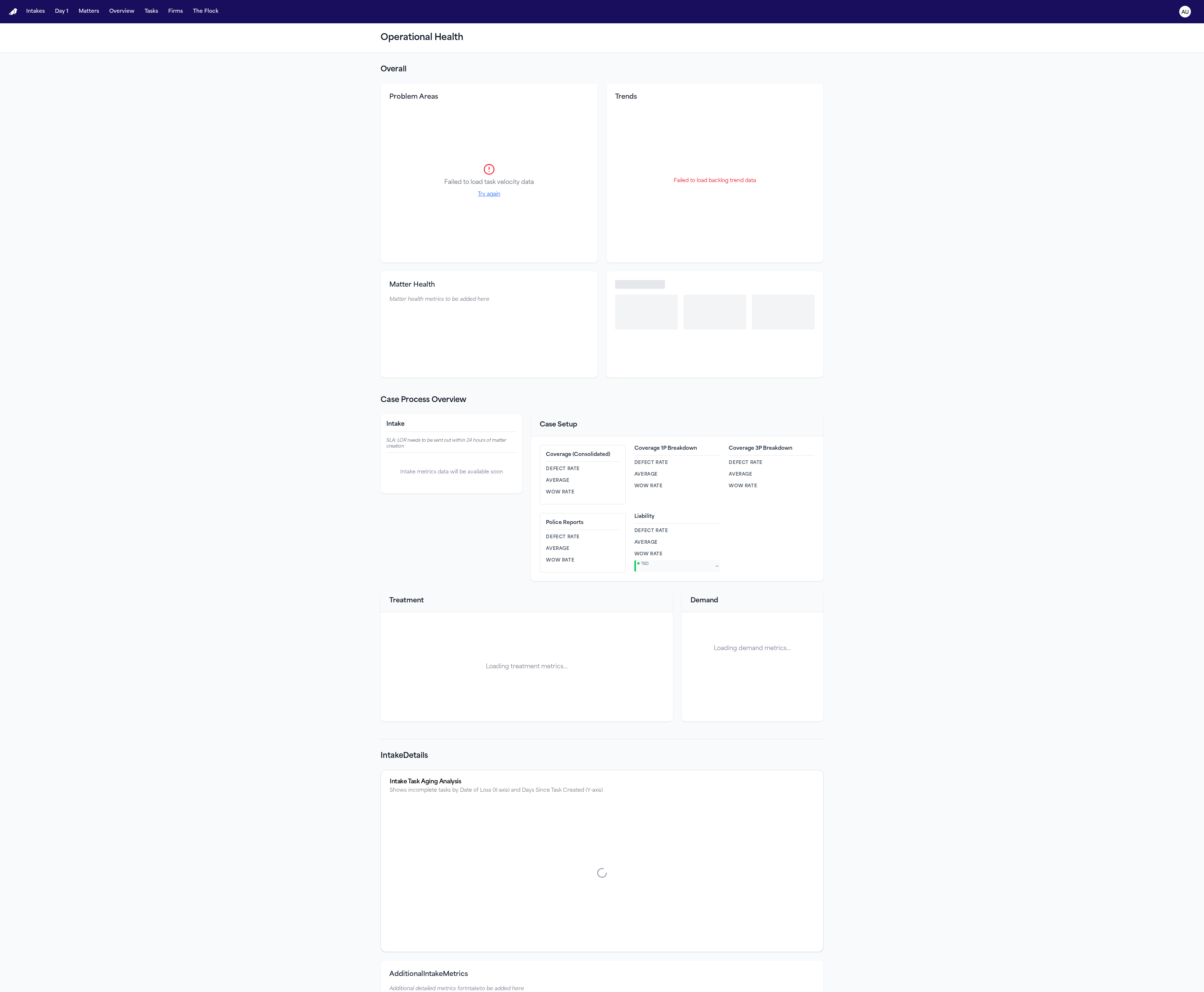
select select "**"
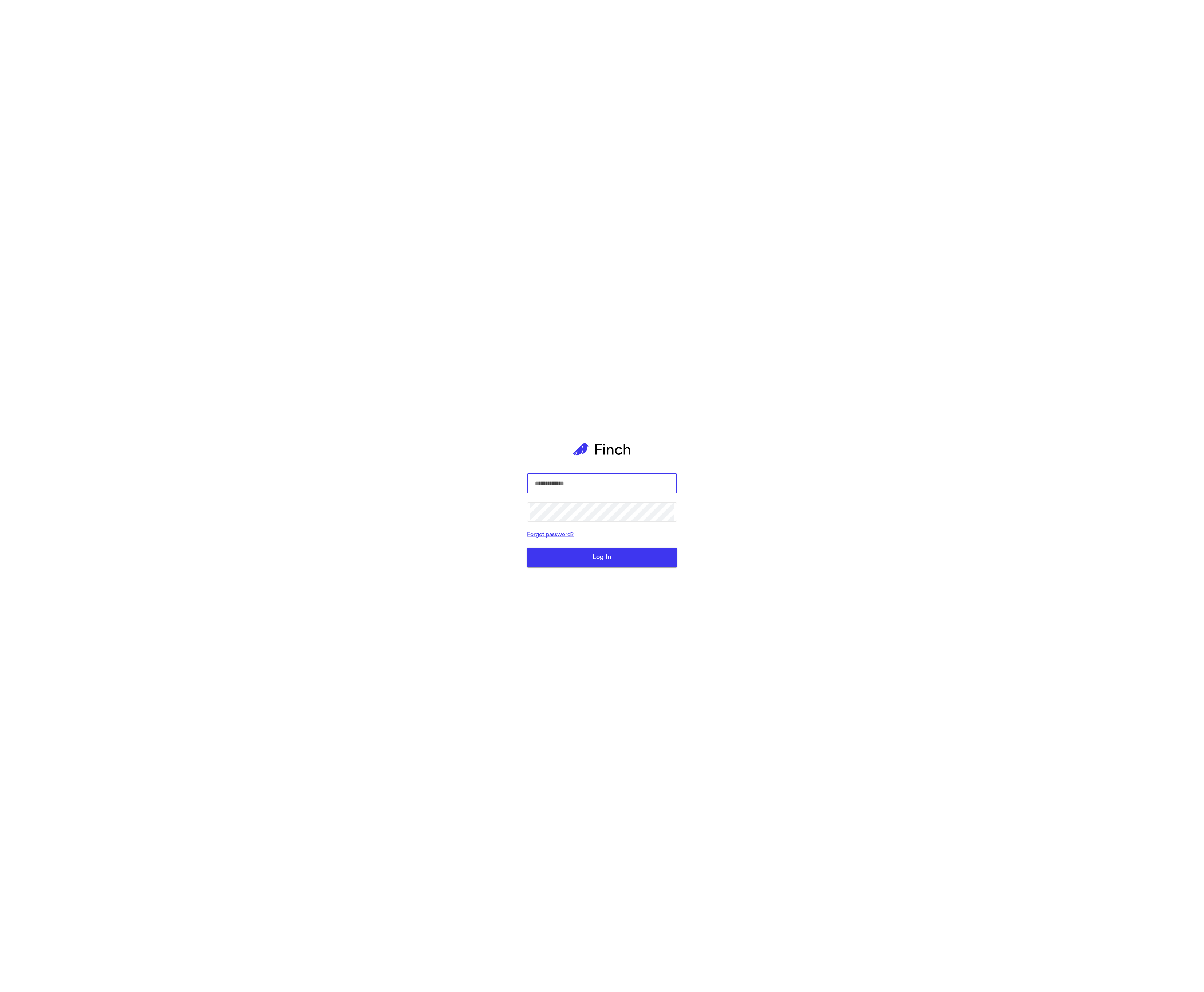
drag, startPoint x: 242, startPoint y: 329, endPoint x: 604, endPoint y: 593, distance: 448.0
click at [242, 329] on div "​ ​ Forgot password? Log In" at bounding box center [602, 496] width 1204 height 992
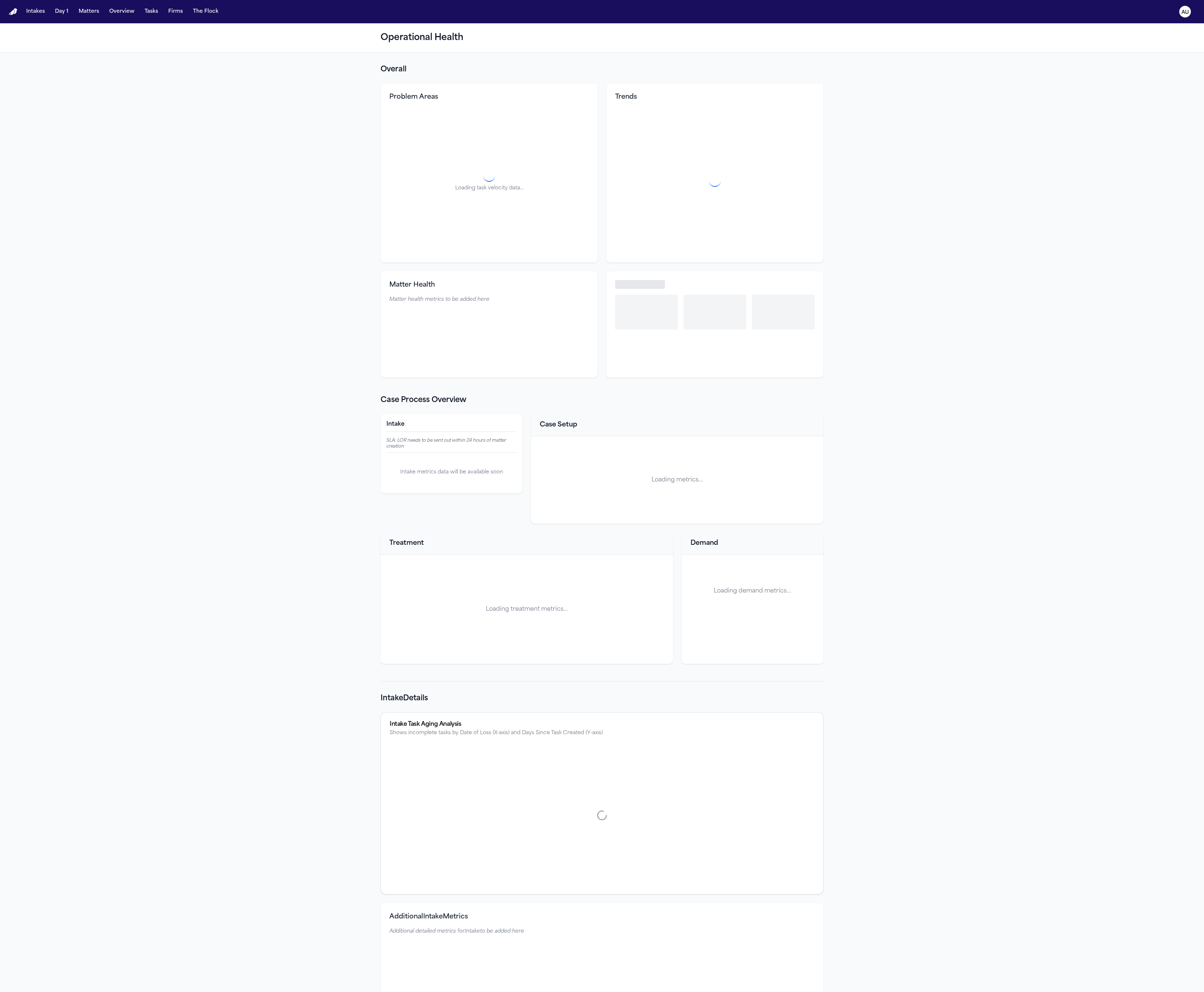
select select "**"
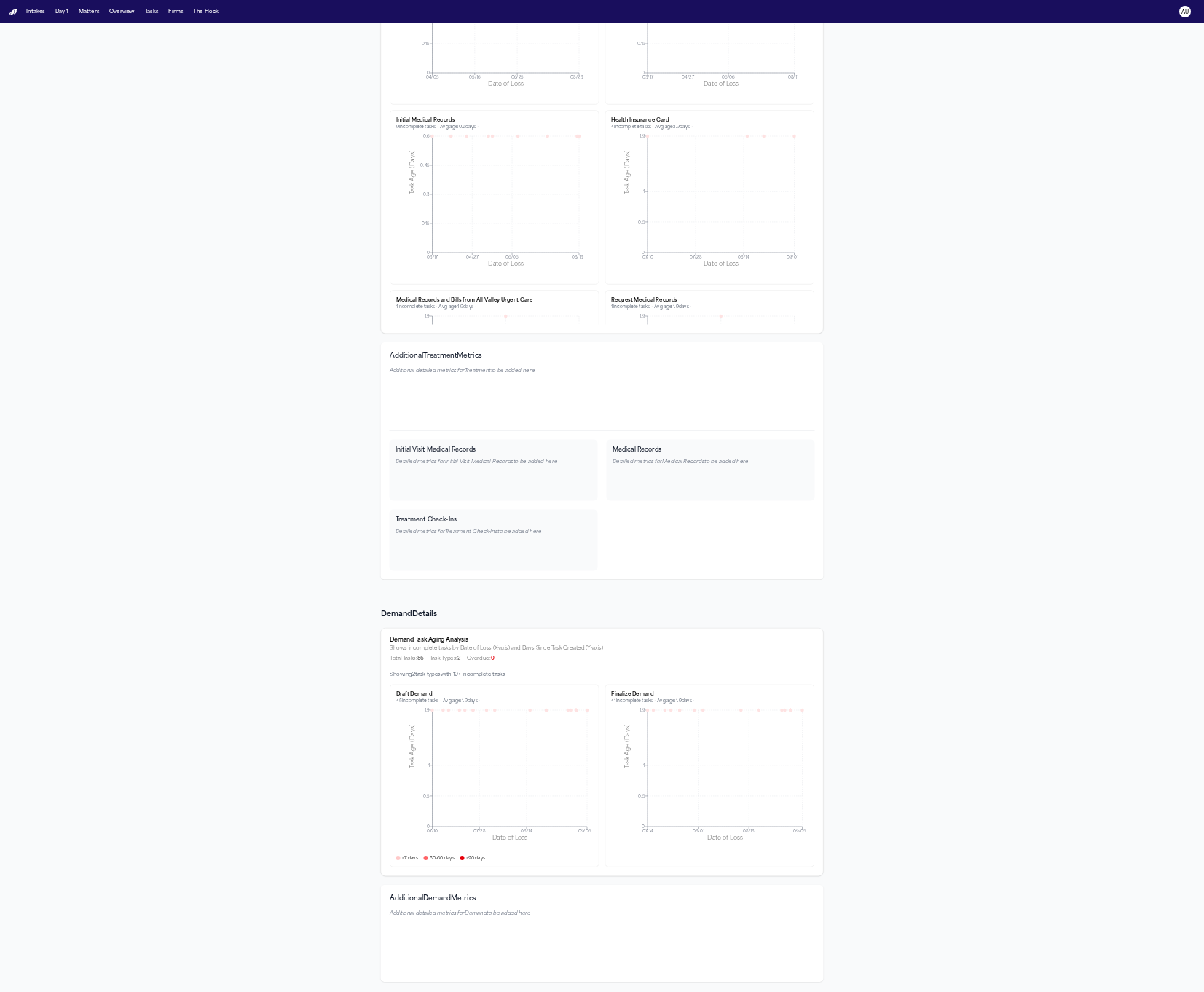
scroll to position [7699, 0]
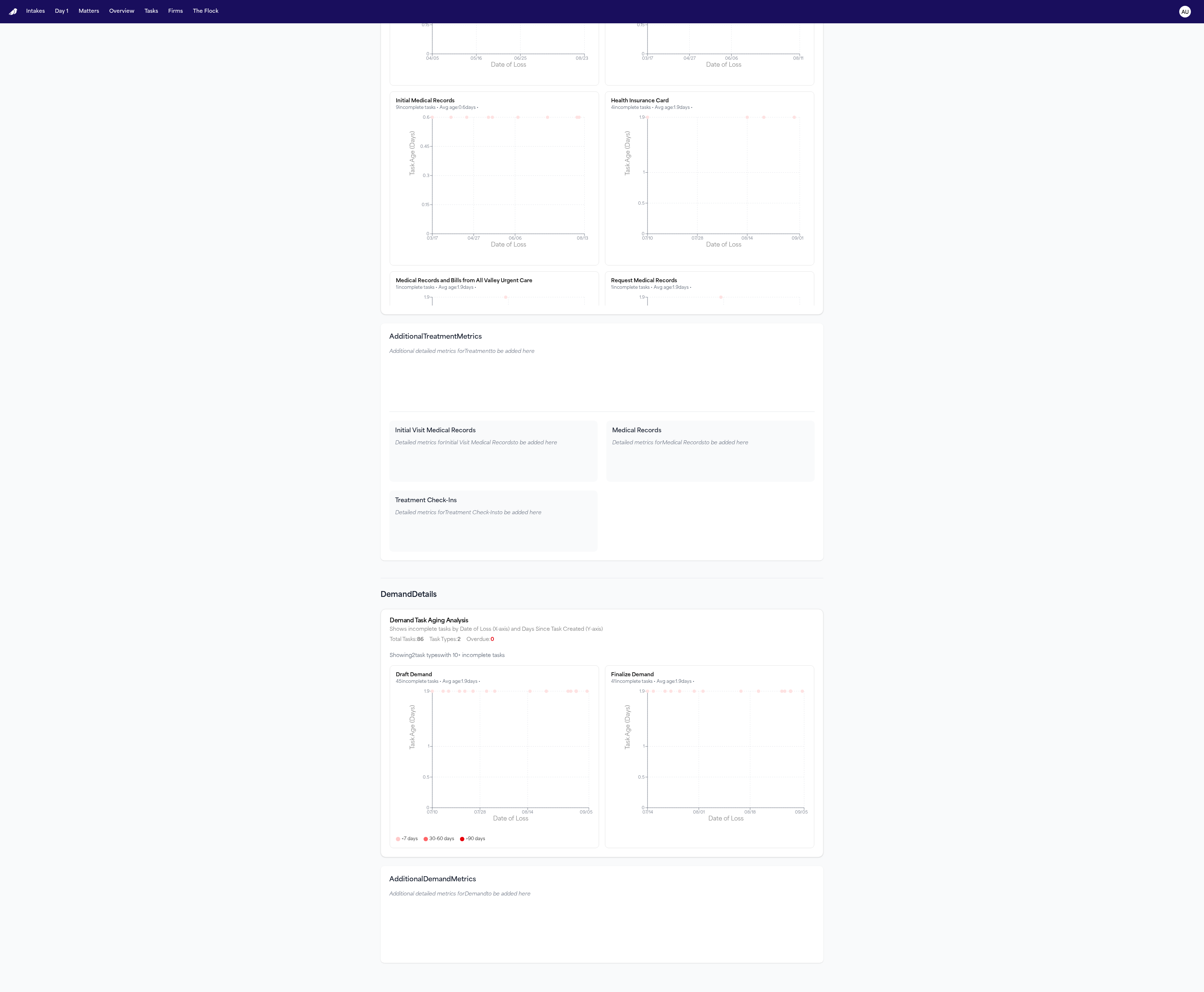
click at [546, 115] on icon at bounding box center [547, 117] width 3 height 3
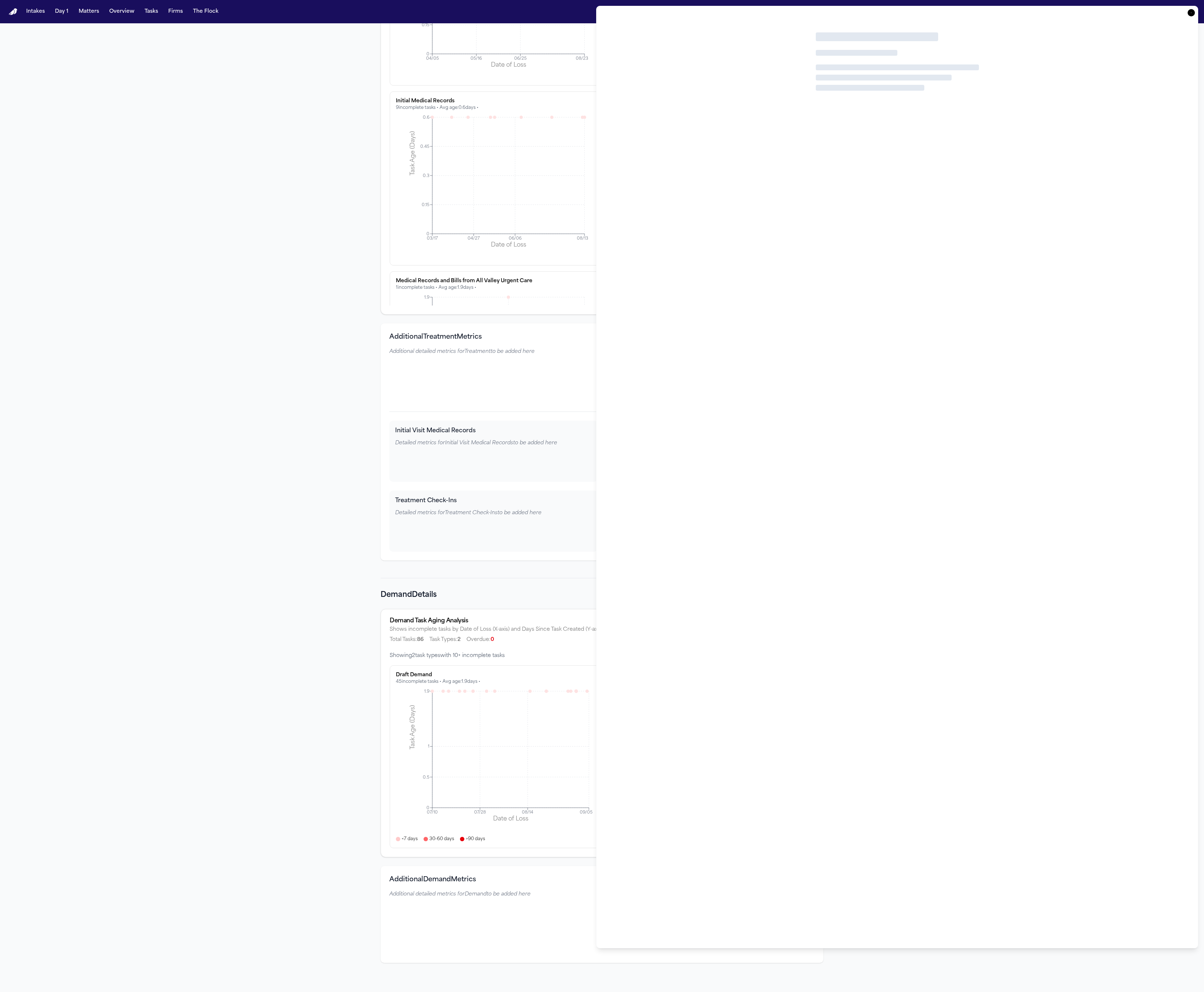
click at [396, 114] on icon "03/17 04/27 06/06 08/13 Date of Loss 0 0.15 0.3 0.45 0.6 Task Age (Days)" at bounding box center [492, 186] width 192 height 146
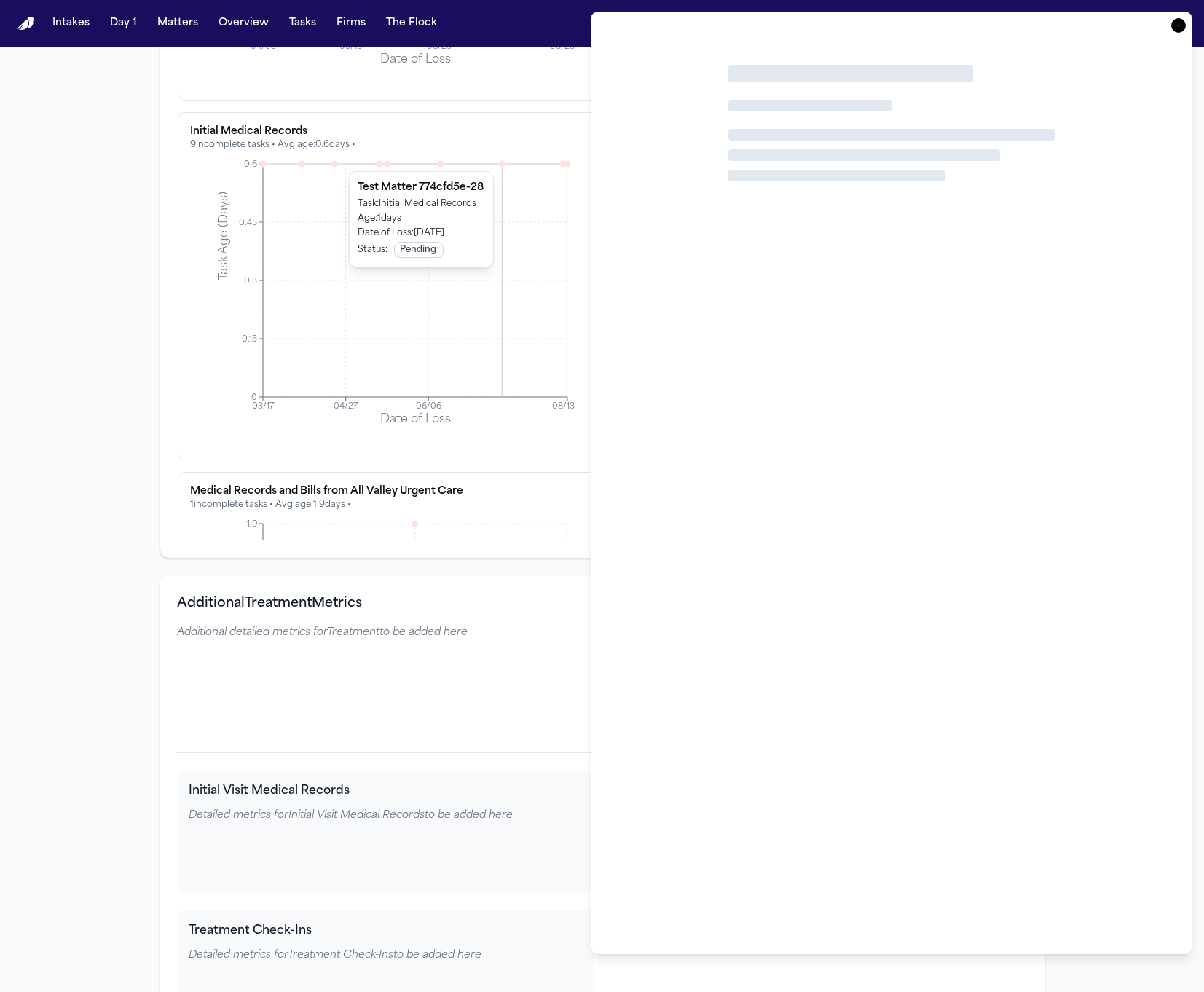
scroll to position [737, 0]
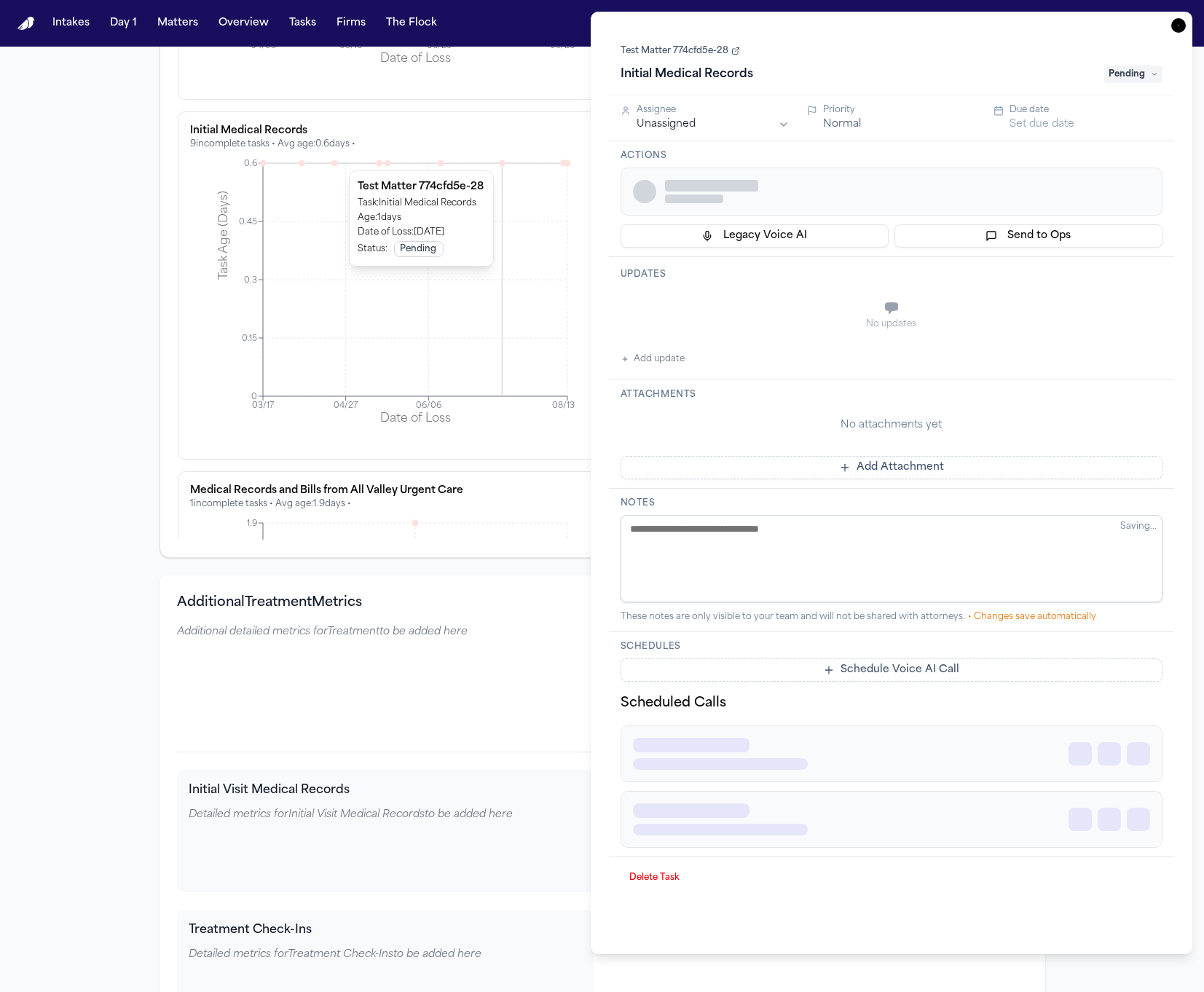
click at [1179, 28] on icon "button" at bounding box center [1179, 25] width 15 height 15
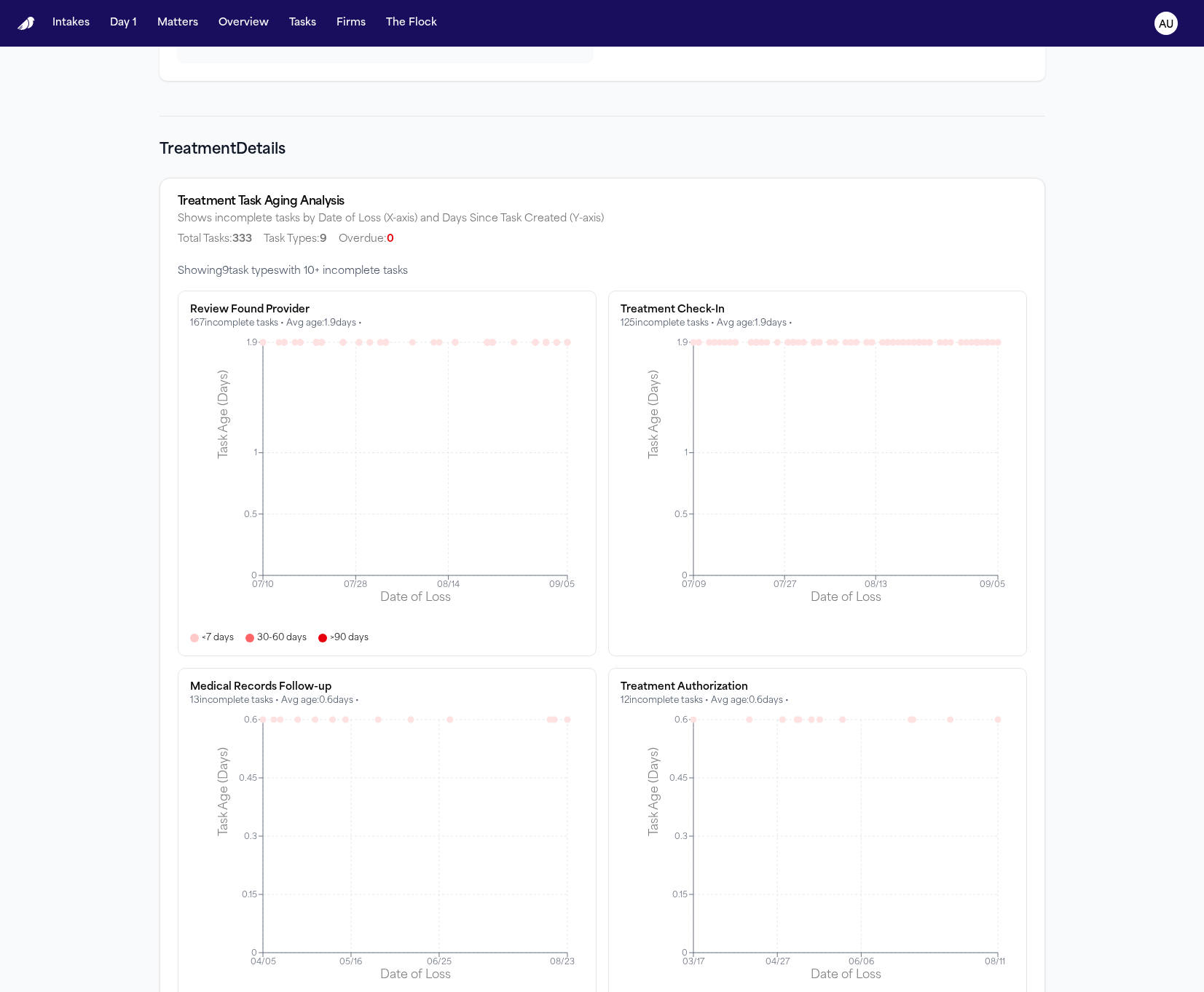
scroll to position [6245, 0]
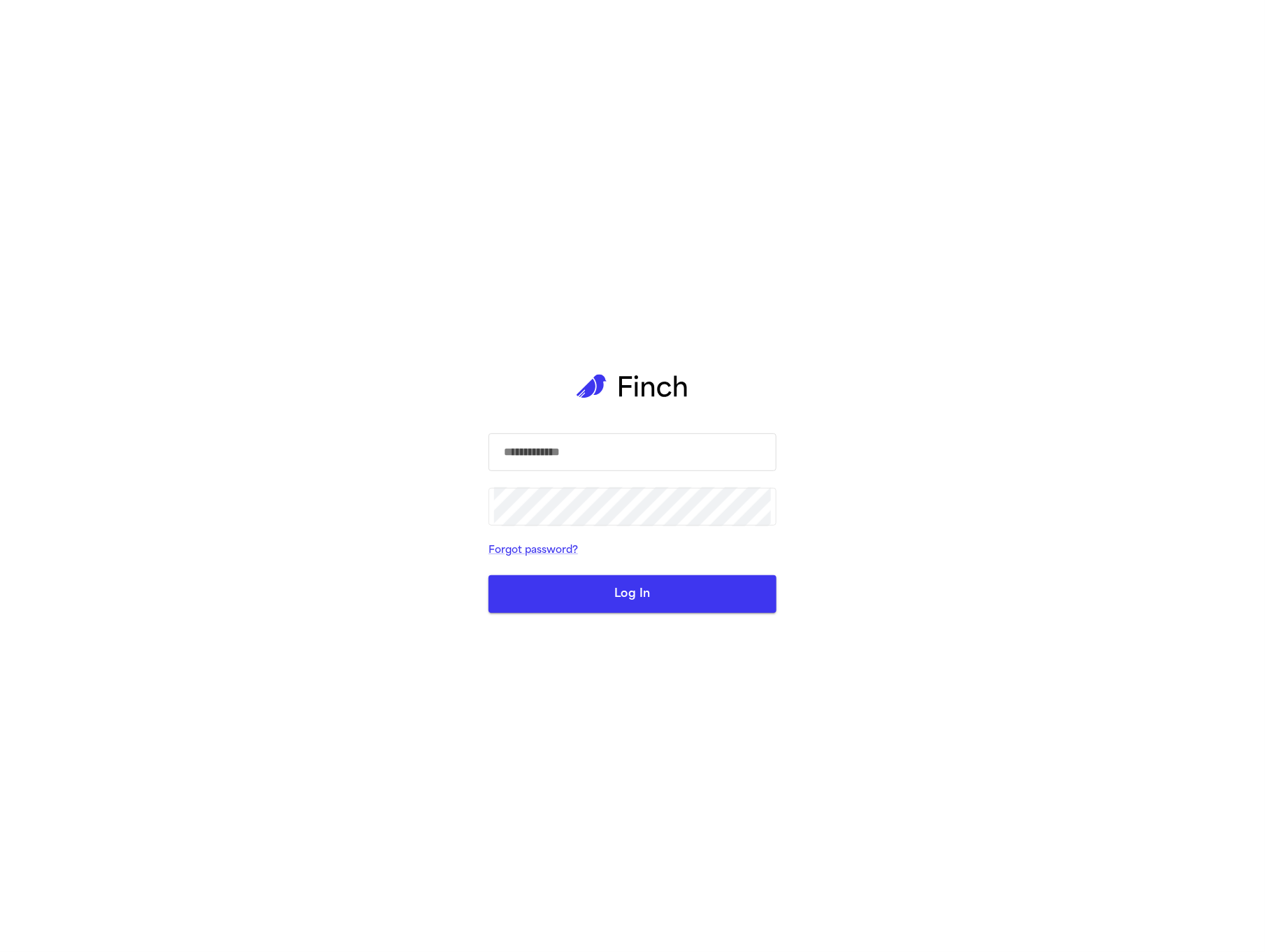
click at [615, 461] on input "text" at bounding box center [632, 452] width 277 height 39
click at [592, 451] on input "text" at bounding box center [632, 452] width 277 height 39
type input "**********"
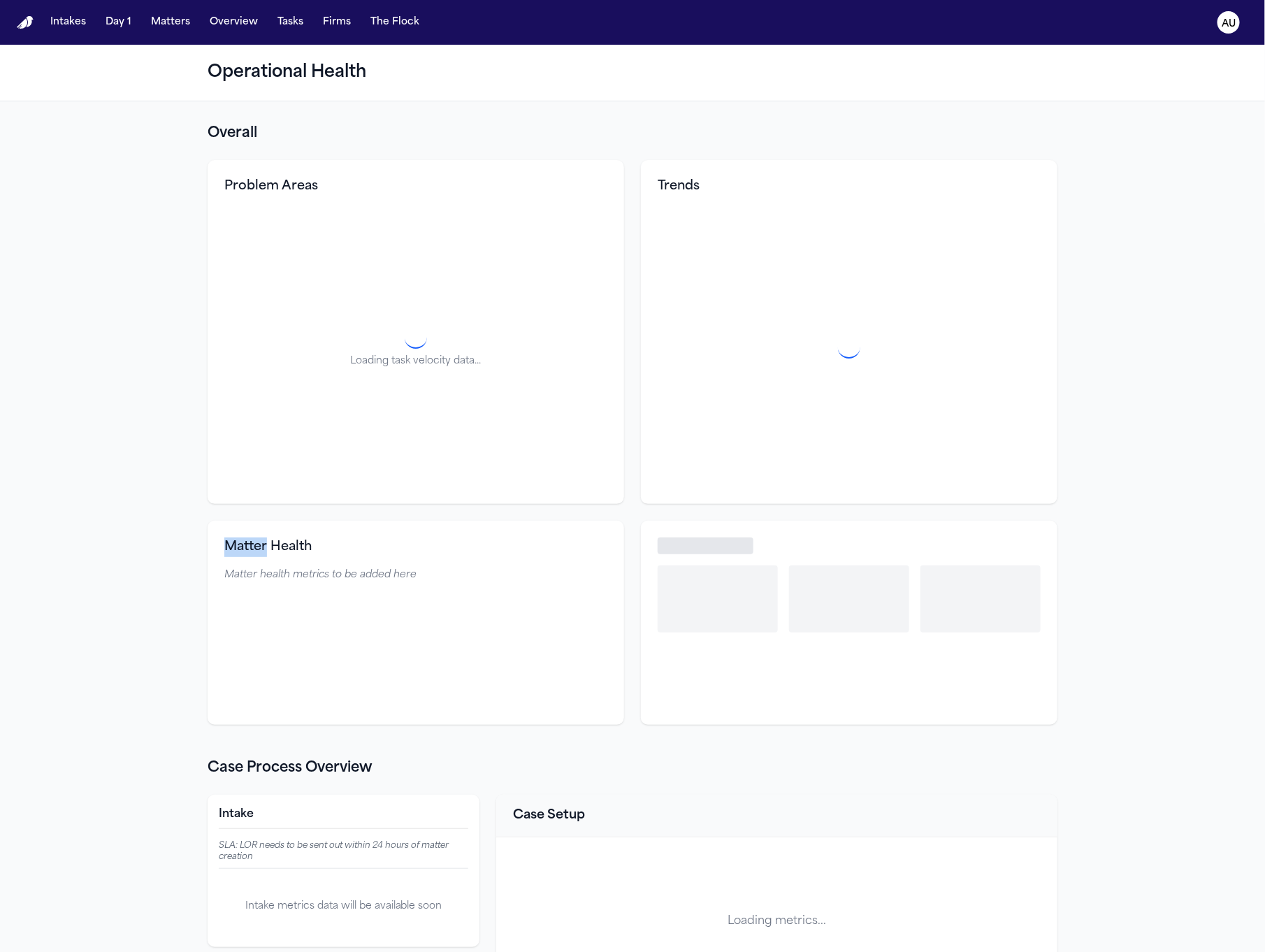
select select "**"
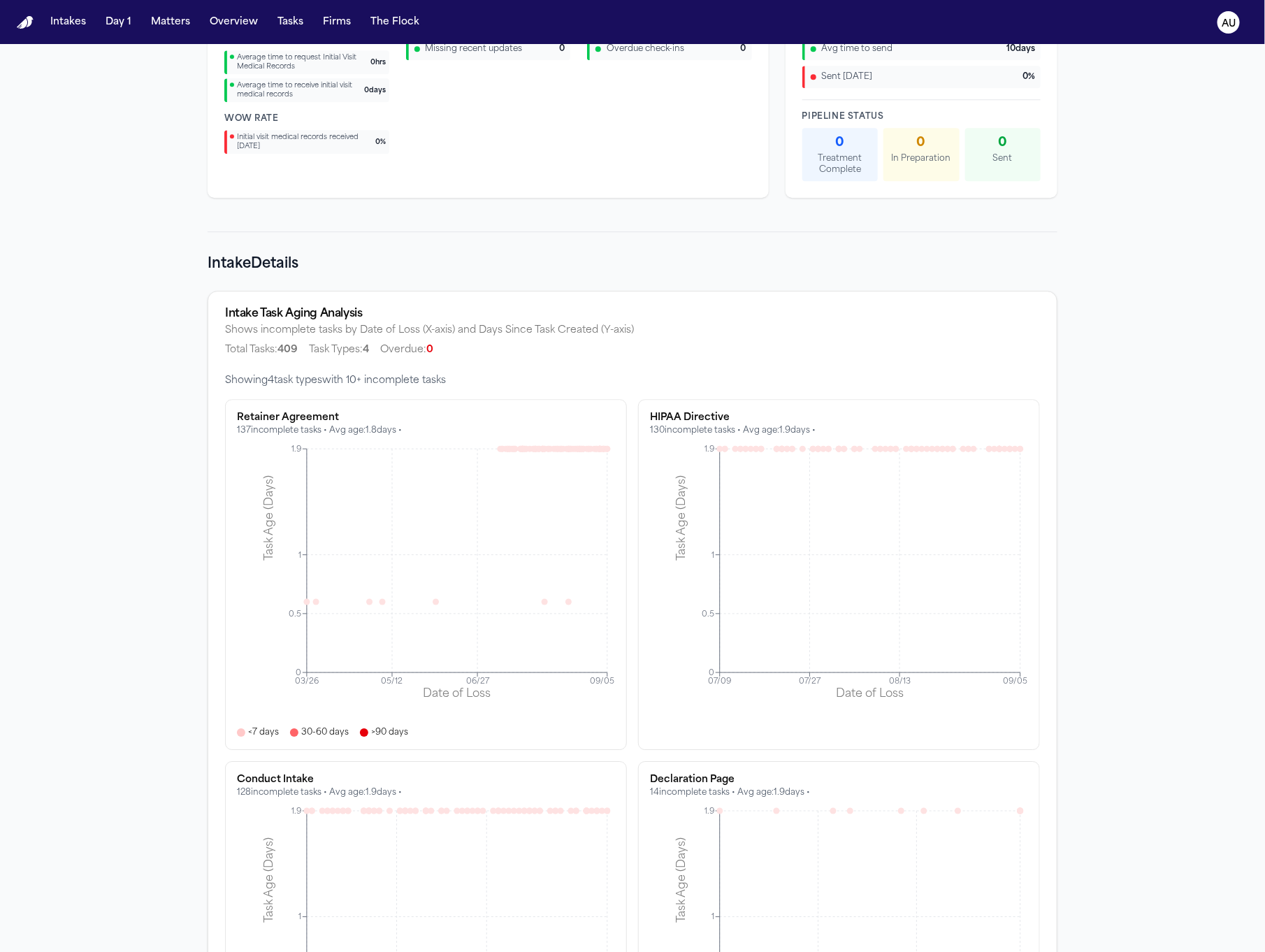
scroll to position [1767, 0]
drag, startPoint x: 616, startPoint y: 518, endPoint x: 943, endPoint y: 5, distance: 608.4
click at [0, 0] on div "Intakes Day 1 Matters Overview Tasks Firms The Flock AU Operational Health Over…" at bounding box center [632, 476] width 1265 height 952
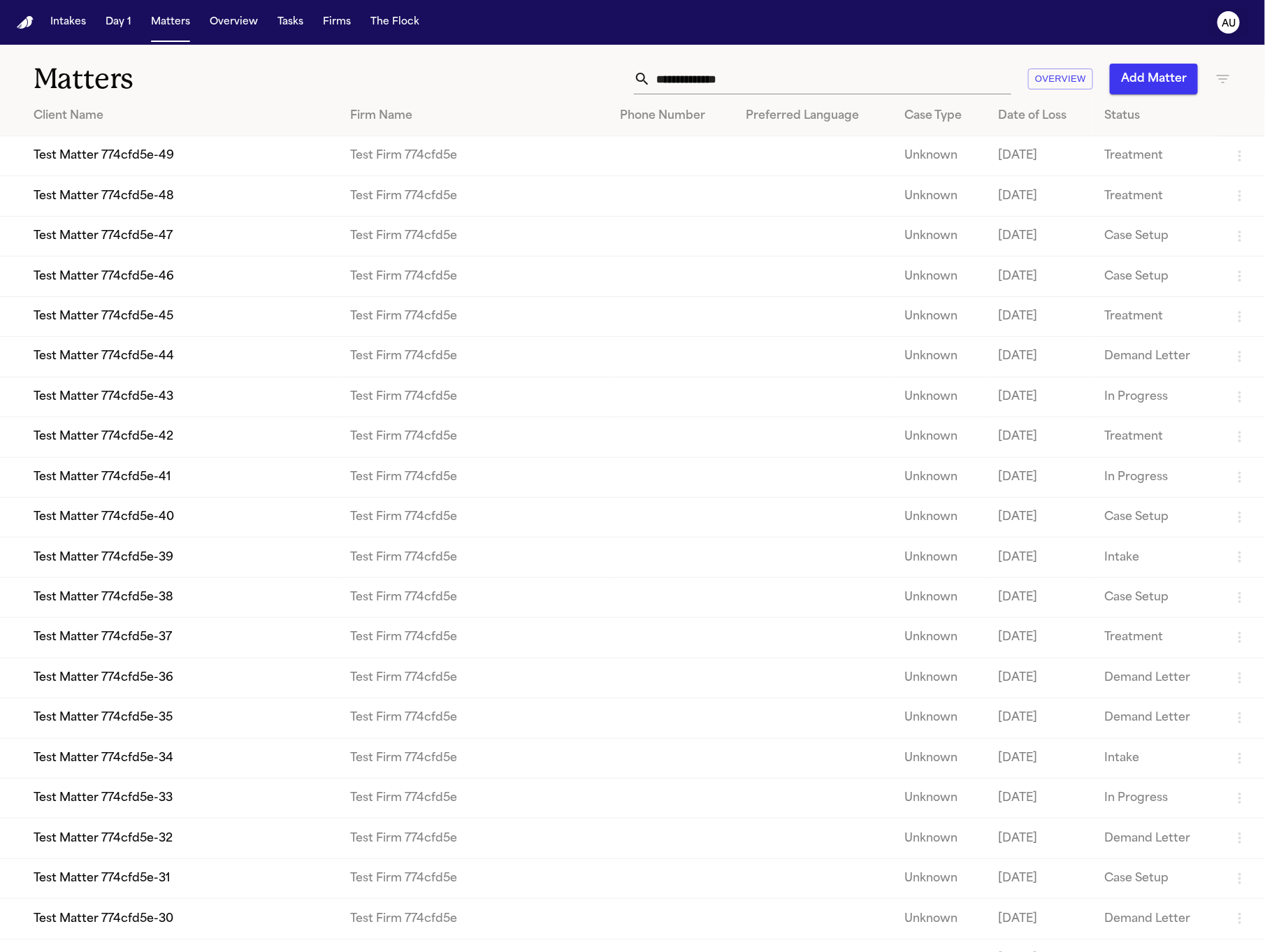
click at [1213, 23] on button "AU" at bounding box center [1229, 22] width 39 height 31
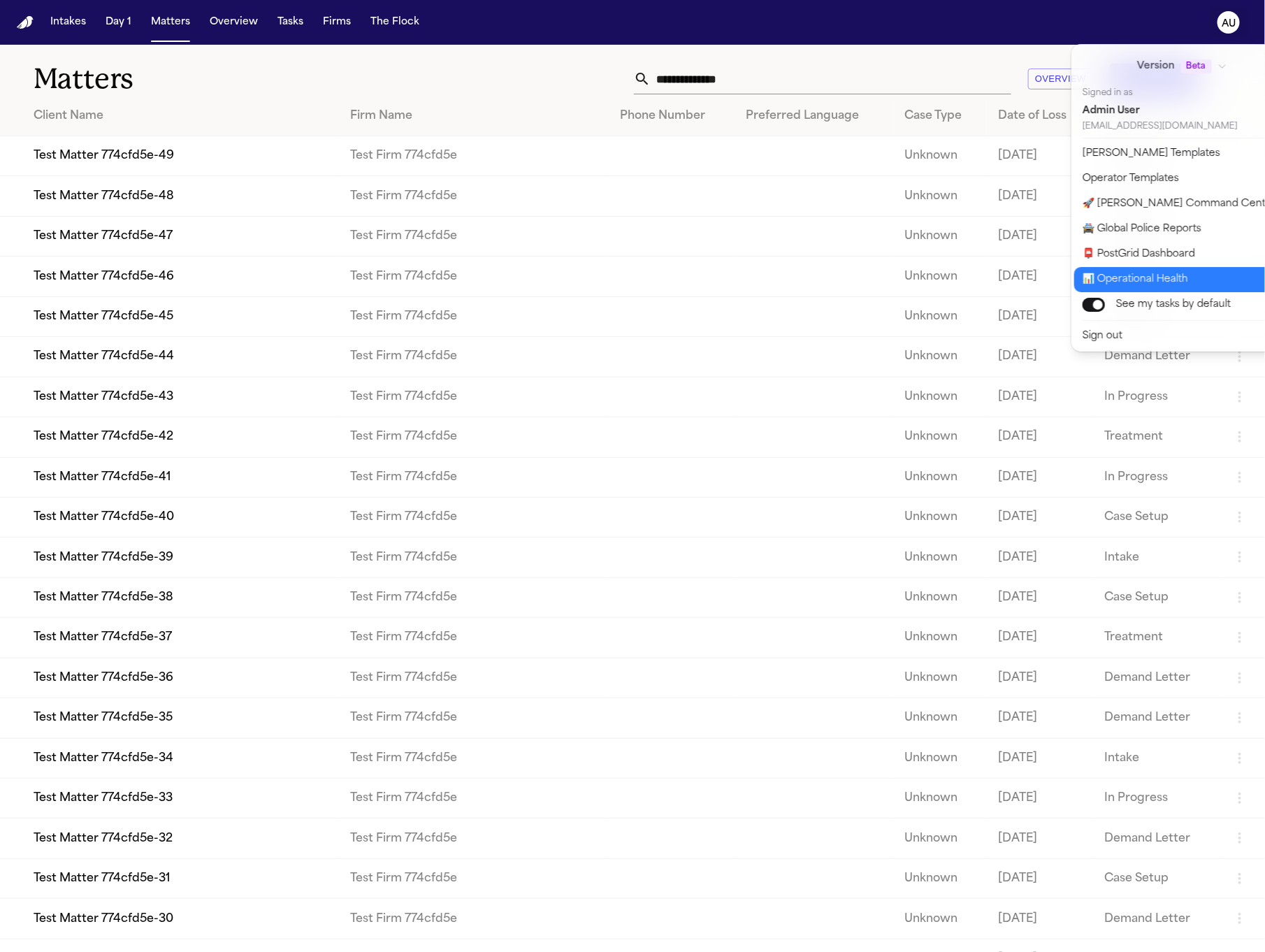
click at [1129, 269] on button "📊 Operational Health" at bounding box center [1191, 280] width 232 height 25
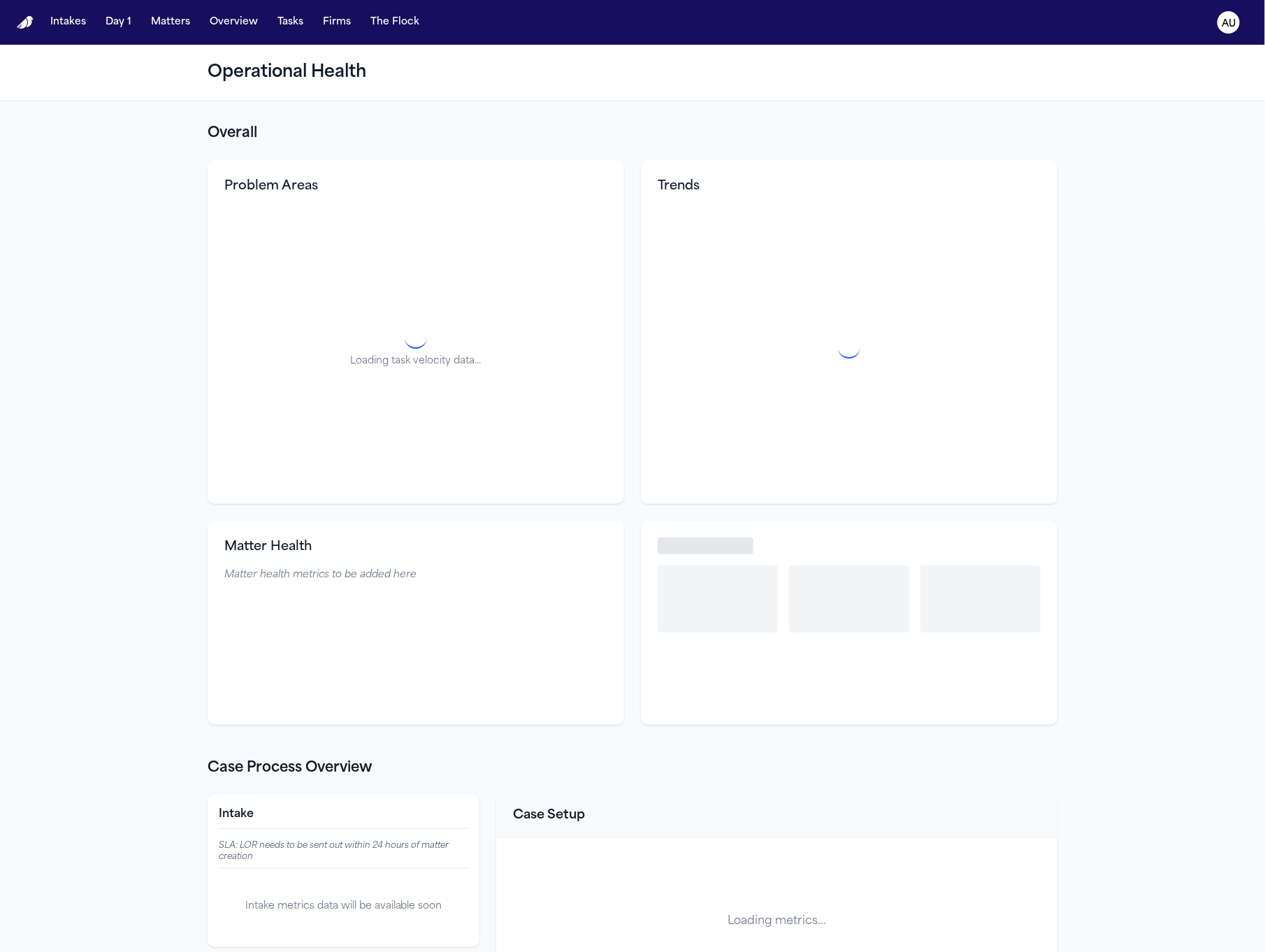
select select "**"
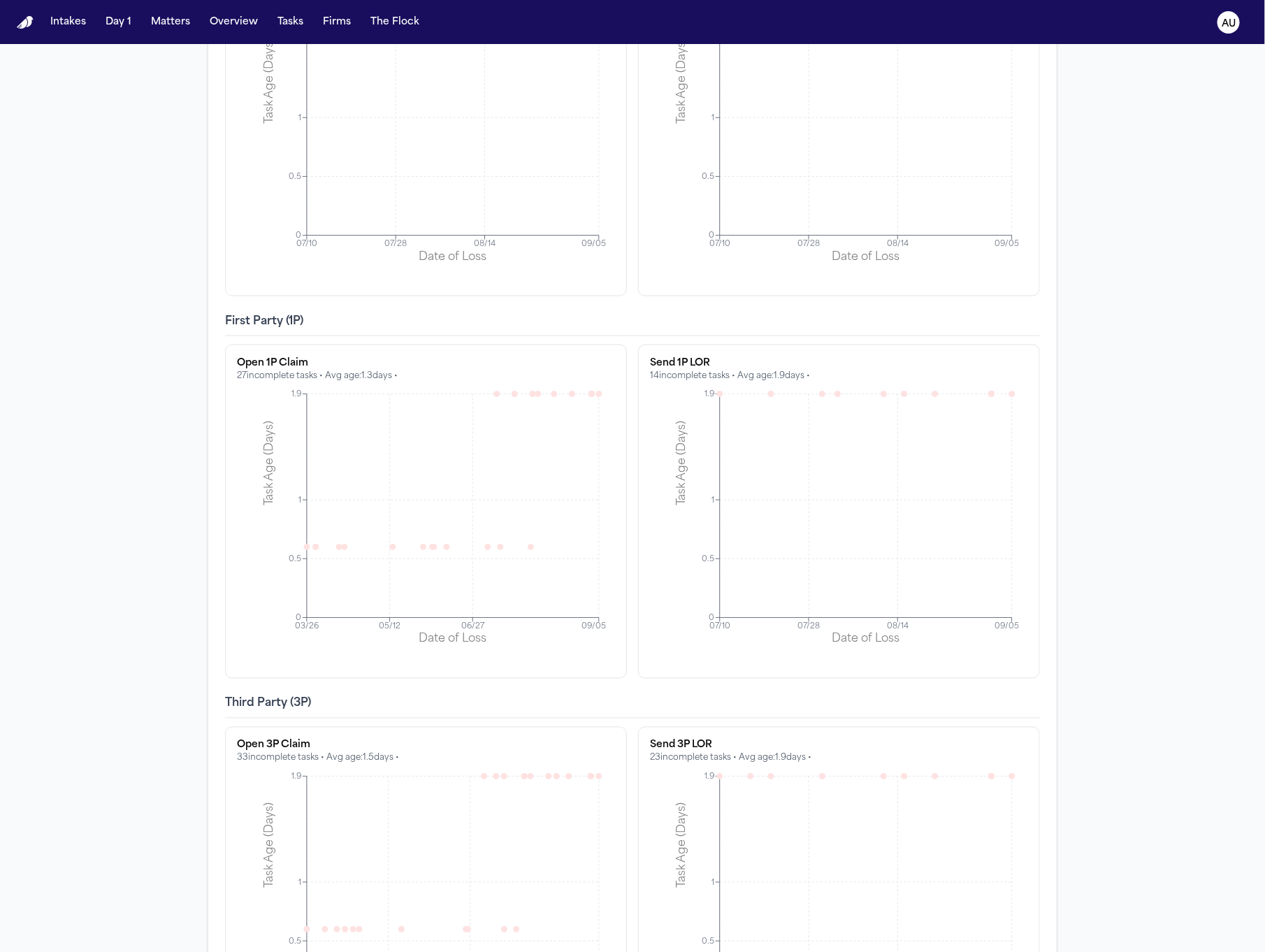
scroll to position [3340, 0]
